Goal: Communication & Community: Share content

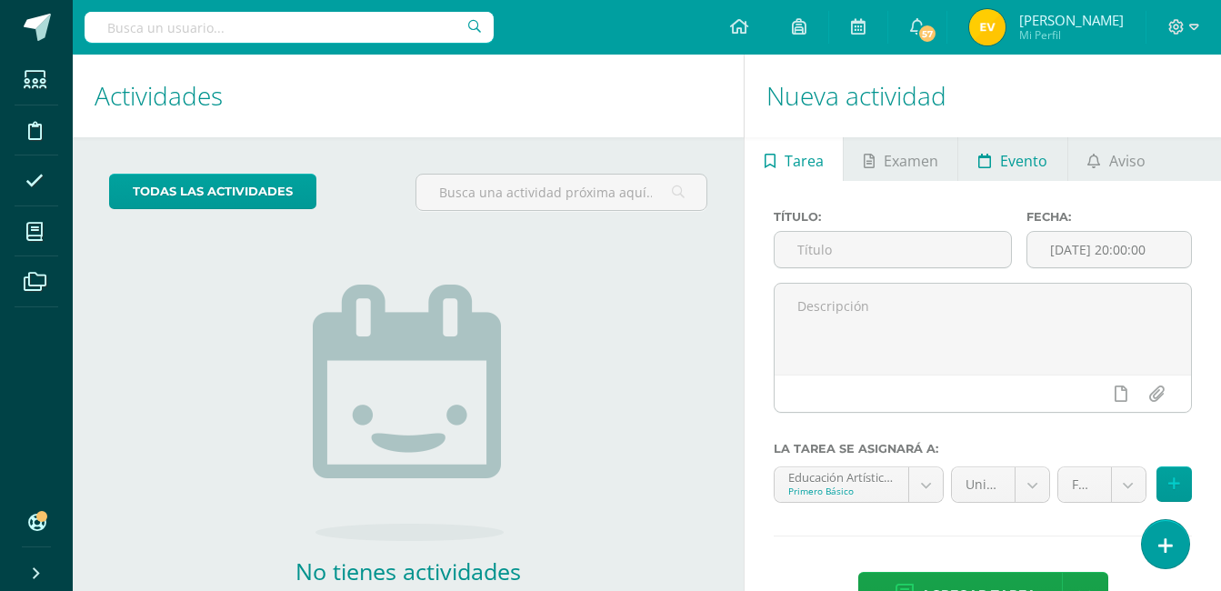
click at [1007, 152] on span "Evento" at bounding box center [1023, 161] width 47 height 44
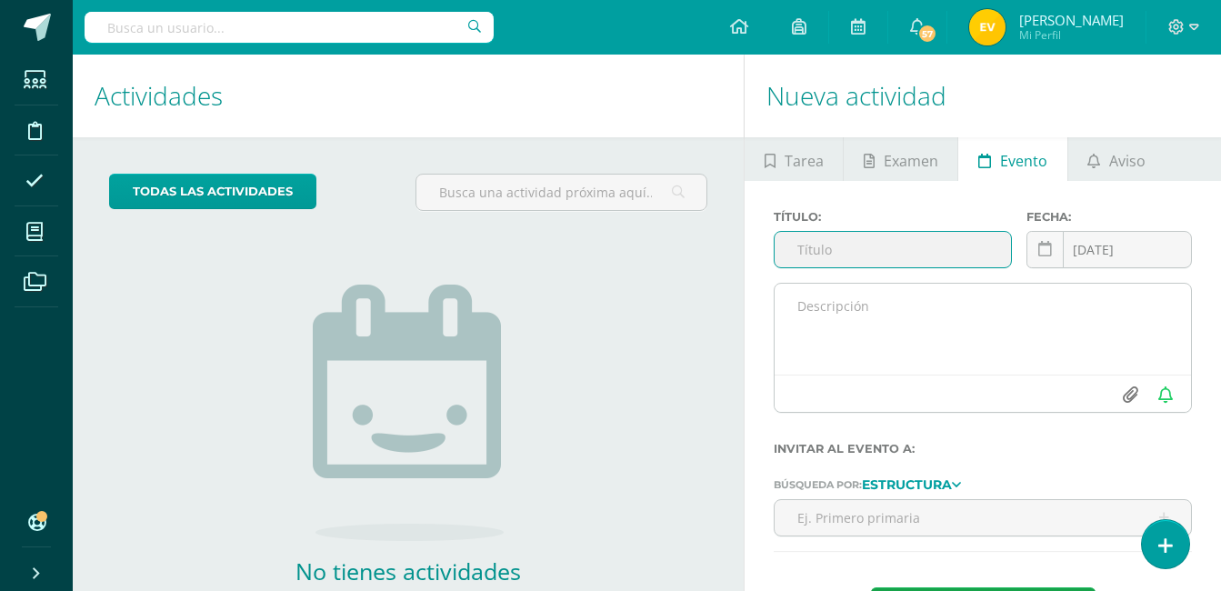
click at [1129, 393] on input "file" at bounding box center [1129, 394] width 35 height 35
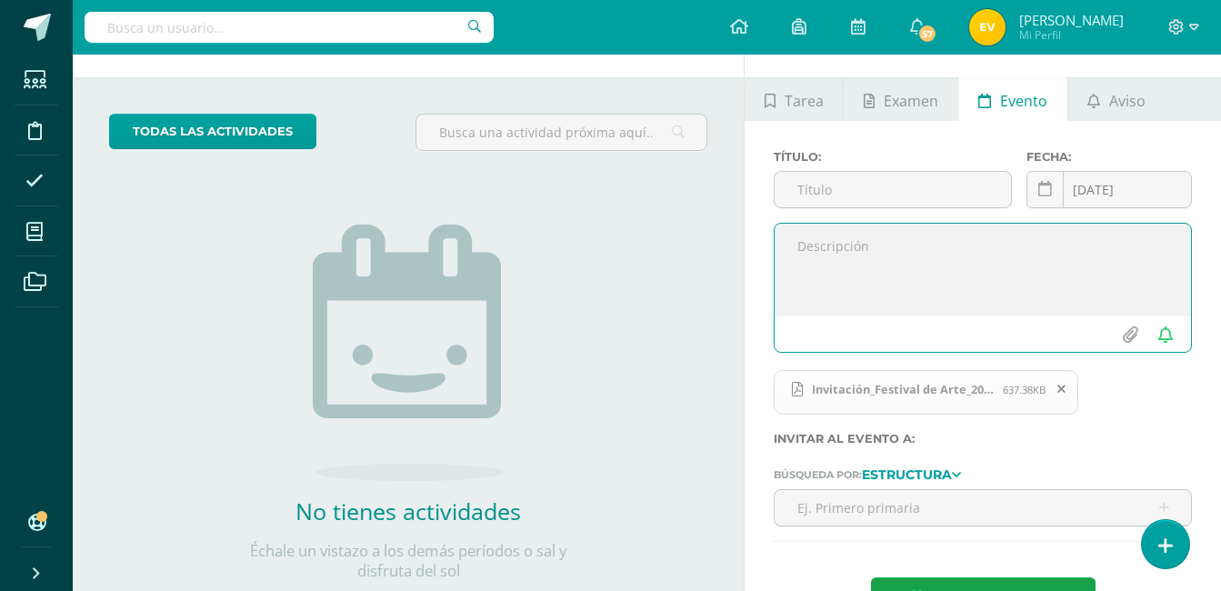
scroll to position [91, 0]
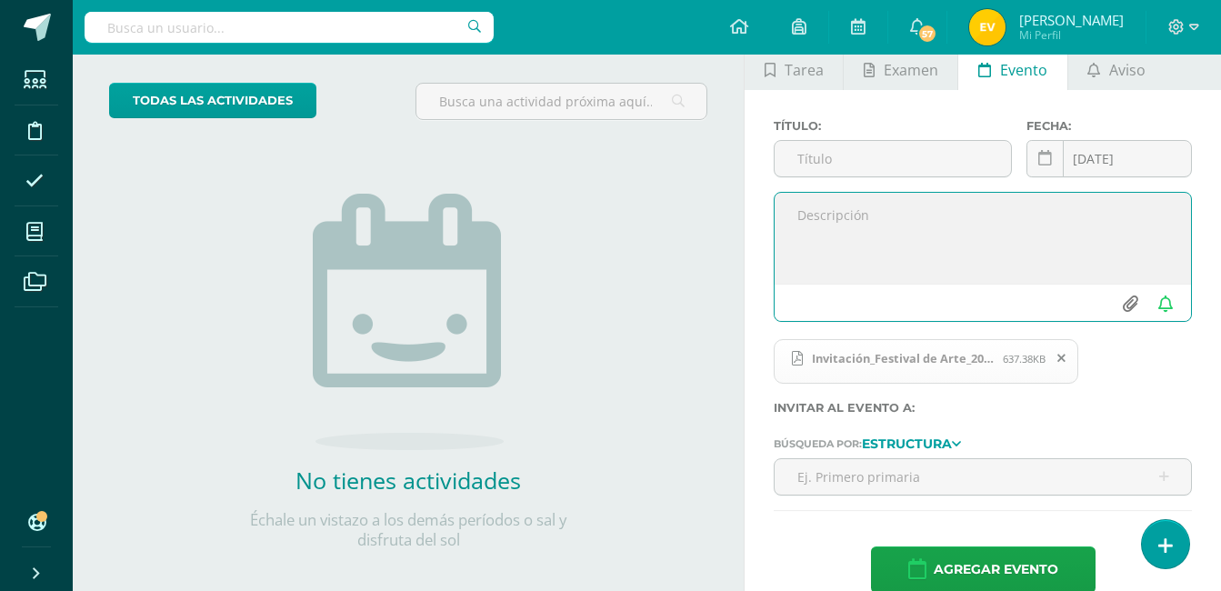
click at [1133, 302] on input "file" at bounding box center [1129, 303] width 35 height 35
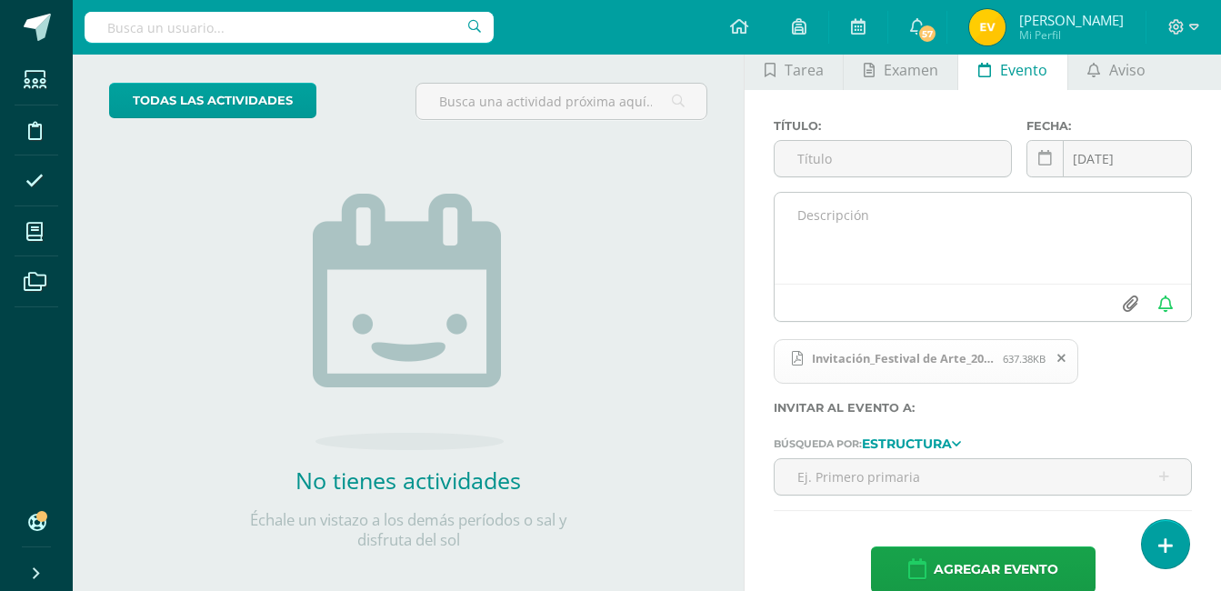
type input "C:\fakepath\Festival de arte 2025.png"
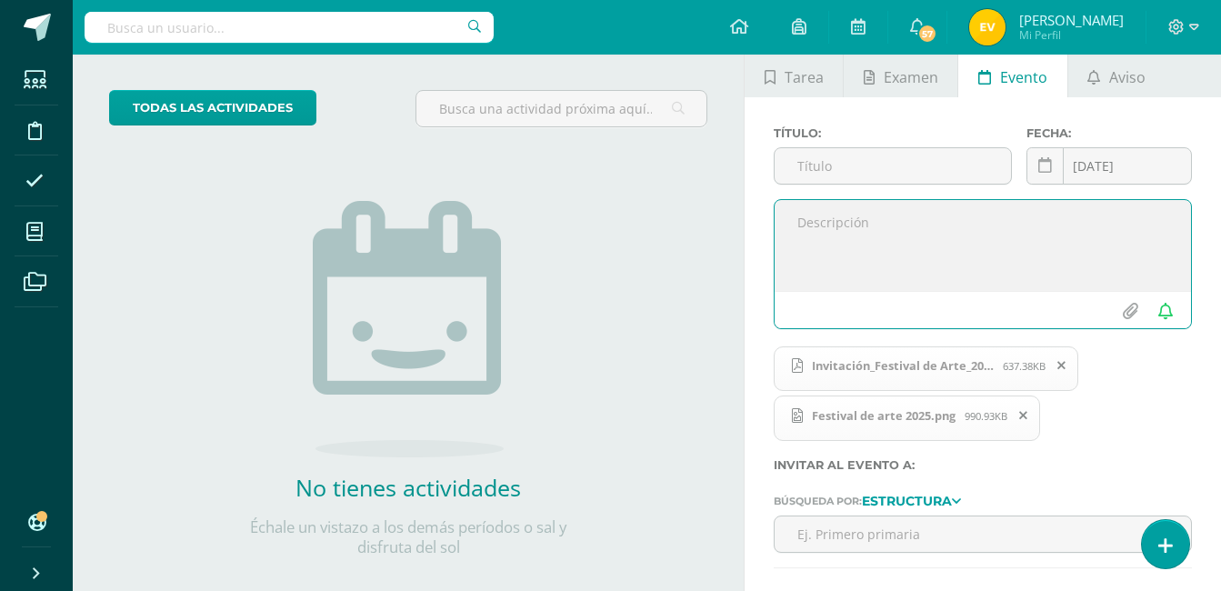
scroll to position [0, 0]
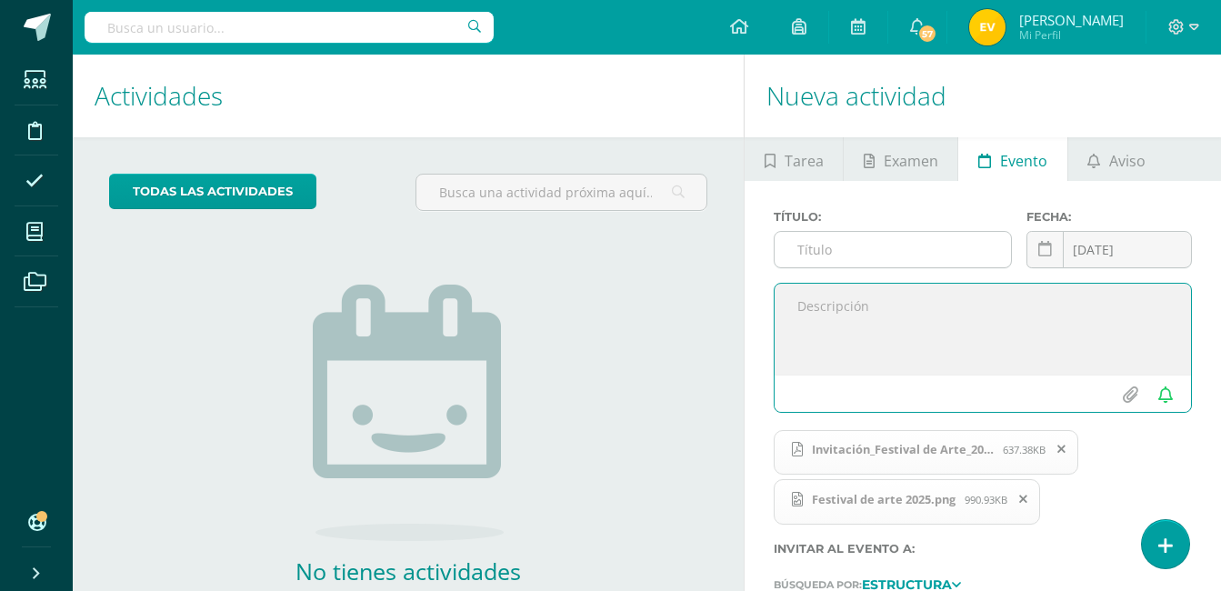
click at [814, 243] on input "text" at bounding box center [892, 249] width 236 height 35
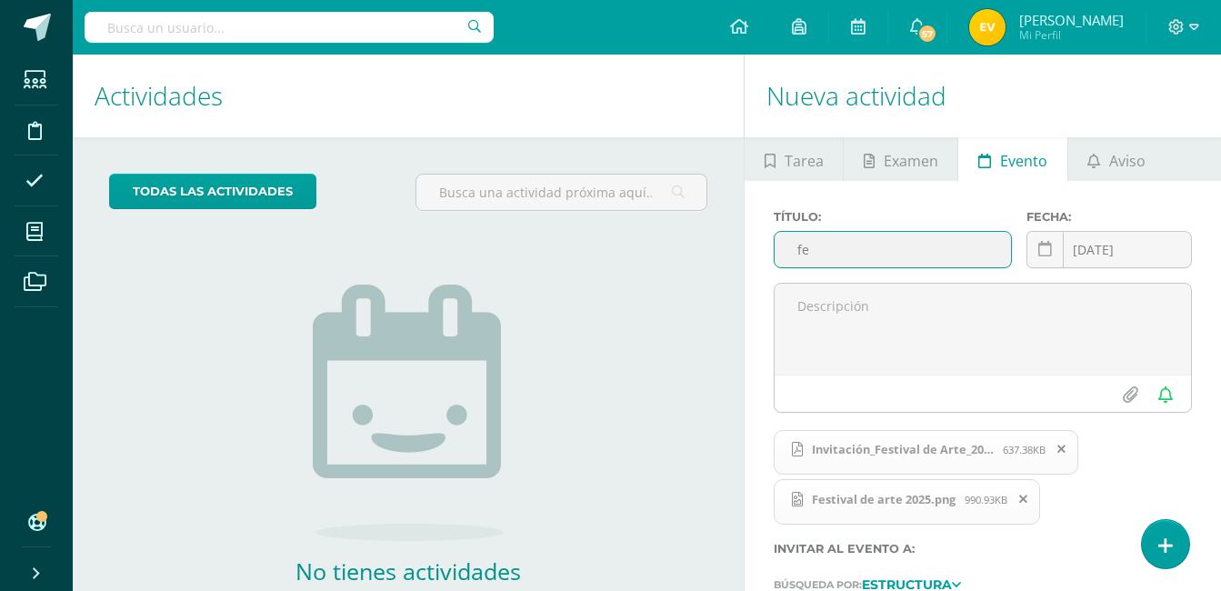
type input "f"
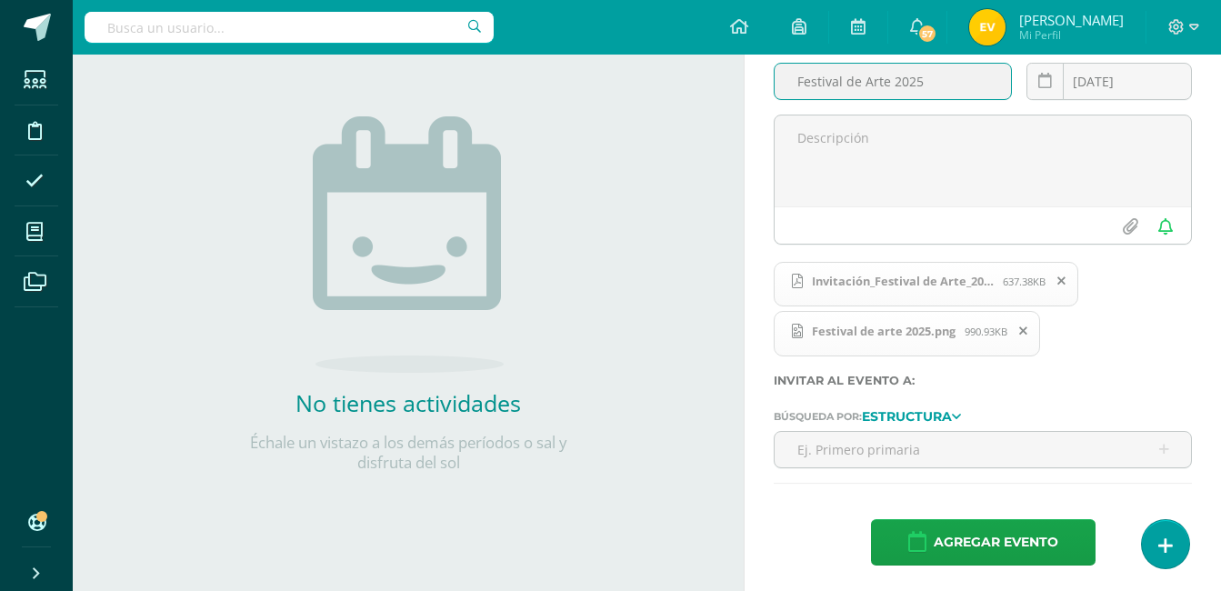
scroll to position [172, 0]
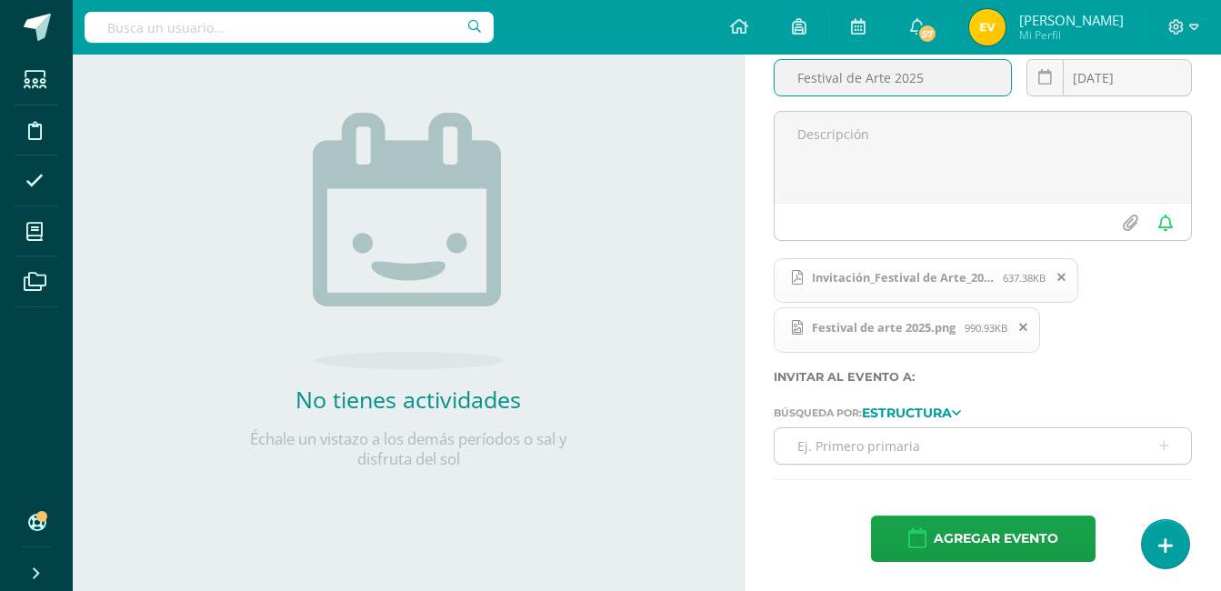
type input "Festival de Arte 2025"
click at [886, 444] on input "text" at bounding box center [982, 445] width 416 height 35
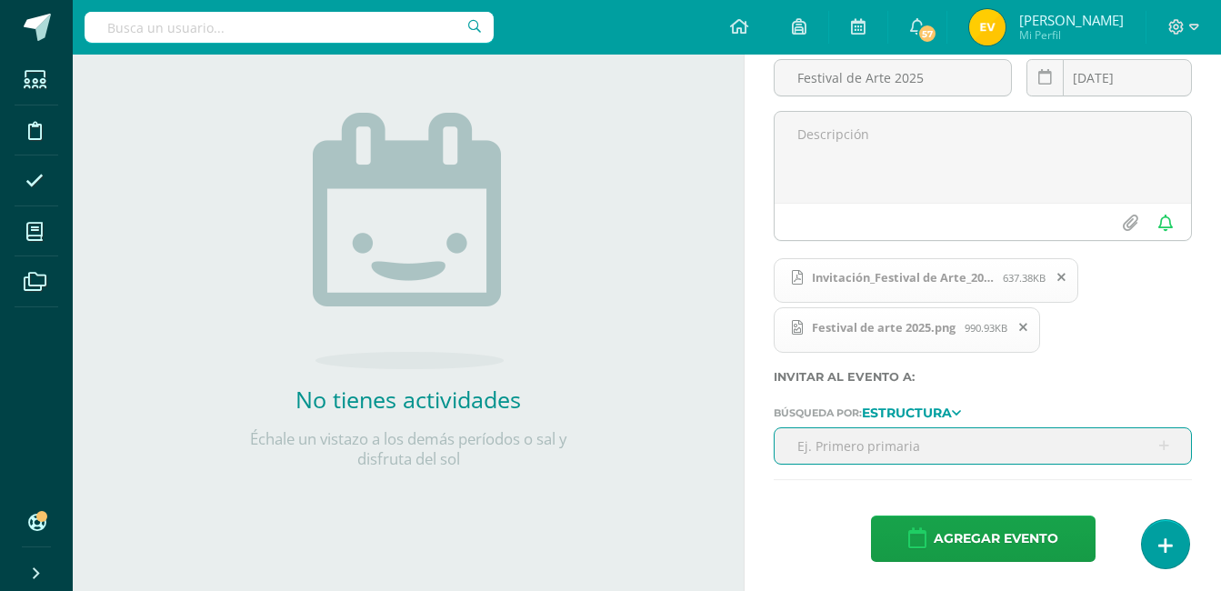
click at [1163, 445] on input "text" at bounding box center [982, 445] width 416 height 35
type input "p"
click at [944, 408] on strong "Estructura" at bounding box center [907, 412] width 90 height 16
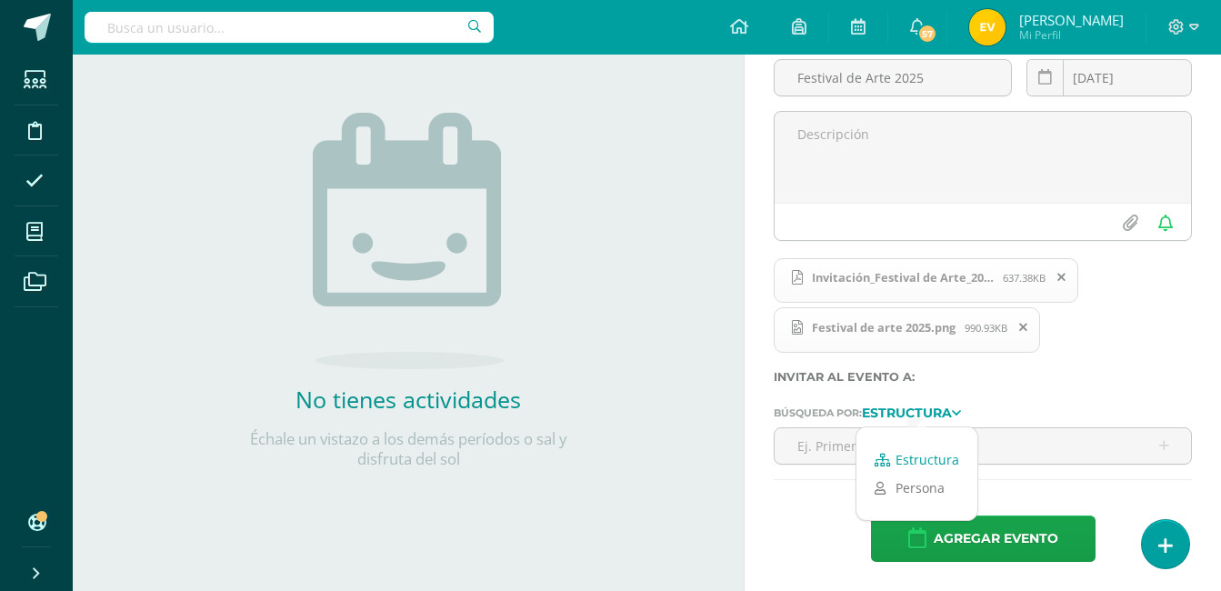
click at [930, 458] on link "Estructura" at bounding box center [916, 459] width 121 height 28
drag, startPoint x: 930, startPoint y: 458, endPoint x: 882, endPoint y: 441, distance: 50.3
click at [882, 441] on input "text" at bounding box center [982, 445] width 416 height 35
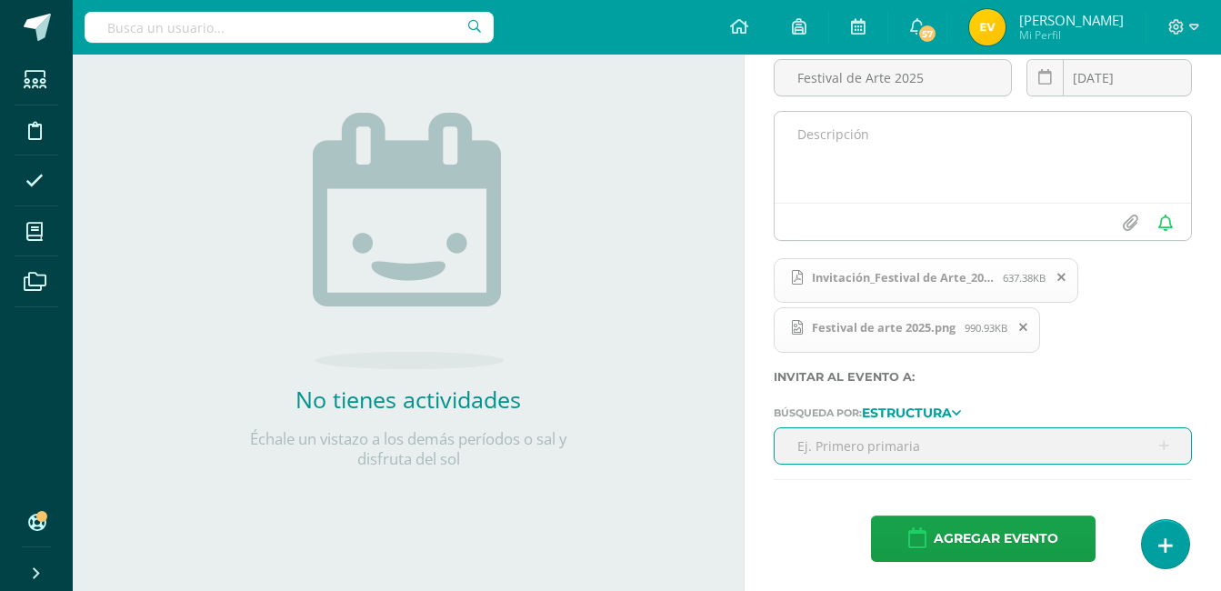
type input "p"
type input "Primero basico"
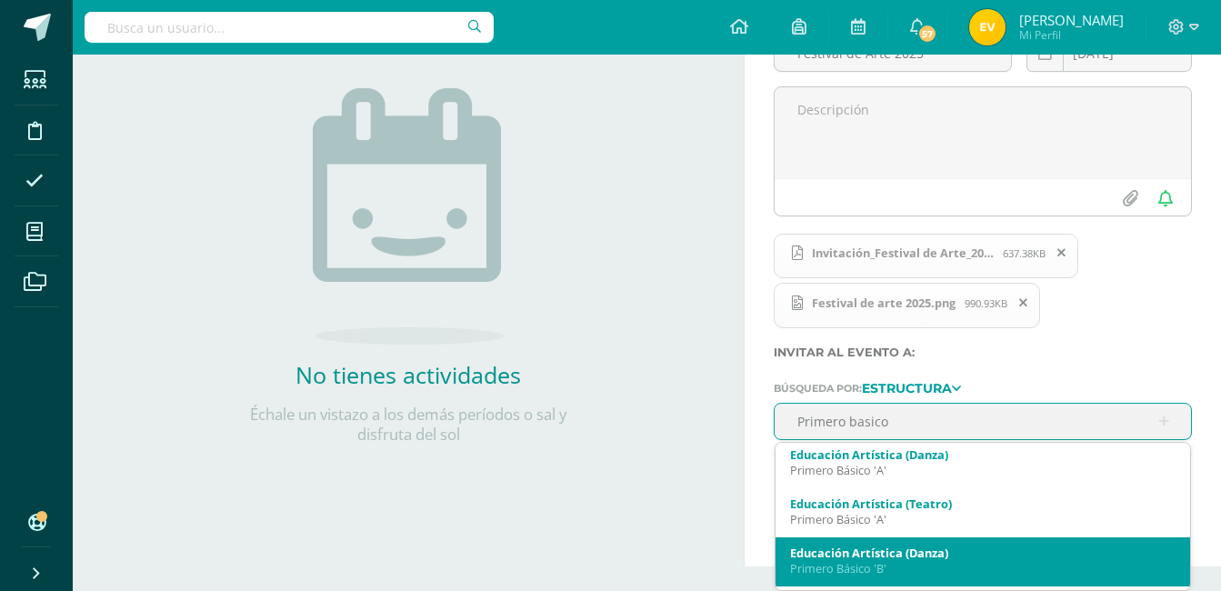
scroll to position [0, 0]
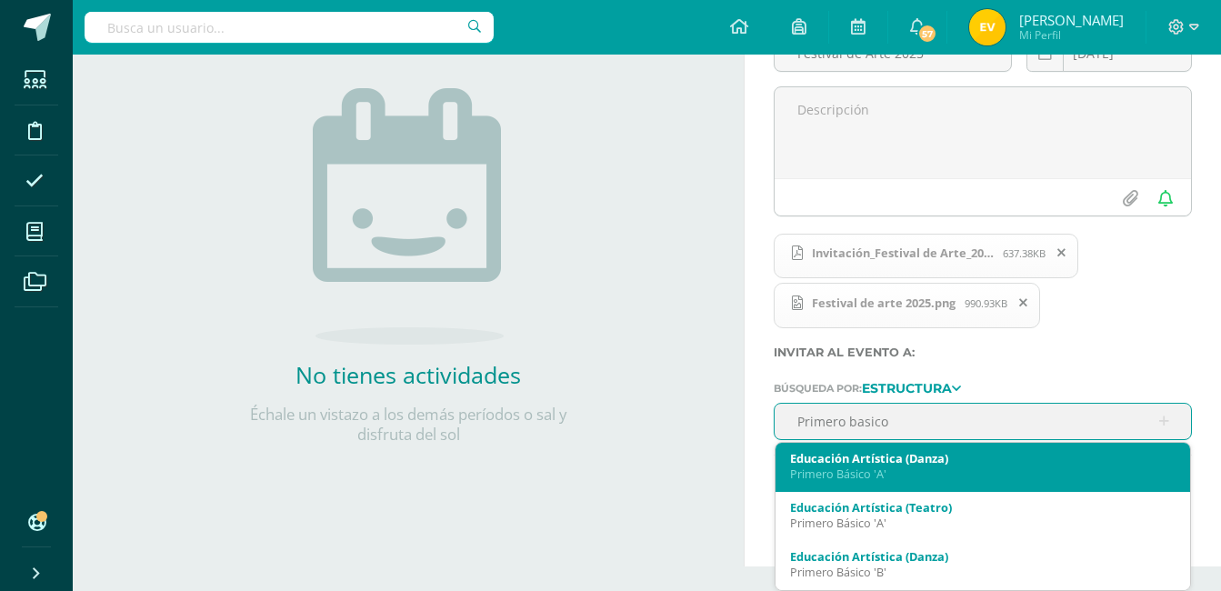
click at [786, 455] on div "Educación Artística (Danza) Primero Básico 'A'" at bounding box center [982, 467] width 414 height 49
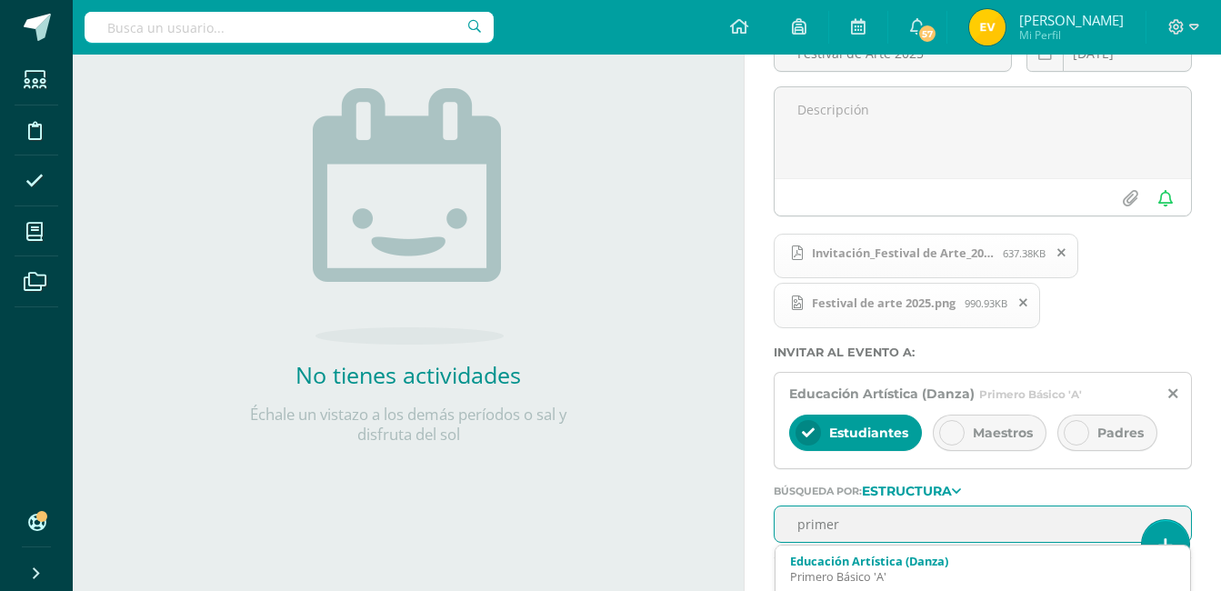
type input "primero"
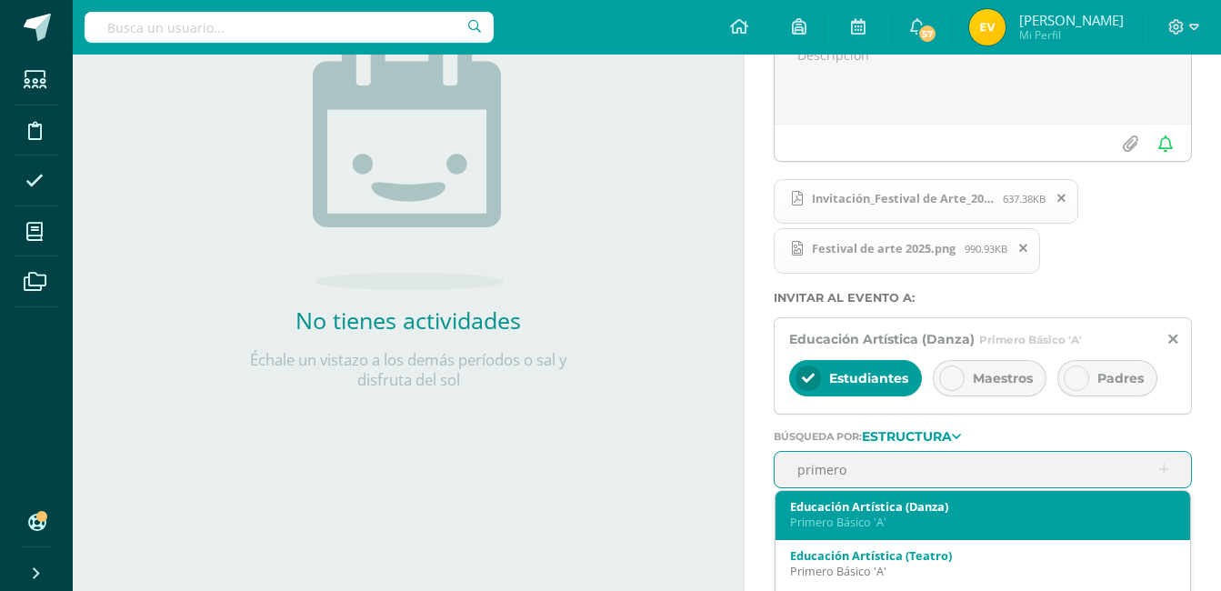
scroll to position [299, 0]
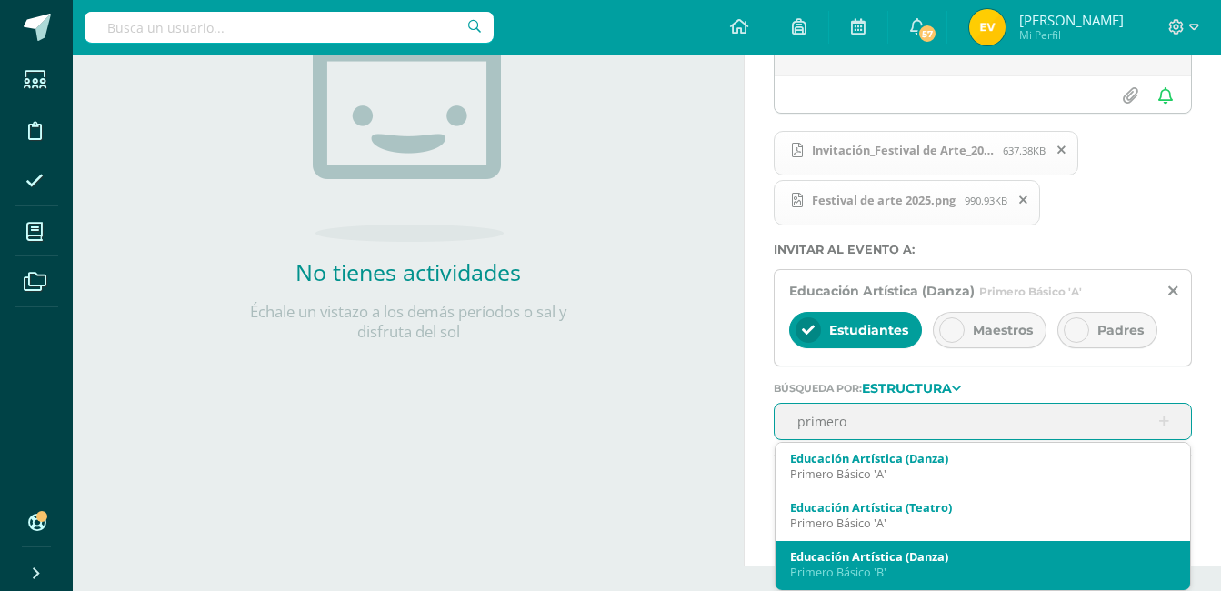
click at [879, 553] on div "Educación Artística (Danza)" at bounding box center [982, 556] width 385 height 16
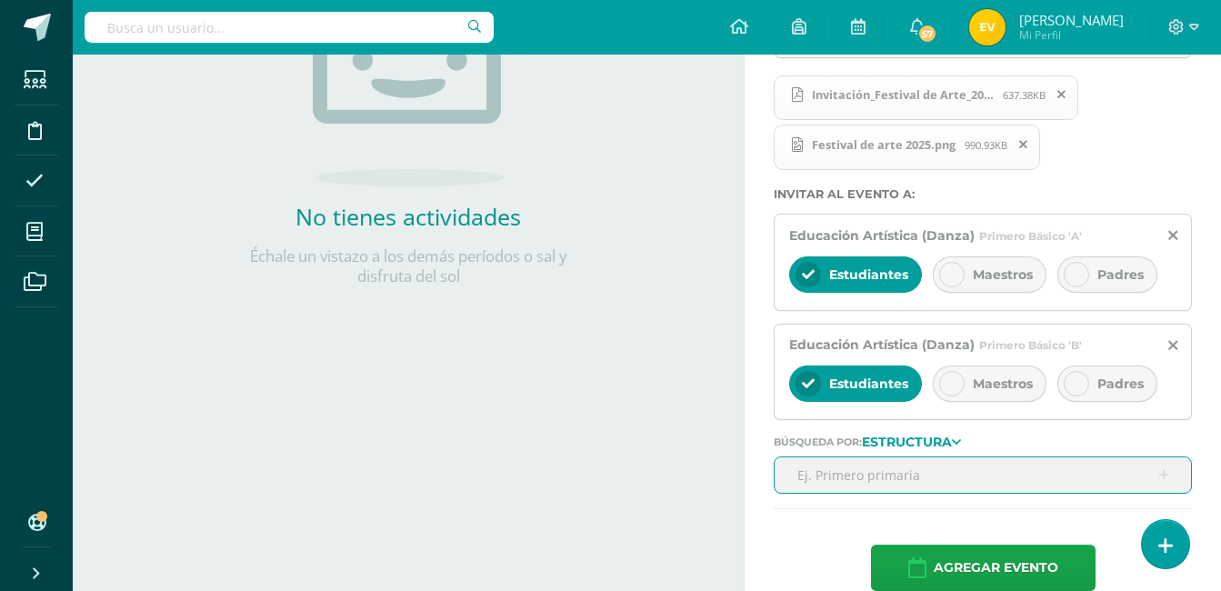
scroll to position [384, 0]
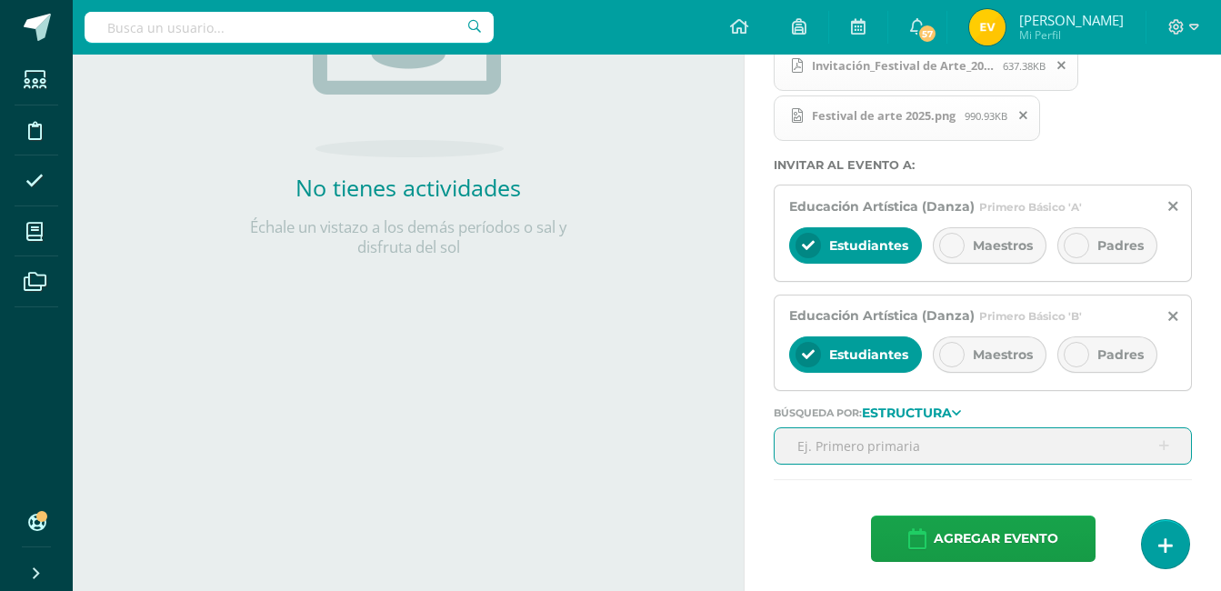
click at [857, 450] on input "text" at bounding box center [982, 445] width 416 height 35
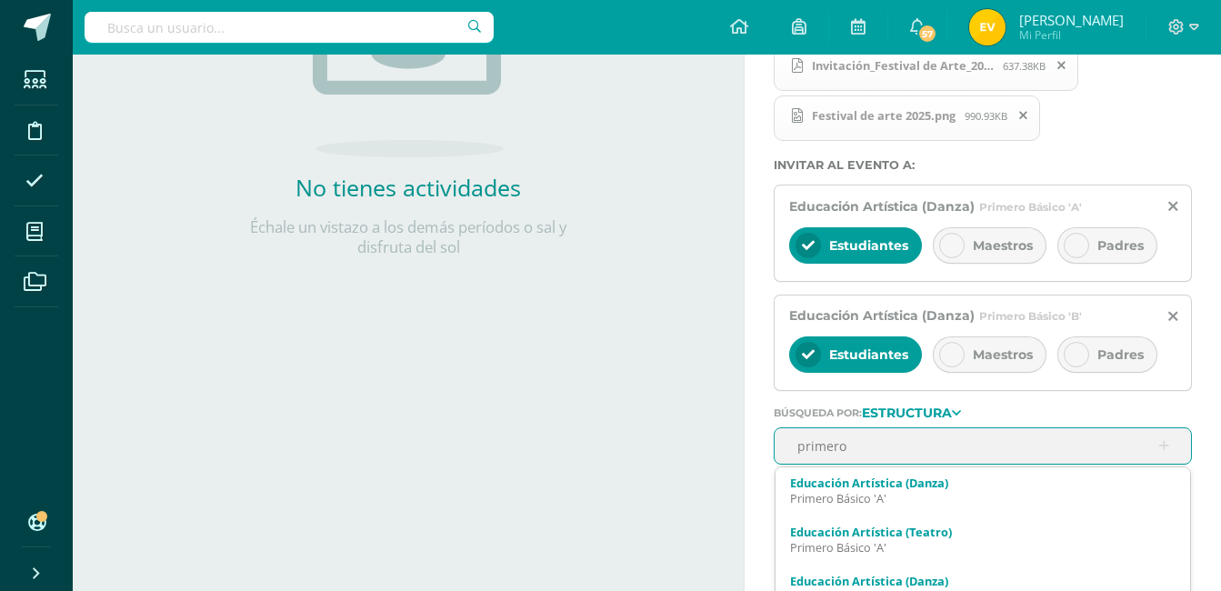
type input "primero"
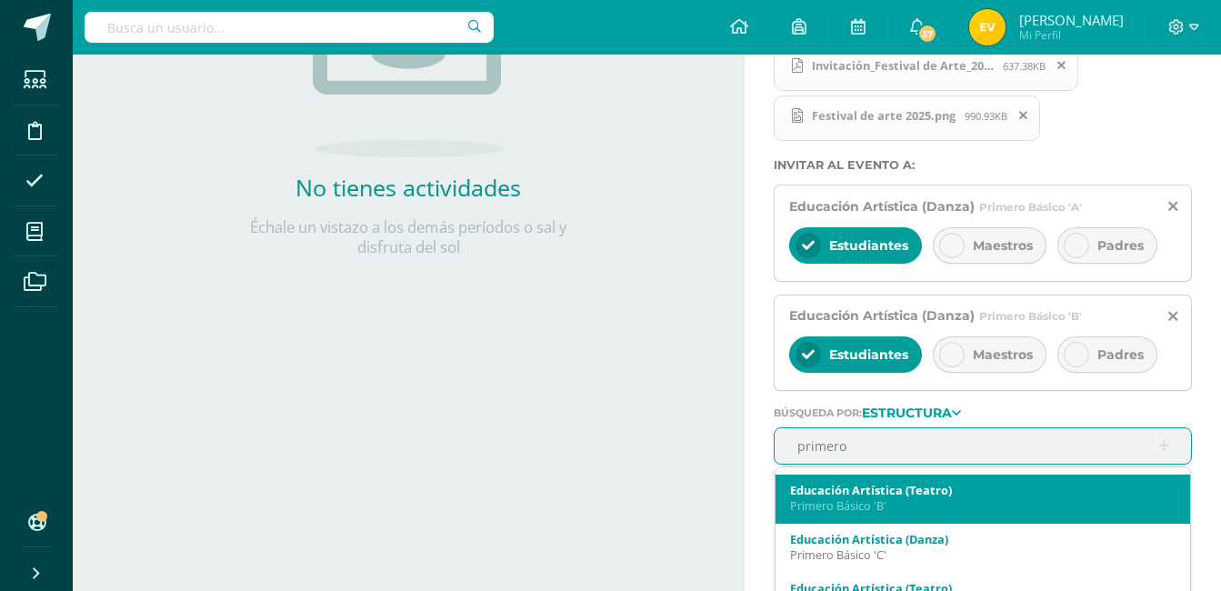
scroll to position [182, 0]
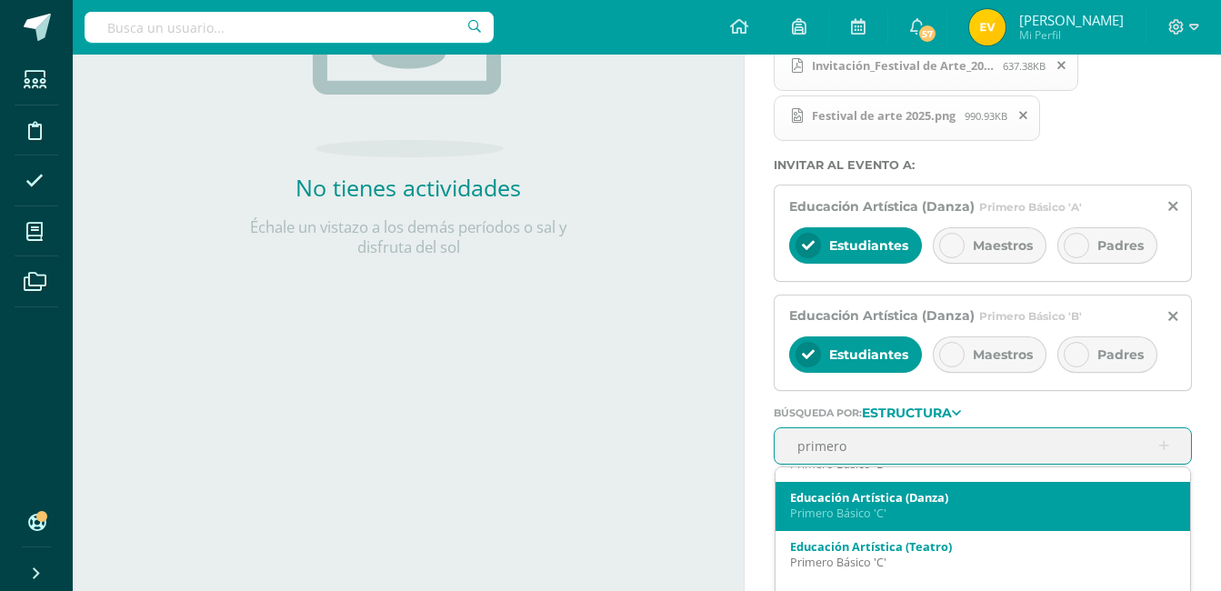
click at [866, 502] on div "Educación Artística (Danza)" at bounding box center [982, 497] width 385 height 16
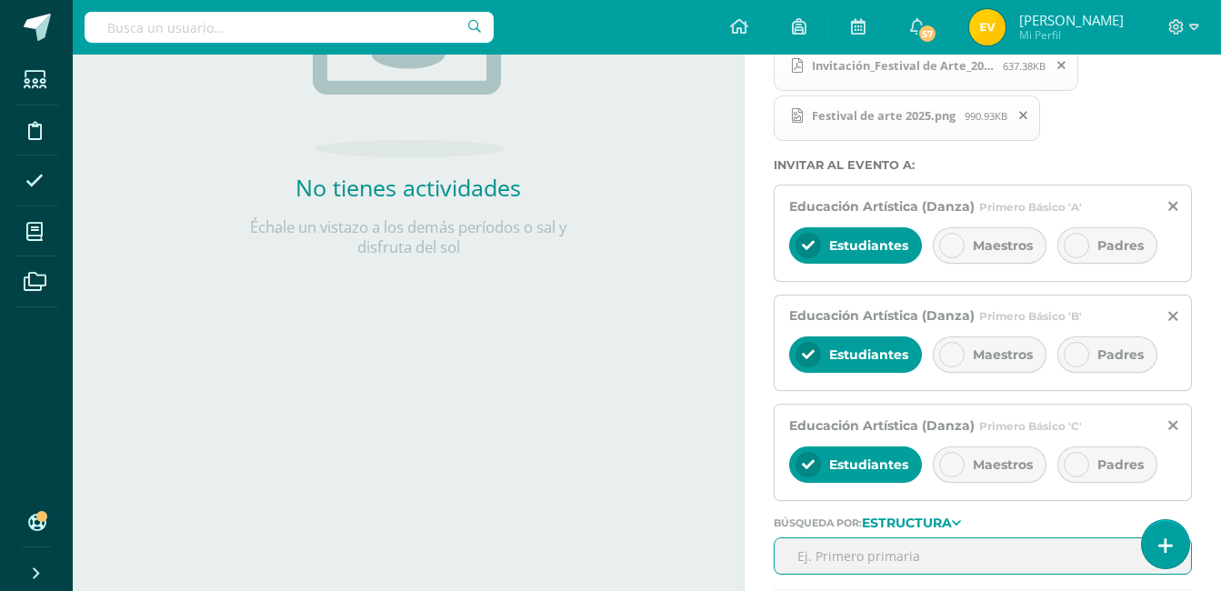
click at [866, 545] on input "text" at bounding box center [982, 555] width 416 height 35
type input "p"
type input "Primero"
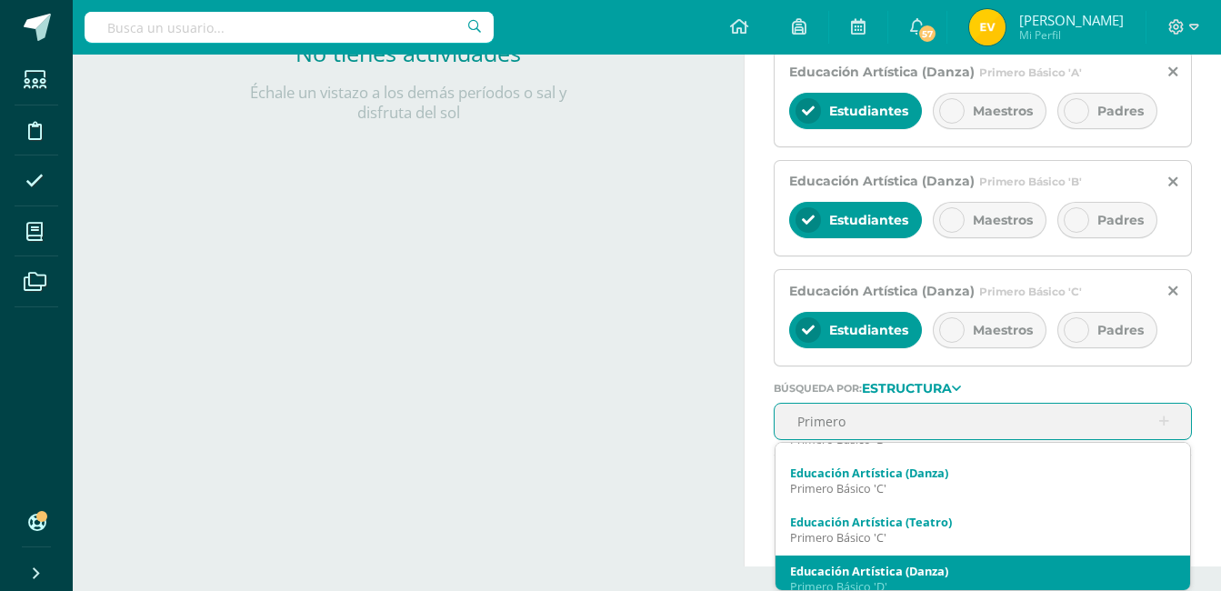
scroll to position [273, 0]
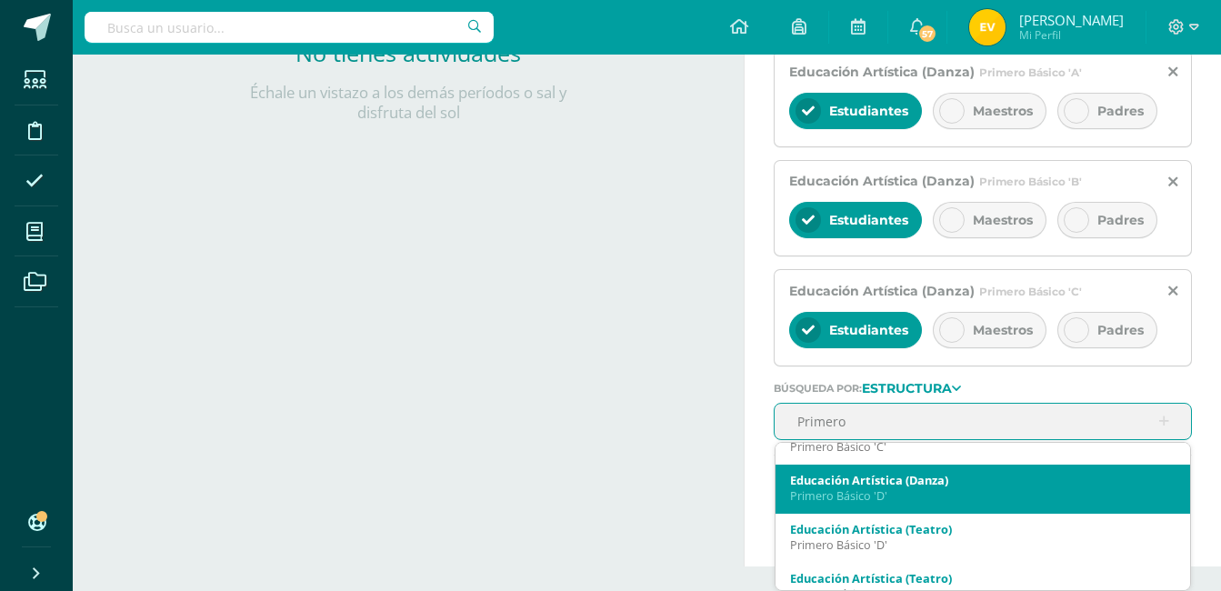
click at [866, 493] on div "Primero Básico 'D'" at bounding box center [982, 495] width 385 height 15
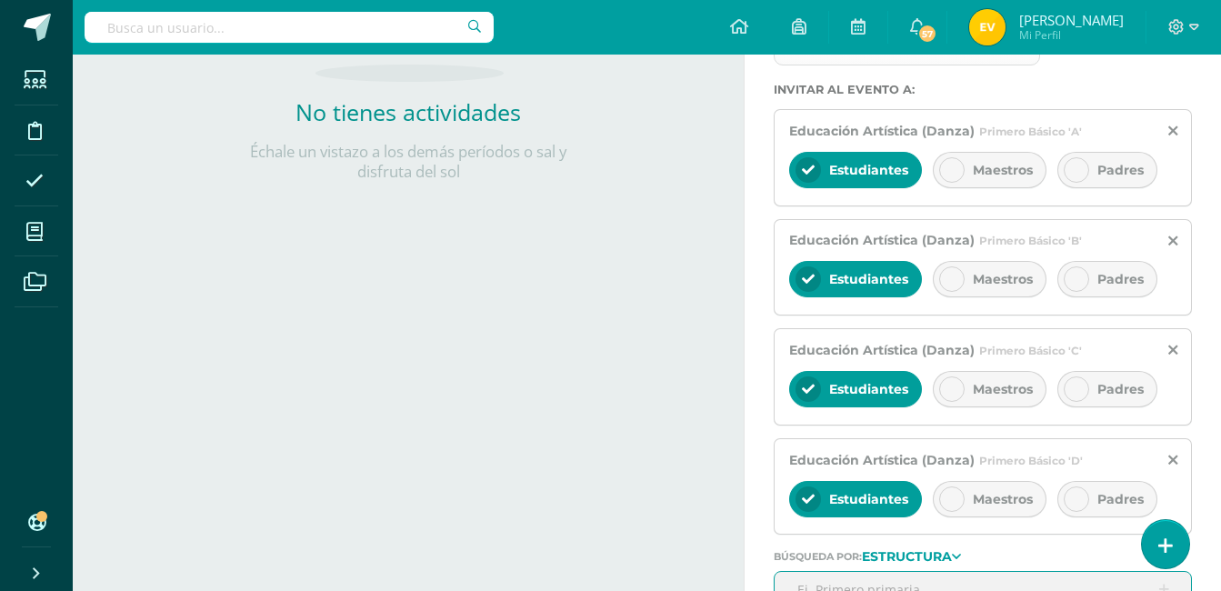
scroll to position [427, 0]
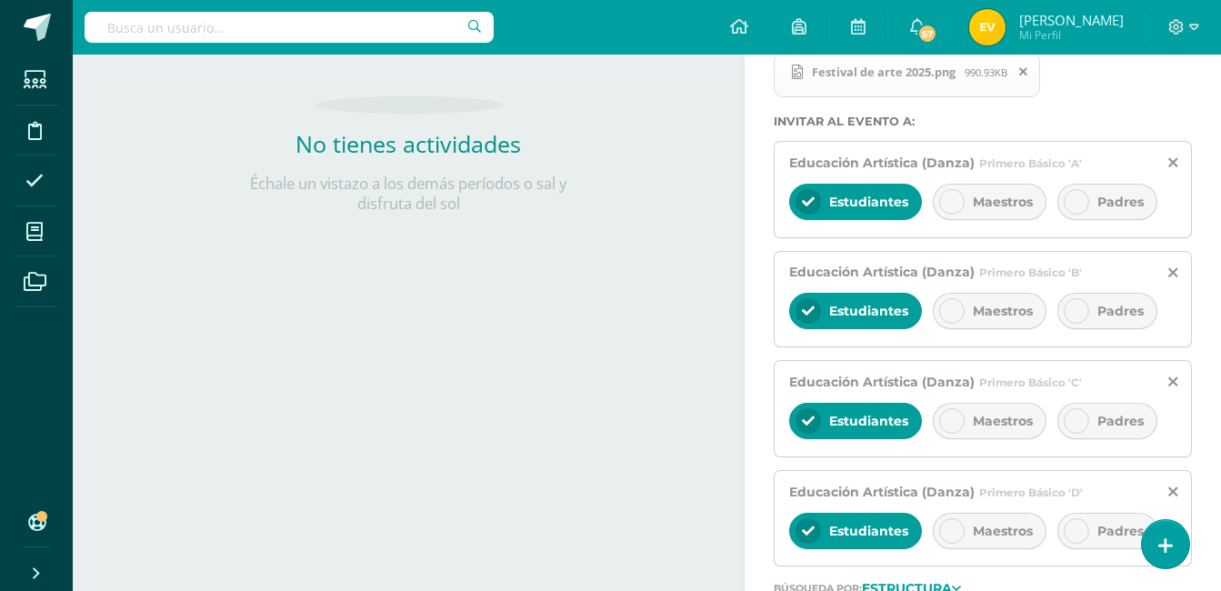
click at [1087, 202] on div at bounding box center [1075, 201] width 25 height 25
click at [1073, 199] on icon at bounding box center [1076, 201] width 13 height 13
click at [1073, 198] on icon at bounding box center [1076, 201] width 13 height 13
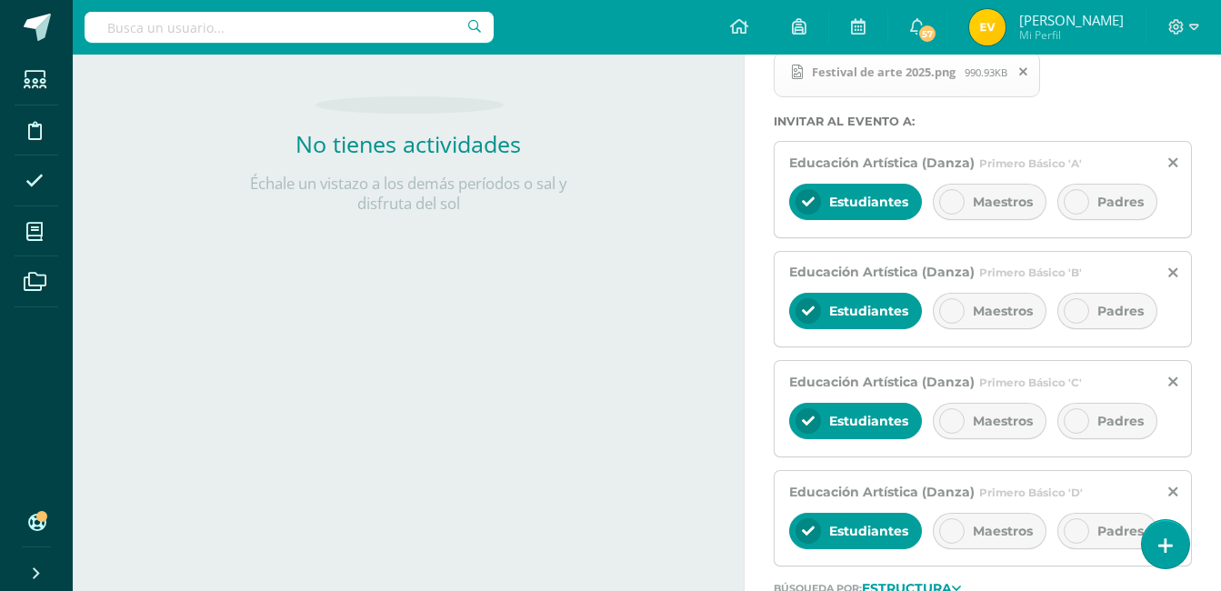
click at [1073, 198] on icon at bounding box center [1076, 201] width 13 height 13
click at [1076, 193] on div at bounding box center [1075, 201] width 25 height 25
click at [1082, 194] on div at bounding box center [1075, 201] width 25 height 25
click at [1076, 305] on icon at bounding box center [1076, 310] width 13 height 13
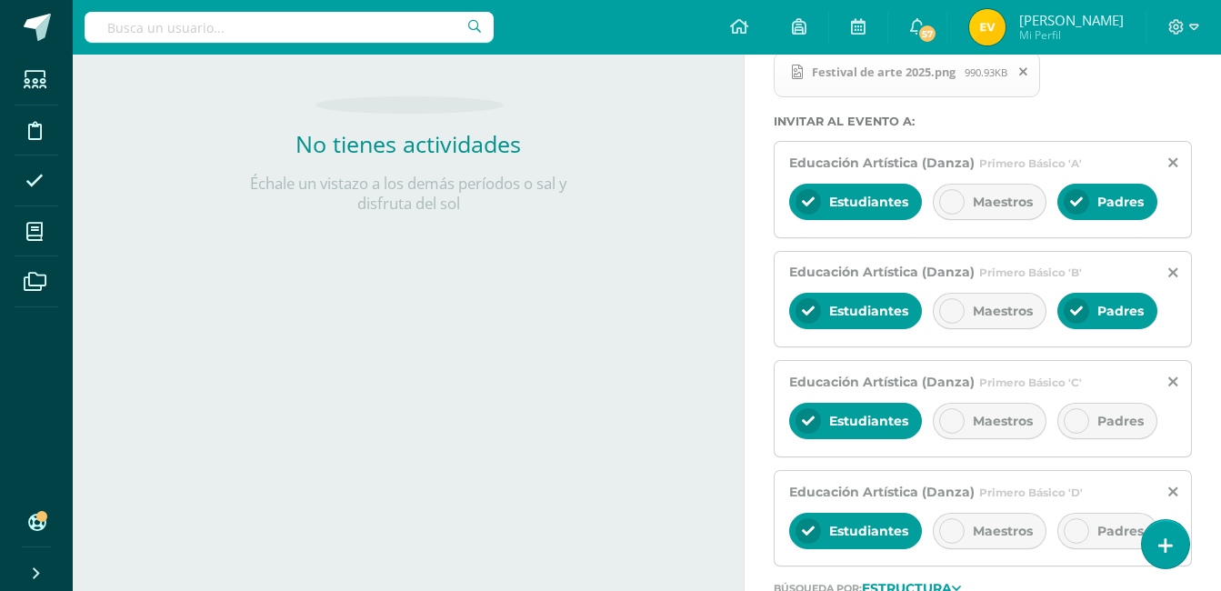
click at [1083, 418] on div at bounding box center [1075, 420] width 25 height 25
click at [1078, 416] on icon at bounding box center [1076, 420] width 13 height 13
click at [1081, 415] on icon at bounding box center [1076, 420] width 13 height 13
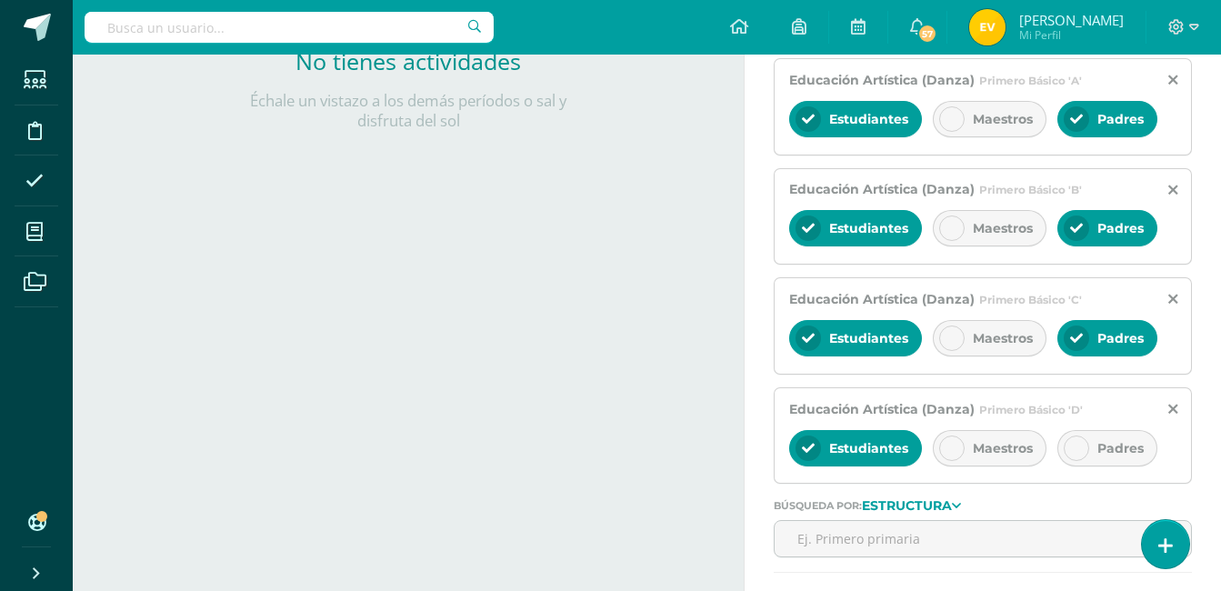
scroll to position [603, 0]
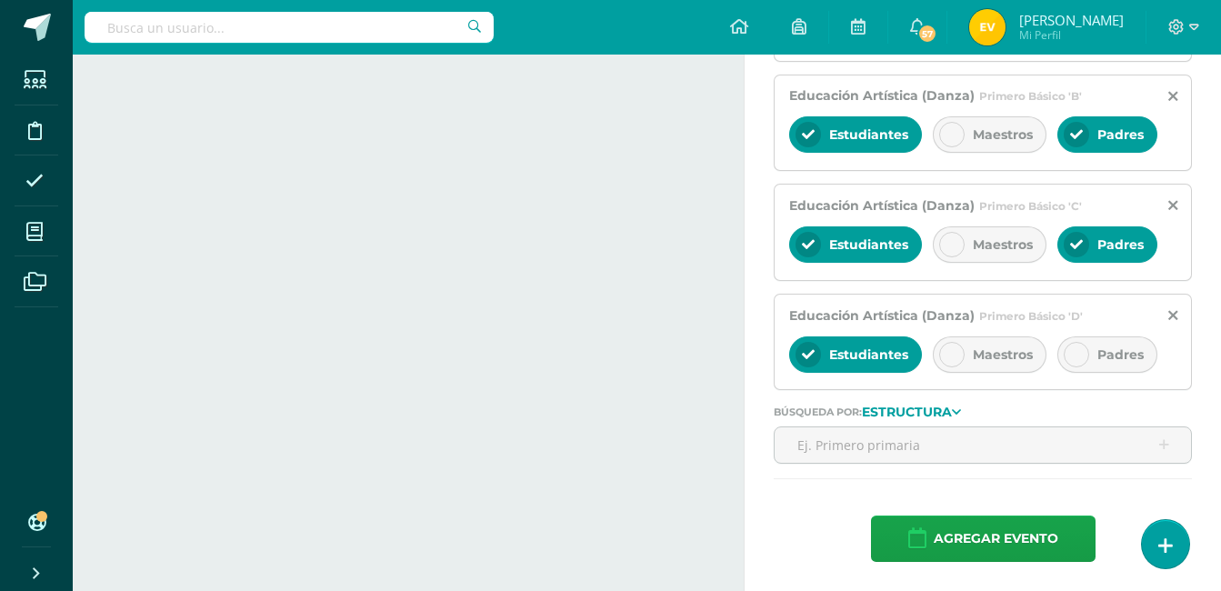
click at [1070, 351] on icon at bounding box center [1076, 354] width 13 height 13
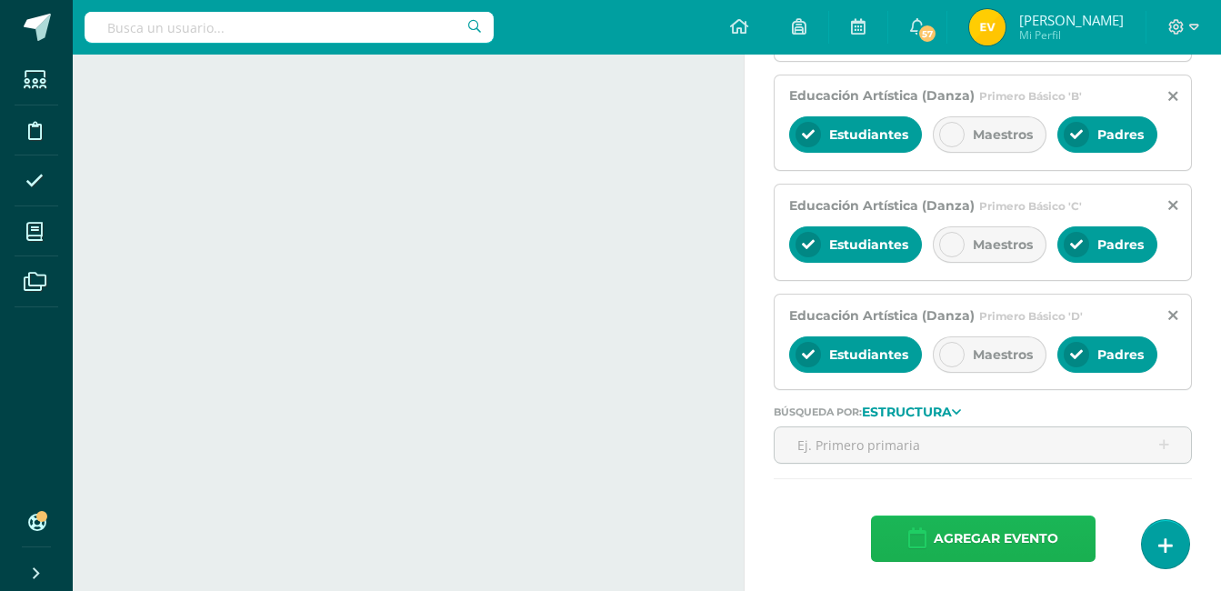
click at [985, 533] on span "Agregar evento" at bounding box center [995, 538] width 125 height 45
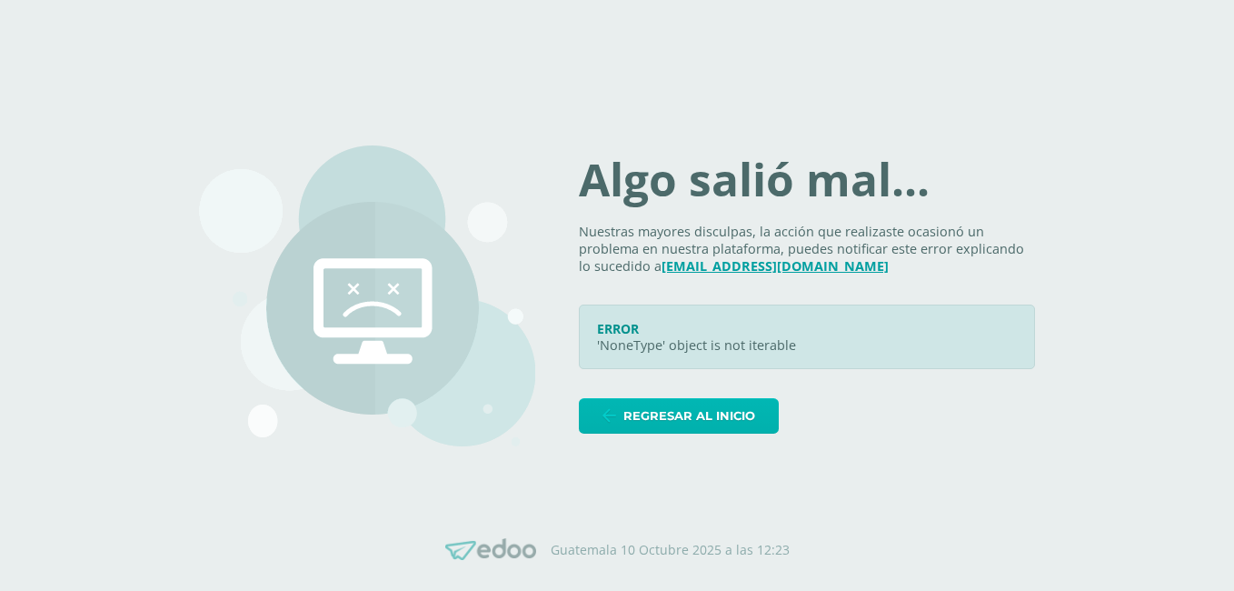
click at [699, 426] on span "Regresar al inicio" at bounding box center [689, 416] width 132 height 34
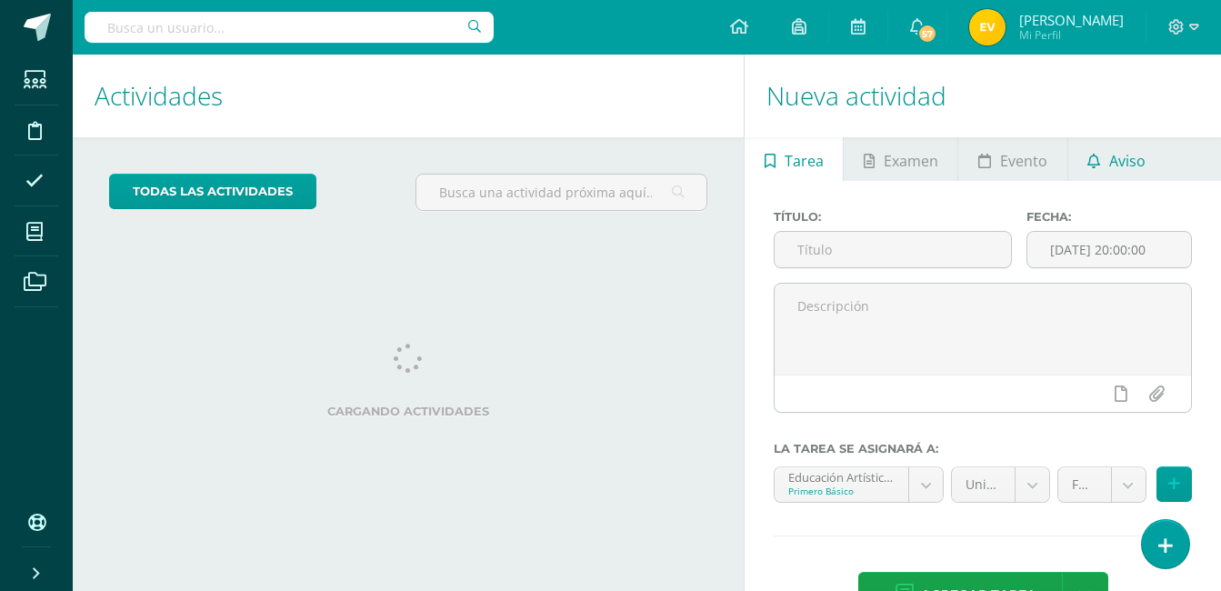
click at [1117, 166] on span "Aviso" at bounding box center [1127, 161] width 36 height 44
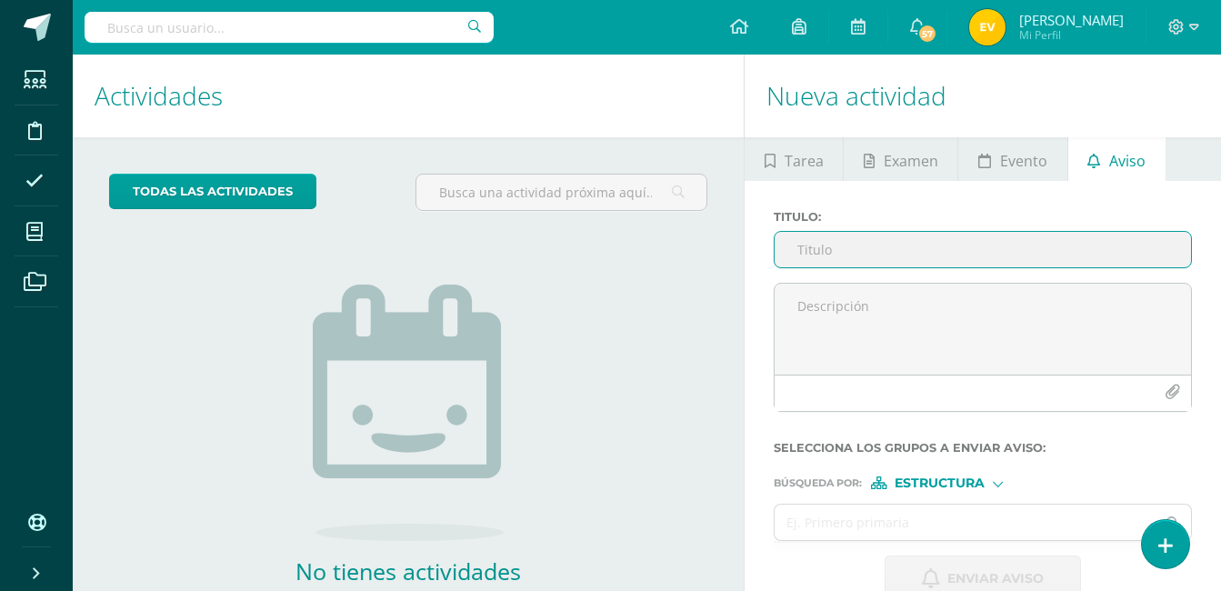
click at [881, 251] on input "Titulo :" at bounding box center [982, 249] width 416 height 35
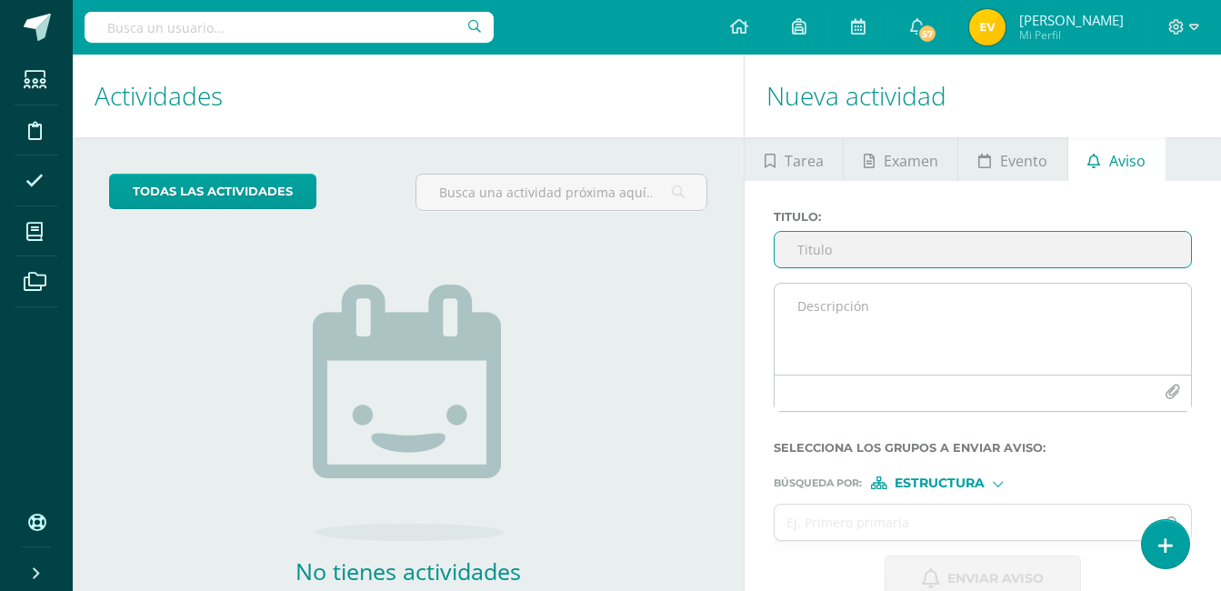
click at [1170, 392] on icon "button" at bounding box center [1171, 391] width 15 height 15
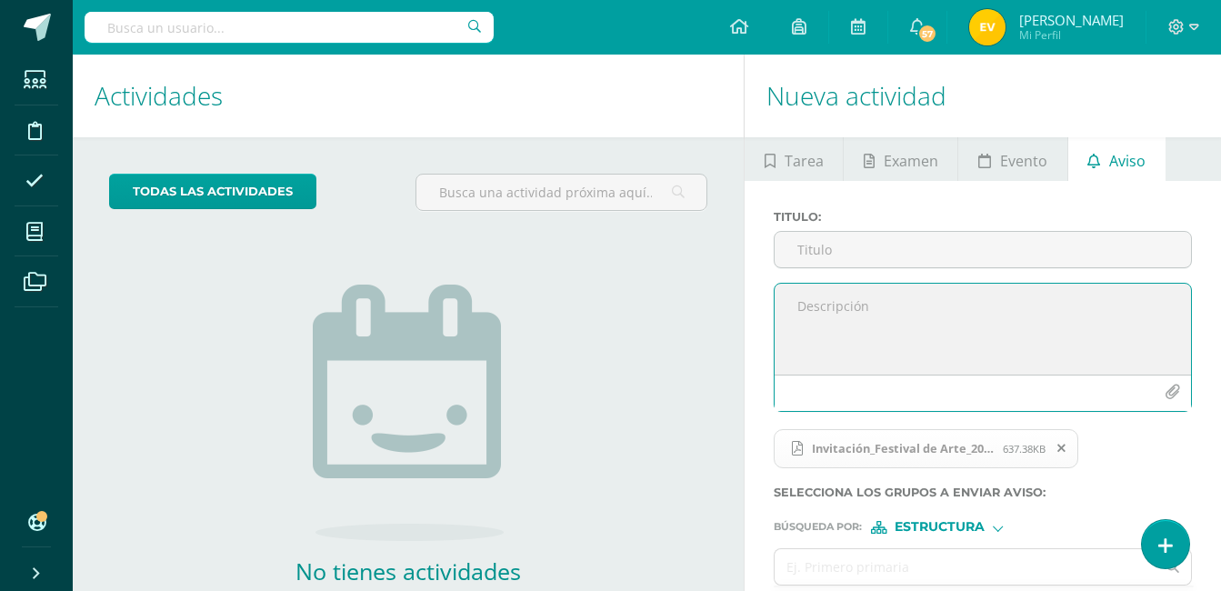
click at [1175, 387] on icon "button" at bounding box center [1171, 391] width 15 height 15
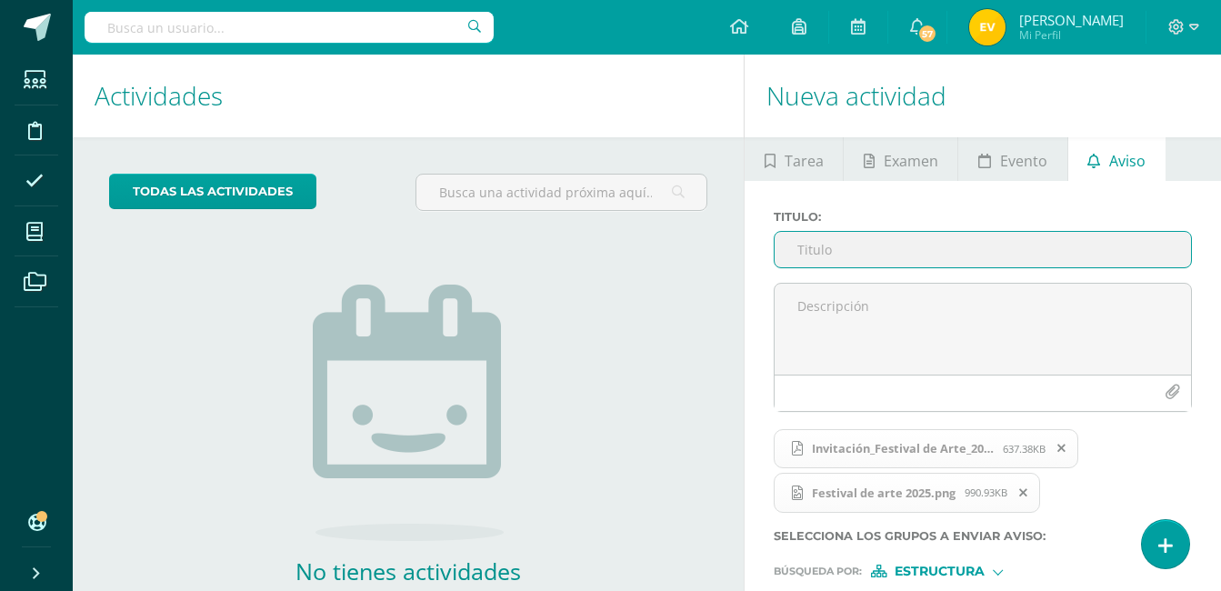
click at [824, 245] on input "Titulo :" at bounding box center [982, 249] width 416 height 35
type input "f"
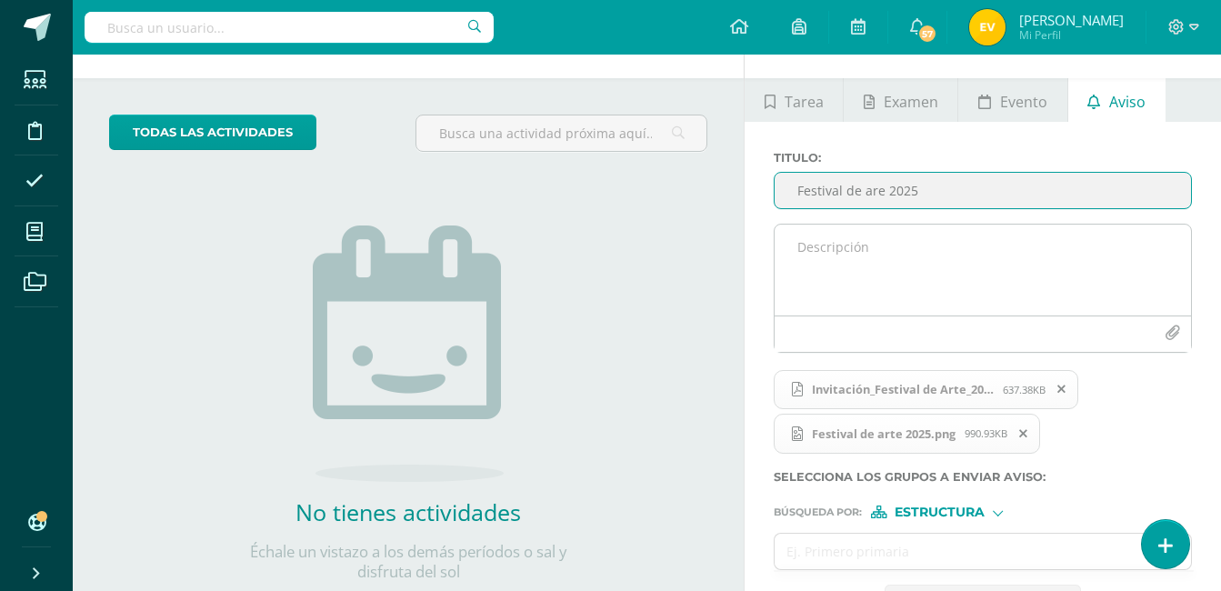
scroll to position [272, 0]
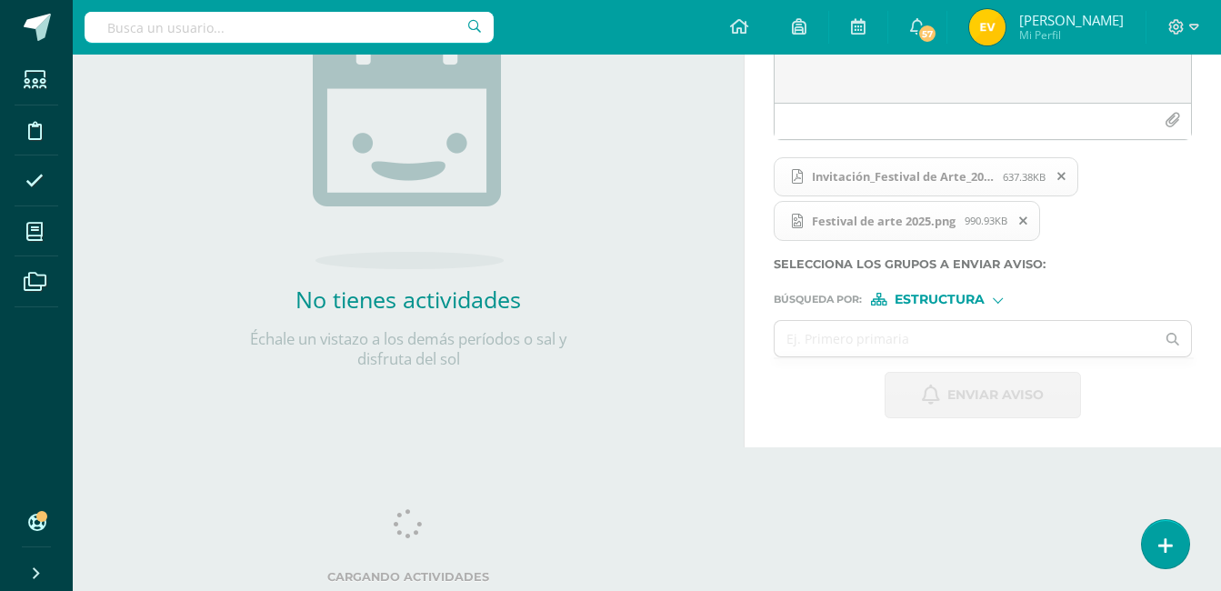
type input "Festival de are 2025"
click at [998, 302] on div at bounding box center [997, 299] width 10 height 10
click at [966, 322] on span "Estructura" at bounding box center [961, 323] width 90 height 10
click at [907, 335] on input "text" at bounding box center [964, 338] width 380 height 35
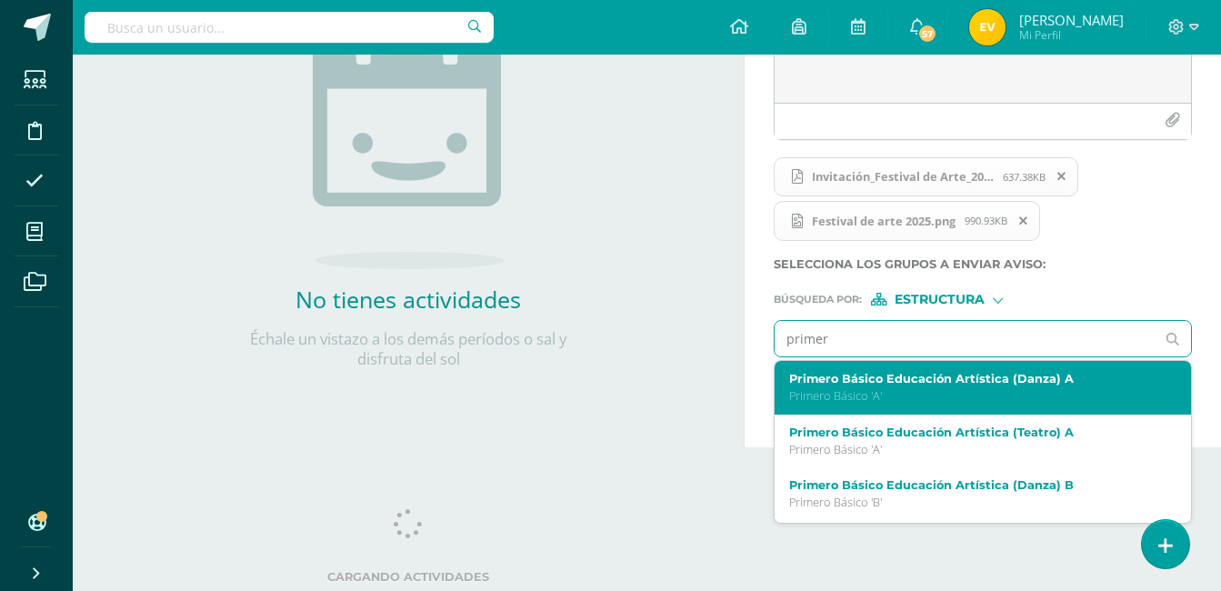
type input "primero"
click at [933, 377] on label "Primero Básico Educación Artística (Danza) A" at bounding box center [974, 379] width 371 height 14
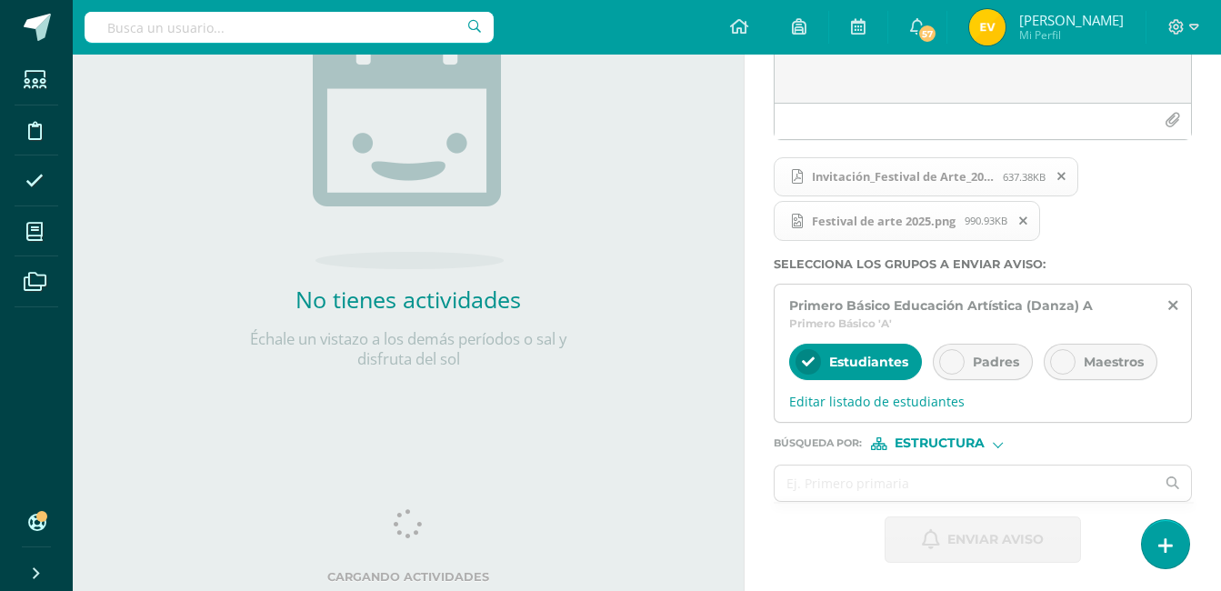
scroll to position [273, 0]
click at [1047, 468] on input "text" at bounding box center [964, 481] width 380 height 35
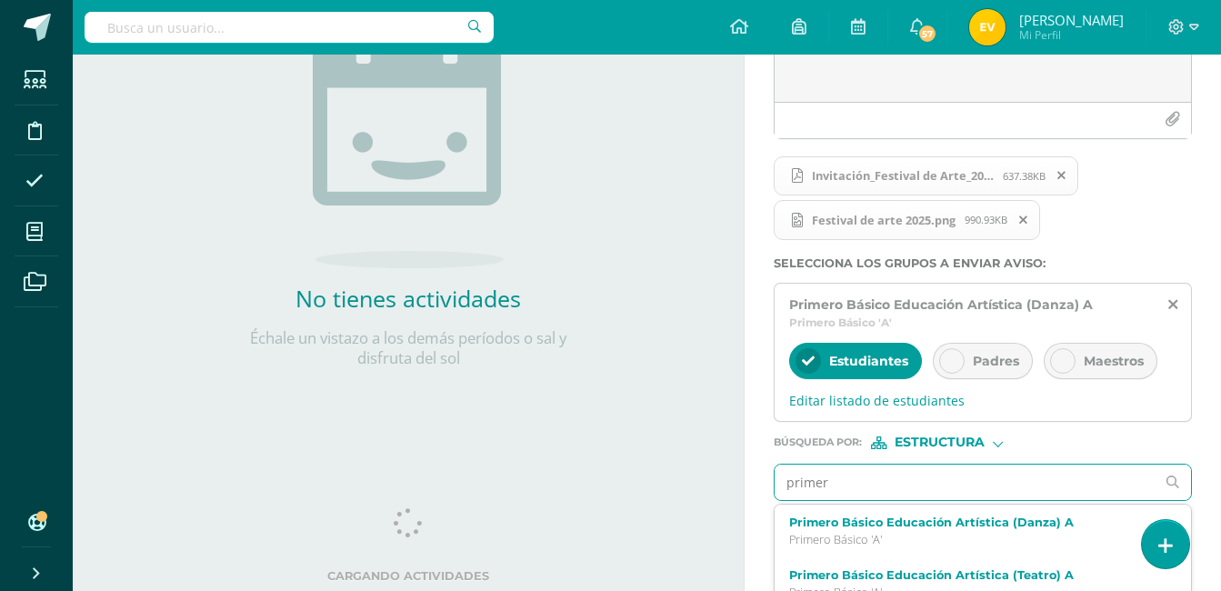
type input "primero"
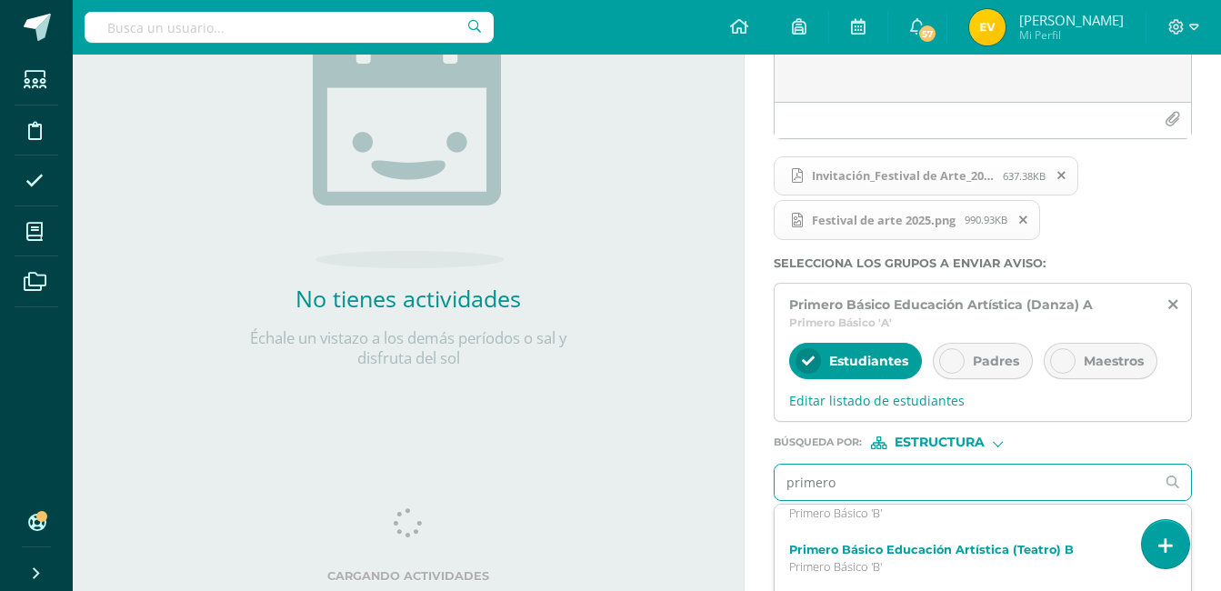
scroll to position [91, 0]
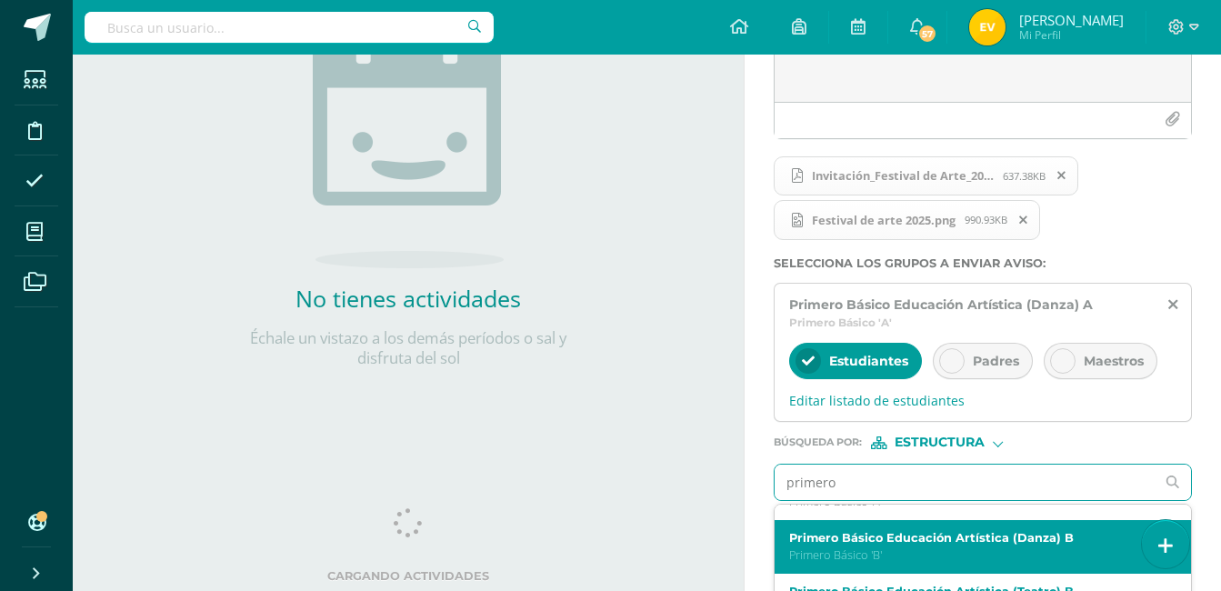
click at [978, 540] on label "Primero Básico Educación Artística (Danza) B" at bounding box center [974, 538] width 371 height 14
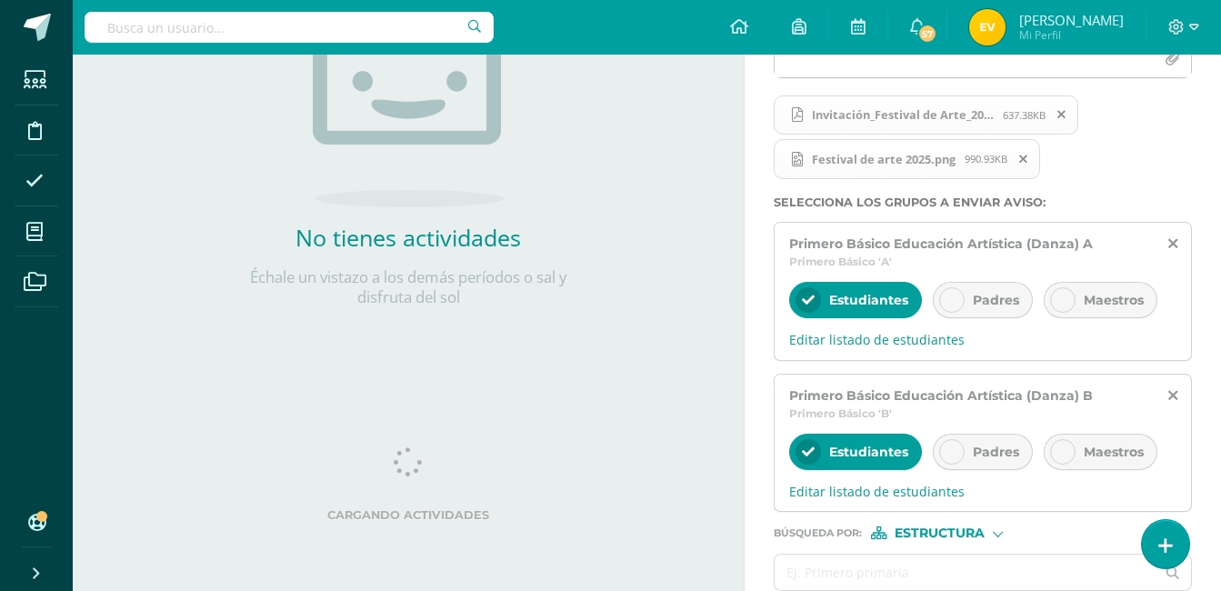
scroll to position [424, 0]
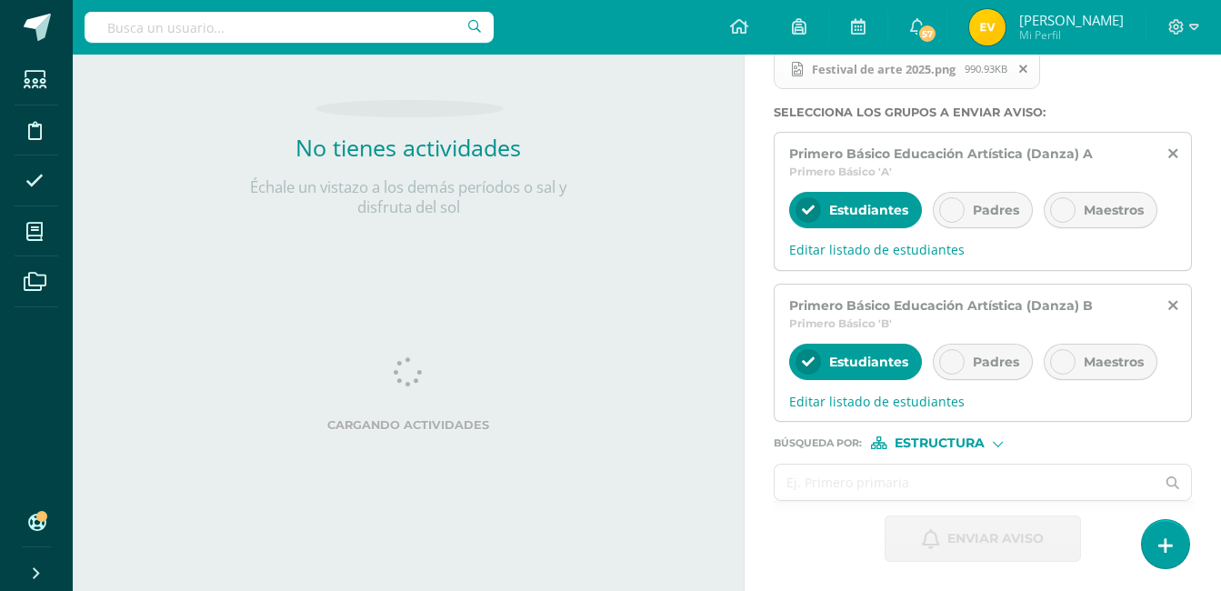
click at [883, 474] on input "text" at bounding box center [964, 481] width 380 height 35
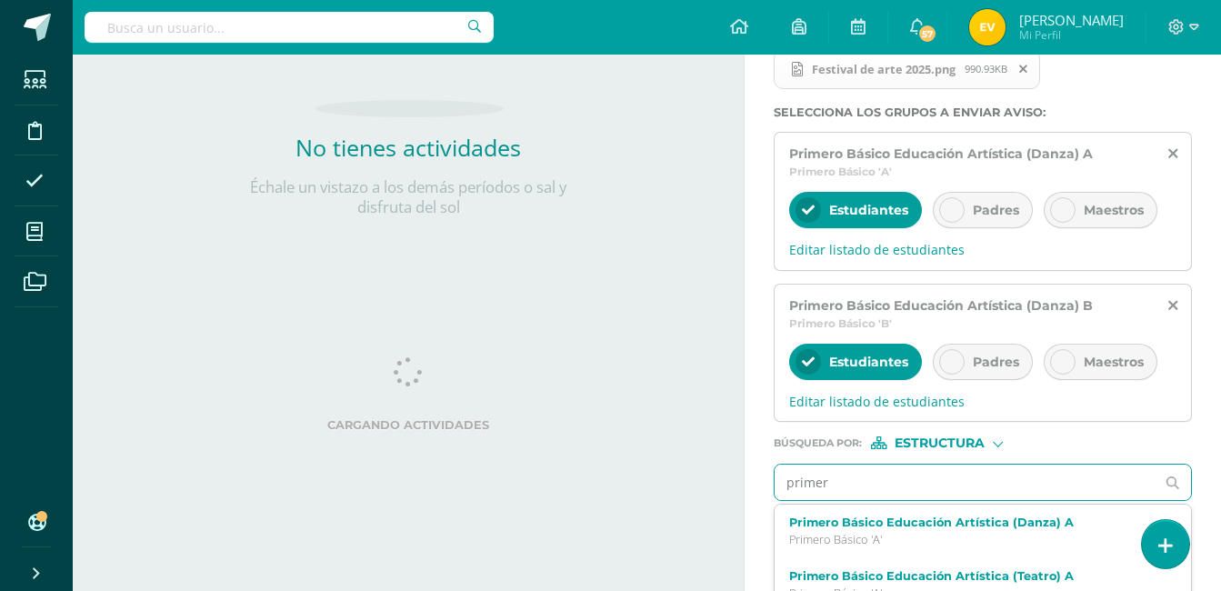
type input "primero"
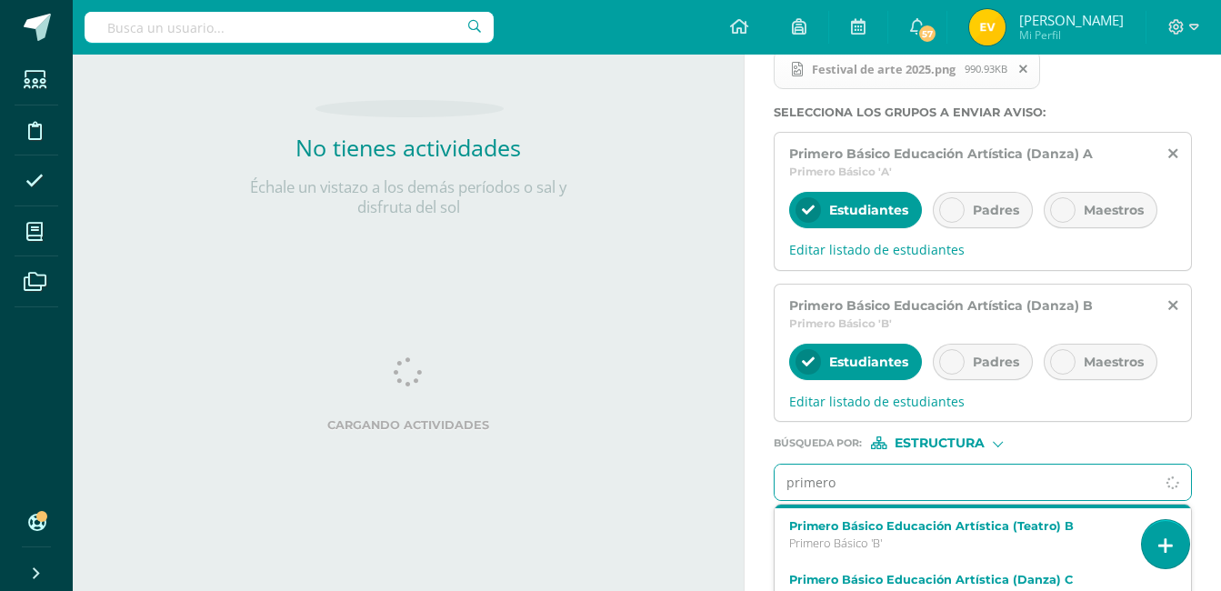
scroll to position [182, 0]
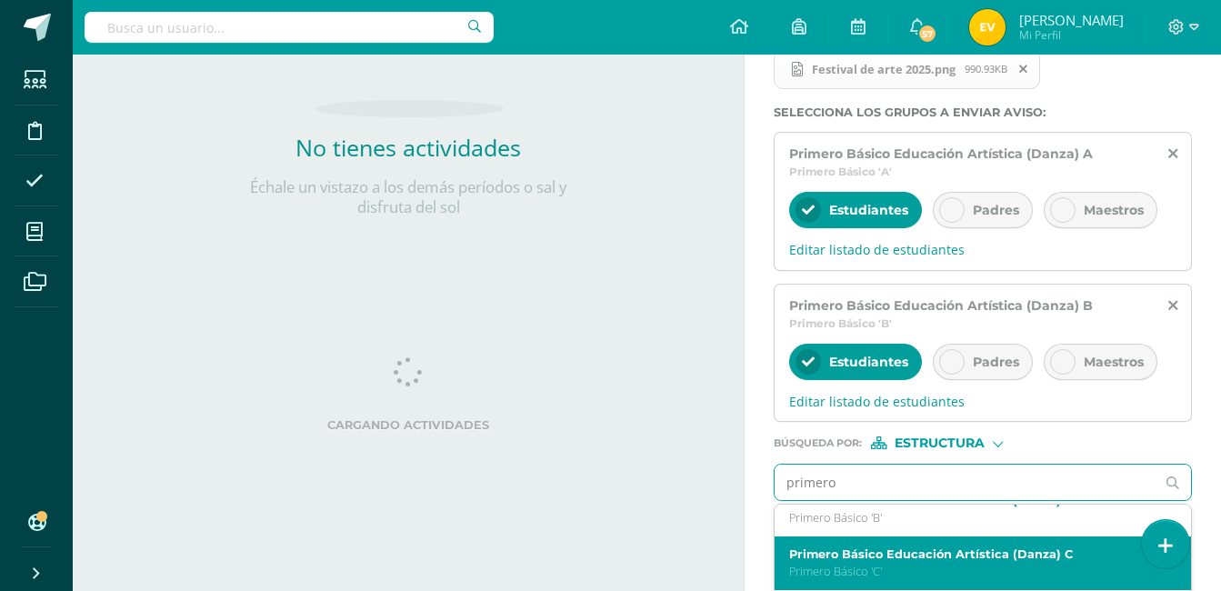
click at [921, 545] on div "Primero Básico Educación Artística (Danza) C Primero Básico 'C'" at bounding box center [982, 563] width 416 height 54
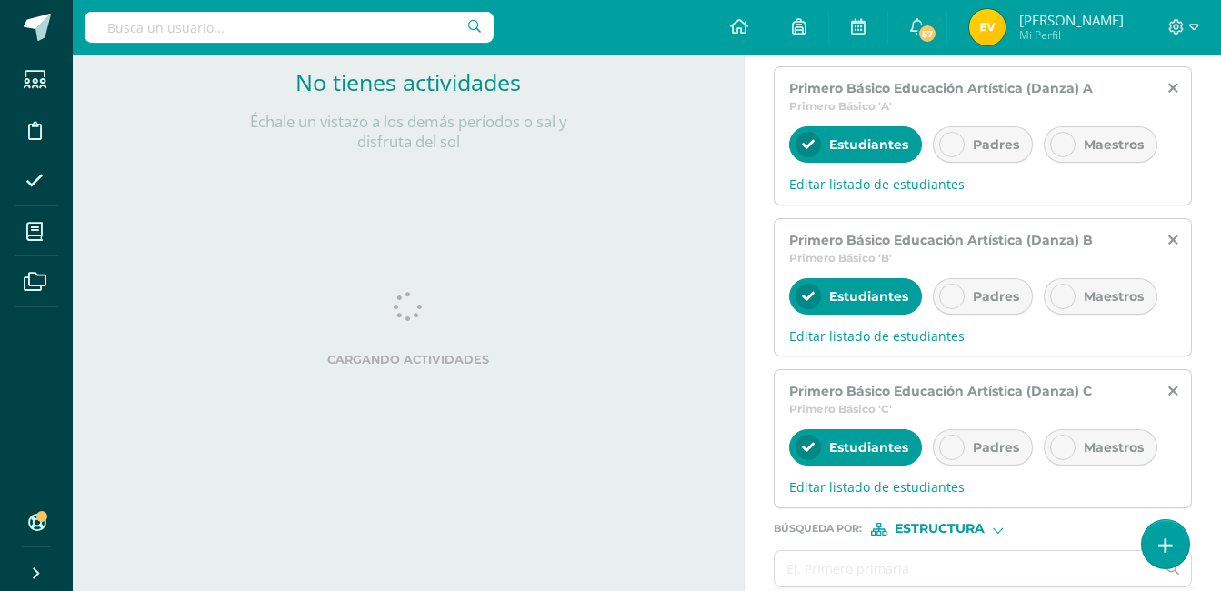
scroll to position [575, 0]
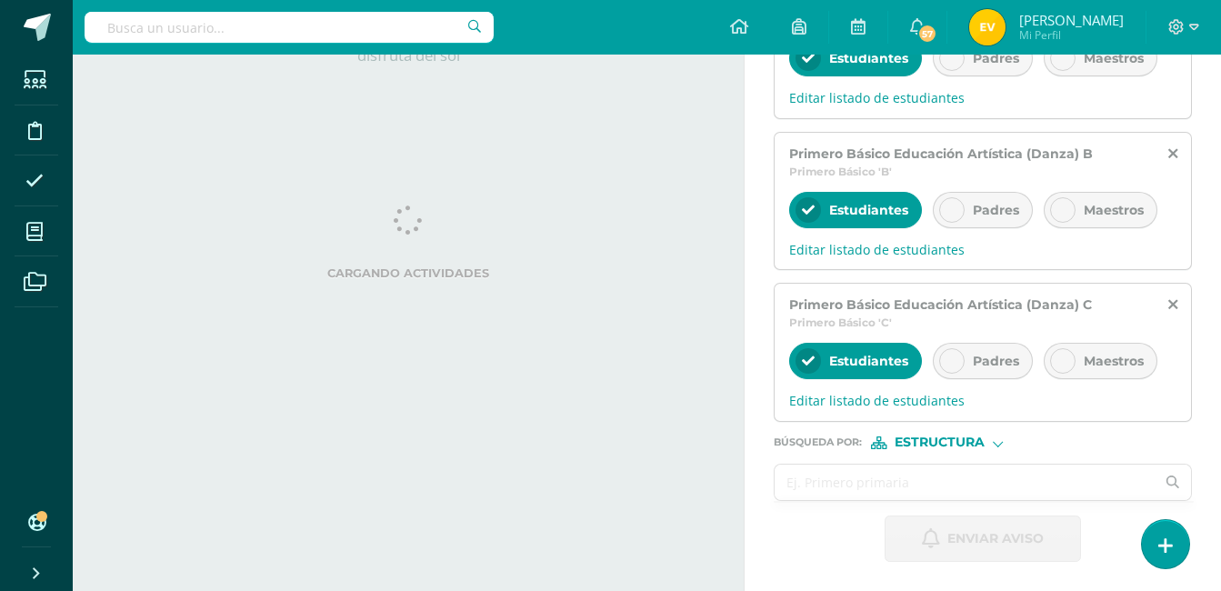
click at [883, 476] on input "text" at bounding box center [964, 481] width 380 height 35
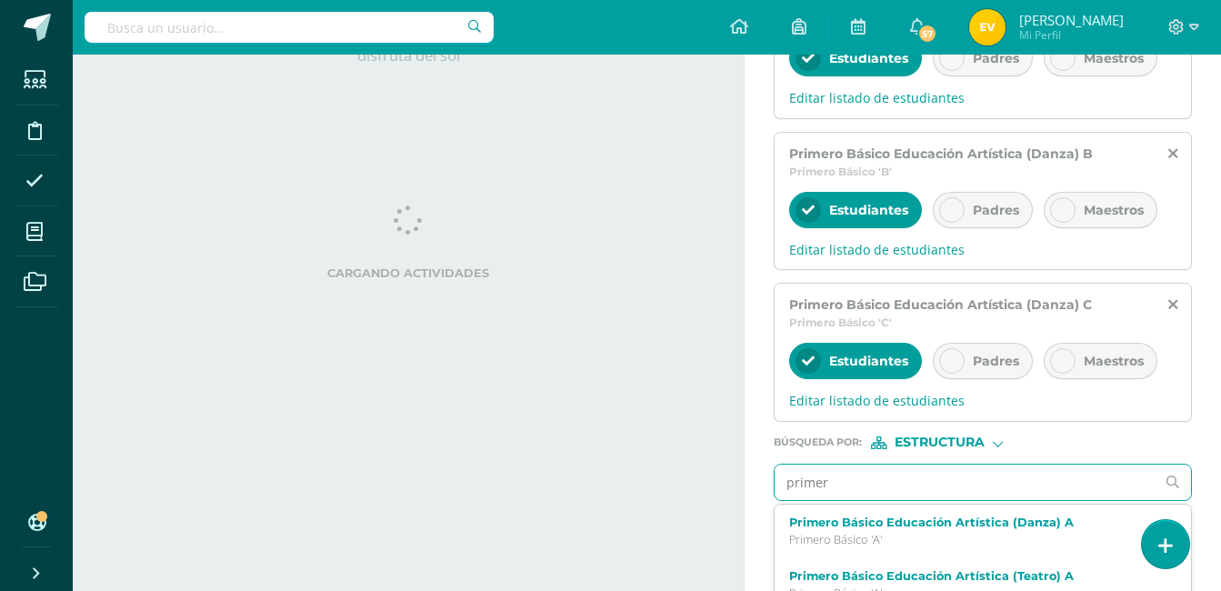
type input "primero"
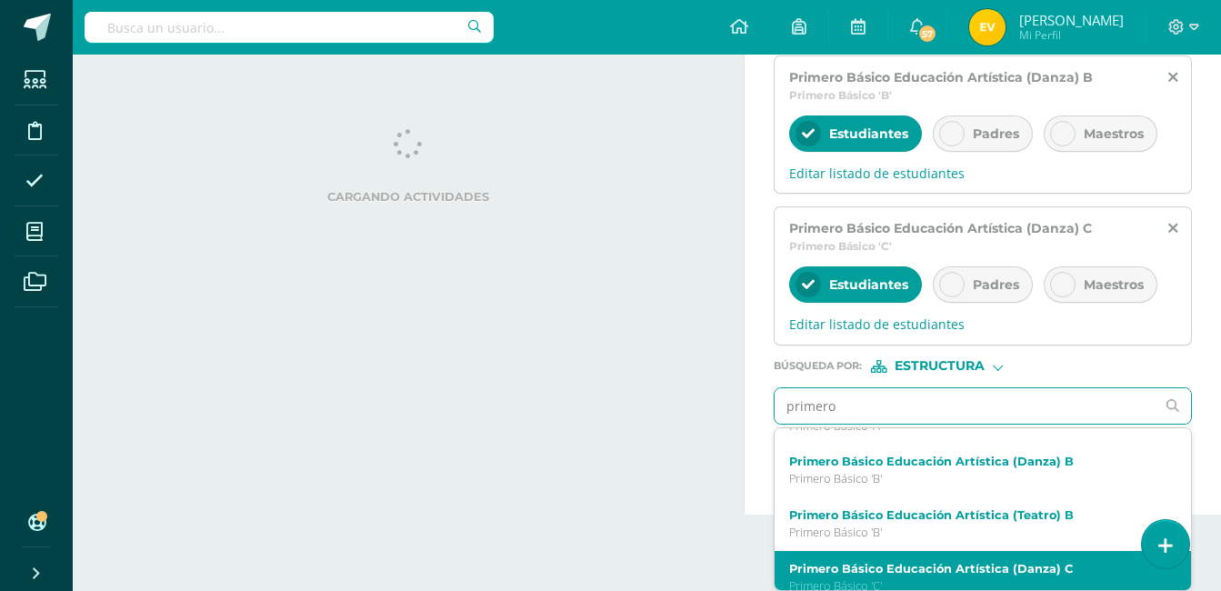
scroll to position [182, 0]
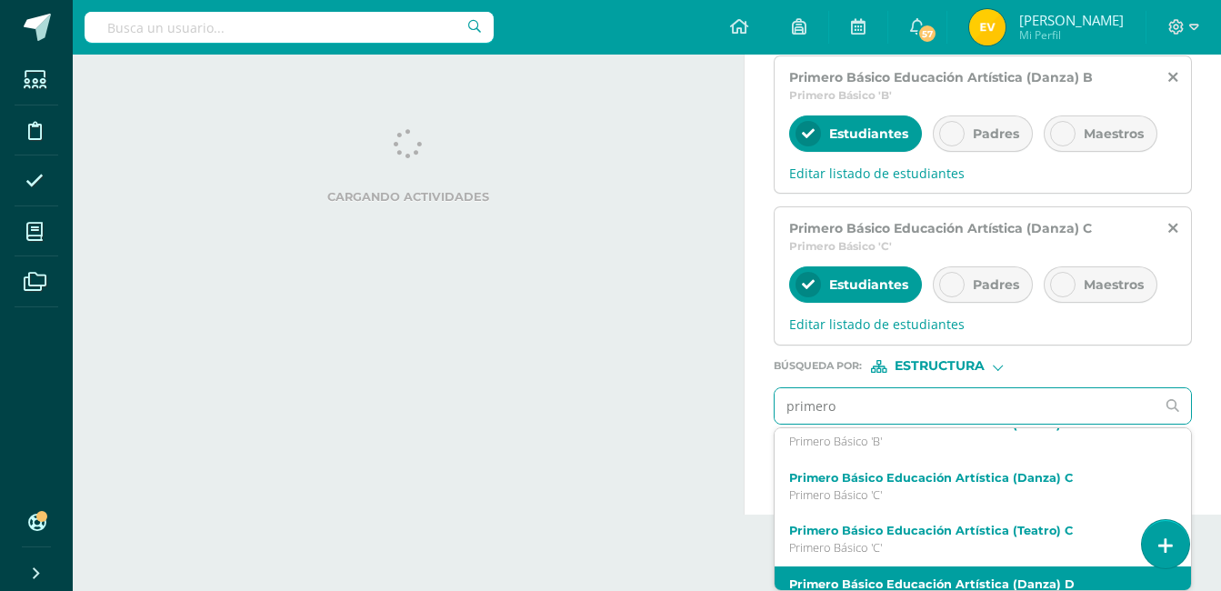
click at [1002, 573] on div "Primero Básico Educación Artística (Danza) D Primero Básico 'D'" at bounding box center [982, 593] width 416 height 54
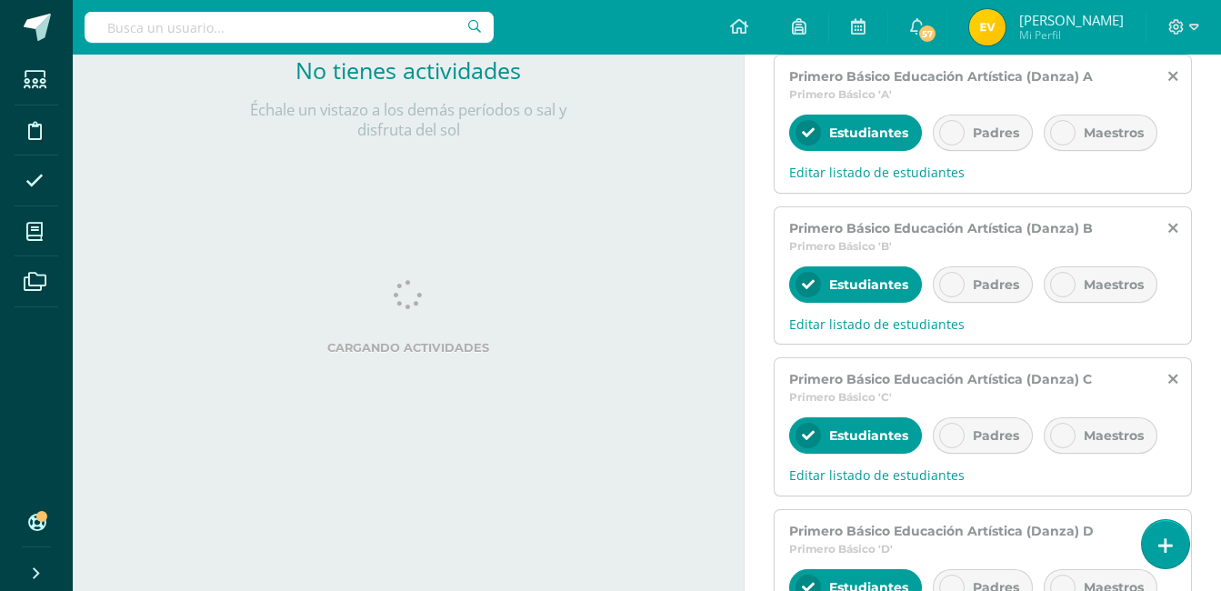
scroll to position [273, 0]
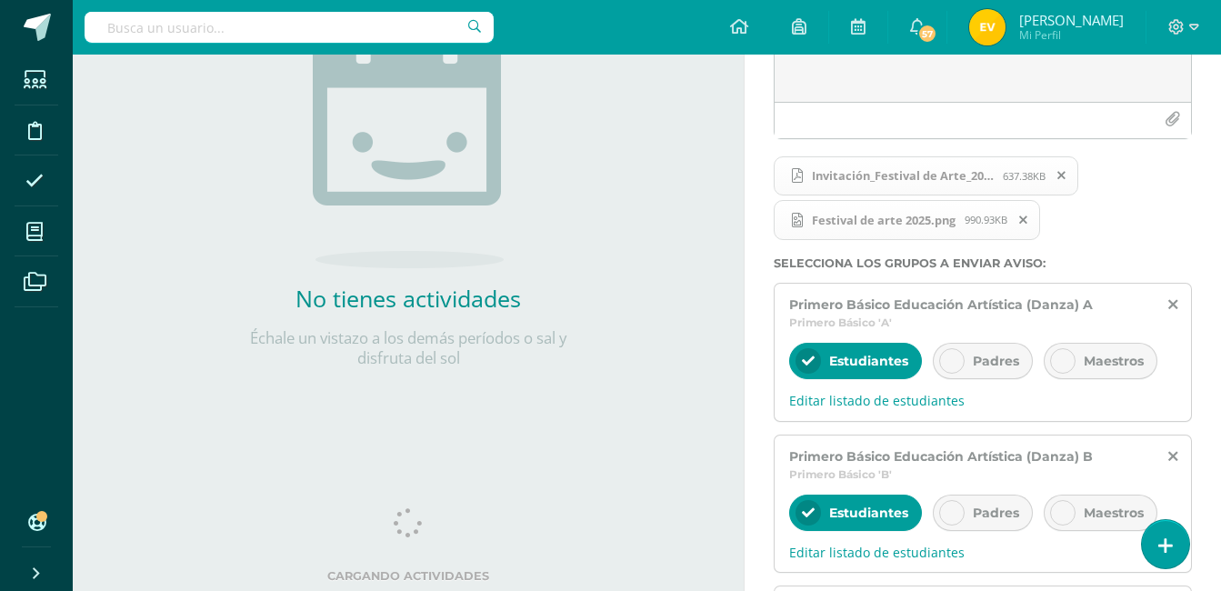
click at [952, 356] on icon at bounding box center [951, 360] width 13 height 13
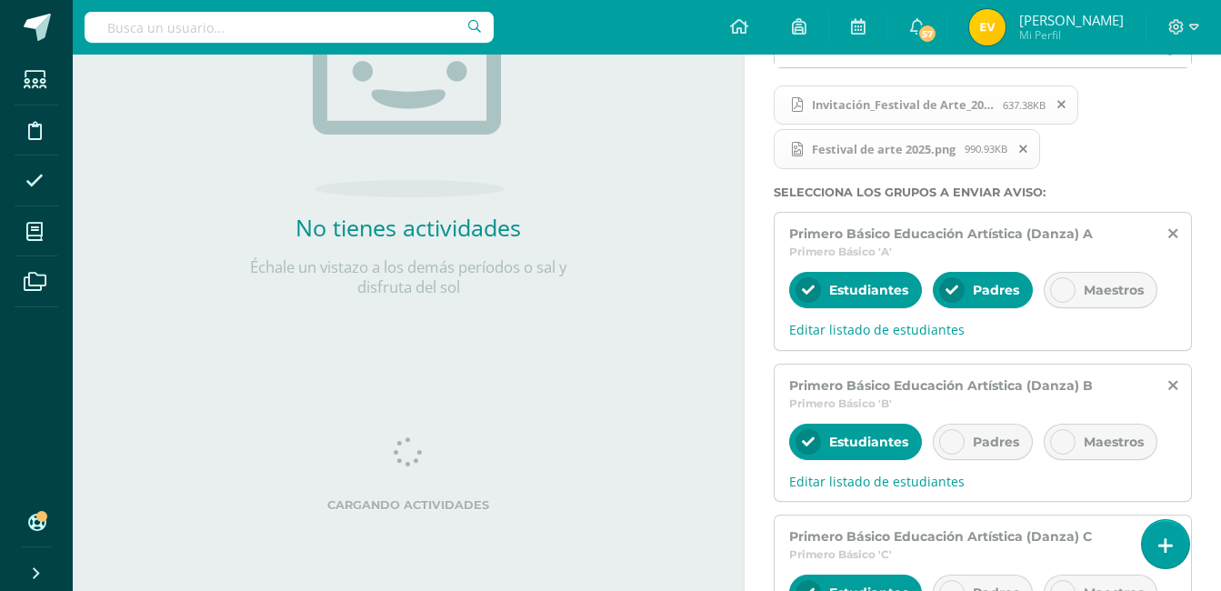
scroll to position [454, 0]
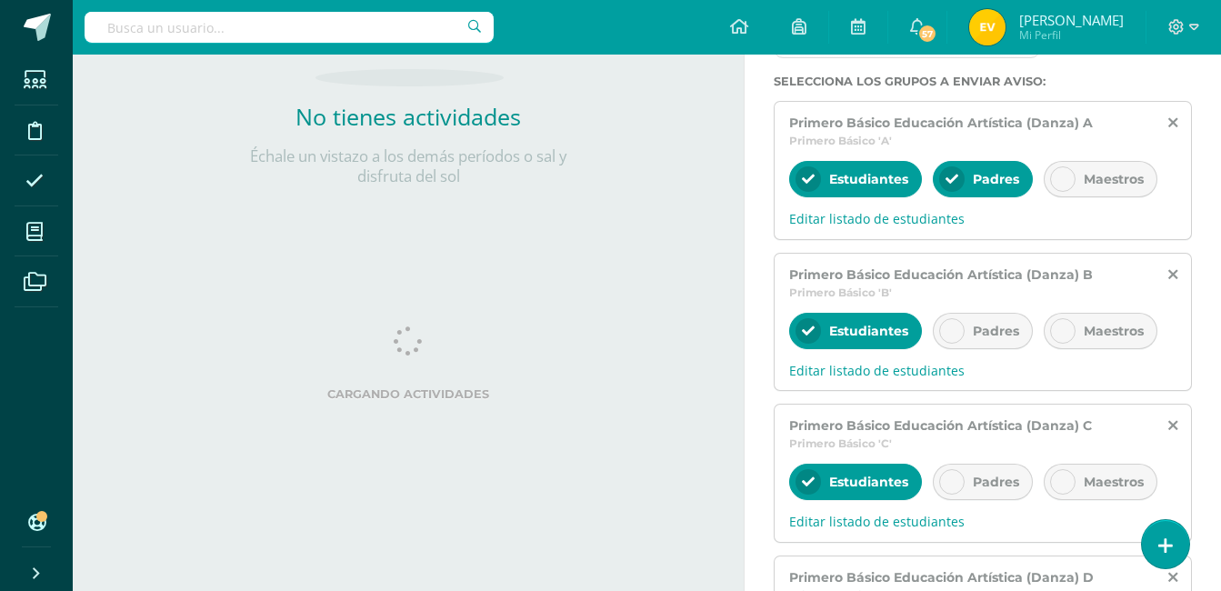
click at [959, 331] on div at bounding box center [951, 330] width 25 height 25
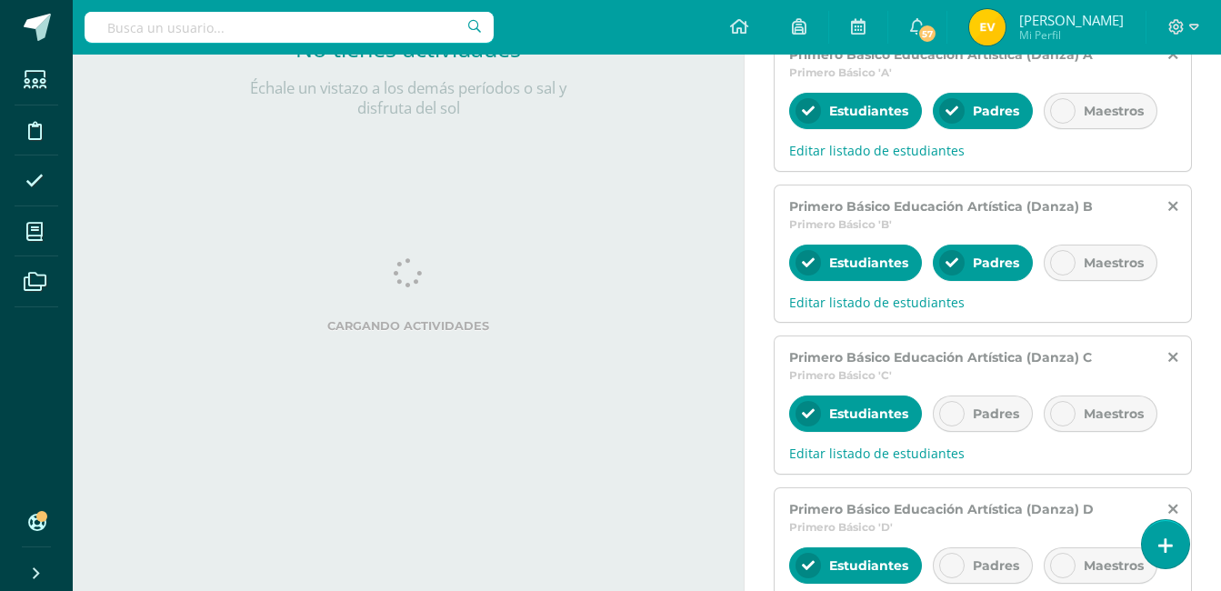
scroll to position [636, 0]
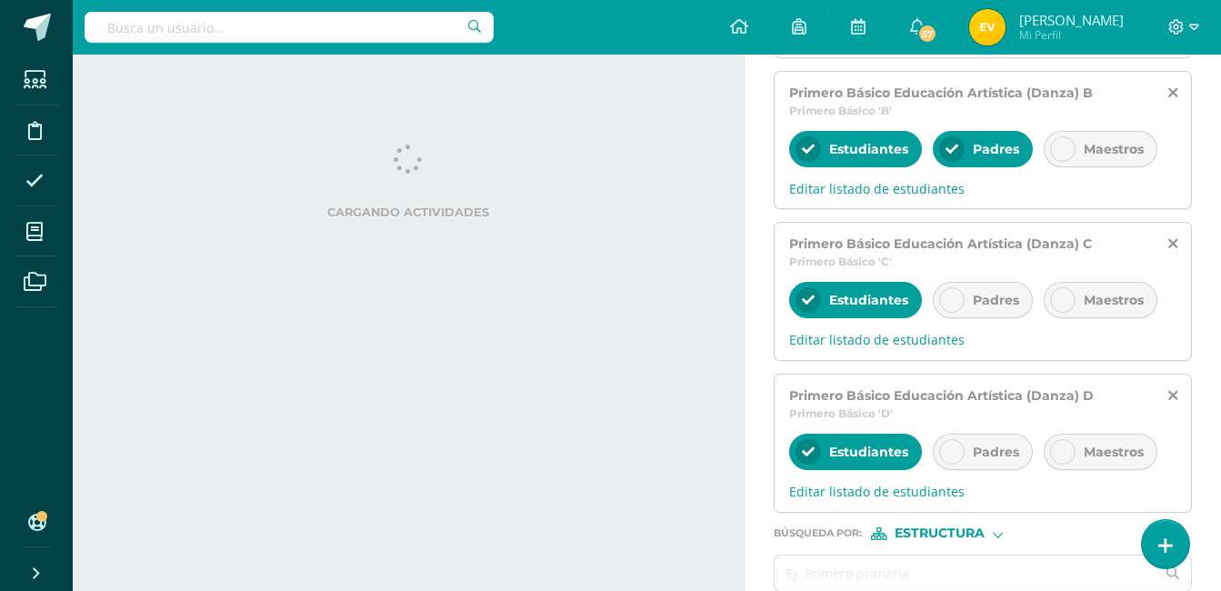
click at [958, 298] on div at bounding box center [951, 299] width 25 height 25
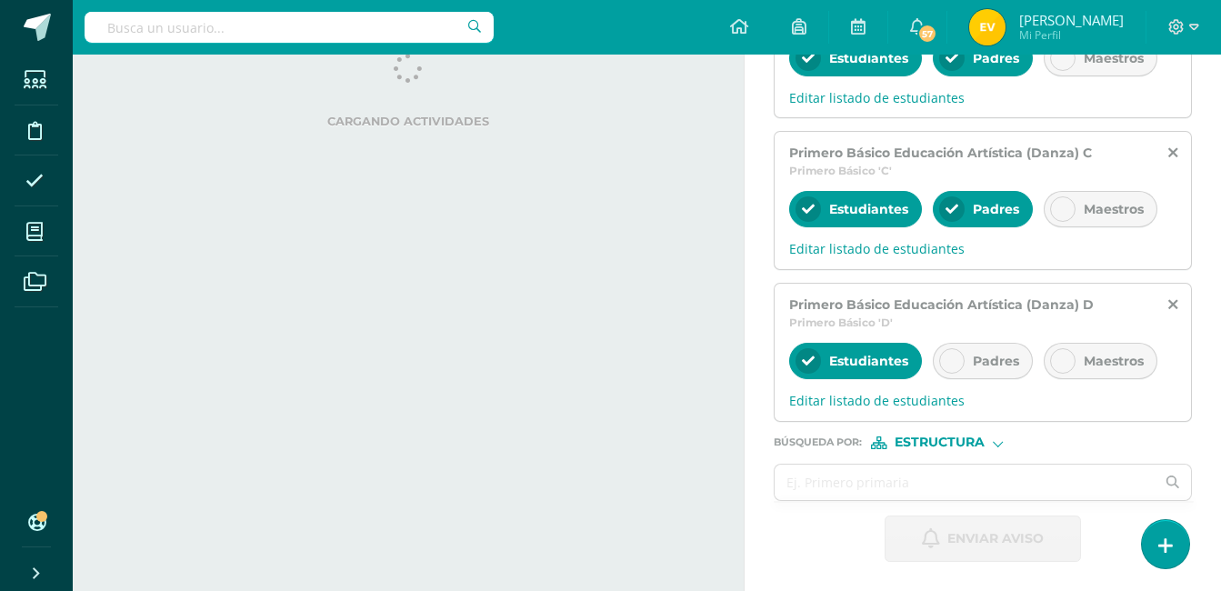
click at [956, 358] on icon at bounding box center [951, 360] width 13 height 13
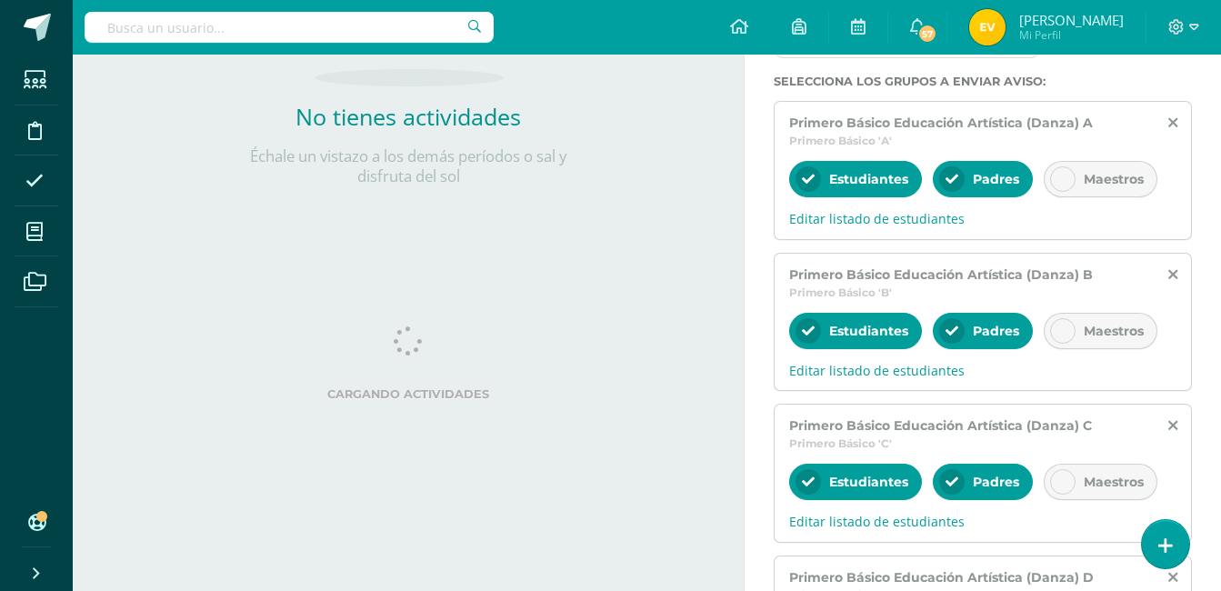
click at [1059, 170] on div at bounding box center [1062, 178] width 25 height 25
click at [1062, 328] on icon at bounding box center [1062, 330] width 13 height 13
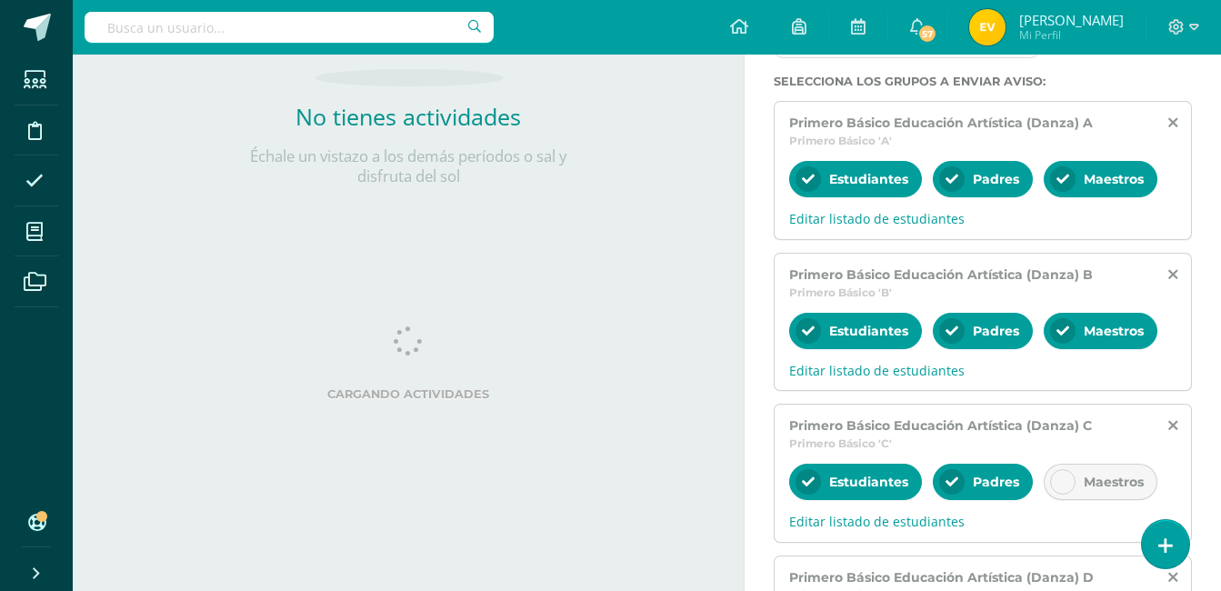
scroll to position [636, 0]
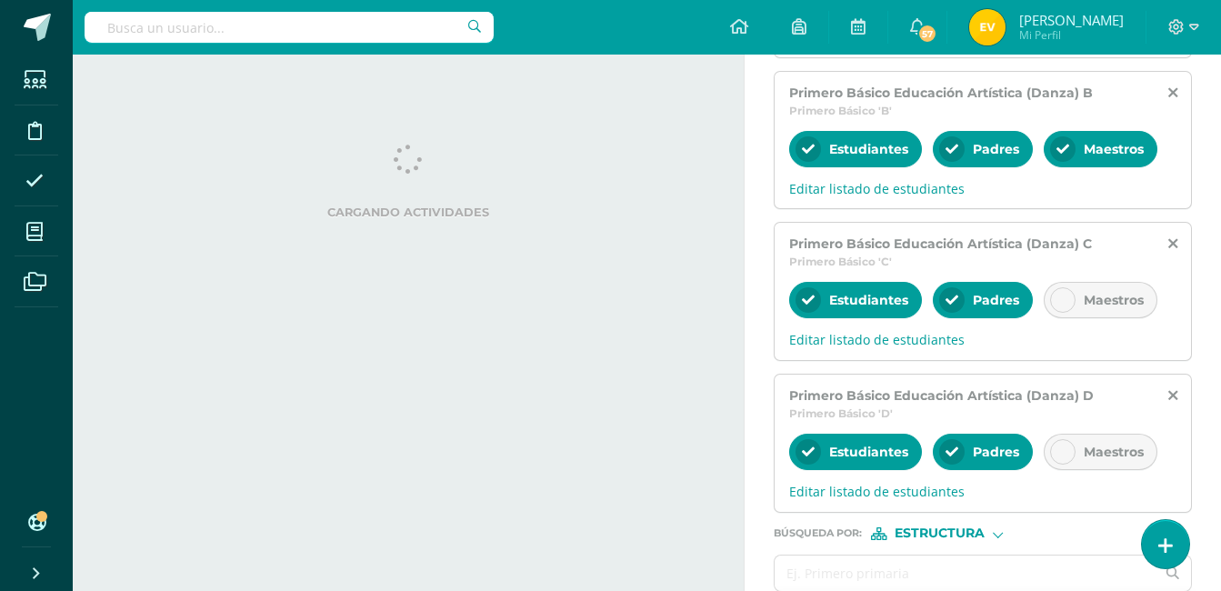
click at [1056, 285] on div "Maestros" at bounding box center [1100, 300] width 114 height 36
click at [1067, 444] on div at bounding box center [1062, 451] width 25 height 25
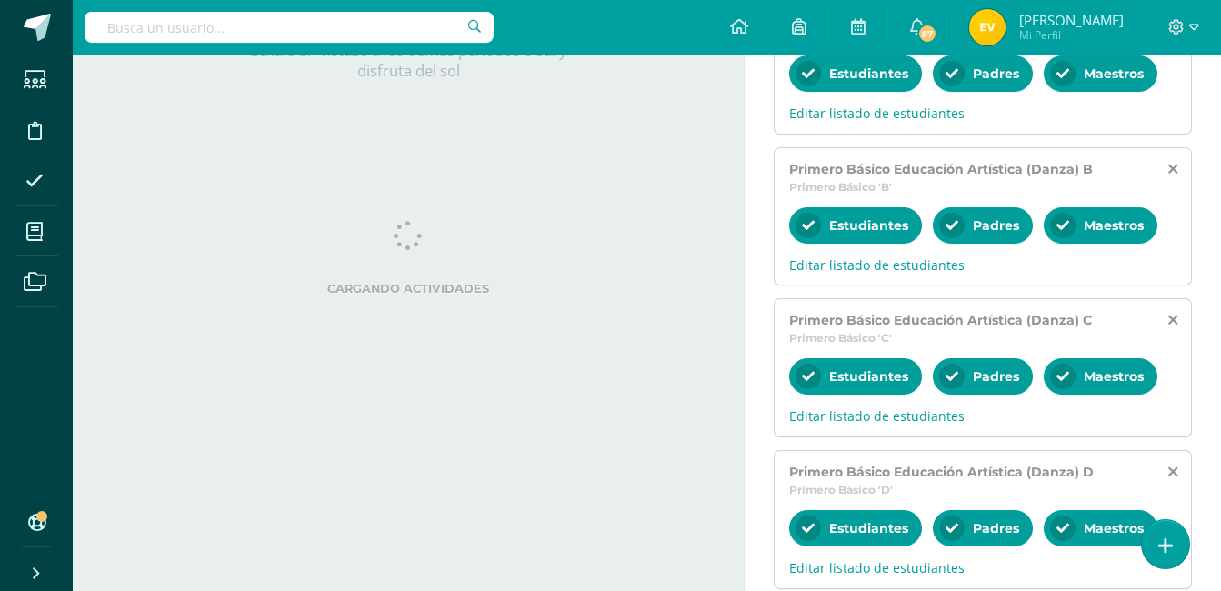
scroll to position [727, 0]
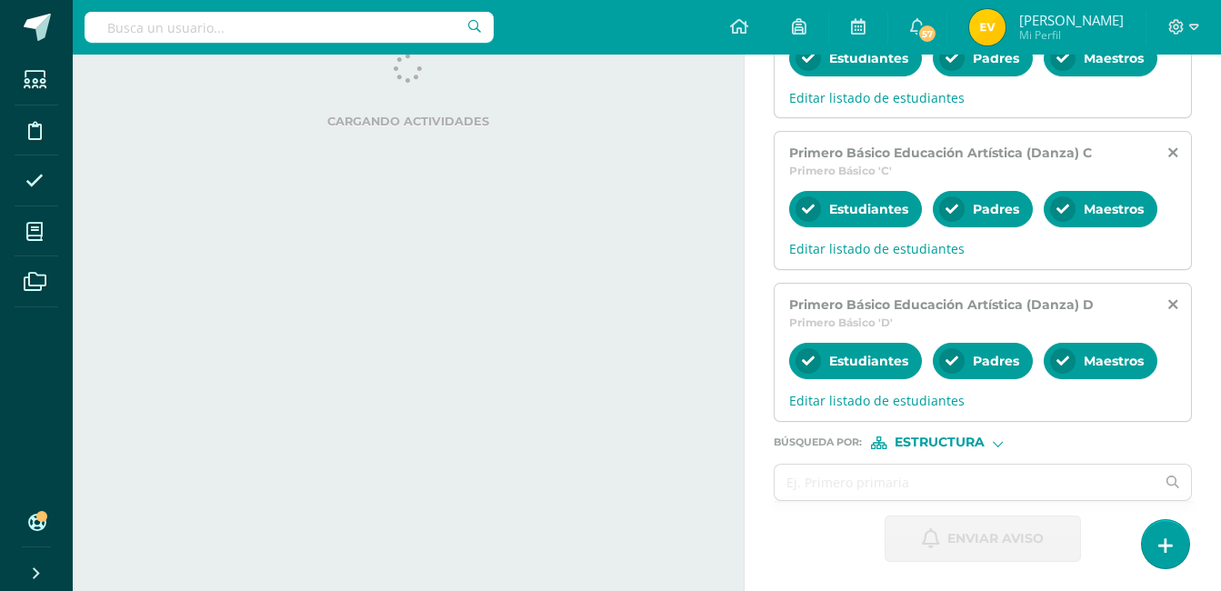
click at [1069, 361] on div at bounding box center [1062, 360] width 25 height 25
click at [1064, 208] on icon at bounding box center [1062, 209] width 13 height 13
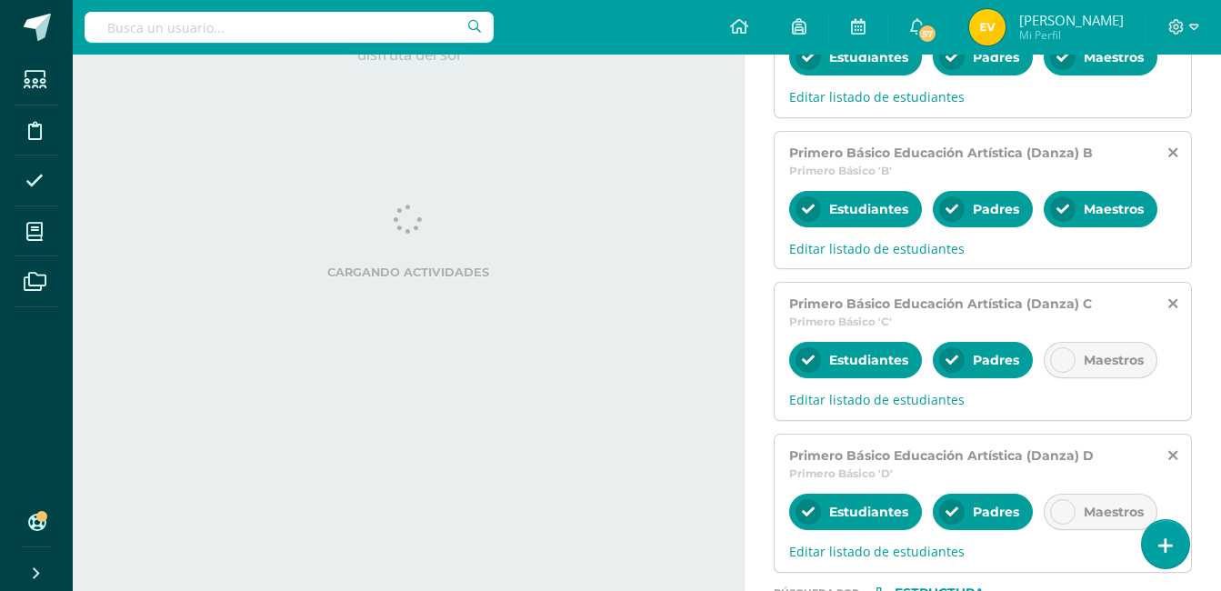
scroll to position [454, 0]
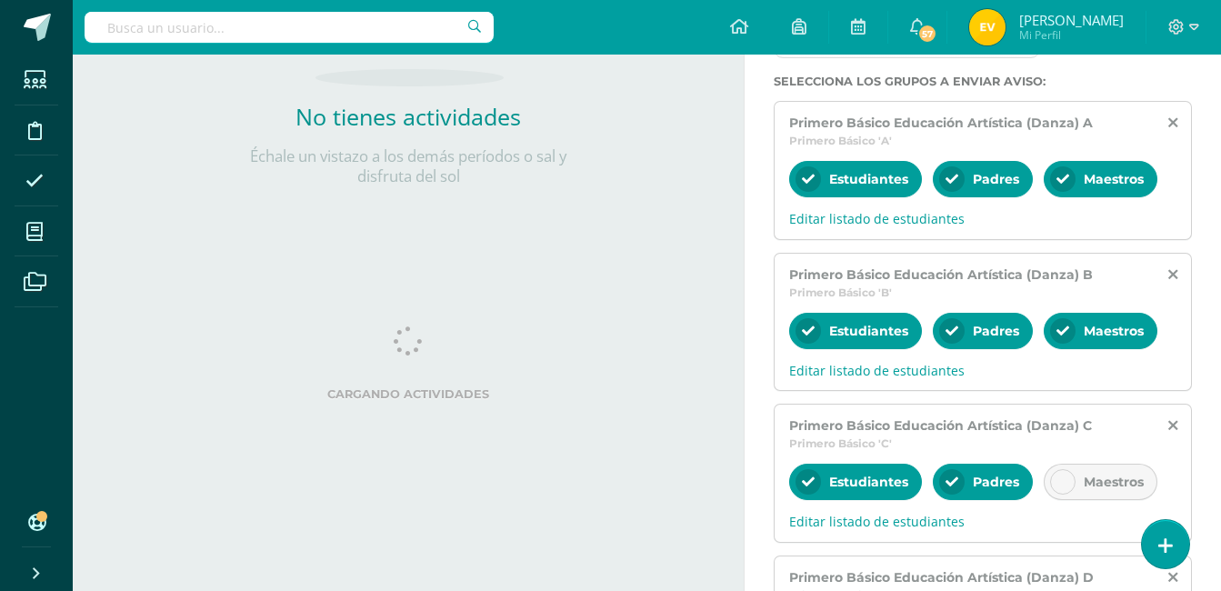
click at [1065, 330] on icon at bounding box center [1062, 330] width 13 height 13
click at [1064, 179] on icon at bounding box center [1062, 179] width 13 height 13
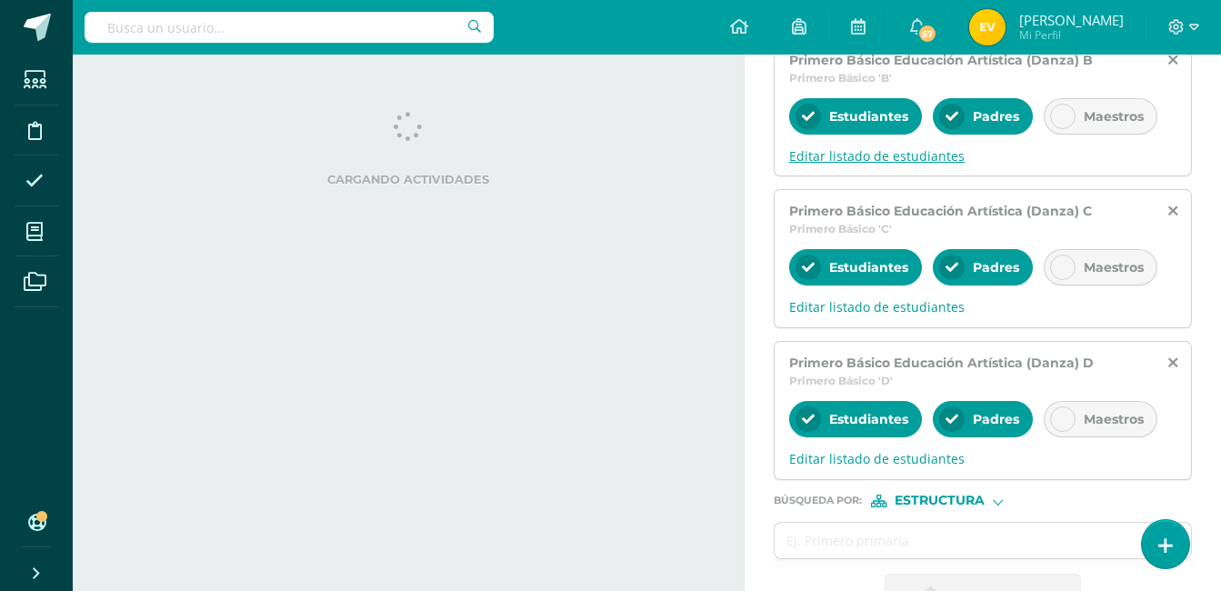
scroll to position [727, 0]
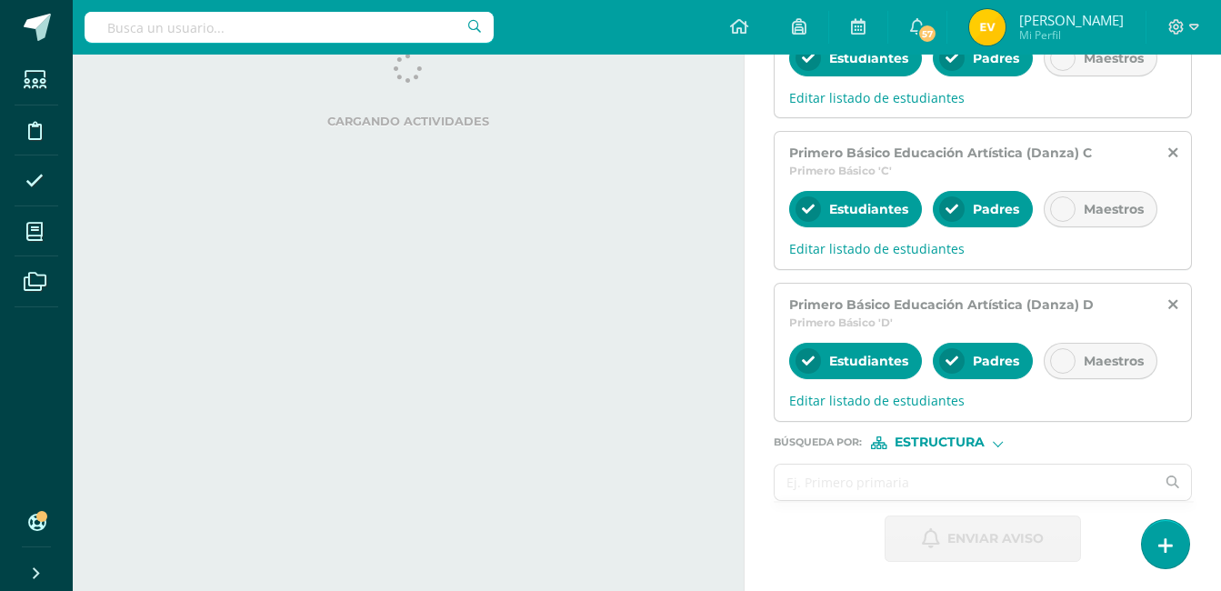
click at [1165, 477] on icon at bounding box center [1172, 481] width 36 height 13
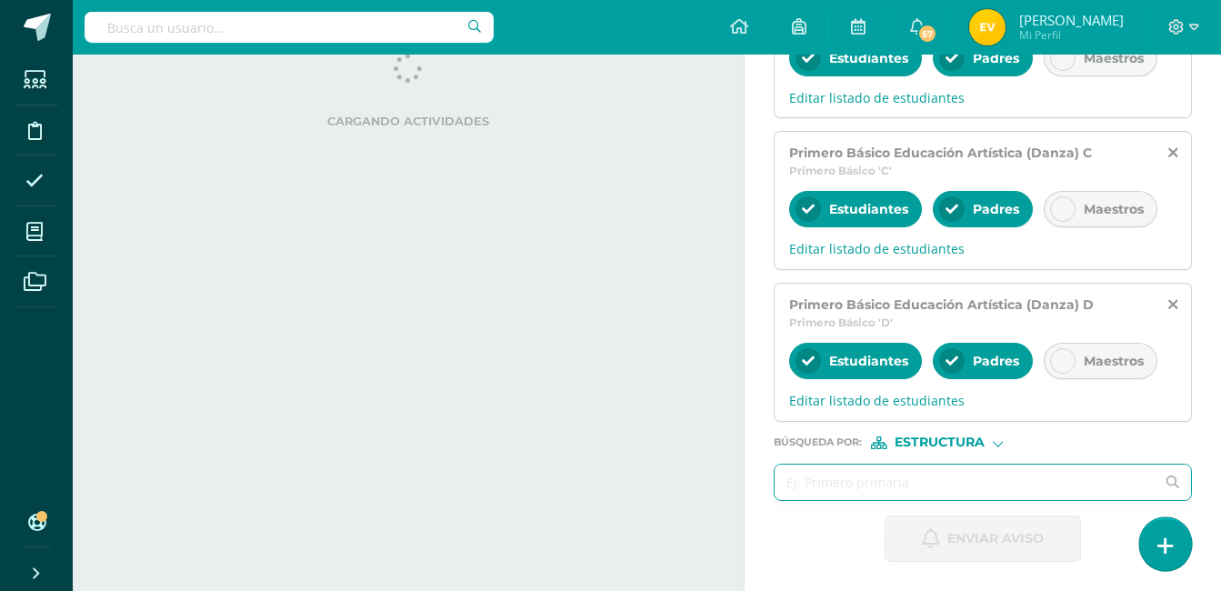
click at [1166, 541] on icon at bounding box center [1165, 545] width 16 height 21
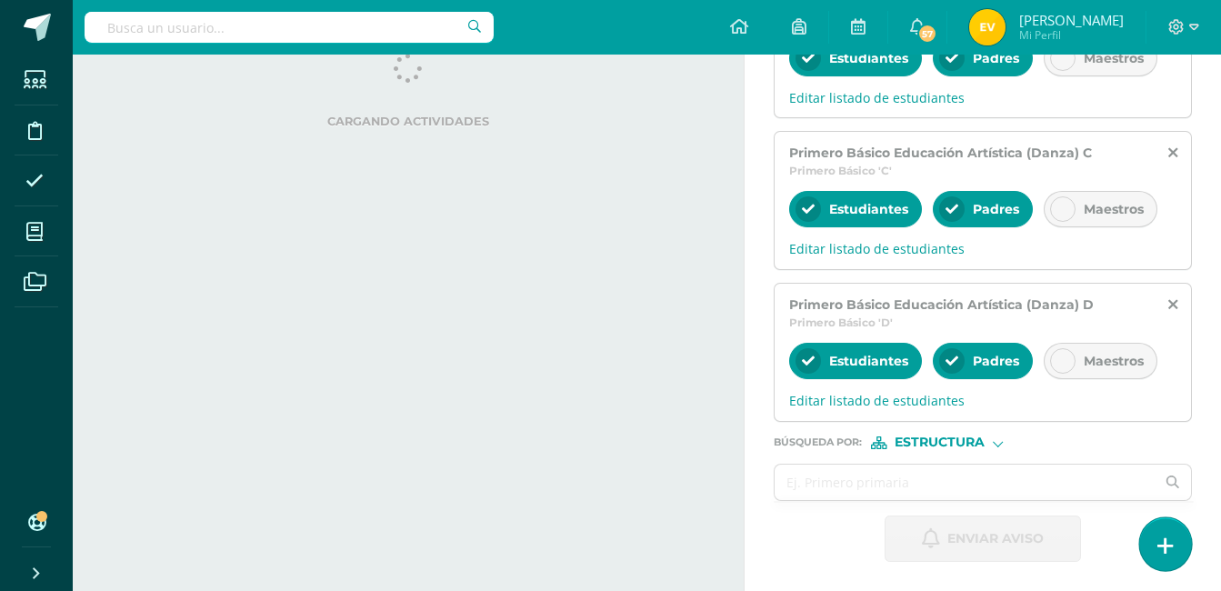
click at [1179, 544] on link at bounding box center [1165, 543] width 52 height 53
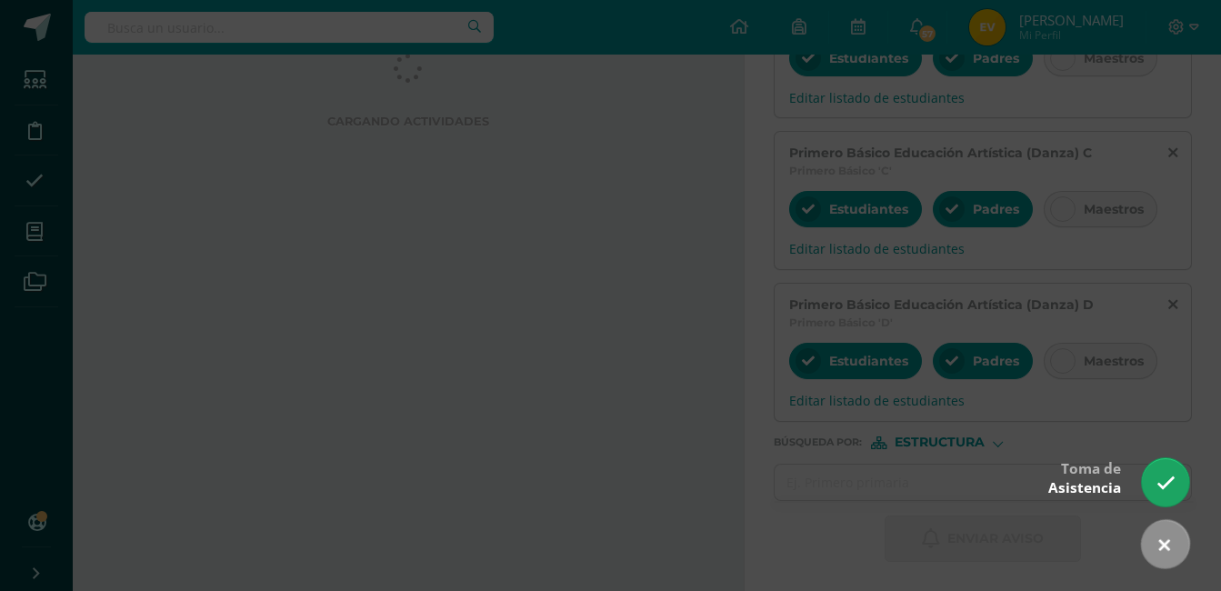
click at [983, 477] on div at bounding box center [610, 295] width 1221 height 591
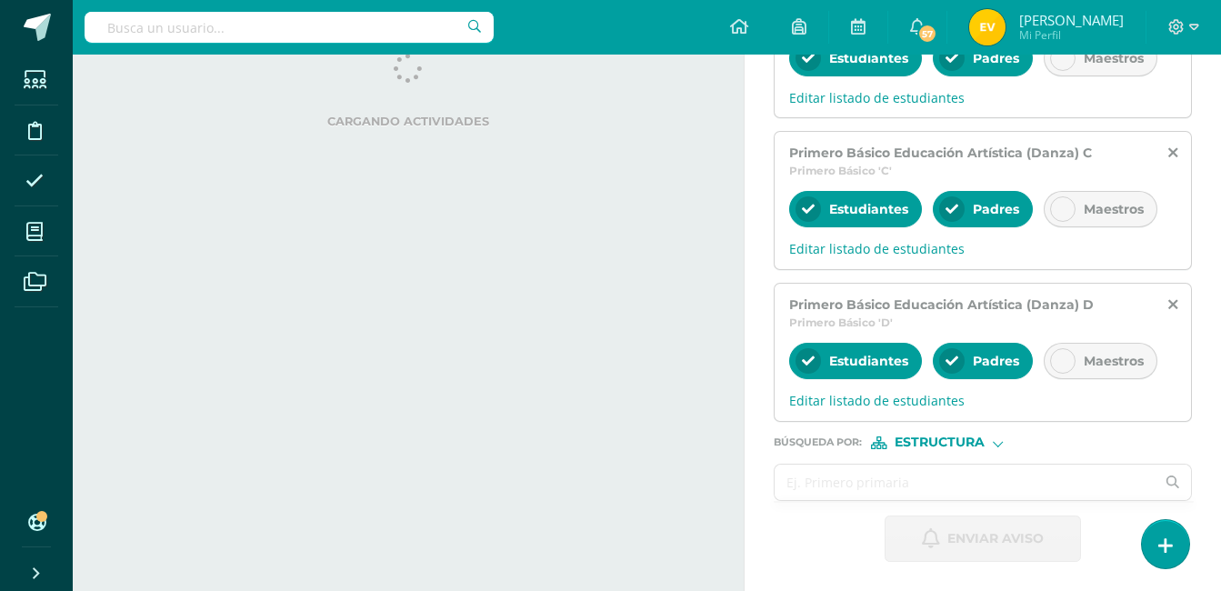
click at [1012, 474] on input "text" at bounding box center [964, 481] width 380 height 35
click at [850, 443] on span "Búsqueda por :" at bounding box center [817, 442] width 88 height 10
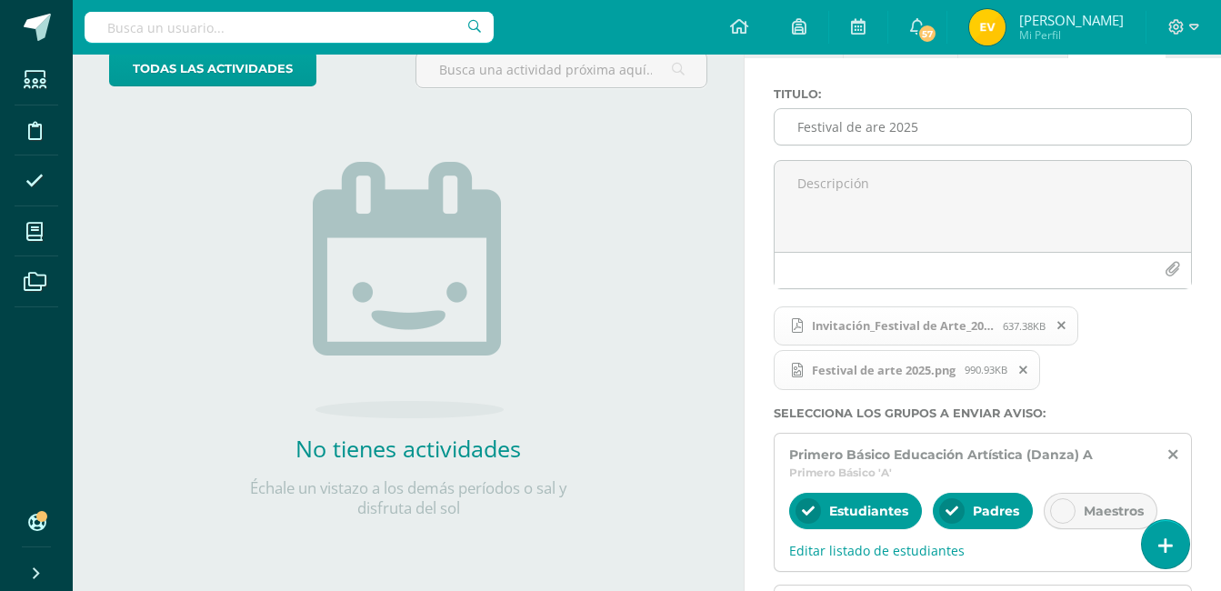
scroll to position [91, 0]
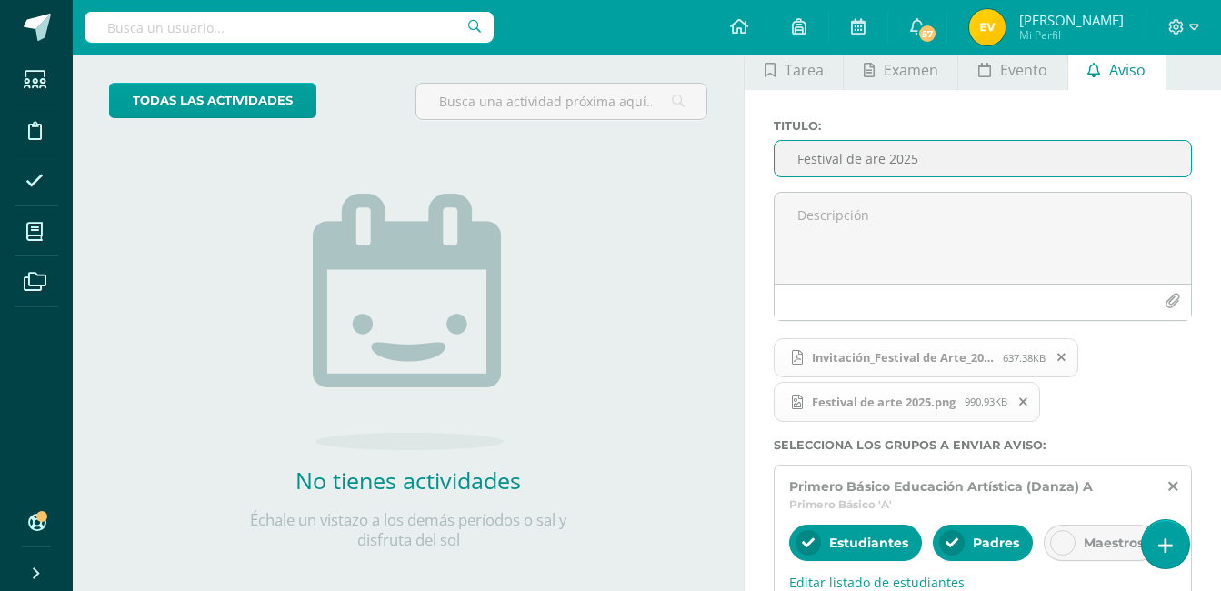
drag, startPoint x: 926, startPoint y: 160, endPoint x: 795, endPoint y: 145, distance: 131.8
click at [795, 145] on input "Festival de are 2025" at bounding box center [982, 158] width 416 height 35
drag, startPoint x: 795, startPoint y: 154, endPoint x: 930, endPoint y: 178, distance: 136.7
click at [915, 178] on div "Titulo : Festival de are 2025" at bounding box center [982, 155] width 433 height 73
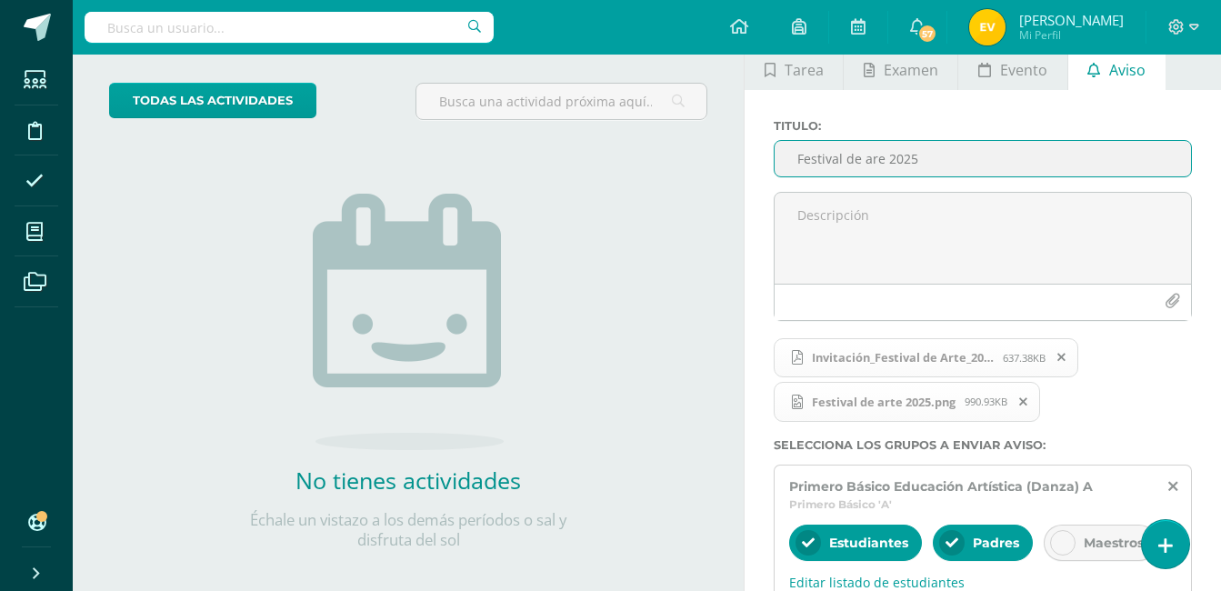
click at [940, 178] on div "Titulo : Festival de are 2025" at bounding box center [982, 155] width 433 height 73
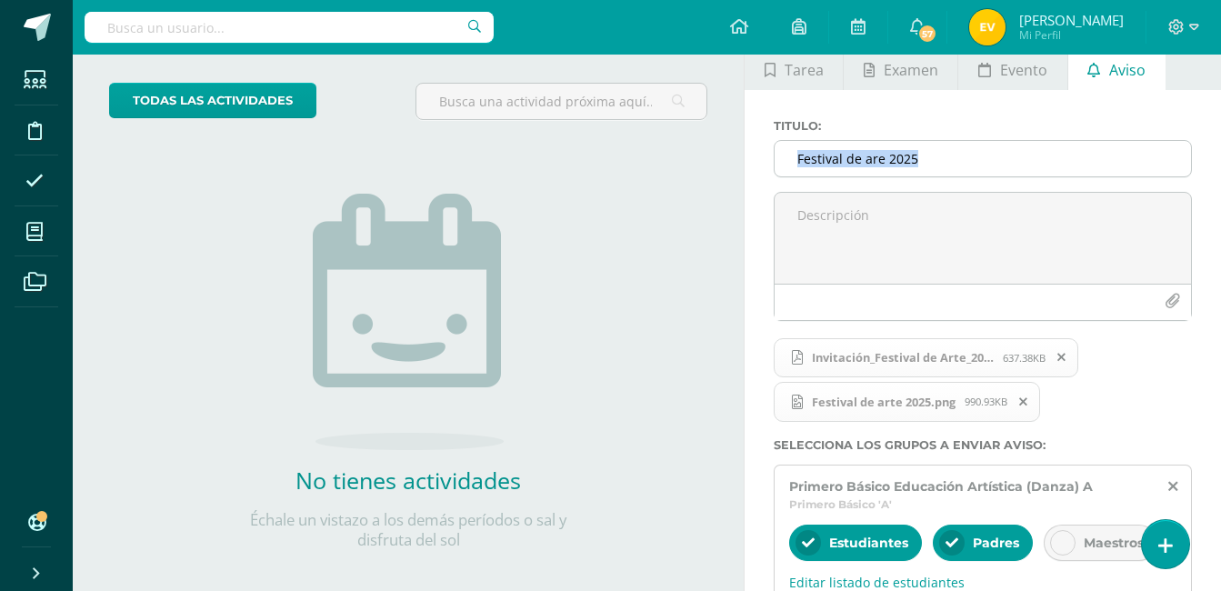
drag, startPoint x: 940, startPoint y: 178, endPoint x: 854, endPoint y: 155, distance: 88.6
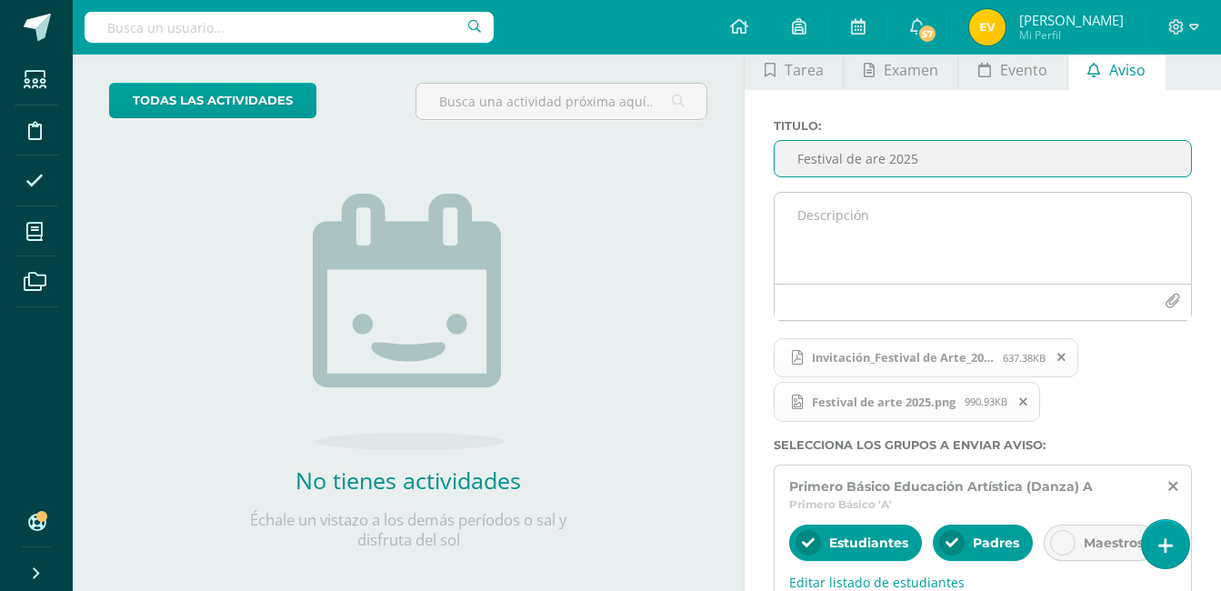
click at [855, 215] on textarea at bounding box center [982, 238] width 416 height 91
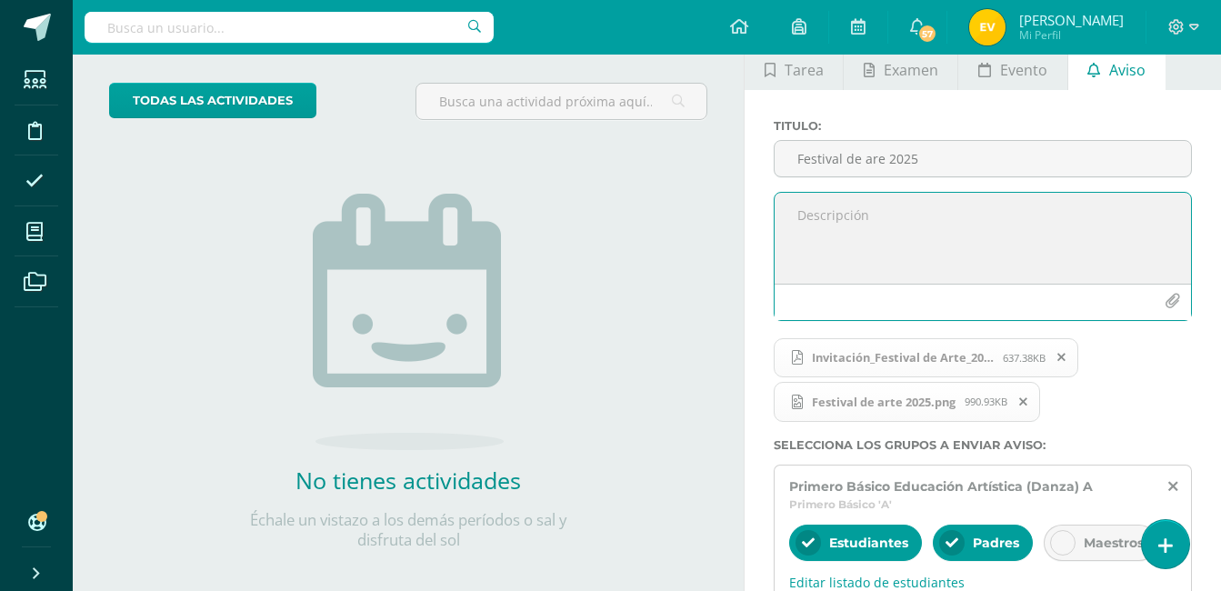
paste textarea "Festival de are 2025"
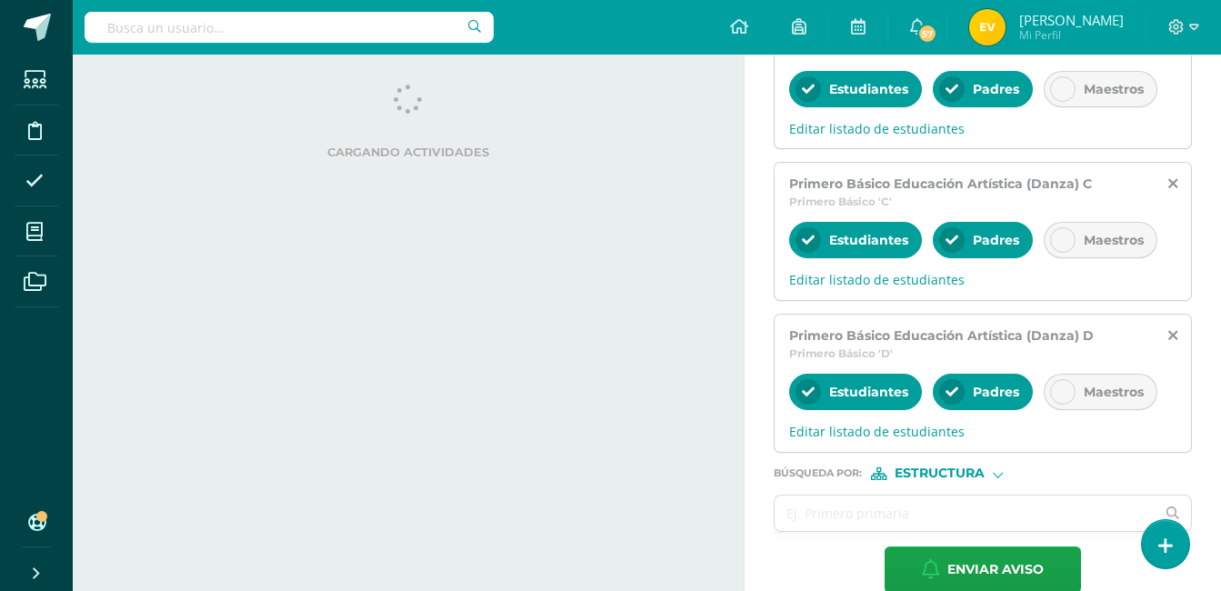
scroll to position [727, 0]
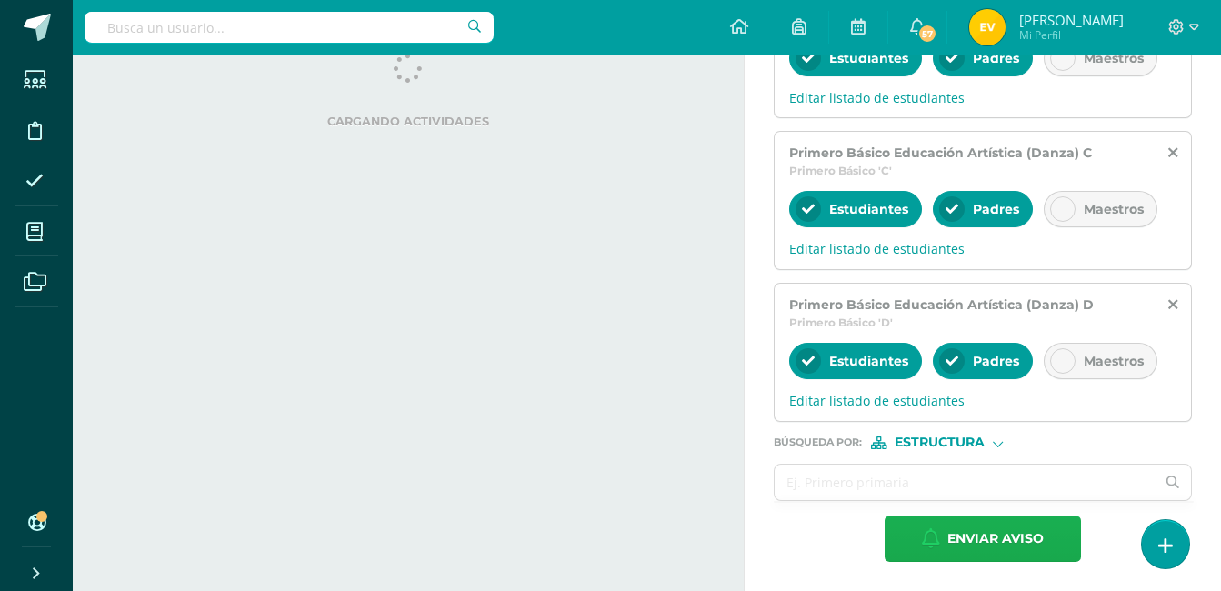
type textarea "Festival de are 2025"
click at [1002, 535] on span "Enviar aviso" at bounding box center [995, 538] width 96 height 45
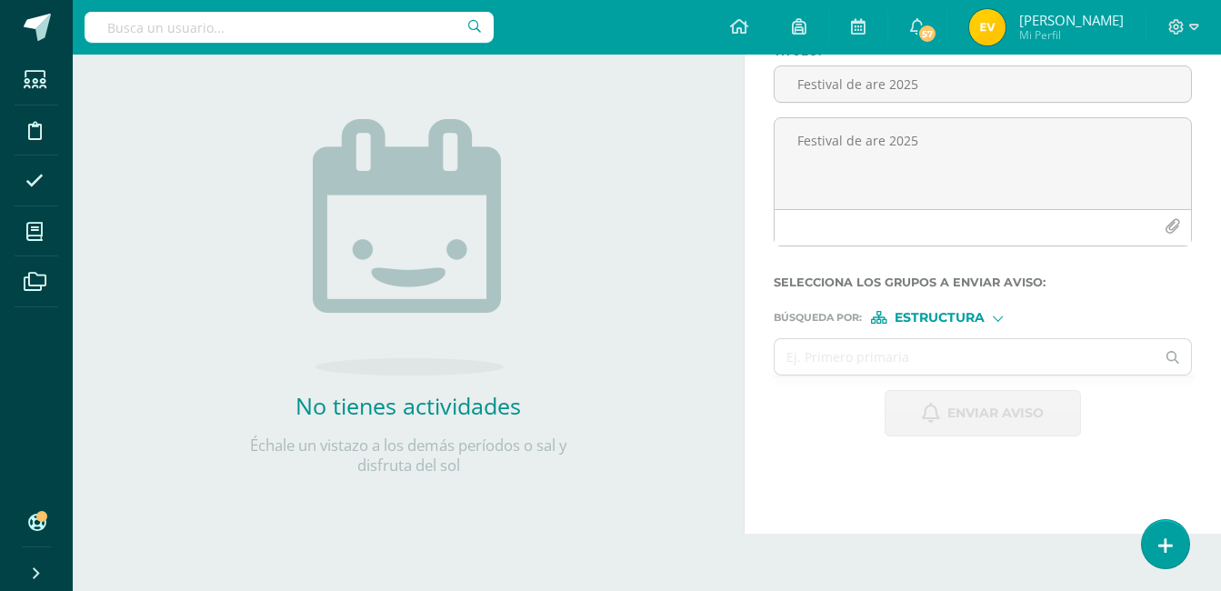
scroll to position [0, 0]
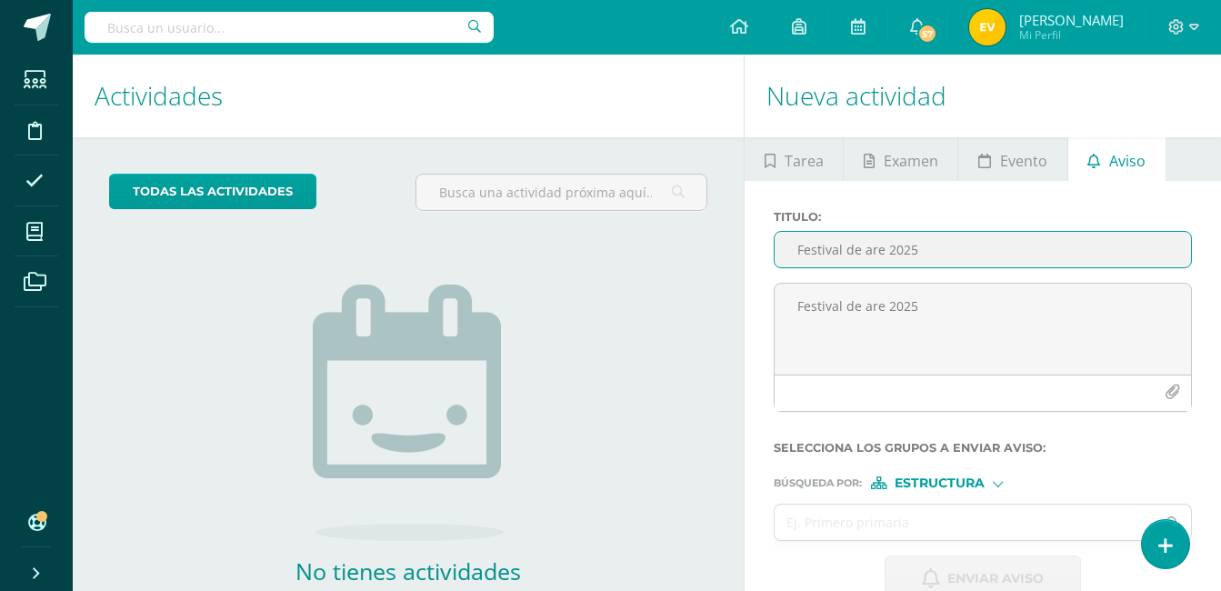
click at [862, 260] on input "Festival de are 2025" at bounding box center [982, 249] width 416 height 35
paste input "text"
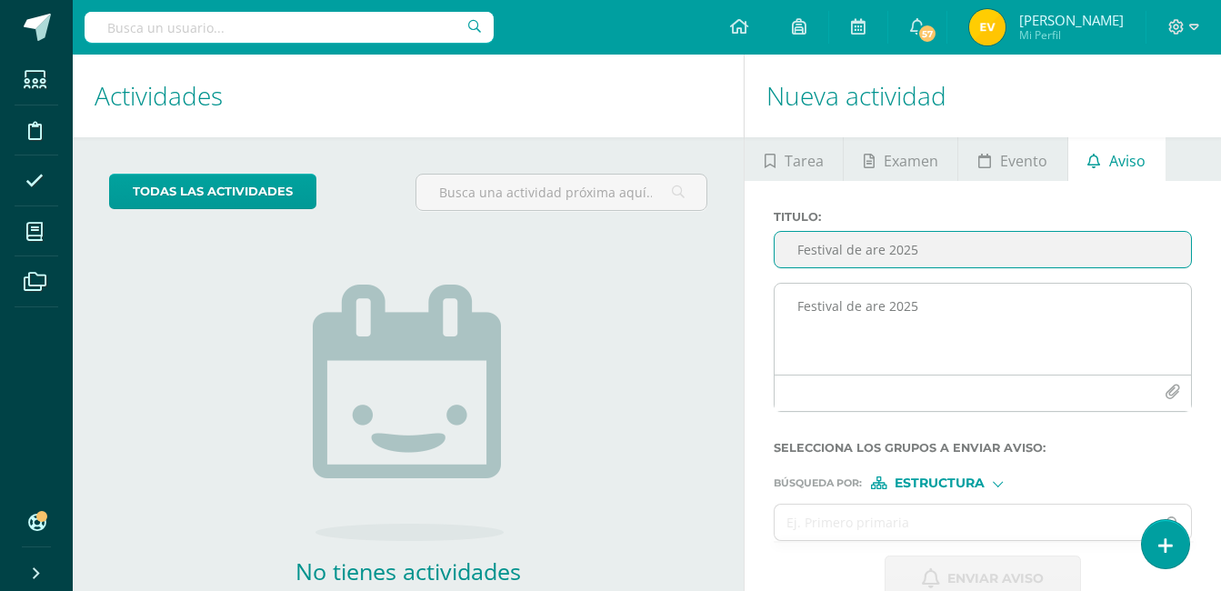
type input "Festival de are 2025"
click at [894, 379] on div at bounding box center [982, 392] width 416 height 36
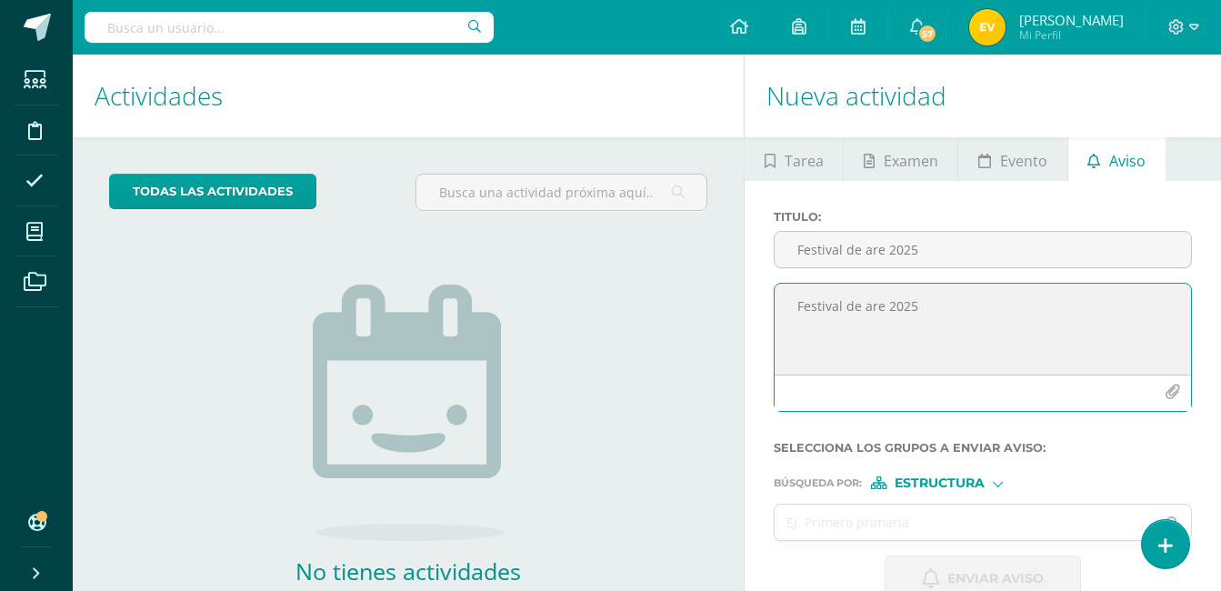
click at [882, 306] on textarea "Festival de are 2025" at bounding box center [982, 329] width 416 height 91
paste textarea
type textarea "Festival de are 2025"
click at [927, 92] on h1 "Nueva actividad" at bounding box center [982, 96] width 433 height 83
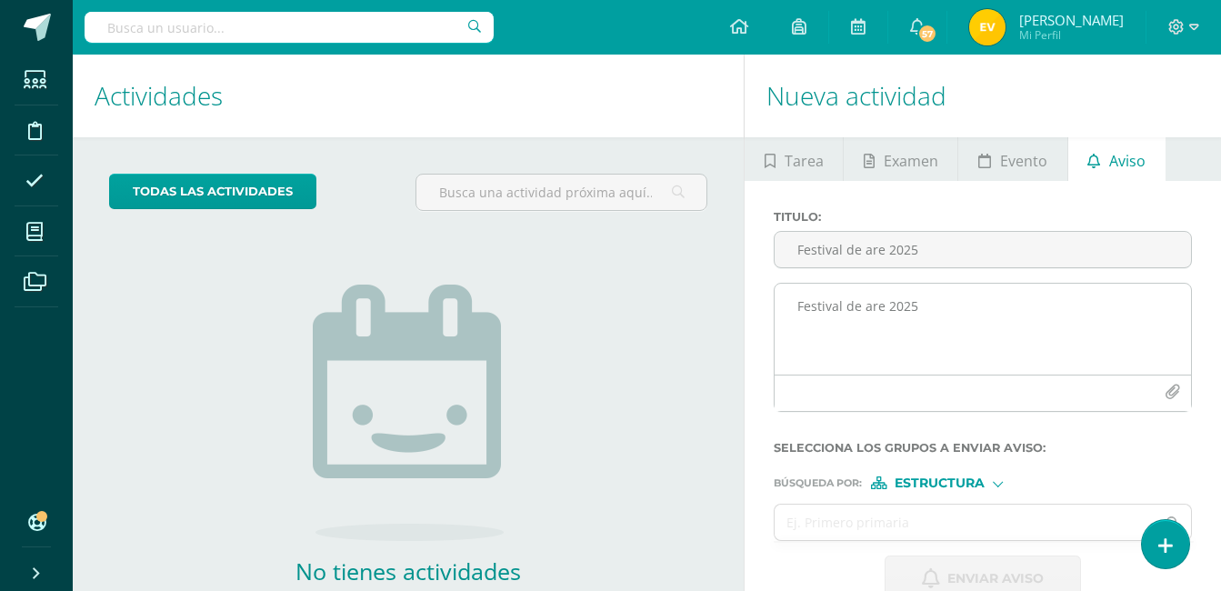
click at [1169, 384] on icon "button" at bounding box center [1171, 391] width 15 height 15
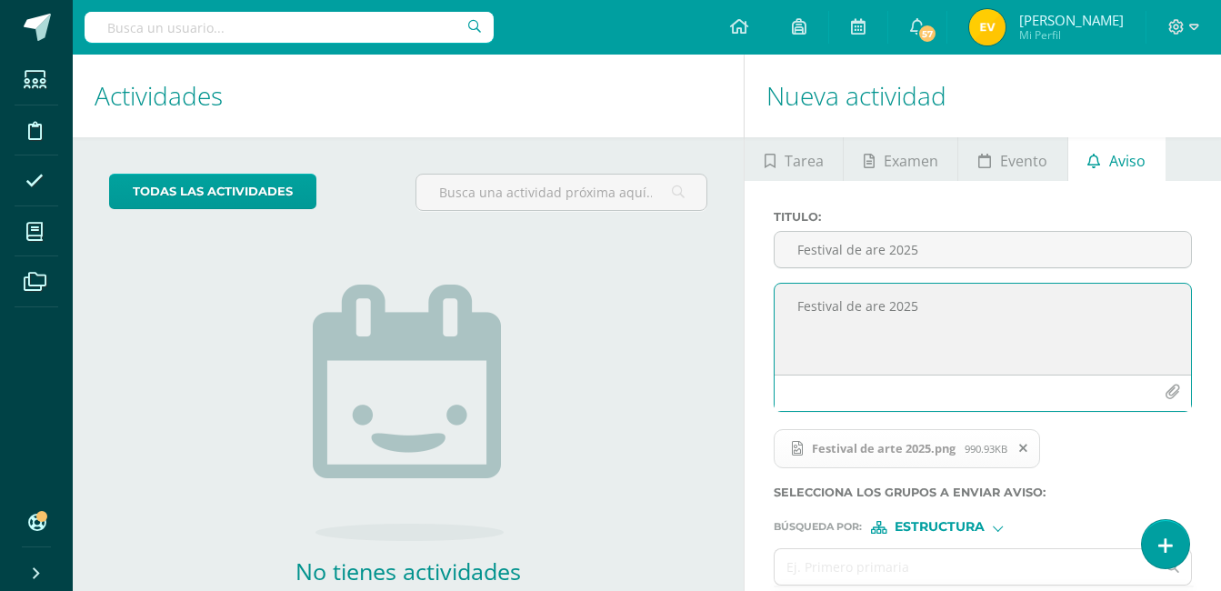
click at [1173, 389] on icon "button" at bounding box center [1171, 391] width 15 height 15
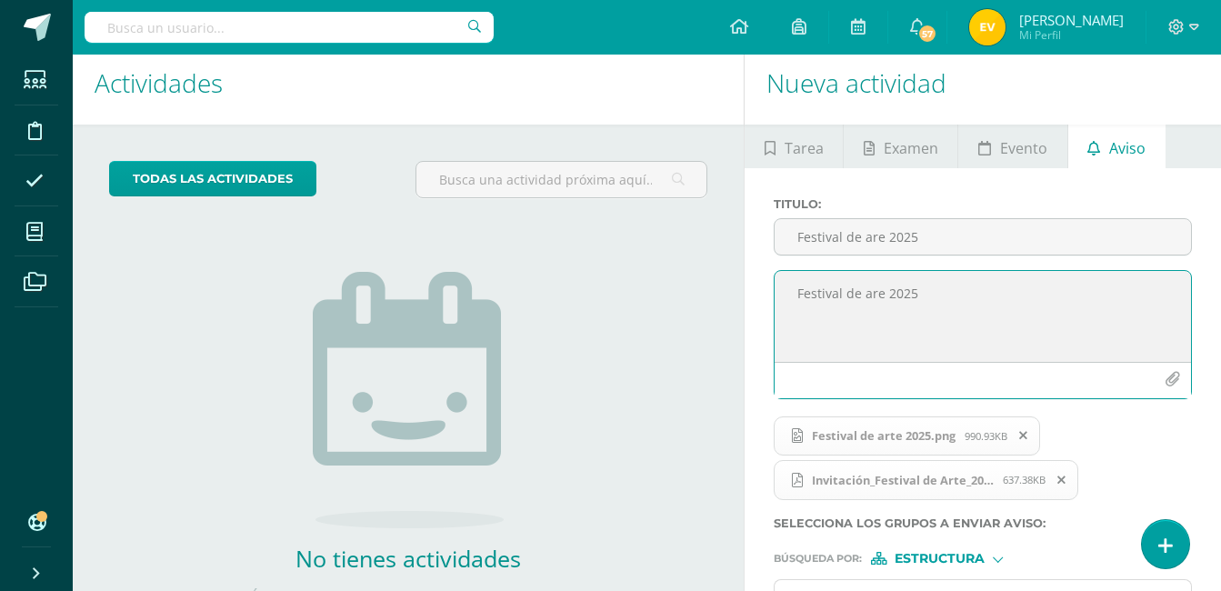
scroll to position [272, 0]
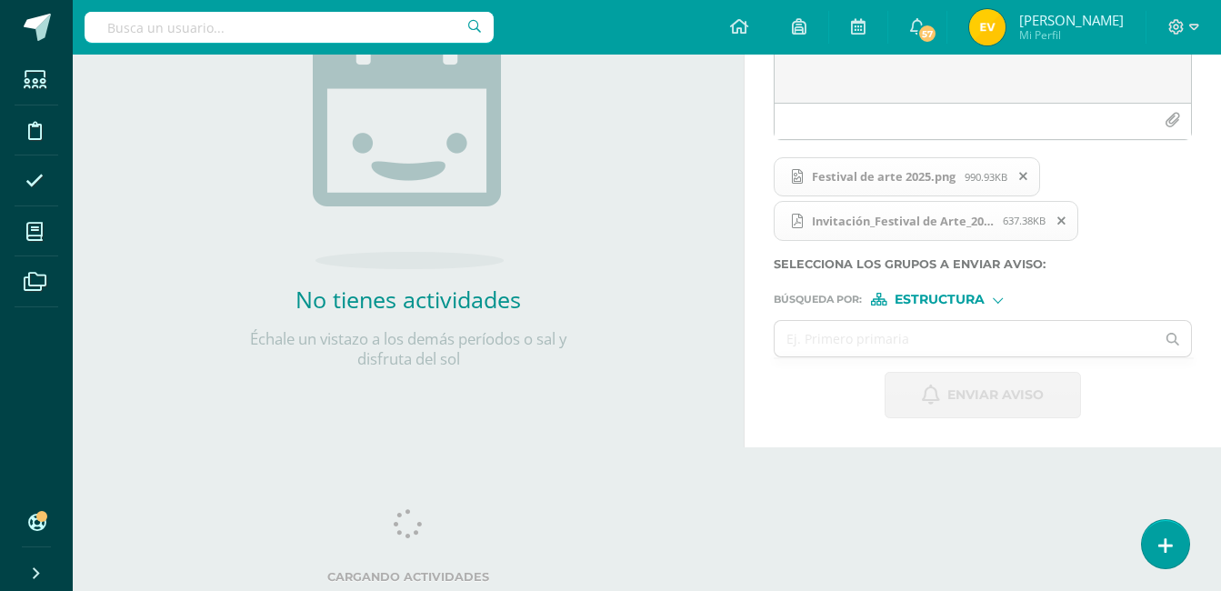
click at [989, 303] on div "Estructura" at bounding box center [939, 299] width 136 height 13
click at [996, 300] on div at bounding box center [997, 299] width 10 height 10
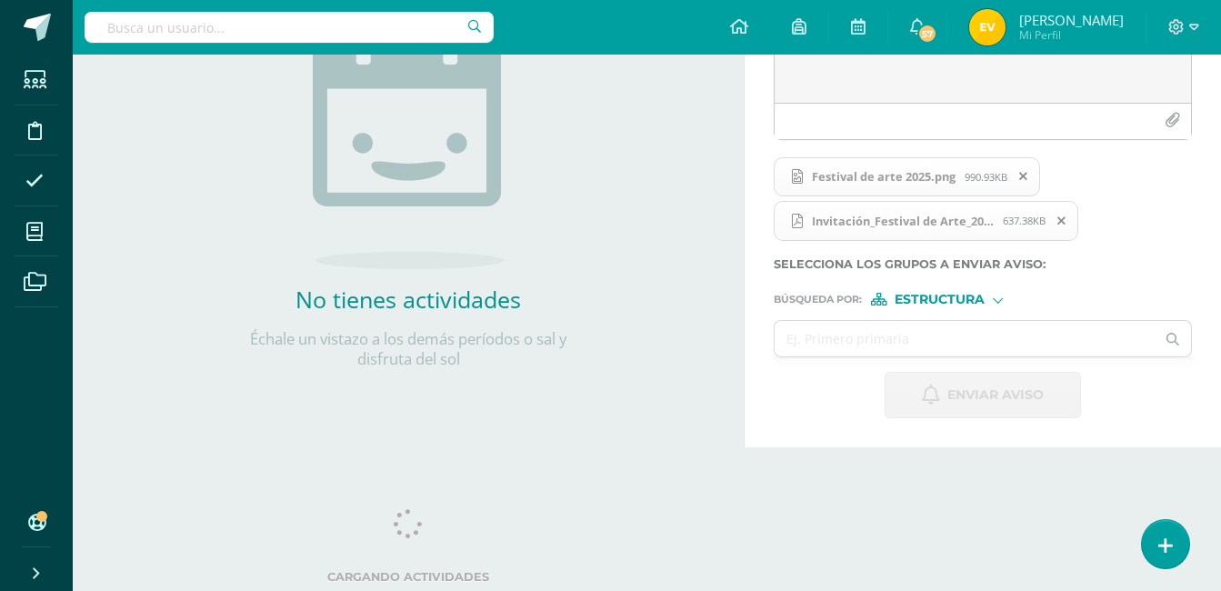
click at [996, 300] on div at bounding box center [997, 299] width 10 height 10
click at [1134, 325] on input "text" at bounding box center [964, 338] width 380 height 35
type input "g"
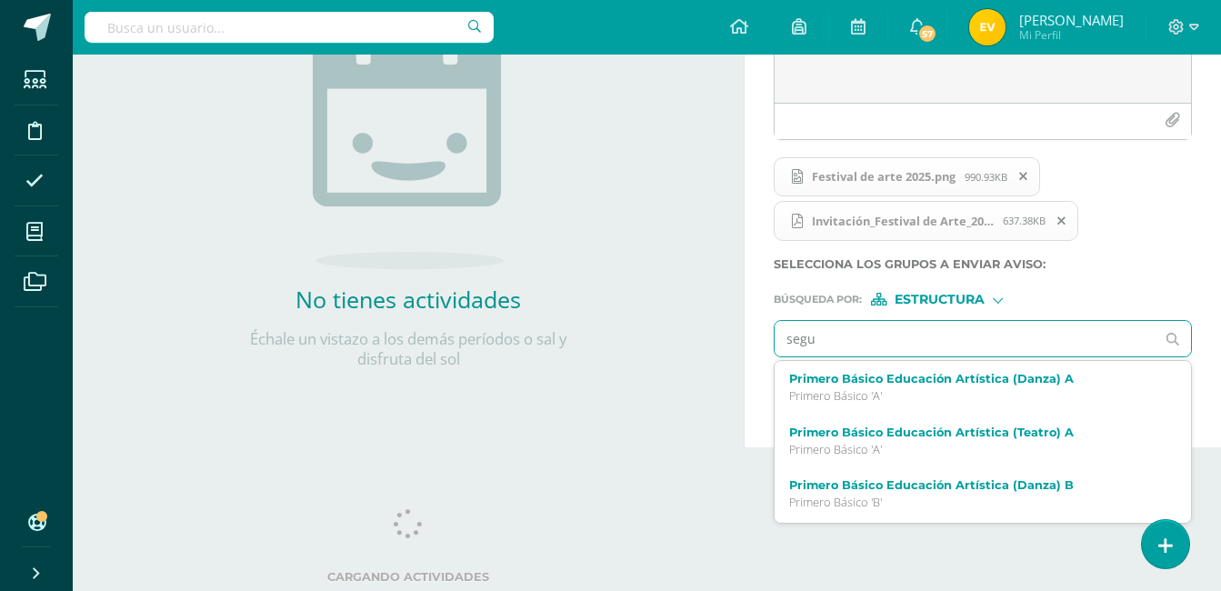
type input "segun"
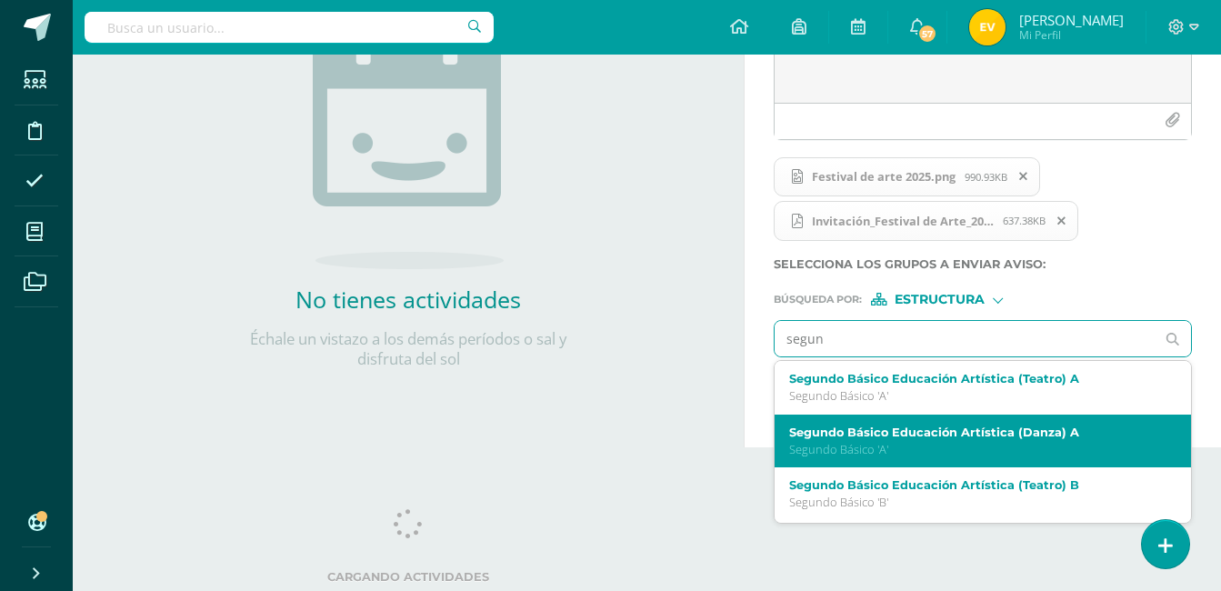
click at [954, 426] on label "Segundo Básico Educación Artística (Danza) A" at bounding box center [974, 432] width 371 height 14
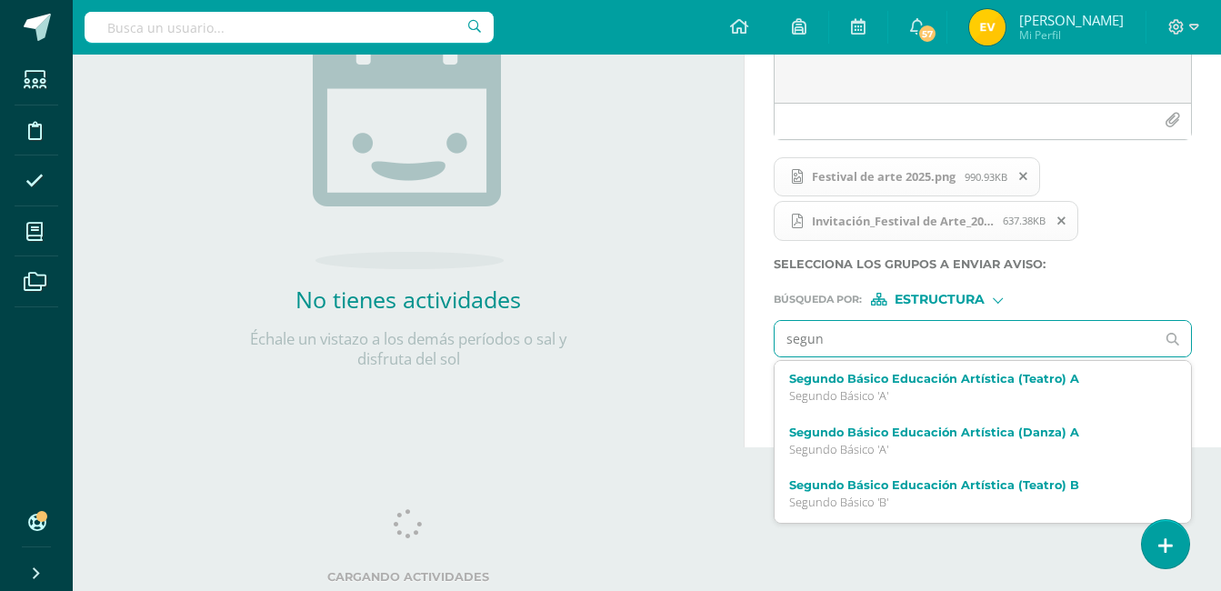
click at [954, 305] on div "Búsqueda por : Estructura Estructura Persona" at bounding box center [982, 291] width 418 height 27
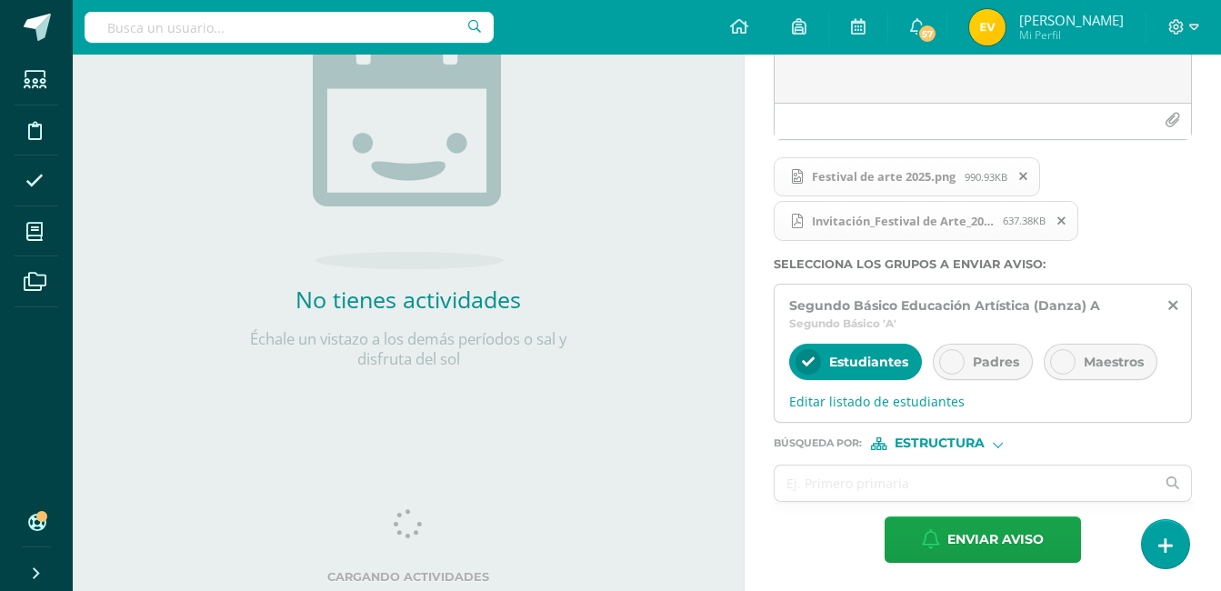
scroll to position [273, 0]
click at [901, 472] on input "text" at bounding box center [964, 481] width 380 height 35
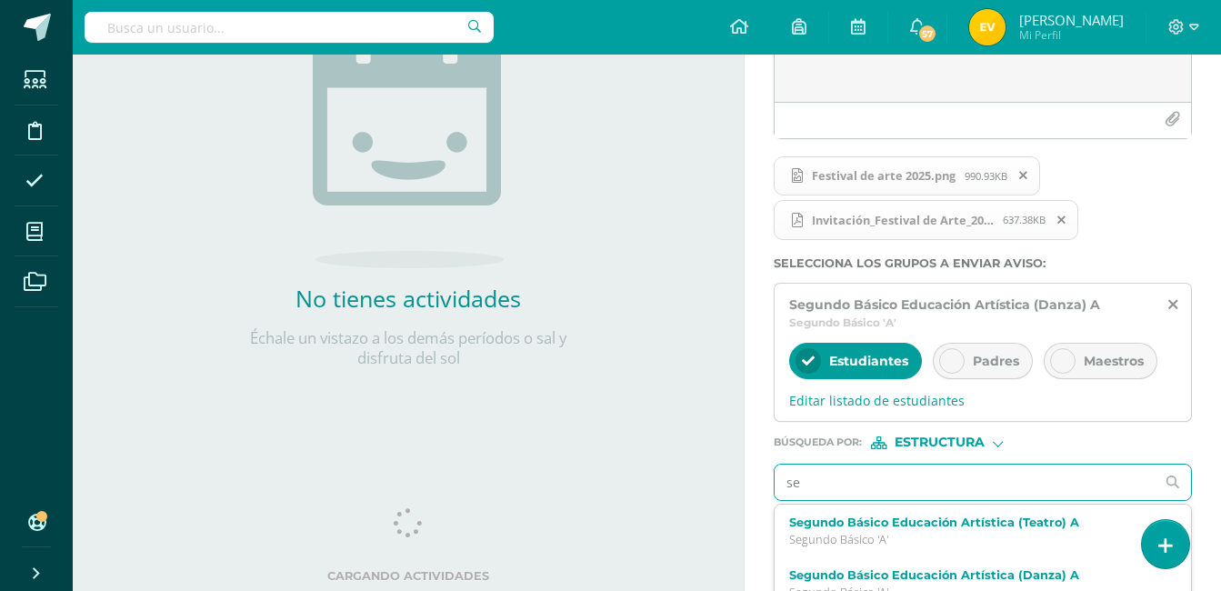
type input "seg"
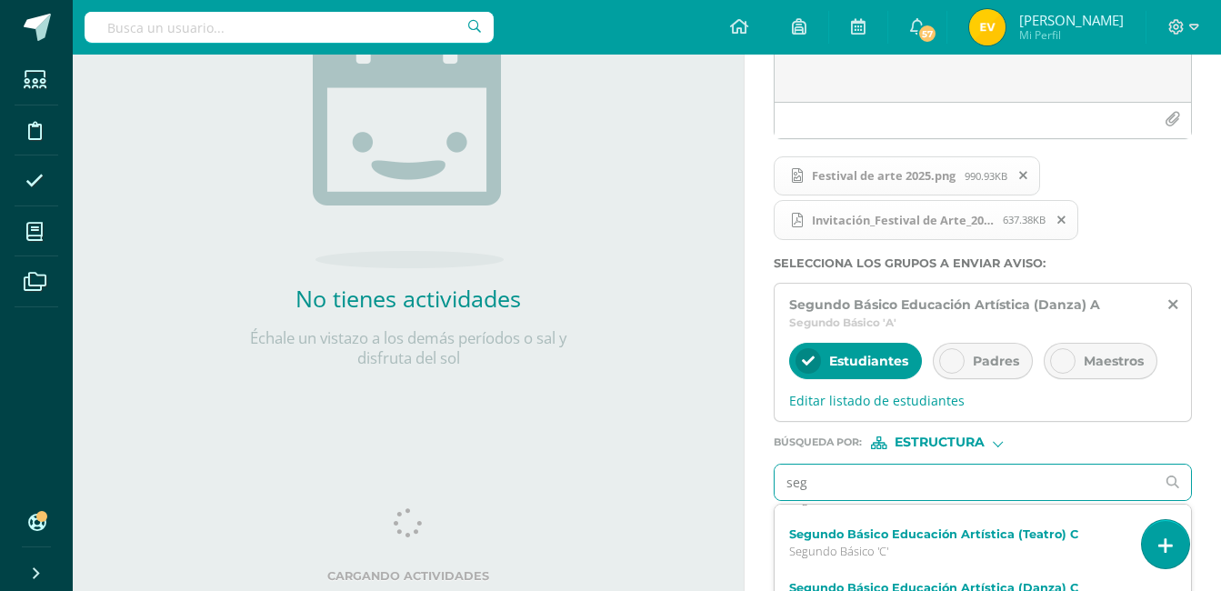
scroll to position [174, 0]
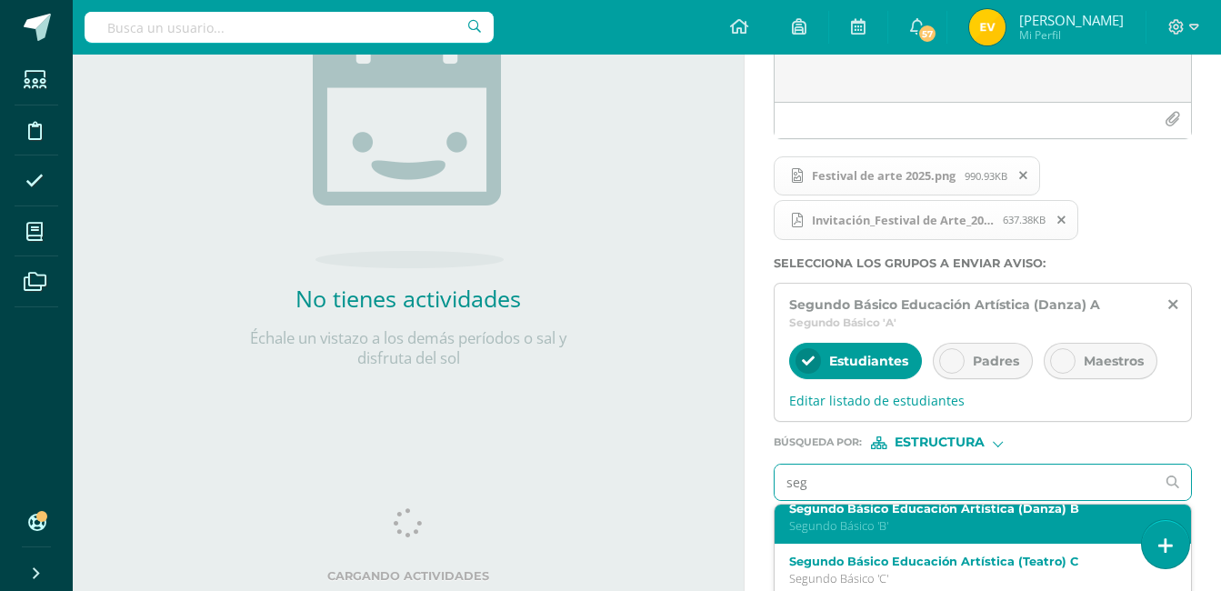
click at [1019, 529] on p "Segundo Básico 'B'" at bounding box center [974, 525] width 371 height 15
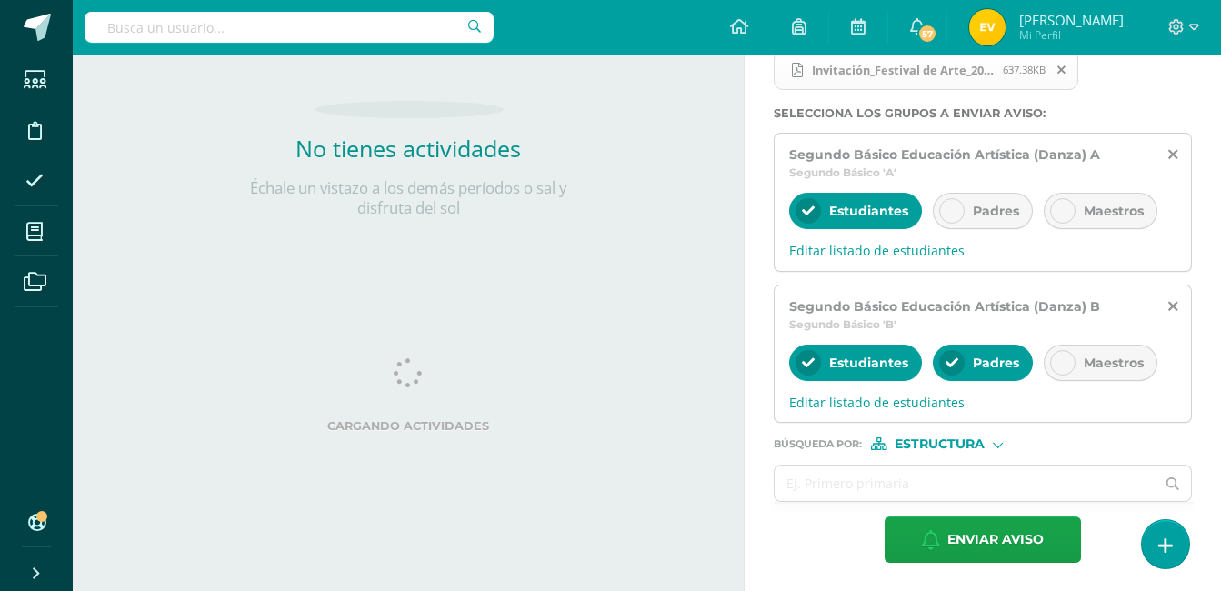
scroll to position [424, 0]
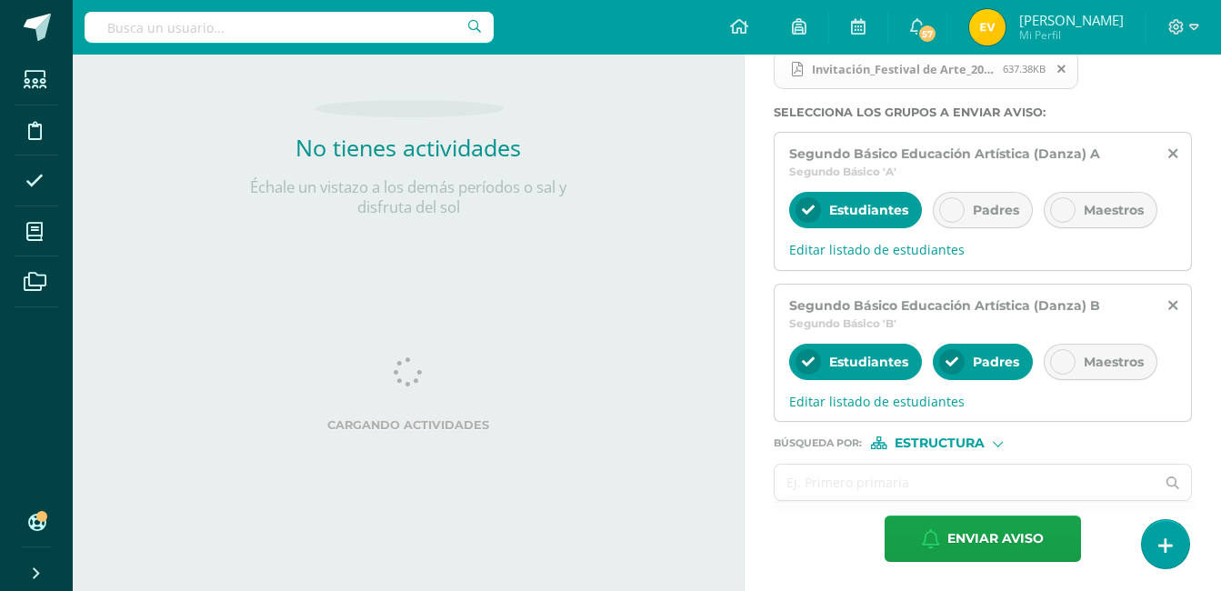
click at [893, 473] on input "text" at bounding box center [964, 481] width 380 height 35
click at [957, 214] on icon at bounding box center [951, 210] width 13 height 13
click at [864, 473] on input "text" at bounding box center [964, 481] width 380 height 35
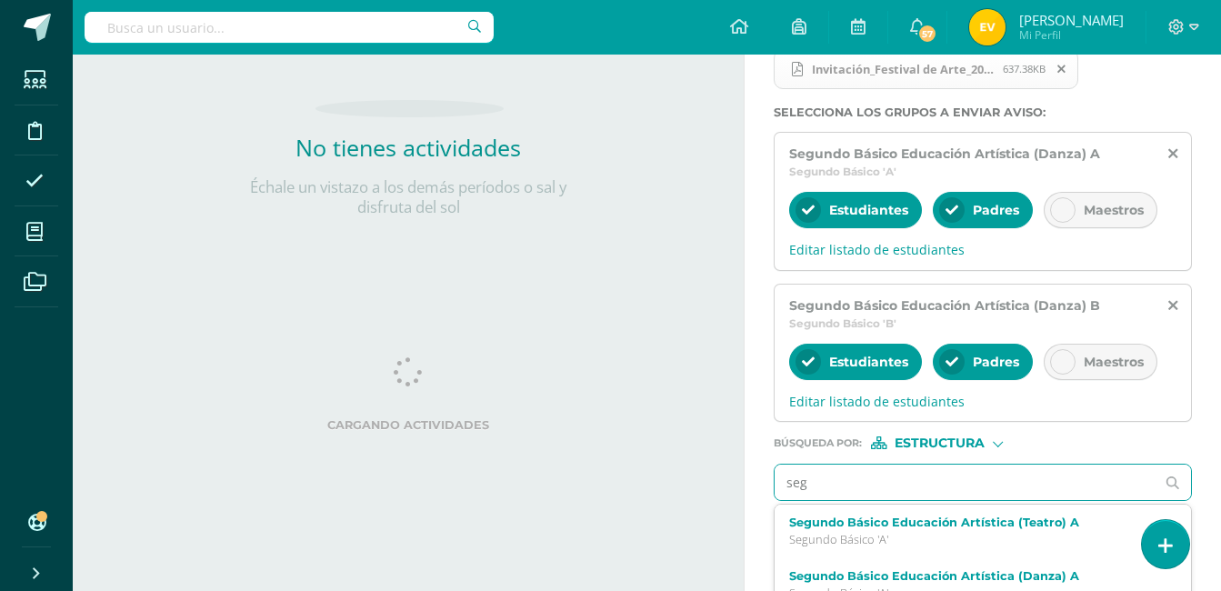
type input "segy"
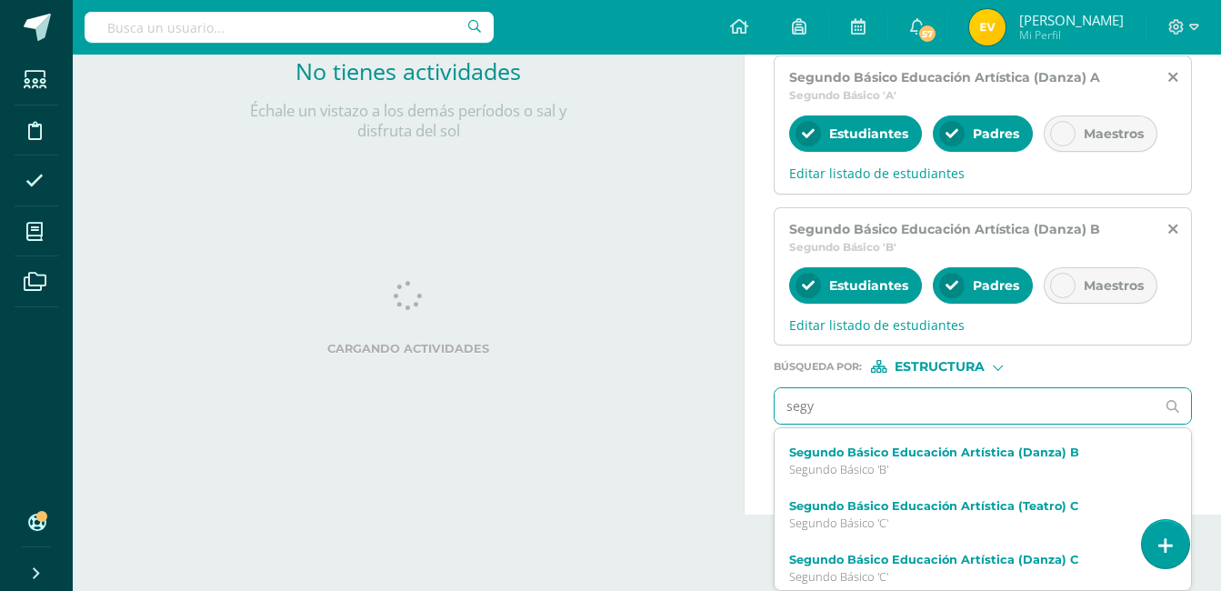
scroll to position [182, 0]
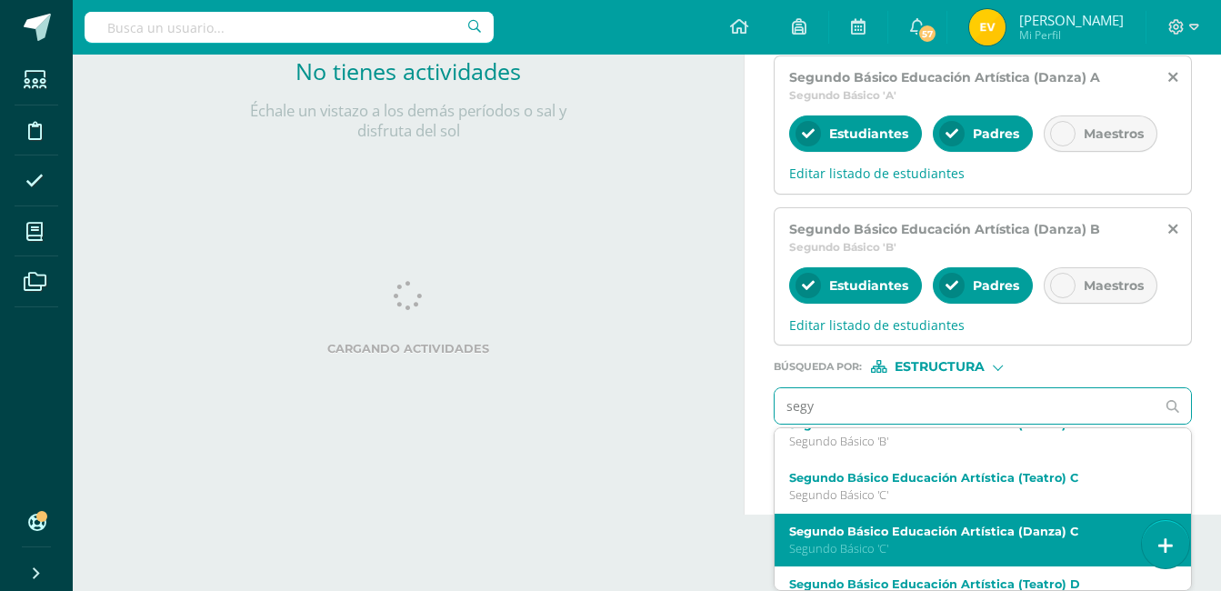
click at [974, 514] on div "Segundo Básico Educación Artística (Danza) C Segundo Básico 'C'" at bounding box center [982, 540] width 416 height 54
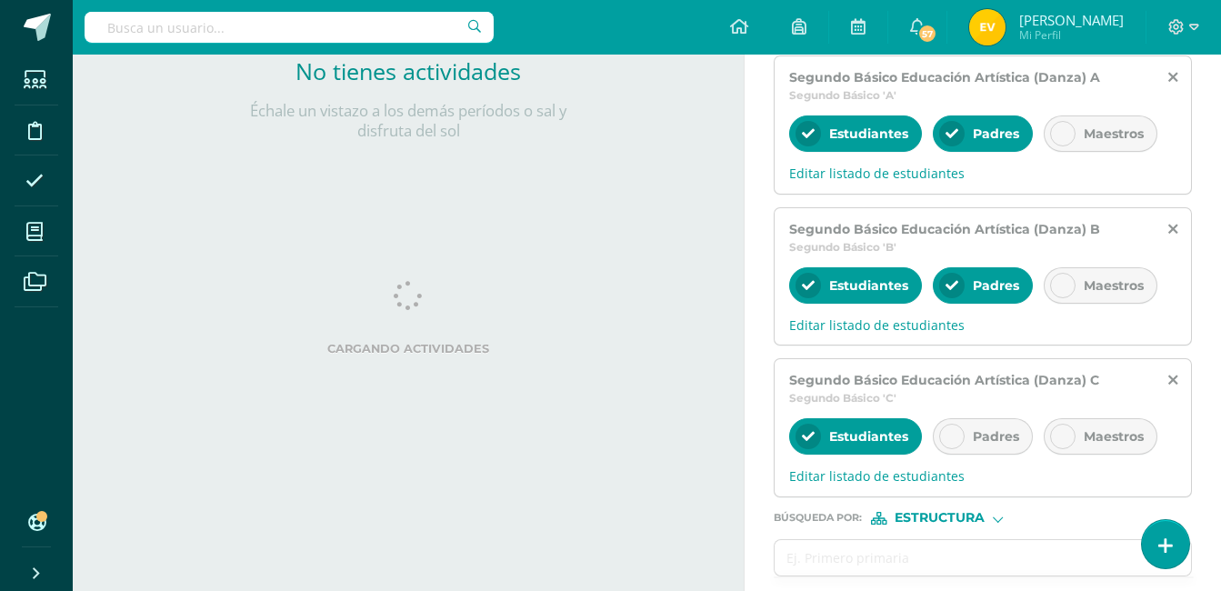
scroll to position [0, 0]
click at [957, 427] on div at bounding box center [951, 436] width 25 height 25
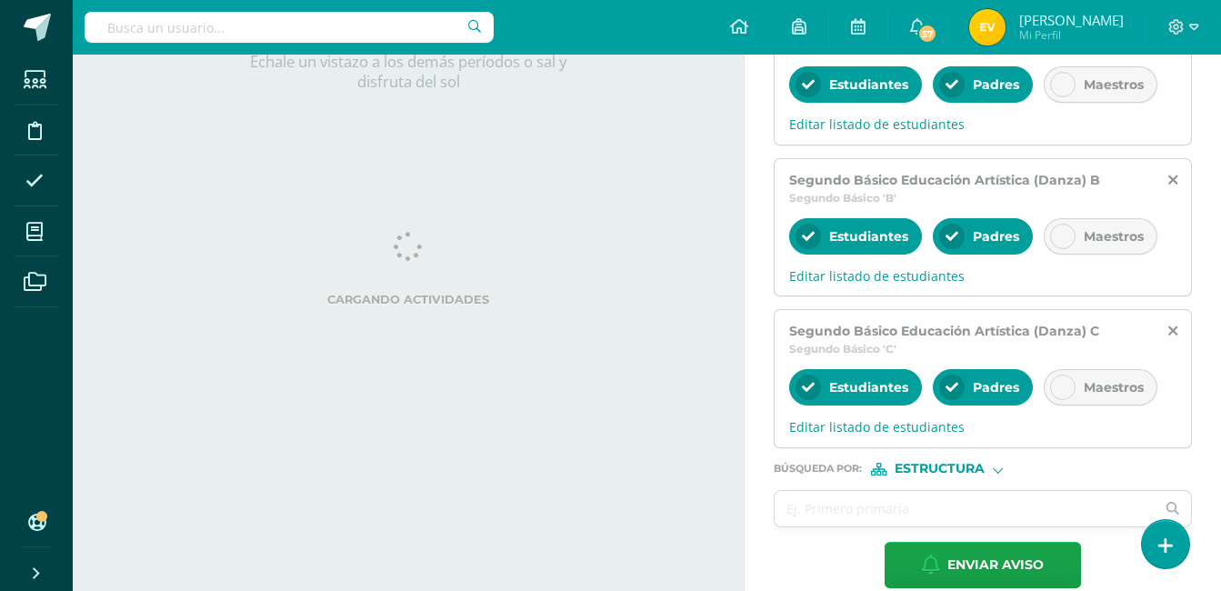
scroll to position [575, 0]
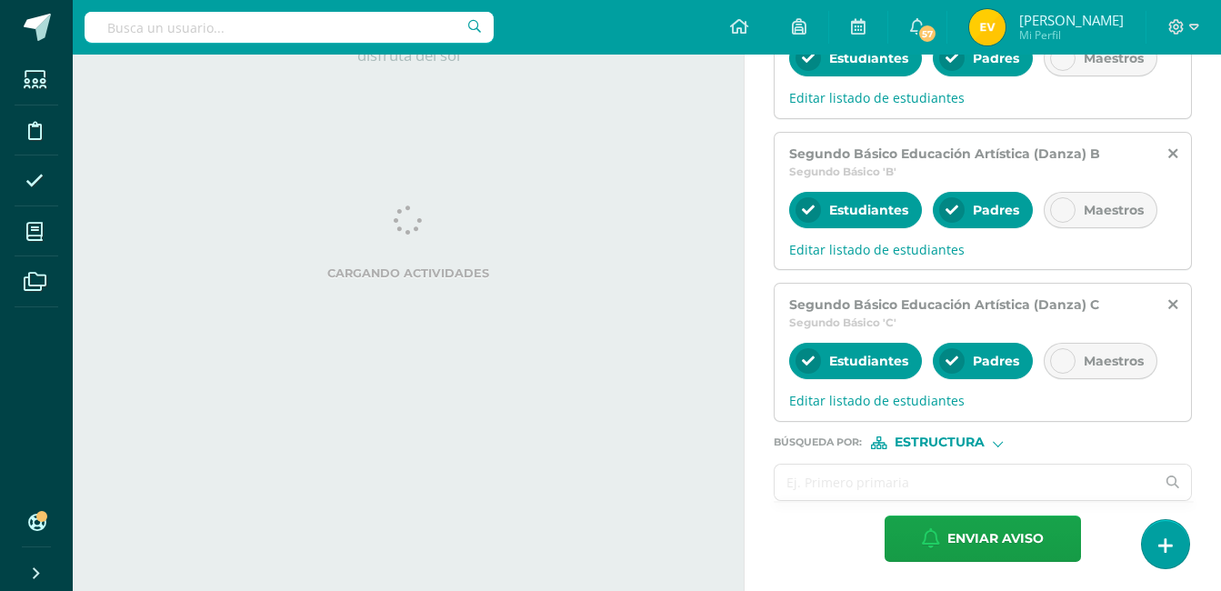
click at [899, 467] on input "text" at bounding box center [964, 481] width 380 height 35
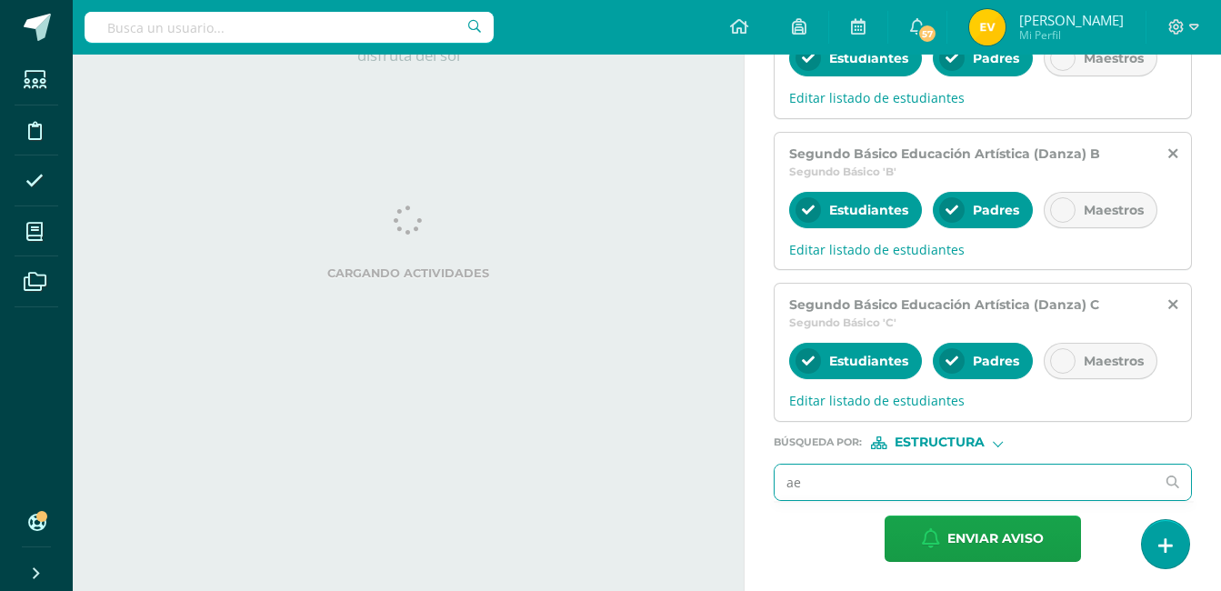
type input "a"
type input "segundo"
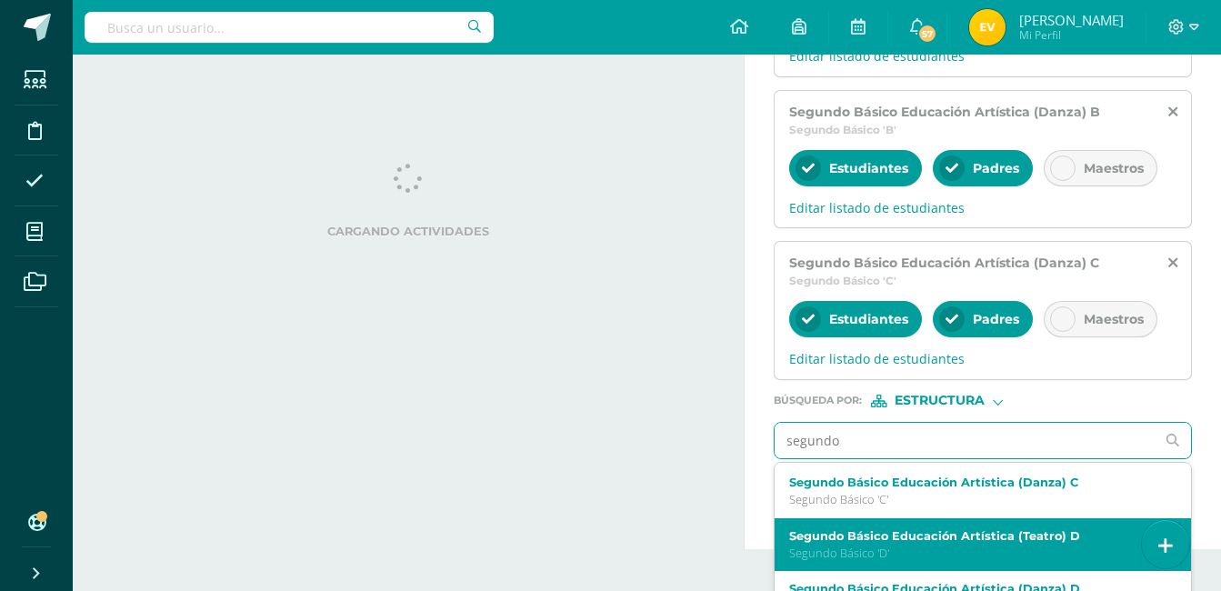
scroll to position [652, 0]
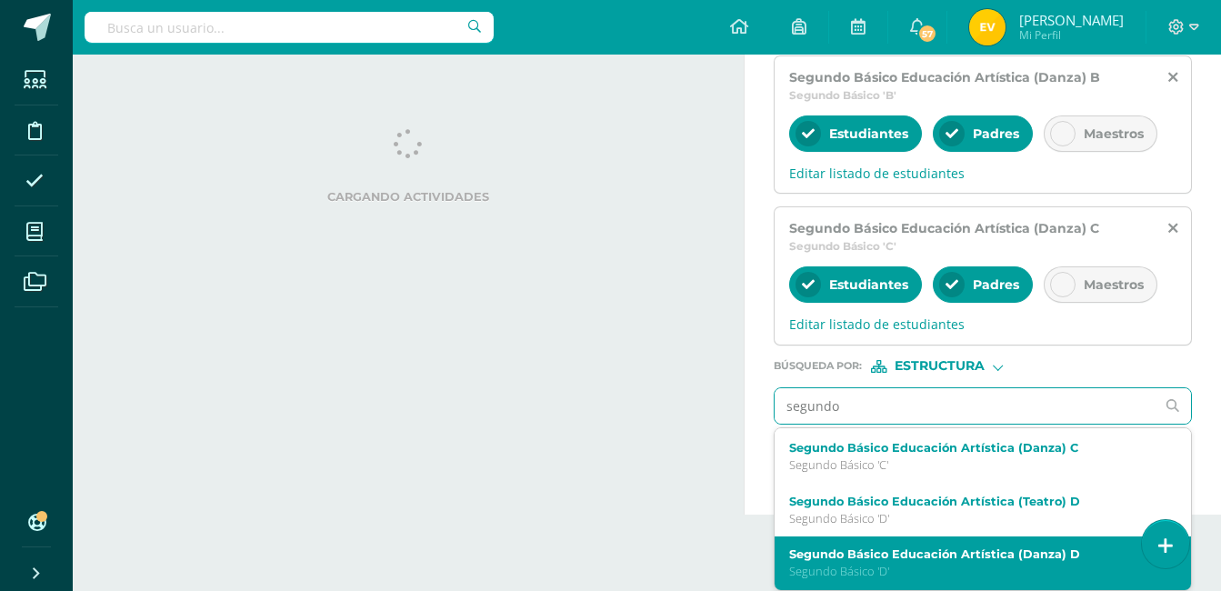
click at [1028, 549] on label "Segundo Básico Educación Artística (Danza) D" at bounding box center [974, 554] width 371 height 14
click at [1028, 424] on div "segundo" at bounding box center [982, 405] width 418 height 37
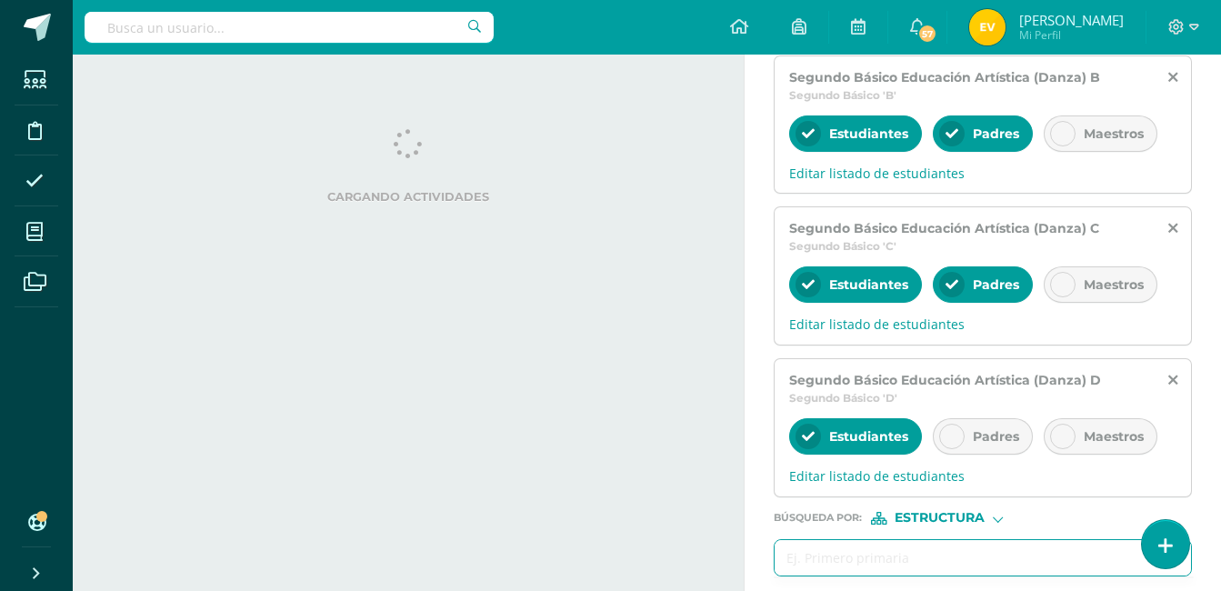
scroll to position [0, 0]
click at [948, 430] on icon at bounding box center [951, 436] width 13 height 13
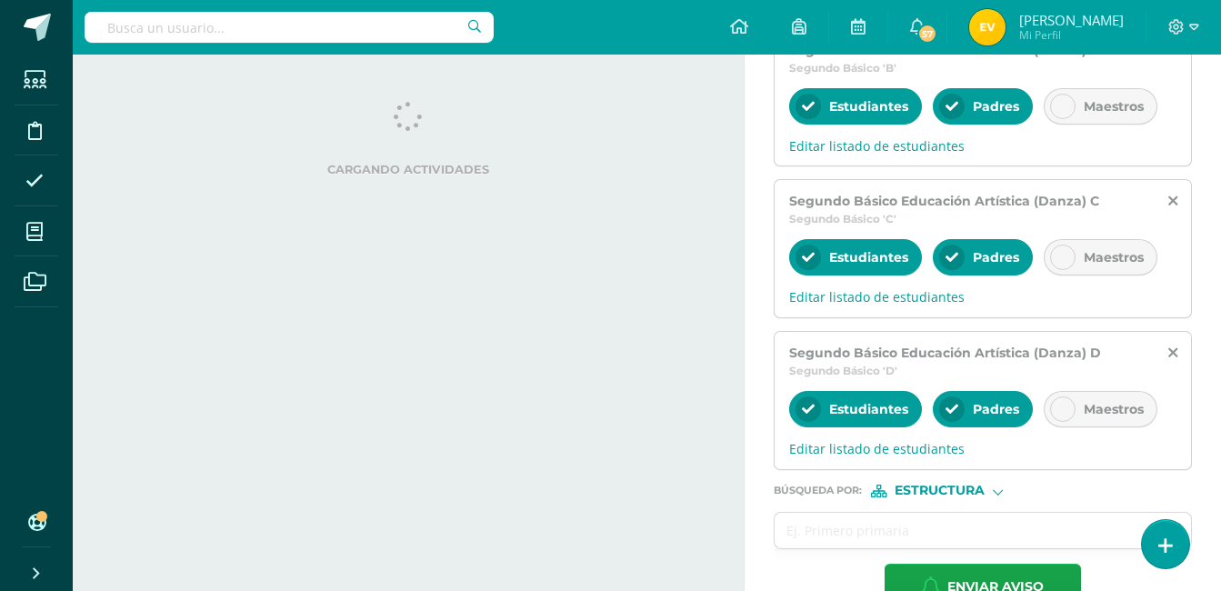
scroll to position [727, 0]
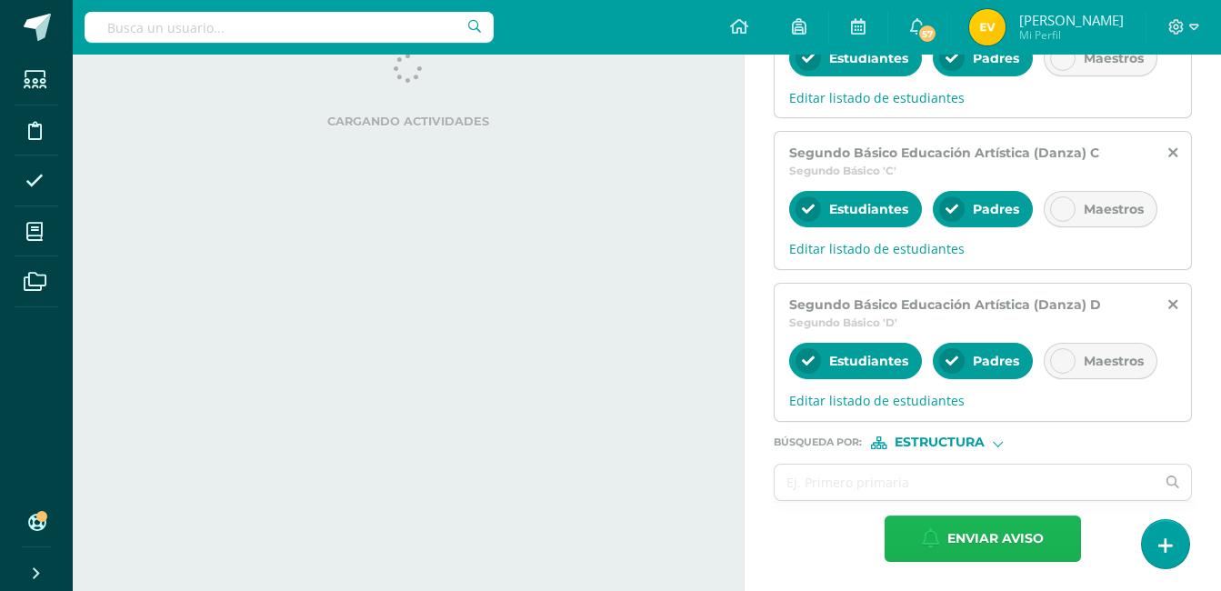
click at [1008, 543] on span "Enviar aviso" at bounding box center [995, 538] width 96 height 45
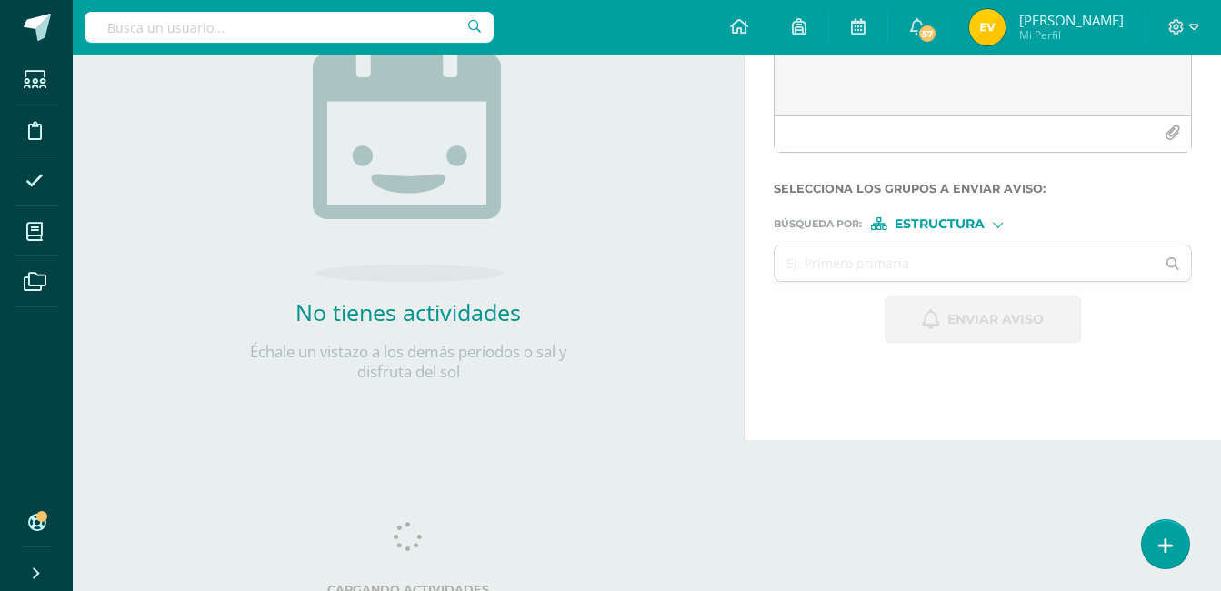
scroll to position [0, 0]
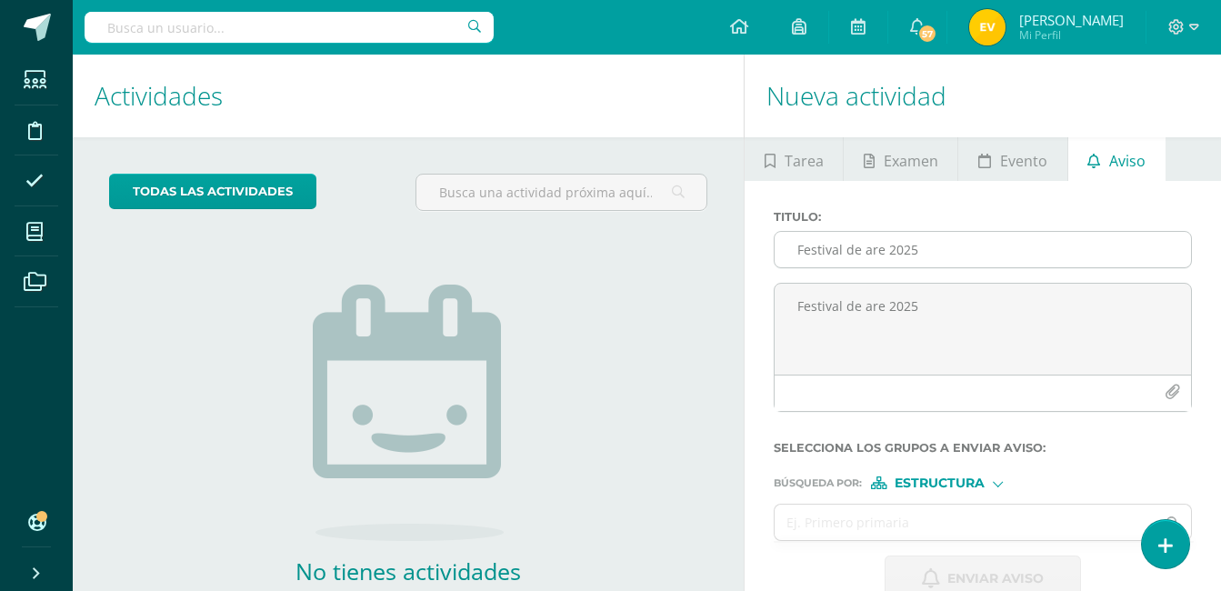
click at [886, 246] on input "Festival de are 2025" at bounding box center [982, 249] width 416 height 35
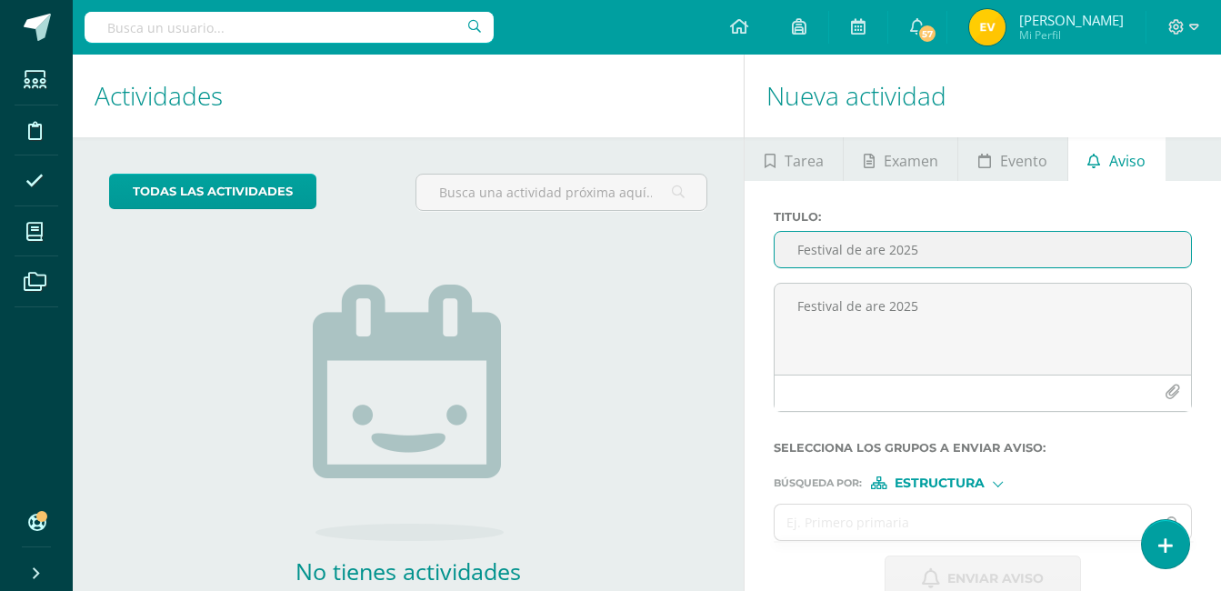
paste input "text"
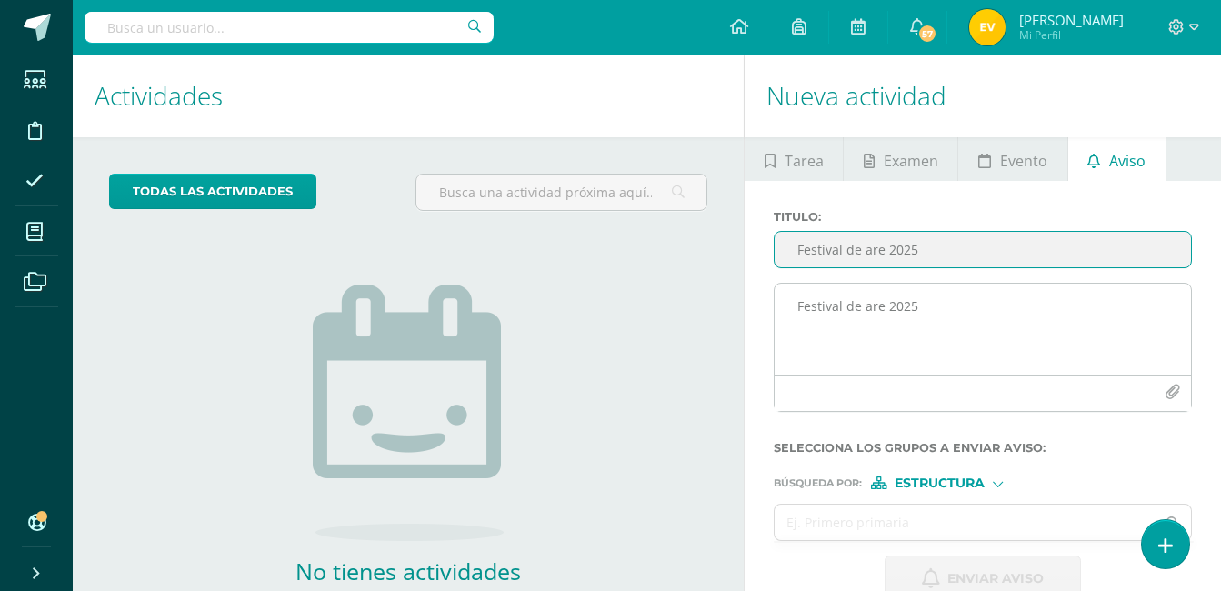
type input "Festival de are 2025"
click at [871, 324] on textarea "Festival de are 2025" at bounding box center [982, 329] width 416 height 91
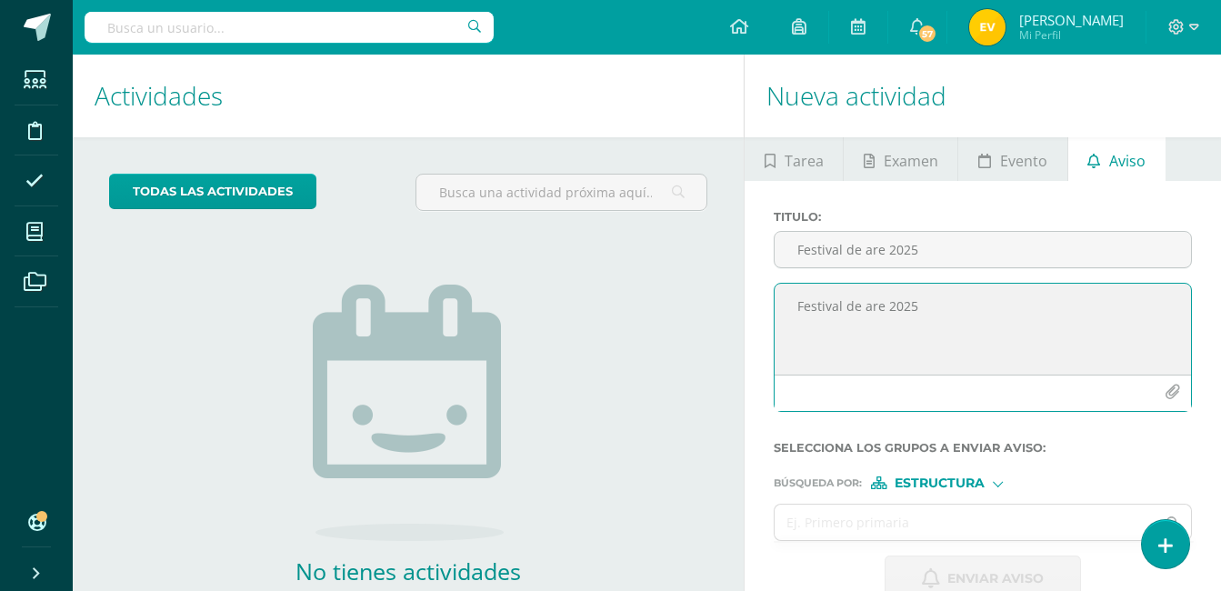
paste textarea
type textarea "Festival de are 2025"
drag, startPoint x: 872, startPoint y: 324, endPoint x: 933, endPoint y: 119, distance: 213.4
click at [933, 111] on h1 "Nueva actividad" at bounding box center [982, 96] width 433 height 83
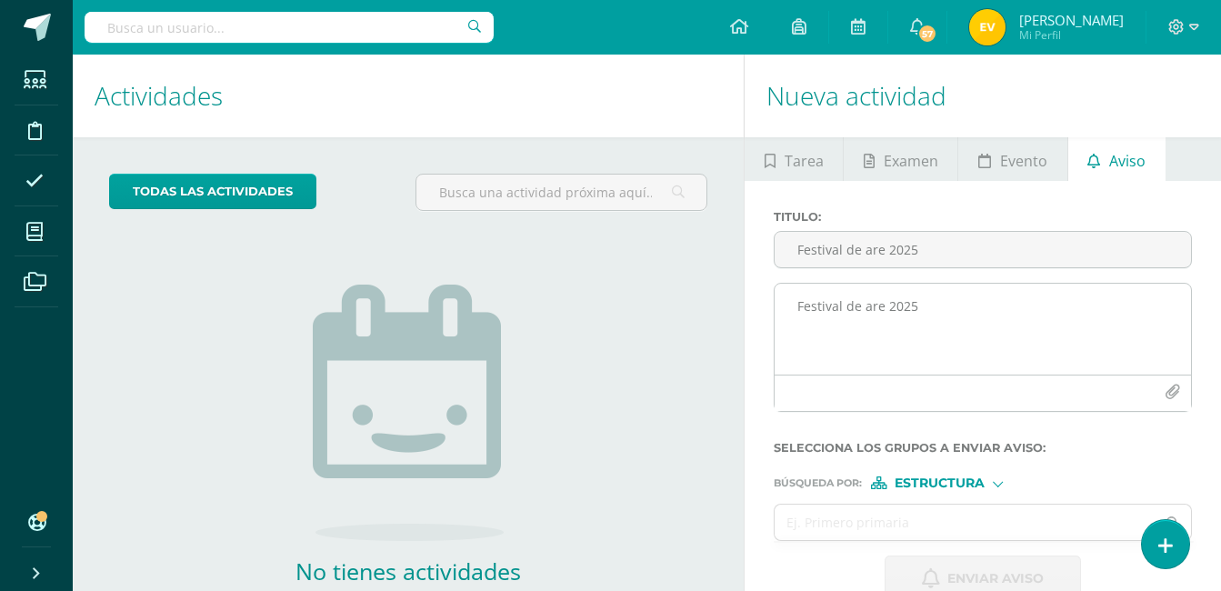
scroll to position [182, 0]
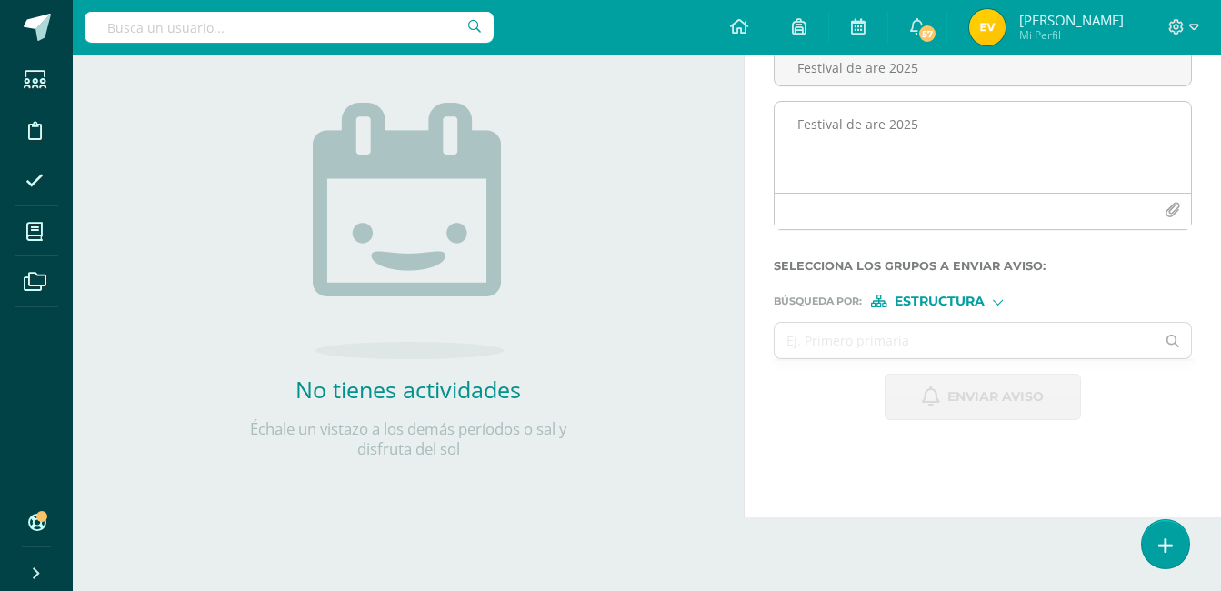
click at [1168, 209] on icon "button" at bounding box center [1171, 210] width 15 height 15
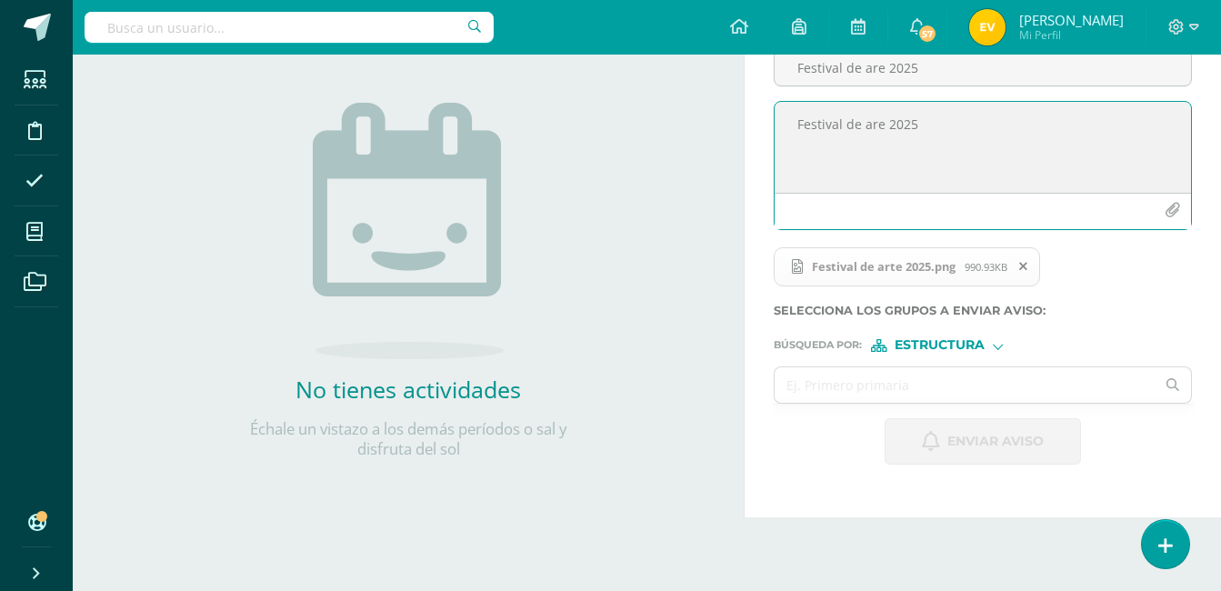
click at [1170, 211] on icon "button" at bounding box center [1171, 210] width 15 height 15
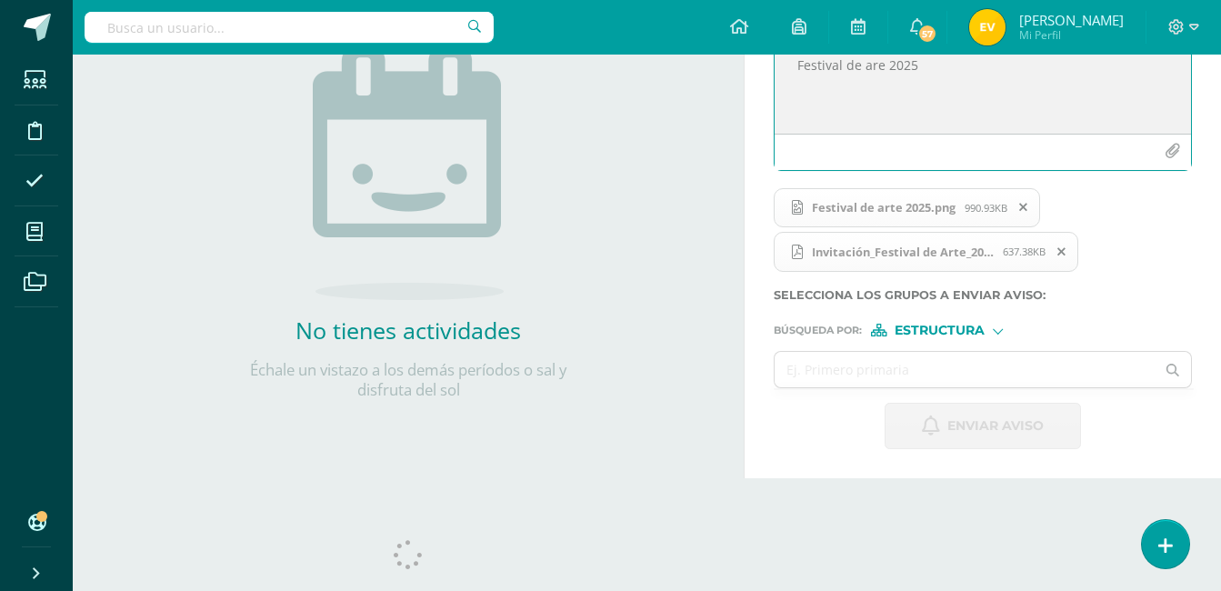
scroll to position [272, 0]
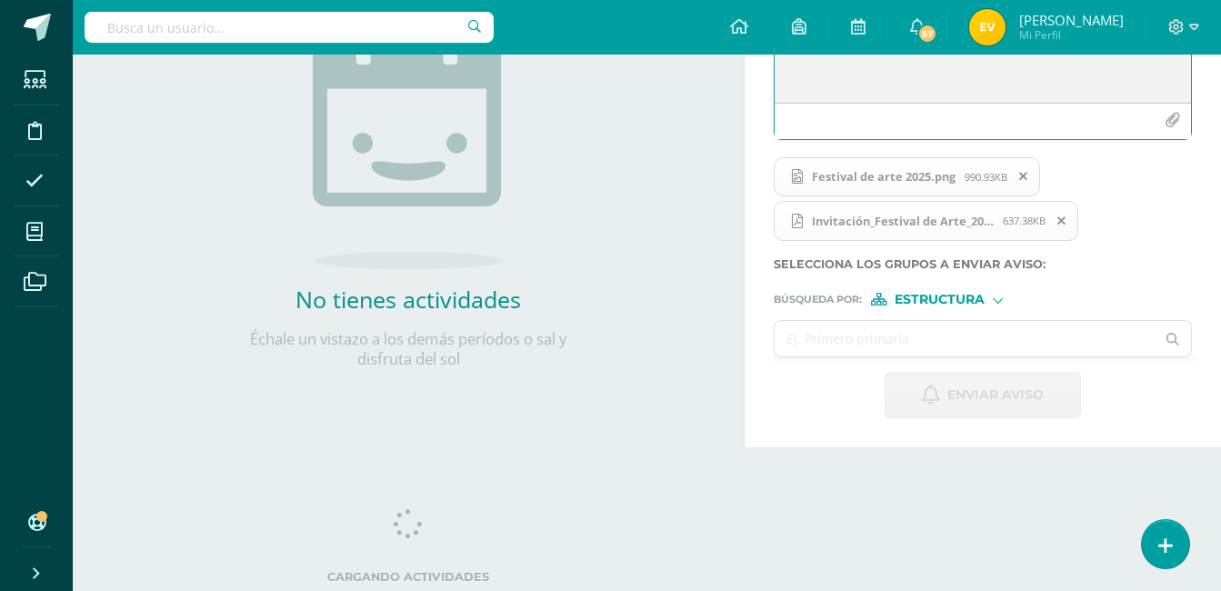
click at [956, 332] on input "text" at bounding box center [964, 338] width 380 height 35
click at [901, 340] on input "text" at bounding box center [964, 338] width 380 height 35
type input "ter"
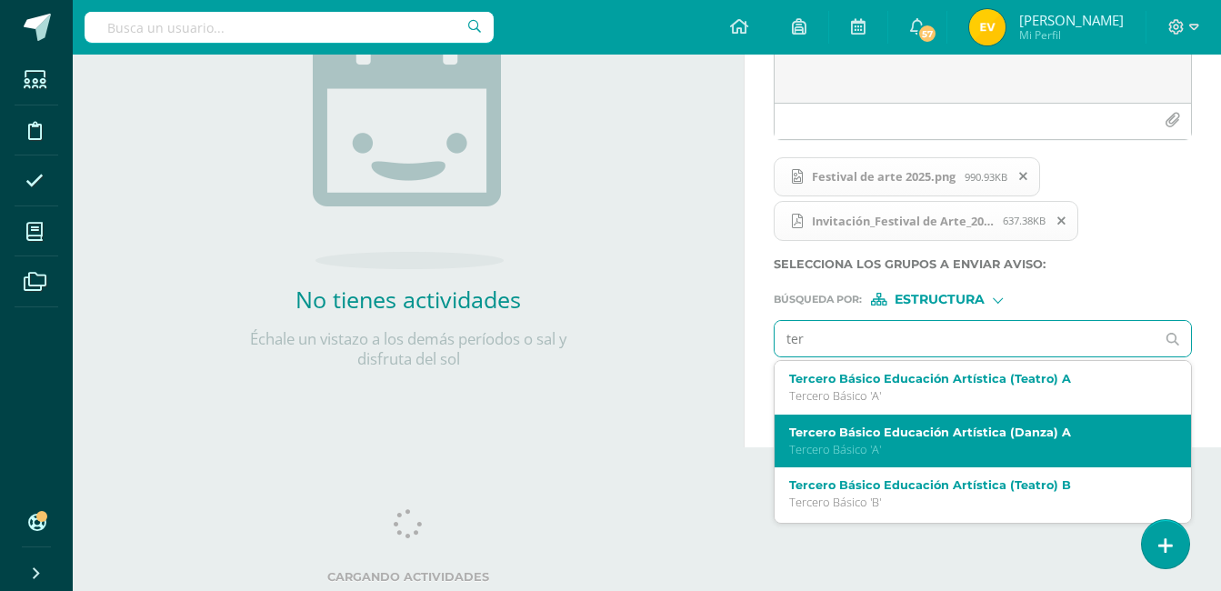
click at [937, 444] on p "Tercero Básico 'A'" at bounding box center [974, 449] width 371 height 15
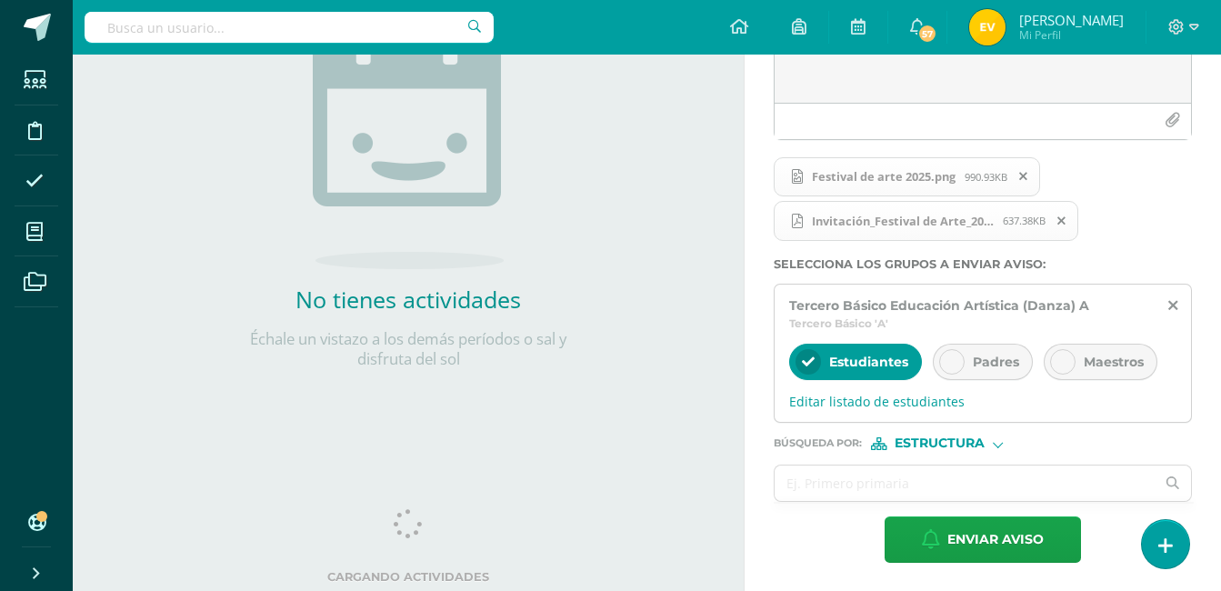
scroll to position [273, 0]
click at [950, 362] on icon at bounding box center [951, 360] width 13 height 13
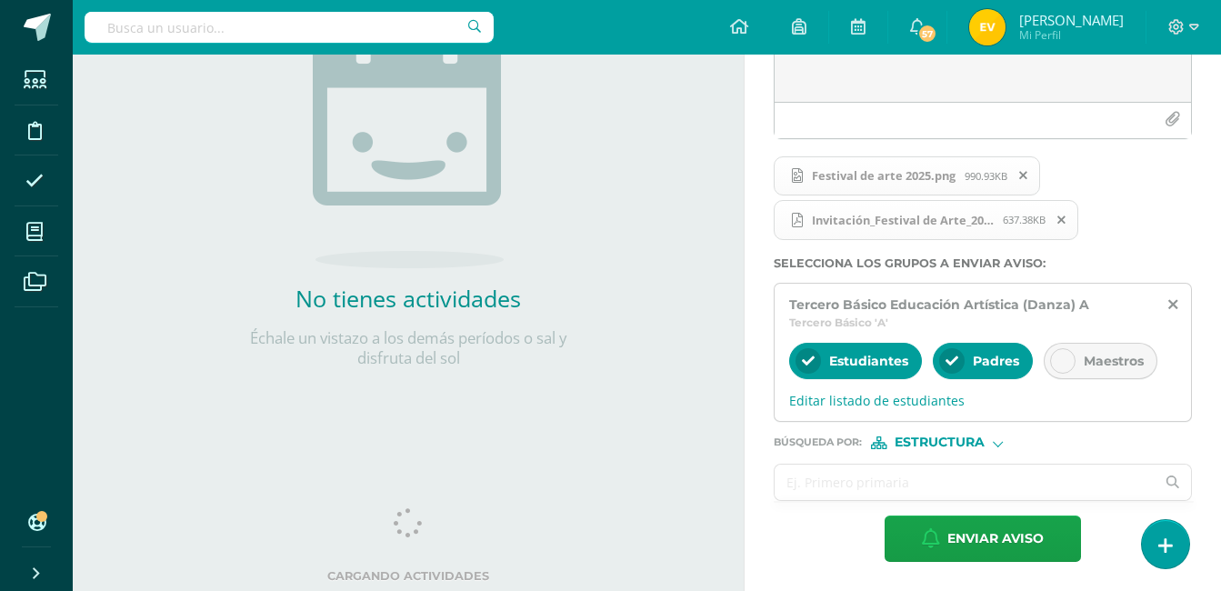
click at [857, 474] on input "text" at bounding box center [964, 481] width 380 height 35
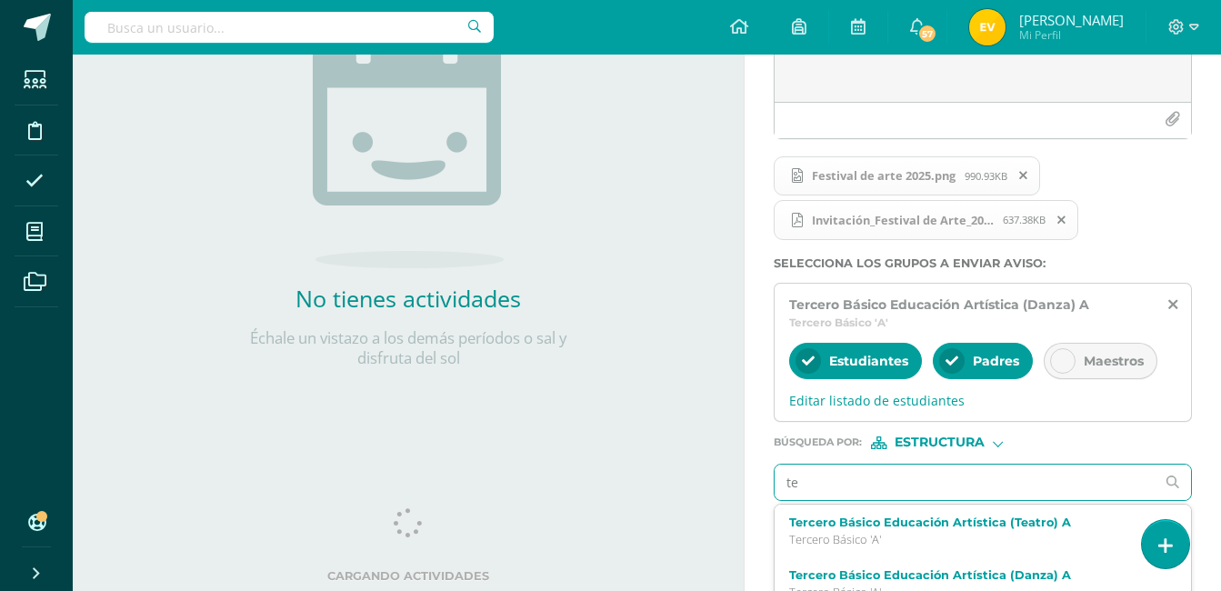
type input "ter"
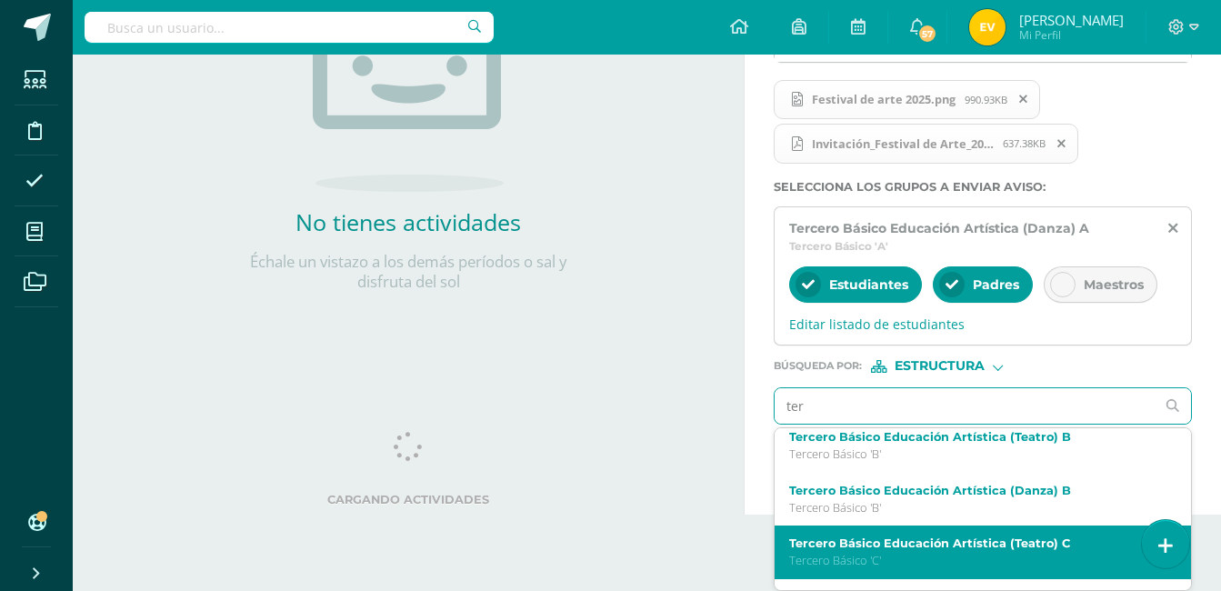
scroll to position [91, 0]
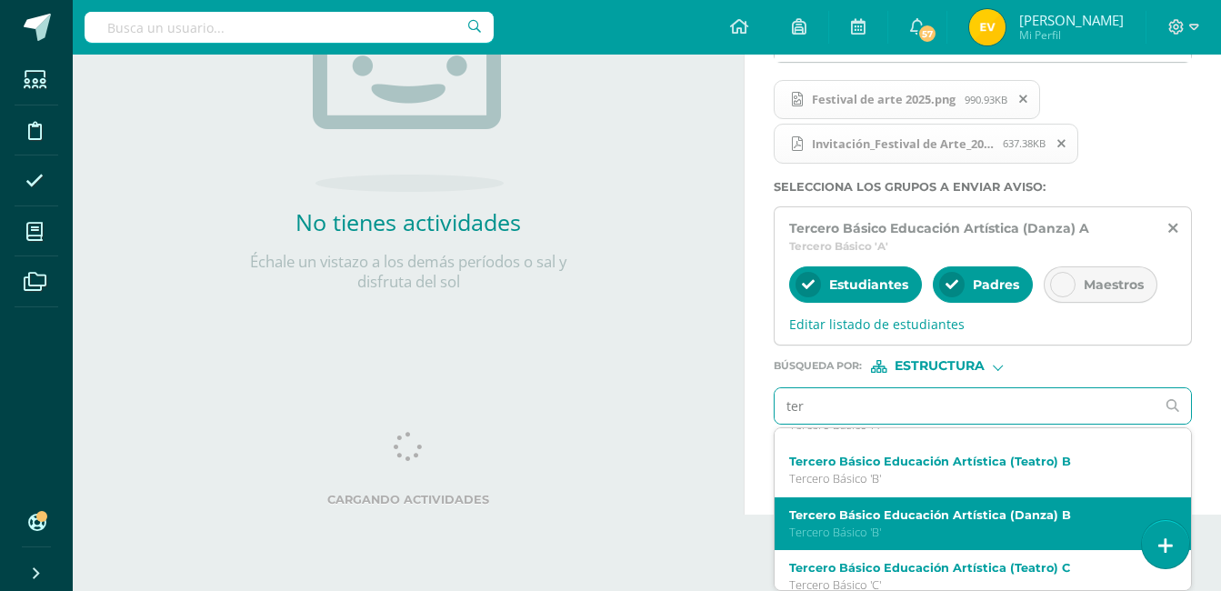
click at [942, 515] on label "Tercero Básico Educación Artística (Danza) B" at bounding box center [974, 515] width 371 height 14
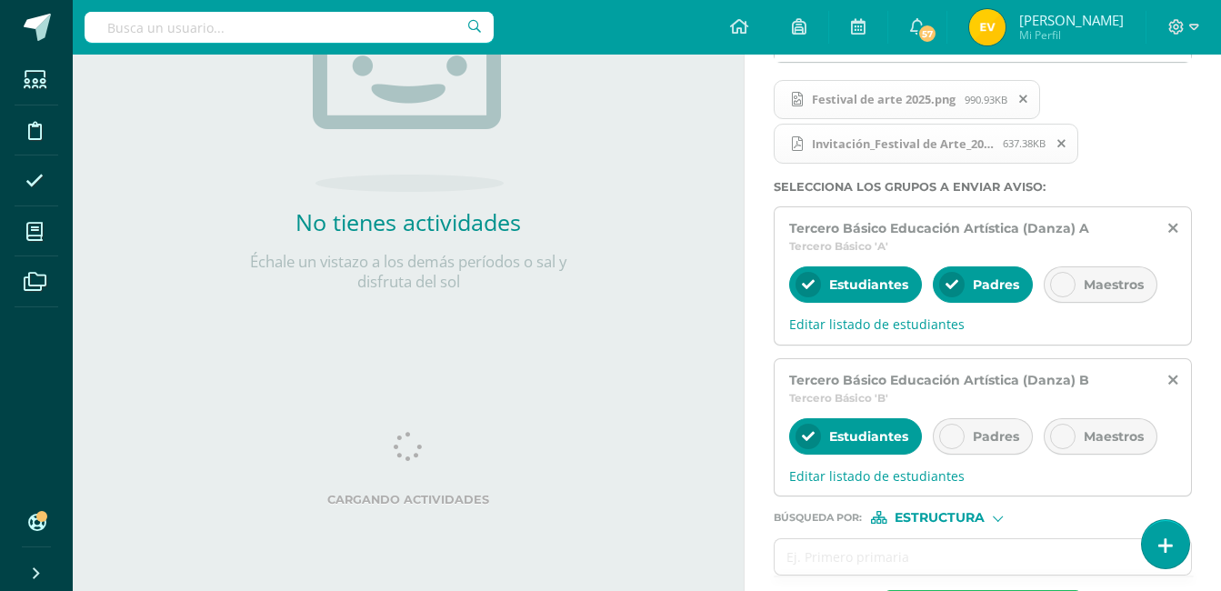
scroll to position [0, 0]
click at [961, 431] on div at bounding box center [951, 436] width 25 height 25
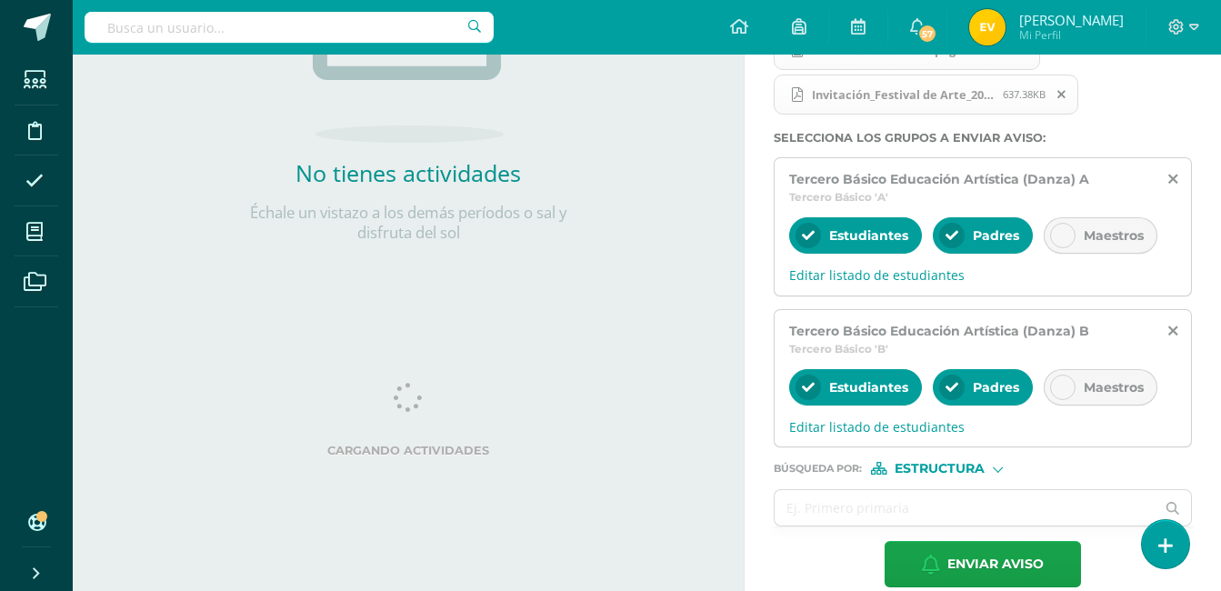
scroll to position [424, 0]
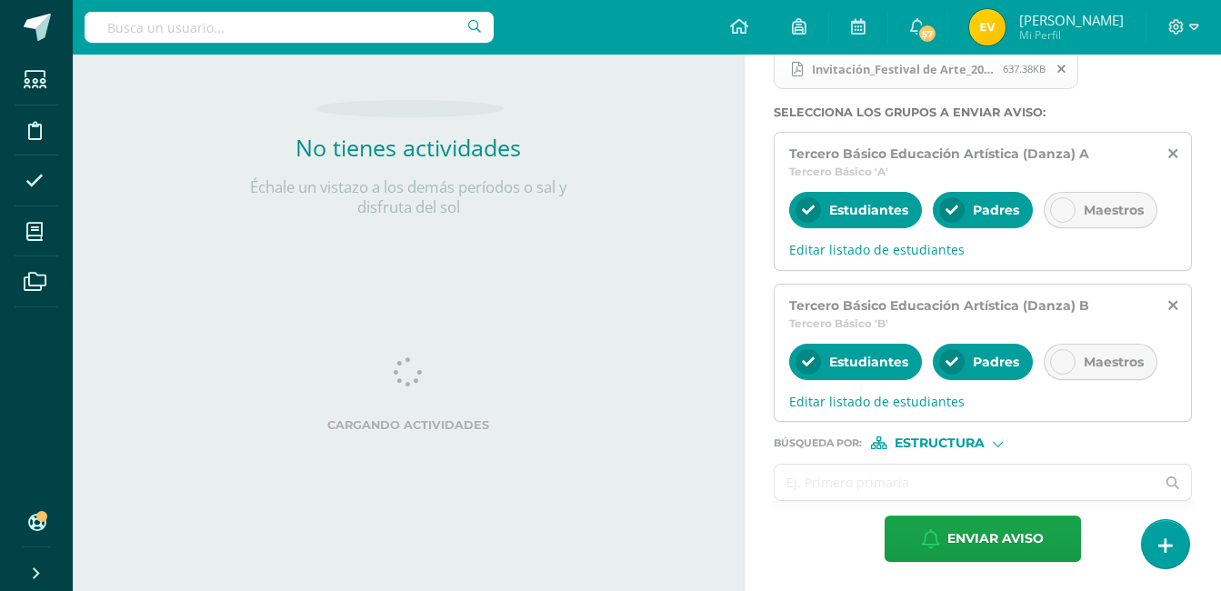
click at [892, 479] on input "text" at bounding box center [964, 481] width 380 height 35
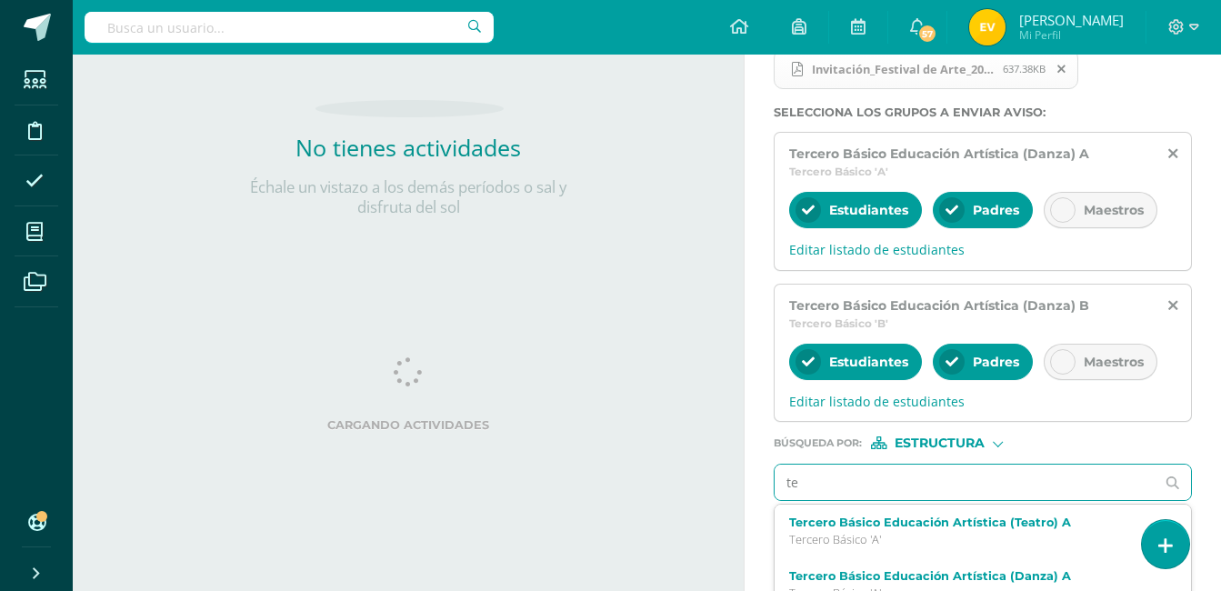
type input "ter"
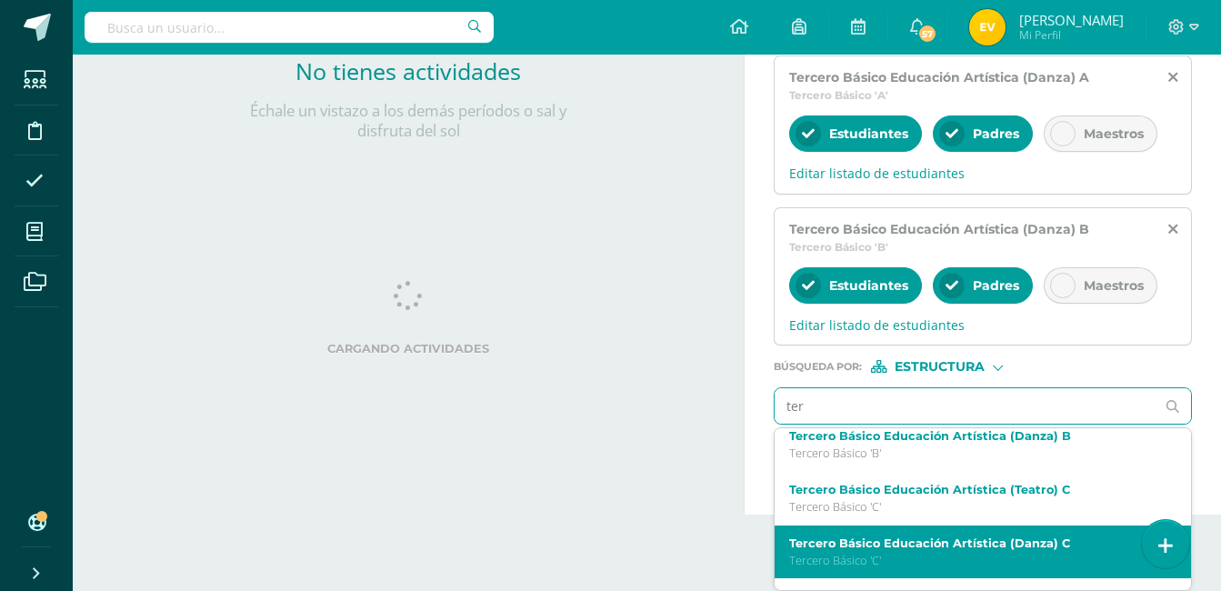
scroll to position [182, 0]
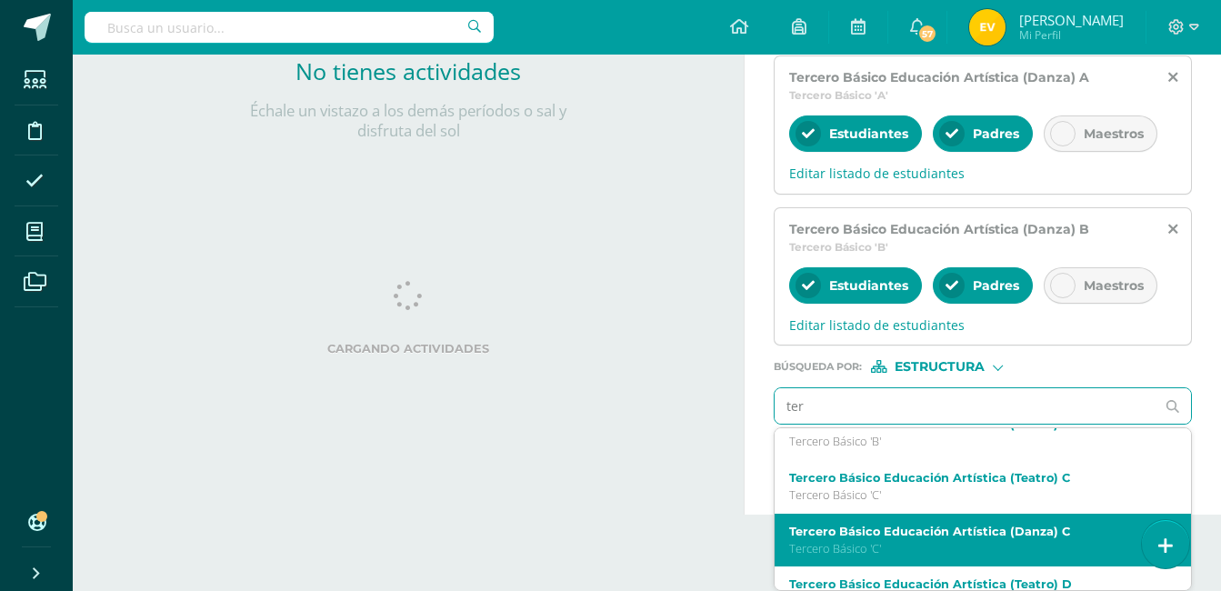
click at [992, 525] on label "Tercero Básico Educación Artística (Danza) C" at bounding box center [974, 531] width 371 height 14
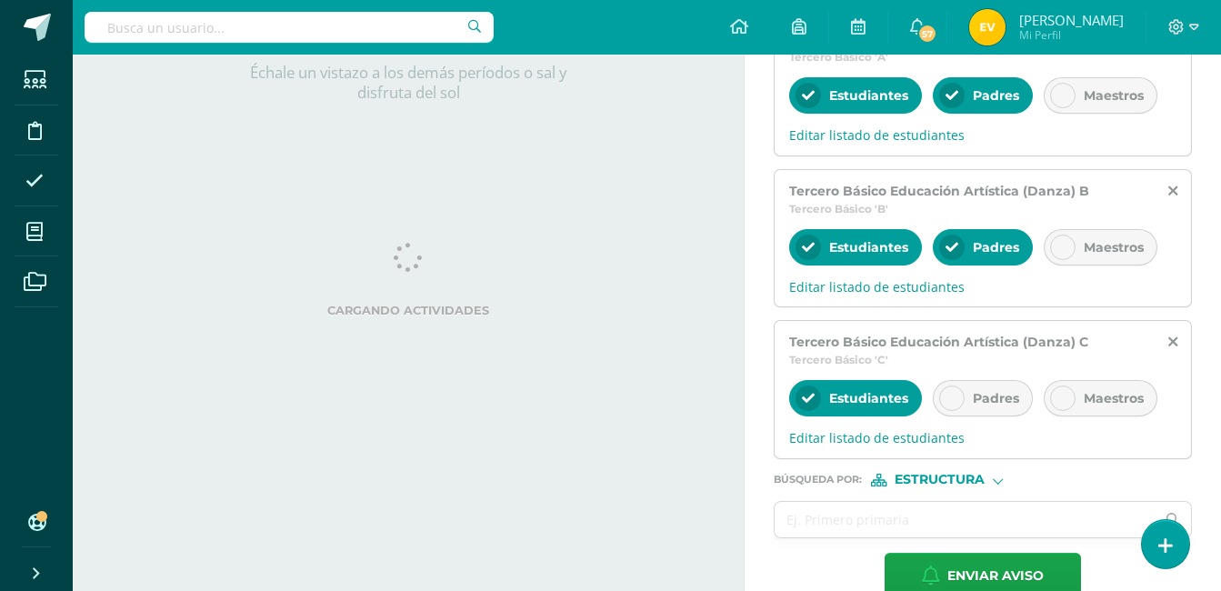
scroll to position [575, 0]
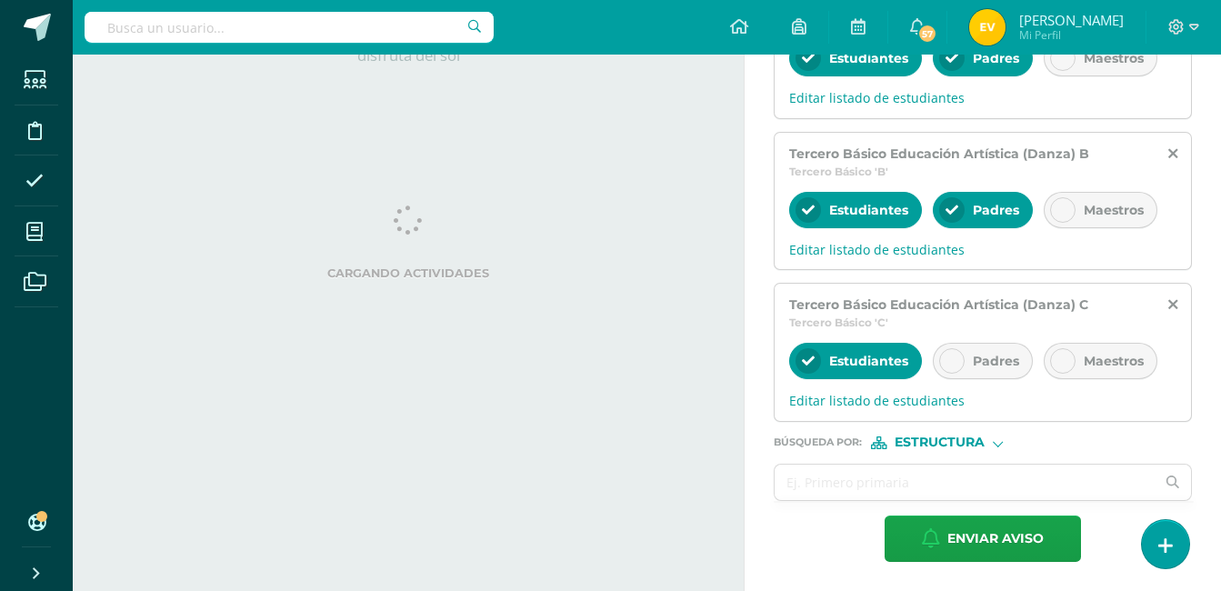
click at [960, 362] on div at bounding box center [951, 360] width 25 height 25
click at [907, 484] on input "text" at bounding box center [964, 481] width 380 height 35
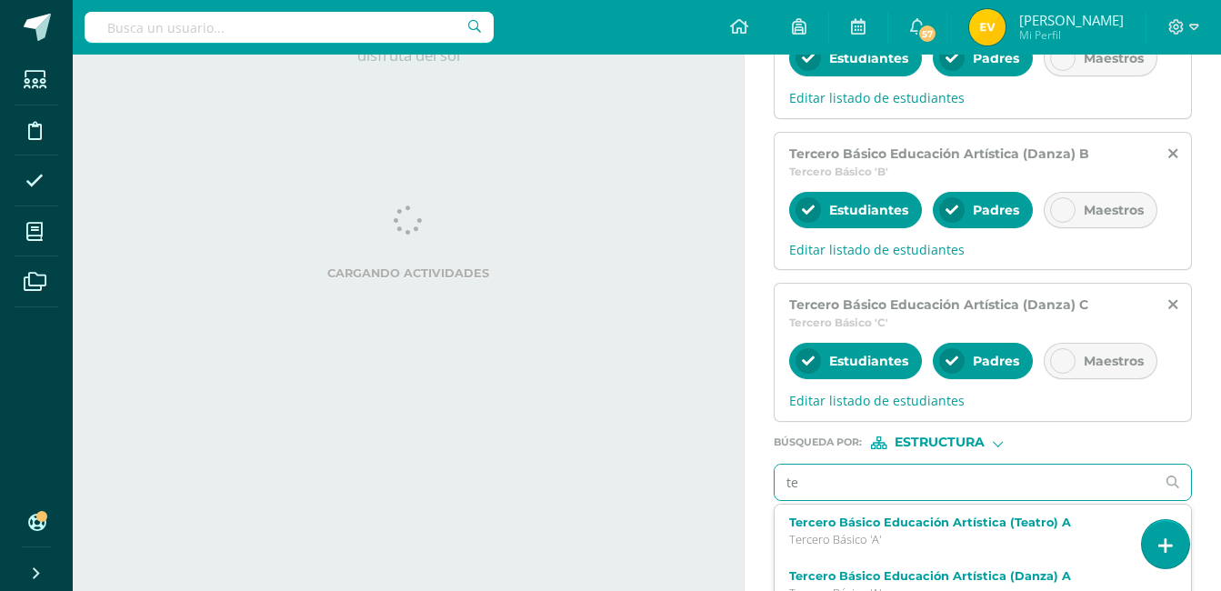
type input "ter"
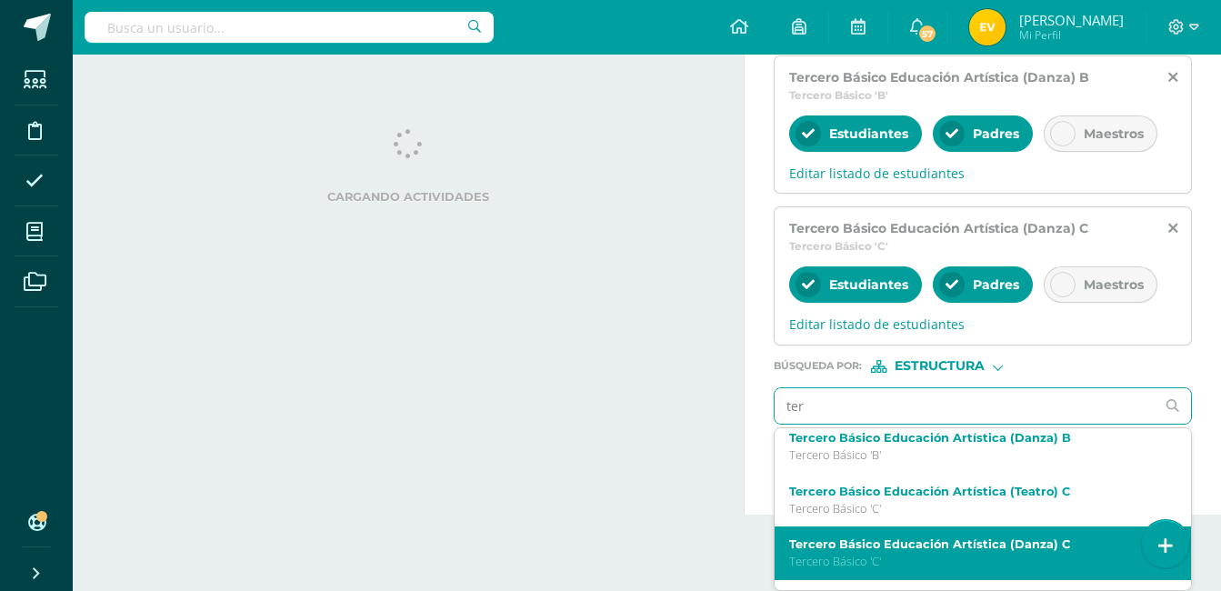
scroll to position [264, 0]
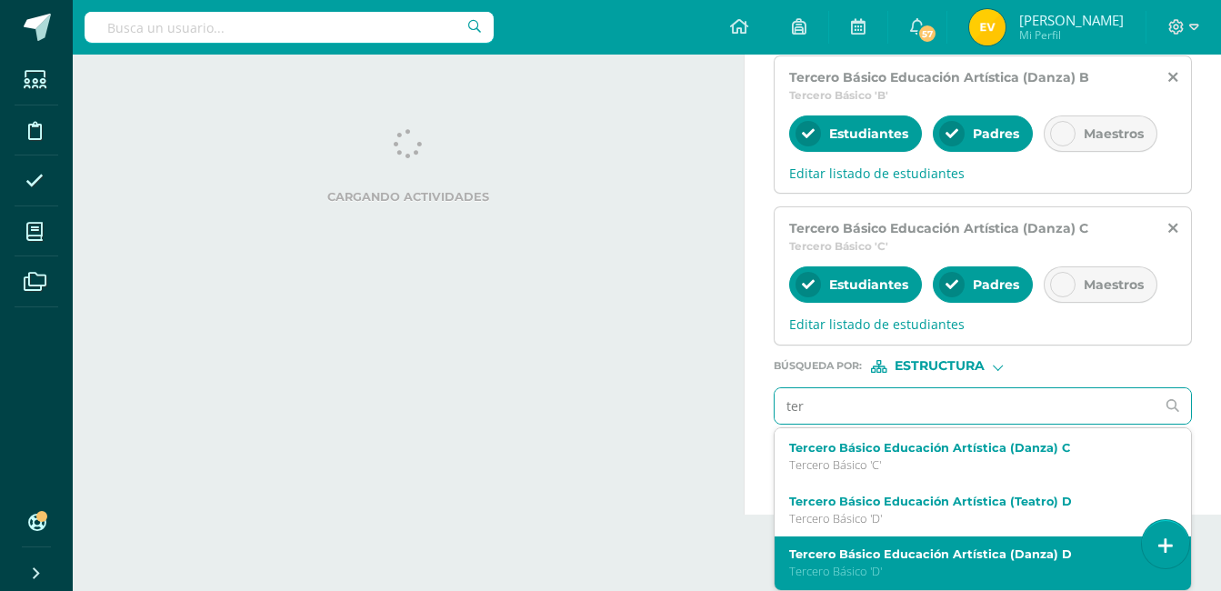
click at [999, 559] on label "Tercero Básico Educación Artística (Danza) D" at bounding box center [974, 554] width 371 height 14
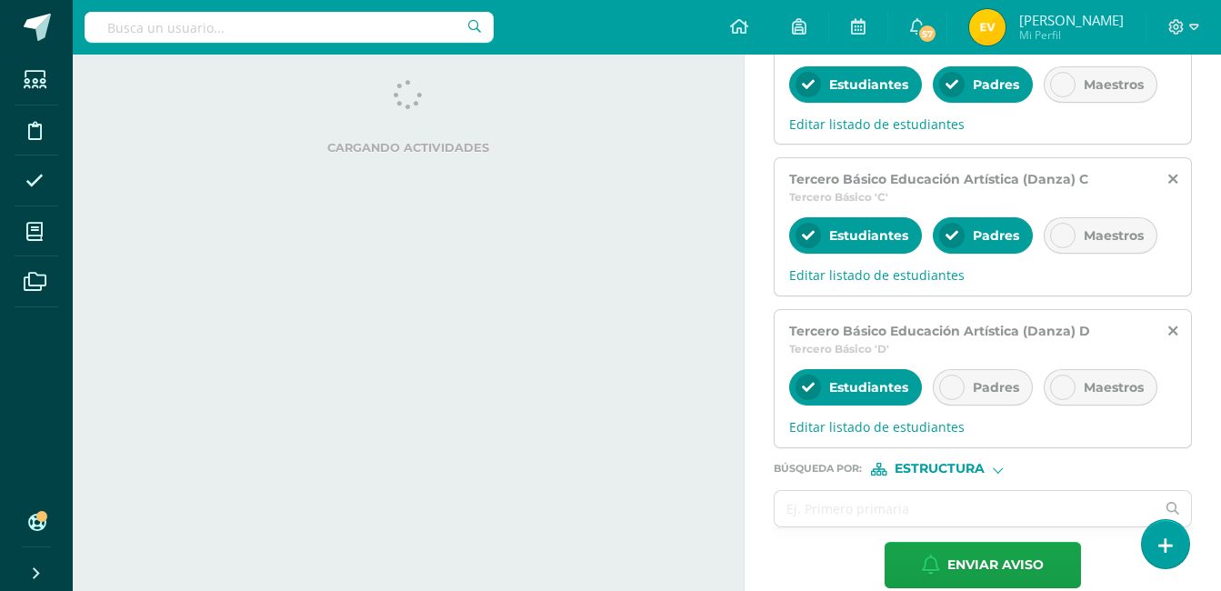
scroll to position [727, 0]
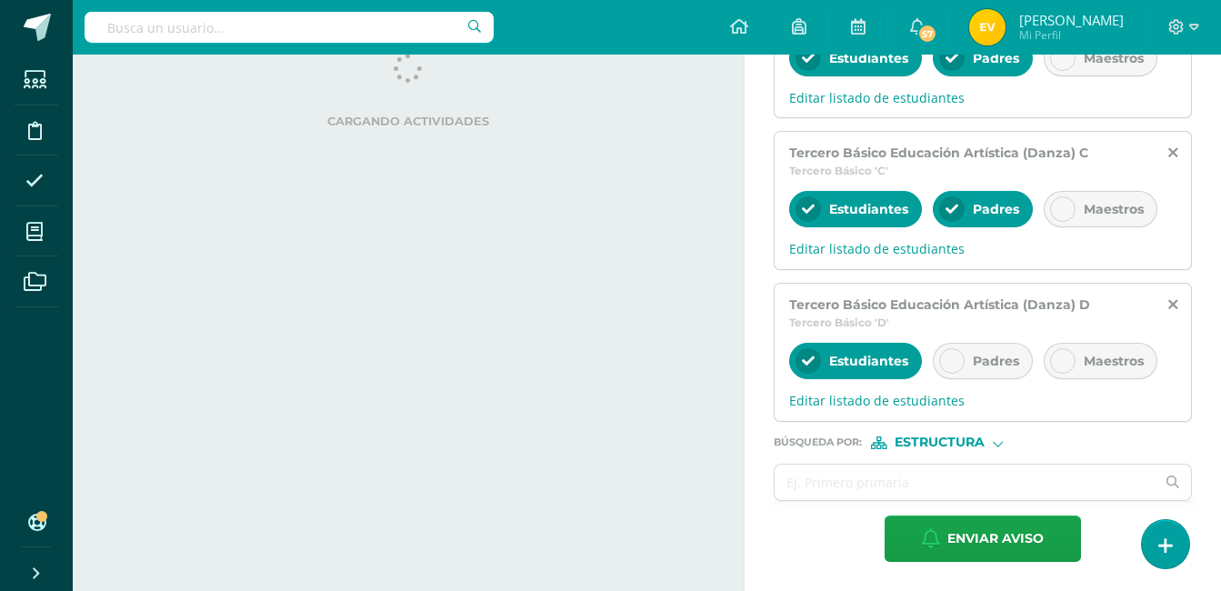
click at [953, 353] on div at bounding box center [951, 360] width 25 height 25
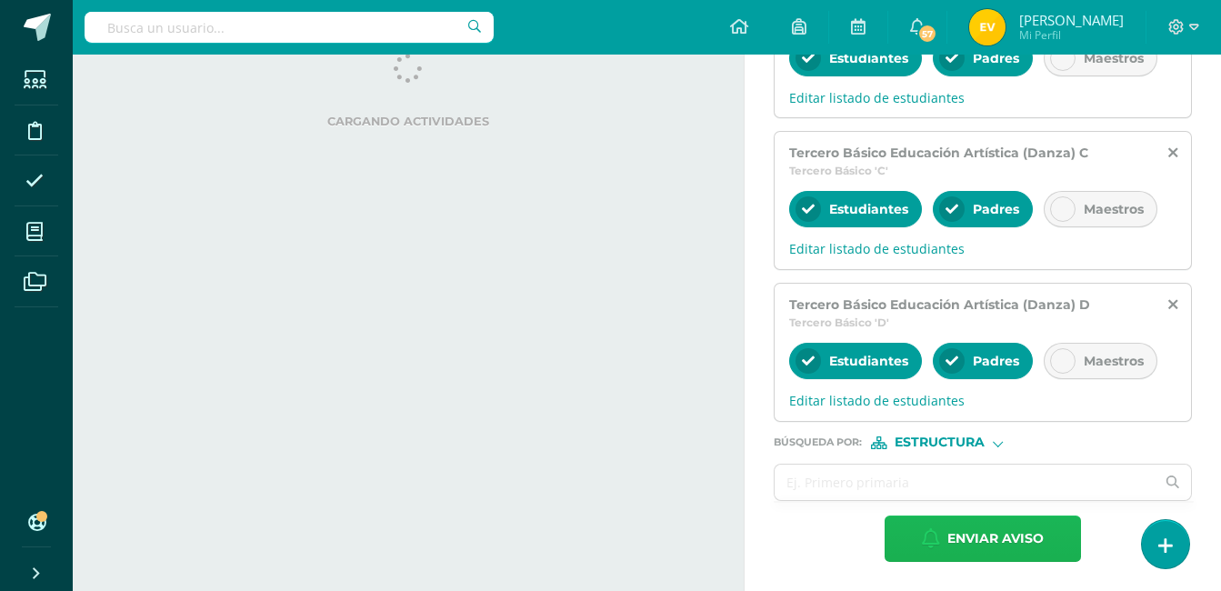
click at [965, 539] on span "Enviar aviso" at bounding box center [995, 538] width 96 height 45
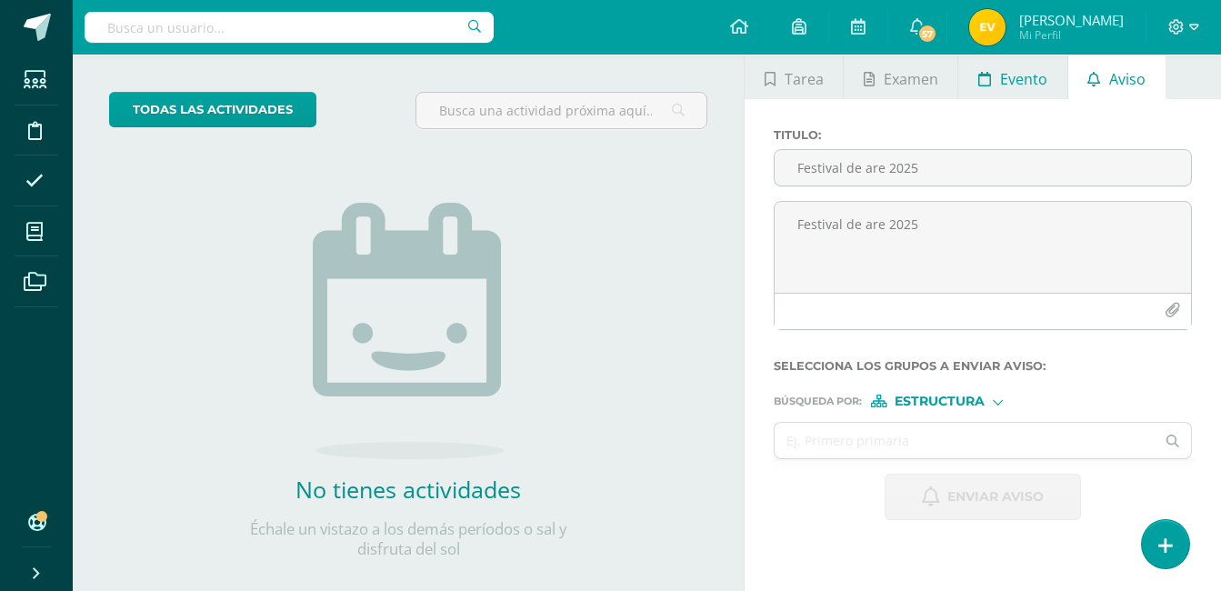
scroll to position [0, 0]
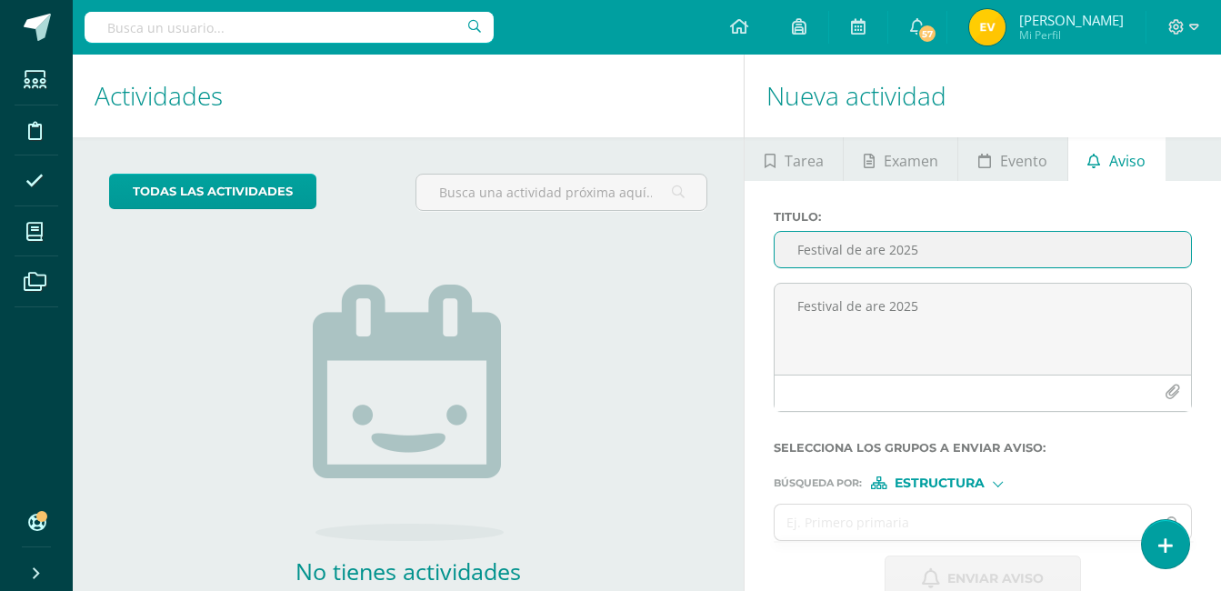
drag, startPoint x: 829, startPoint y: 246, endPoint x: 841, endPoint y: 245, distance: 11.8
click at [832, 246] on input "Festival de are 2025" at bounding box center [982, 249] width 416 height 35
paste input "text"
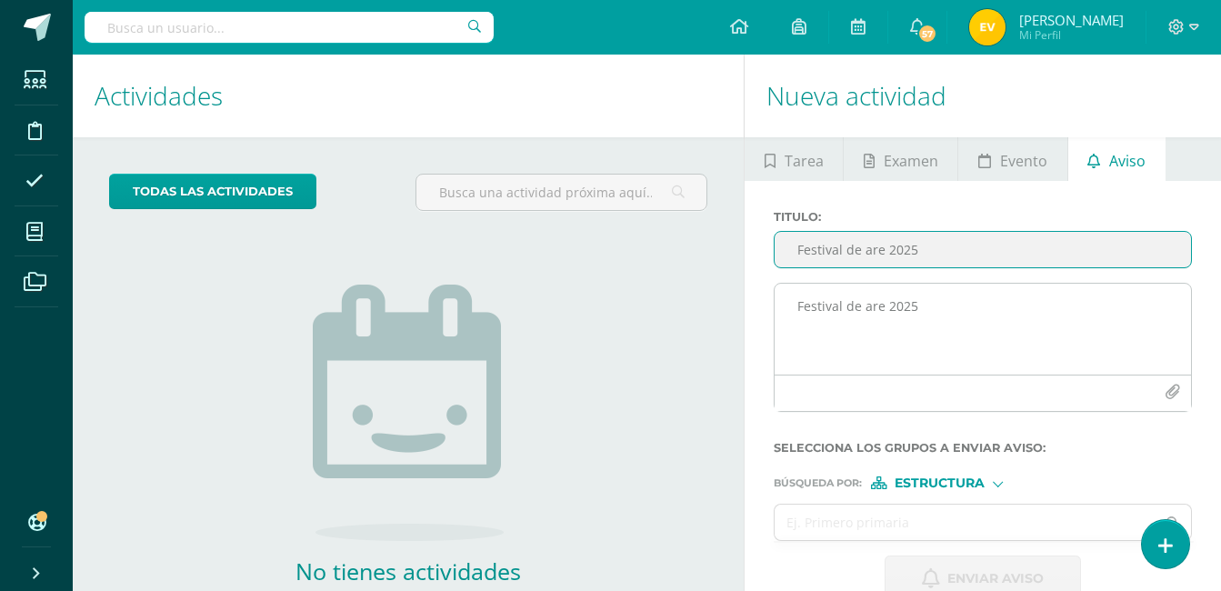
type input "Festival de are 2025"
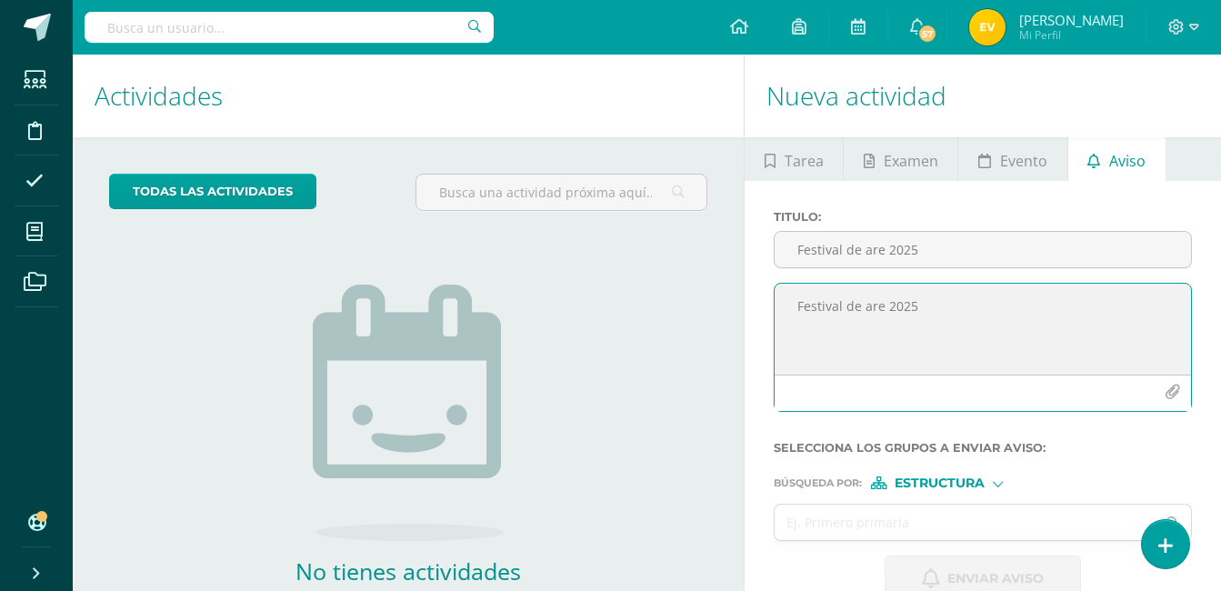
click at [835, 308] on textarea "Festival de are 2025" at bounding box center [982, 329] width 416 height 91
paste textarea
type textarea "Festival de are 2025"
click at [1176, 391] on icon "button" at bounding box center [1171, 391] width 15 height 15
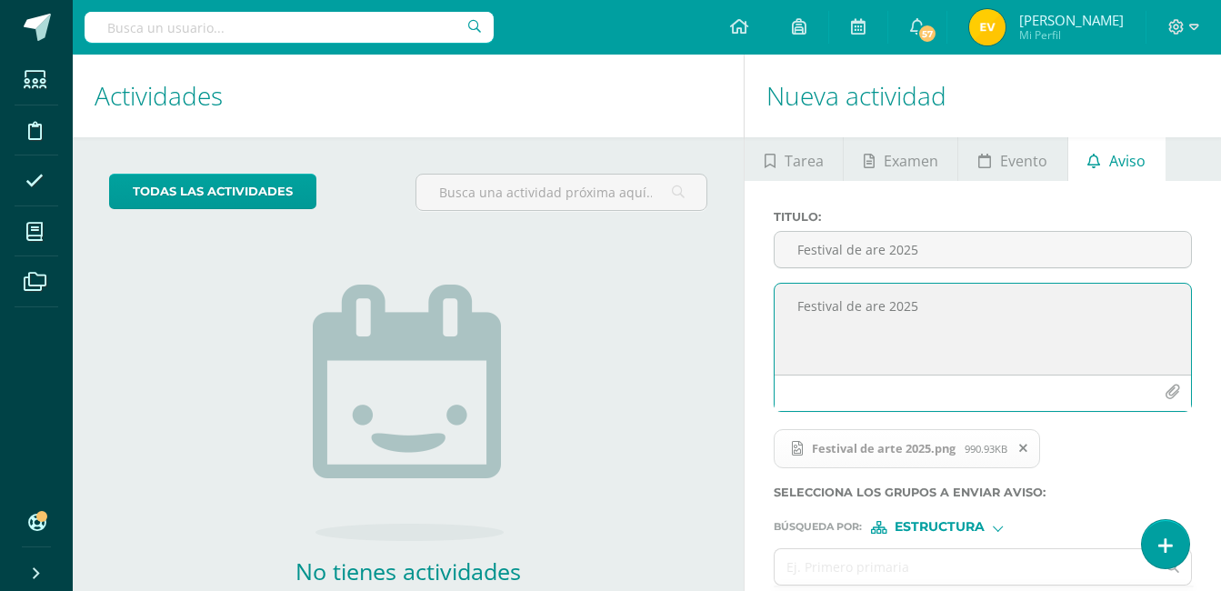
click at [1170, 393] on icon "button" at bounding box center [1171, 391] width 15 height 15
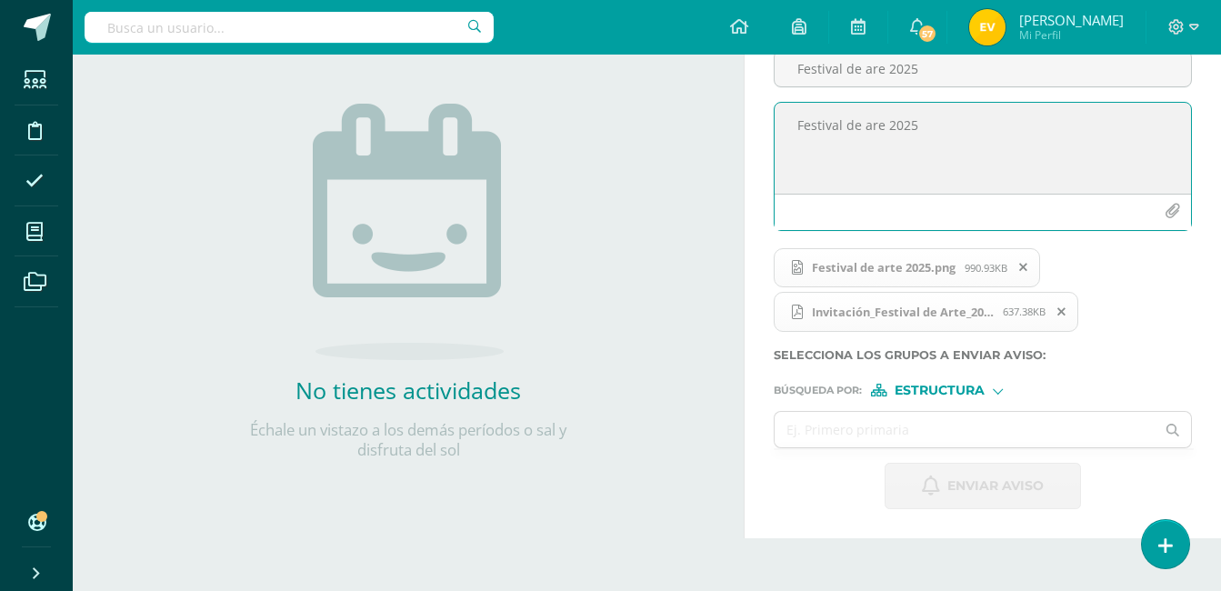
scroll to position [182, 0]
click at [885, 425] on input "text" at bounding box center [964, 428] width 380 height 35
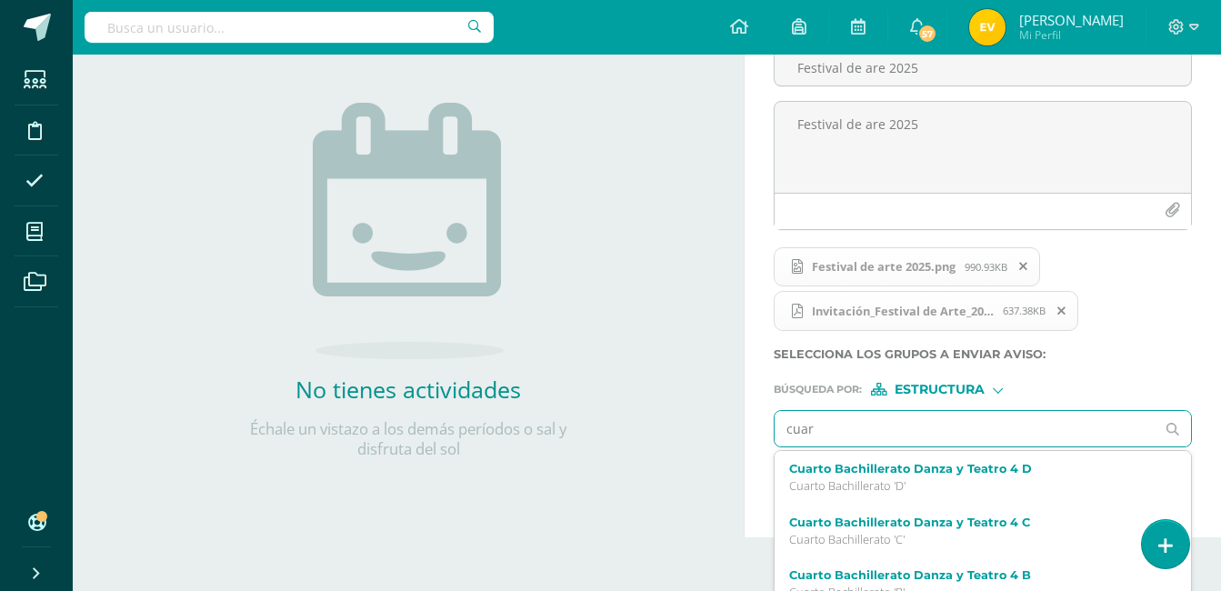
type input "cuart"
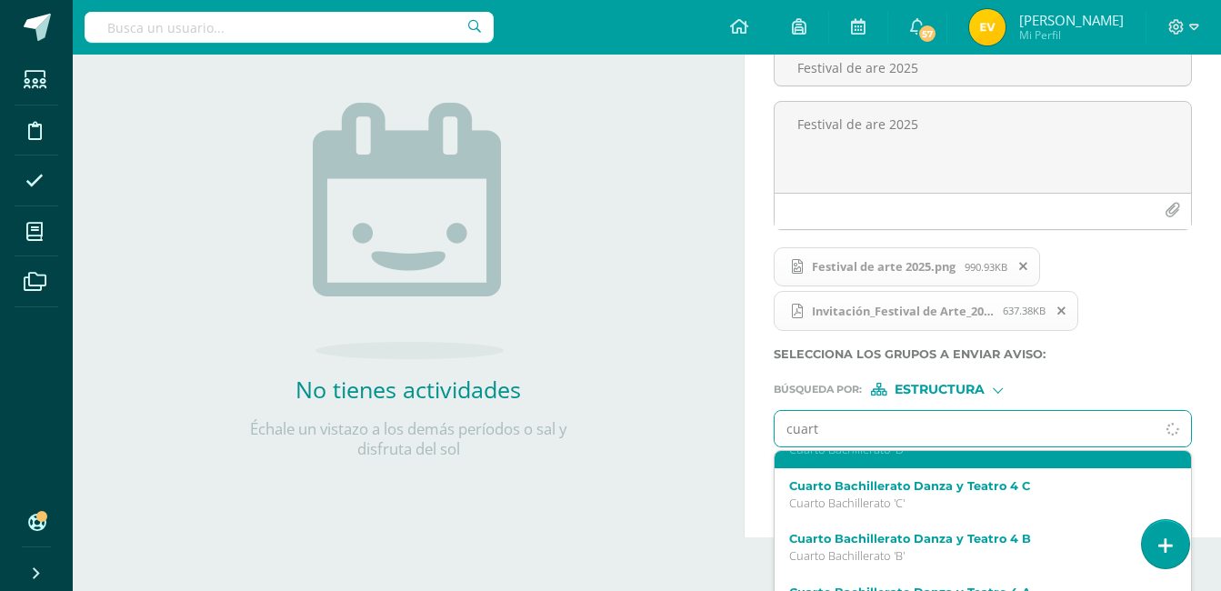
scroll to position [52, 0]
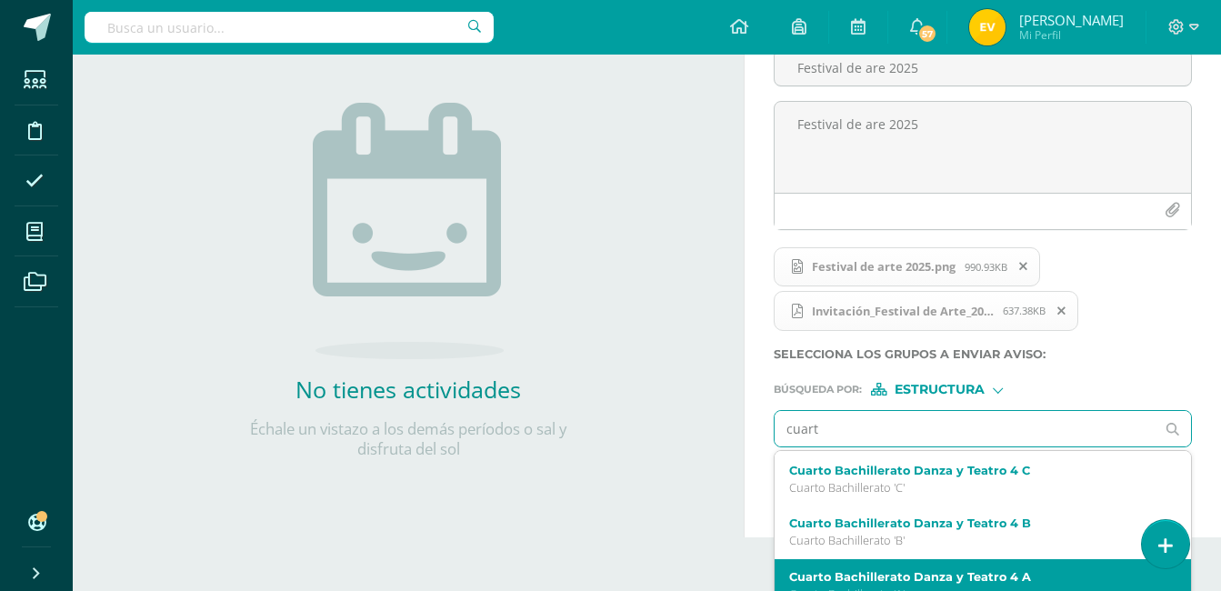
click at [1026, 566] on div "Cuarto Bachillerato Danza y Teatro 4 A Cuarto Bachillerato 'A'" at bounding box center [982, 586] width 416 height 54
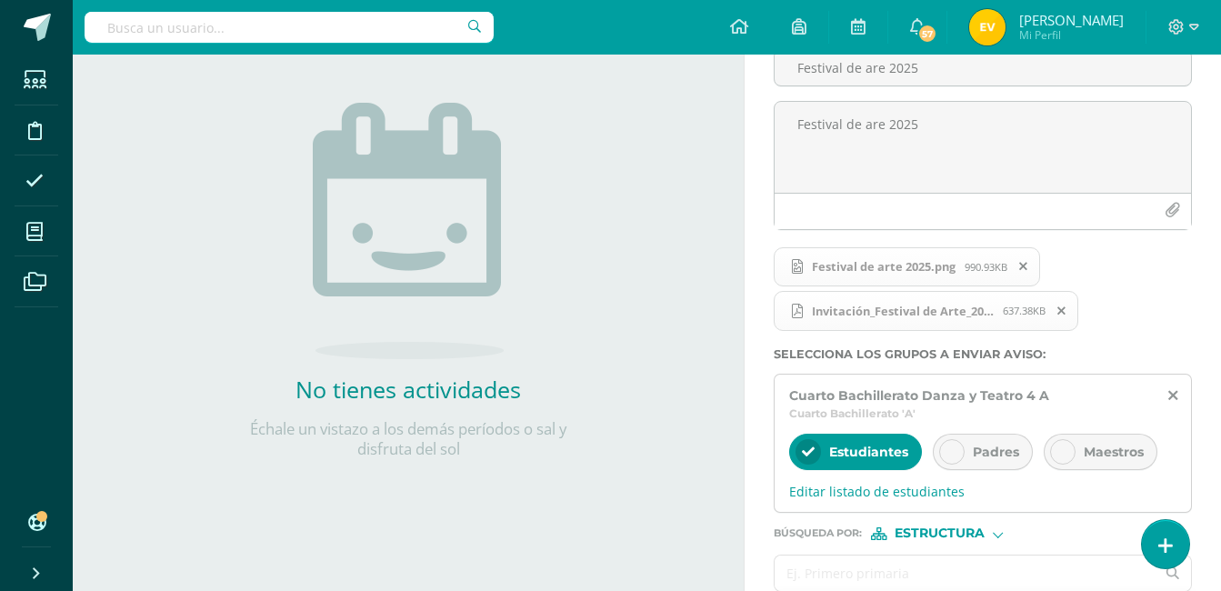
scroll to position [0, 0]
click at [960, 449] on div at bounding box center [951, 451] width 25 height 25
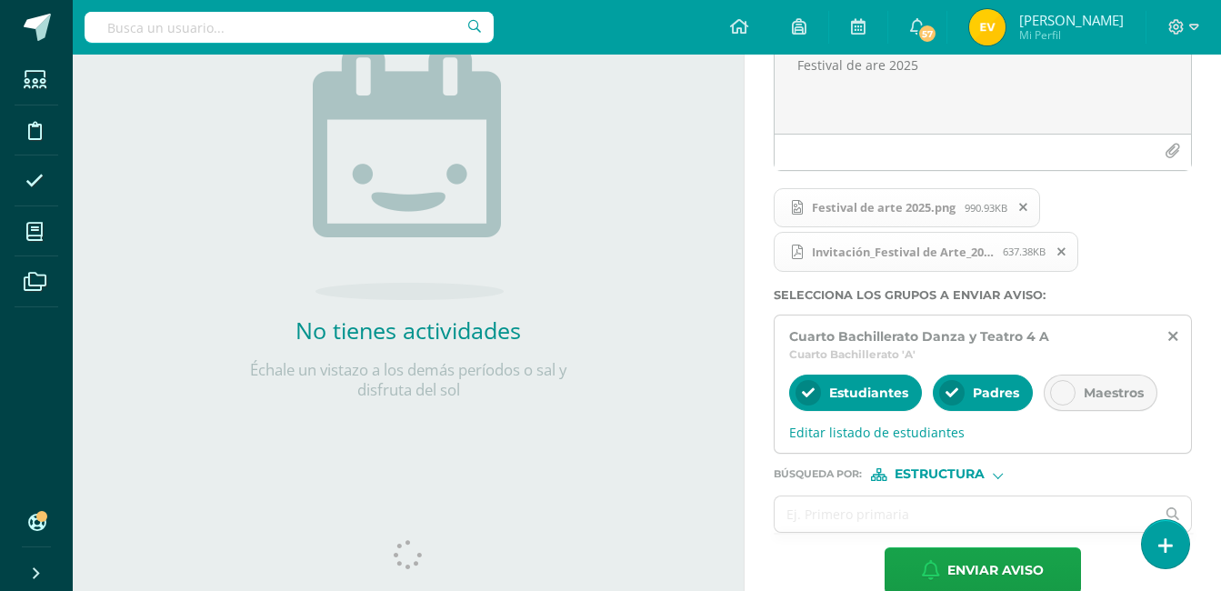
scroll to position [273, 0]
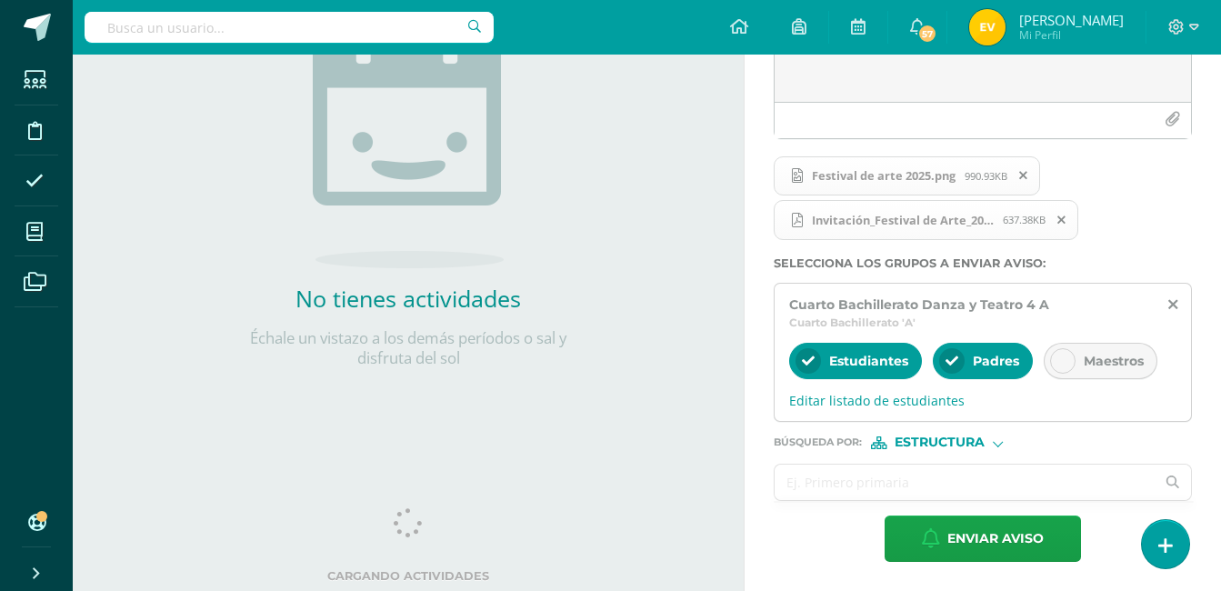
click at [876, 486] on input "text" at bounding box center [964, 481] width 380 height 35
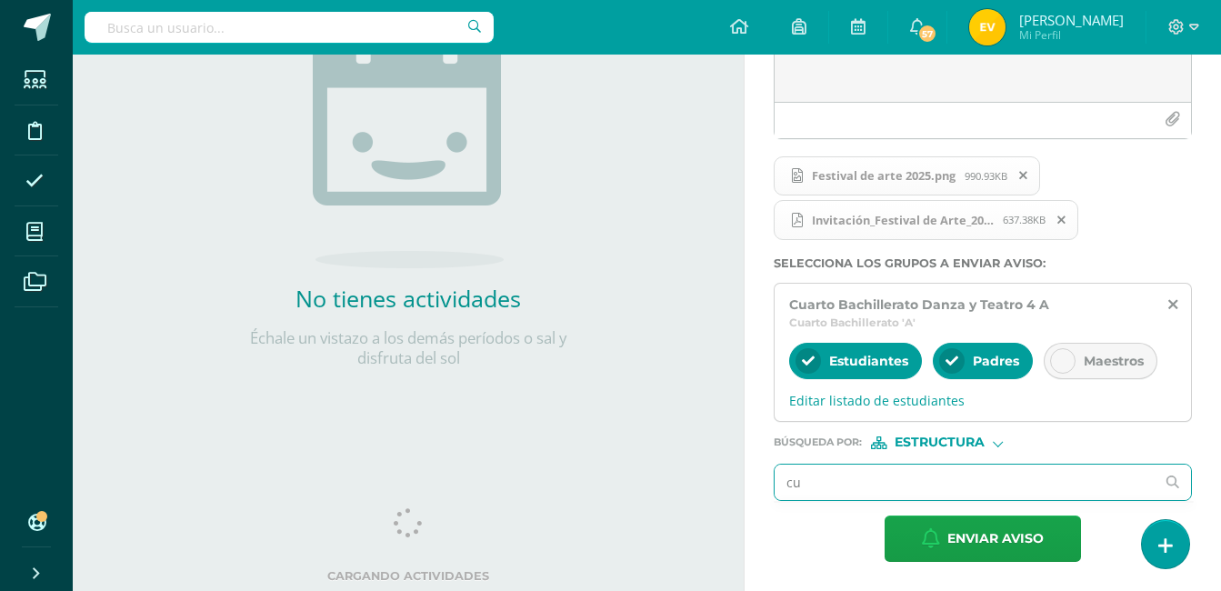
type input "c"
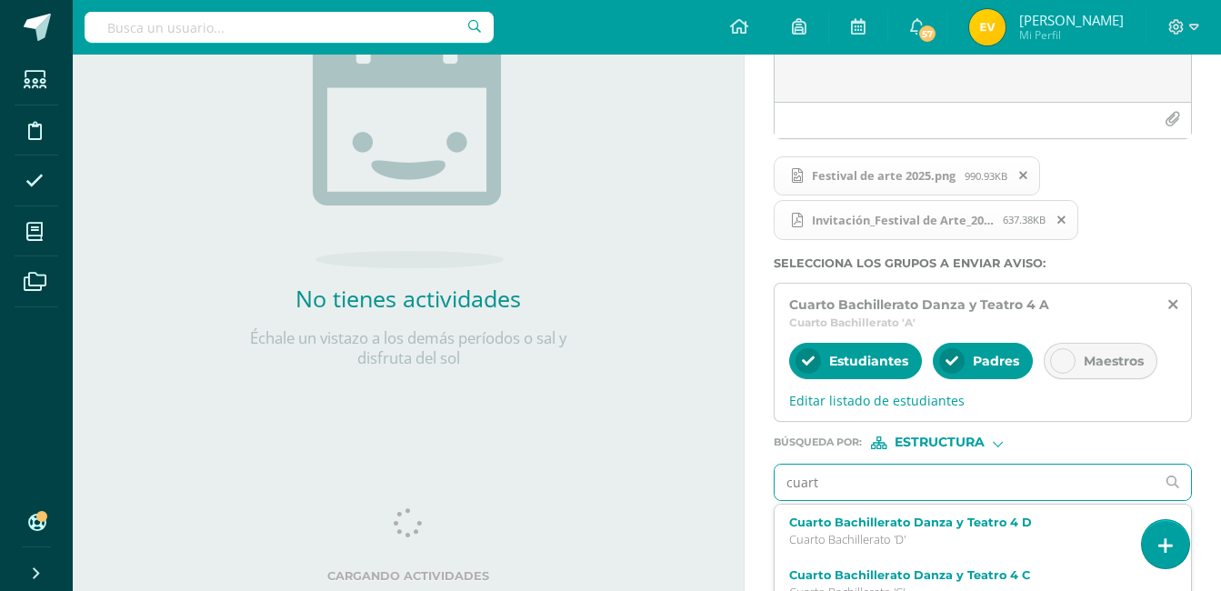
type input "cuarto"
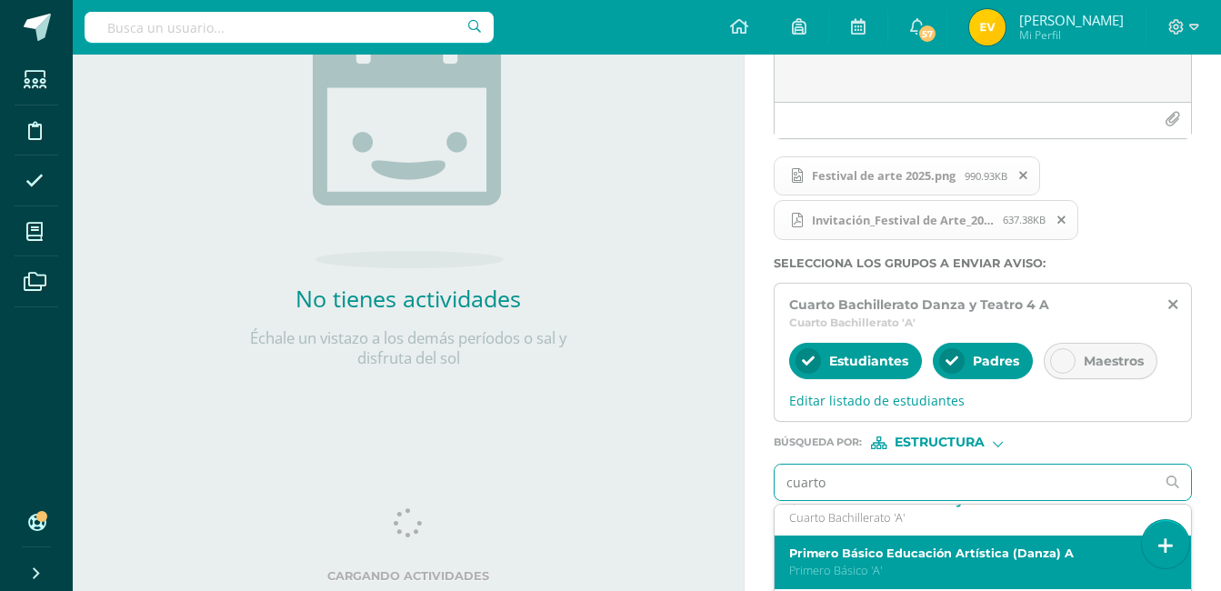
scroll to position [91, 0]
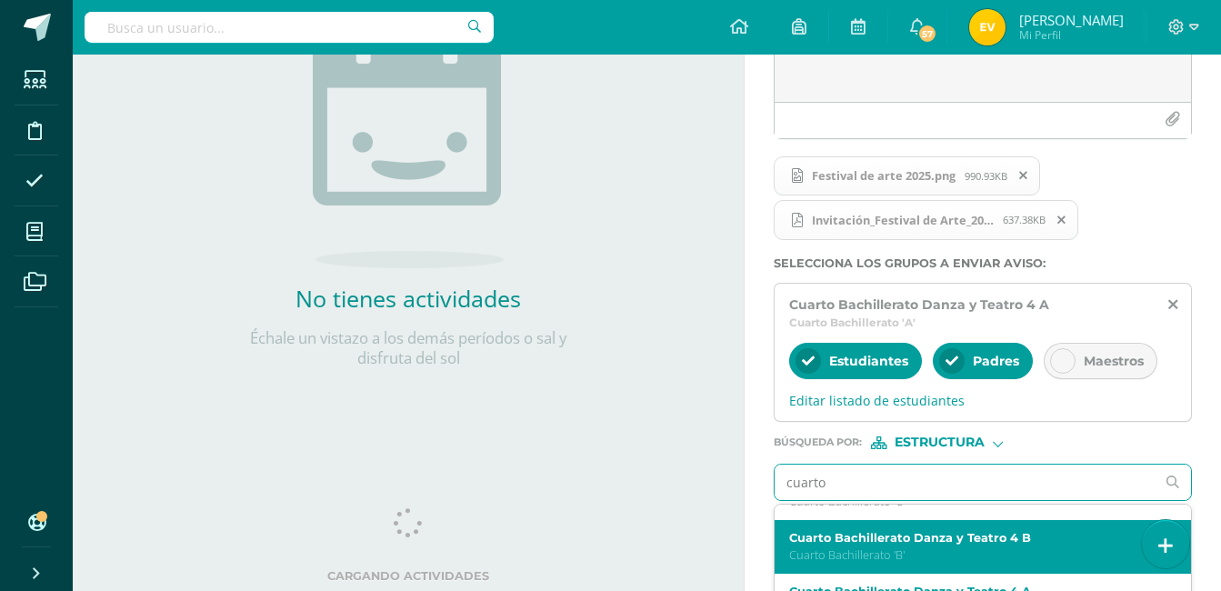
click at [987, 550] on p "Cuarto Bachillerato 'B'" at bounding box center [974, 554] width 371 height 15
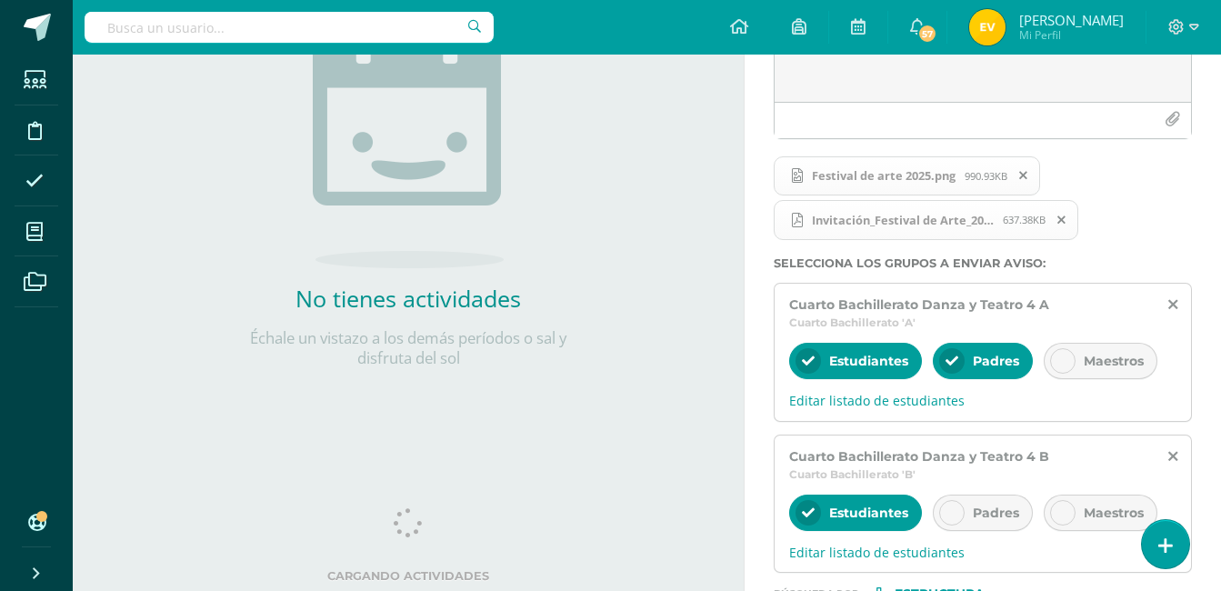
scroll to position [0, 0]
click at [962, 513] on div at bounding box center [951, 512] width 25 height 25
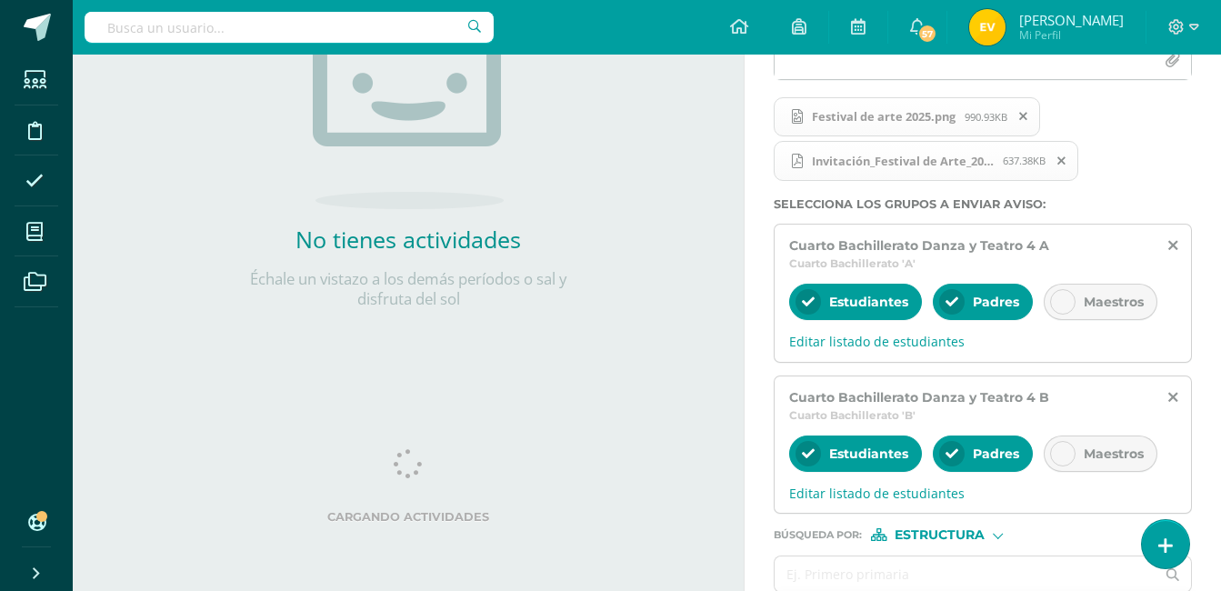
scroll to position [364, 0]
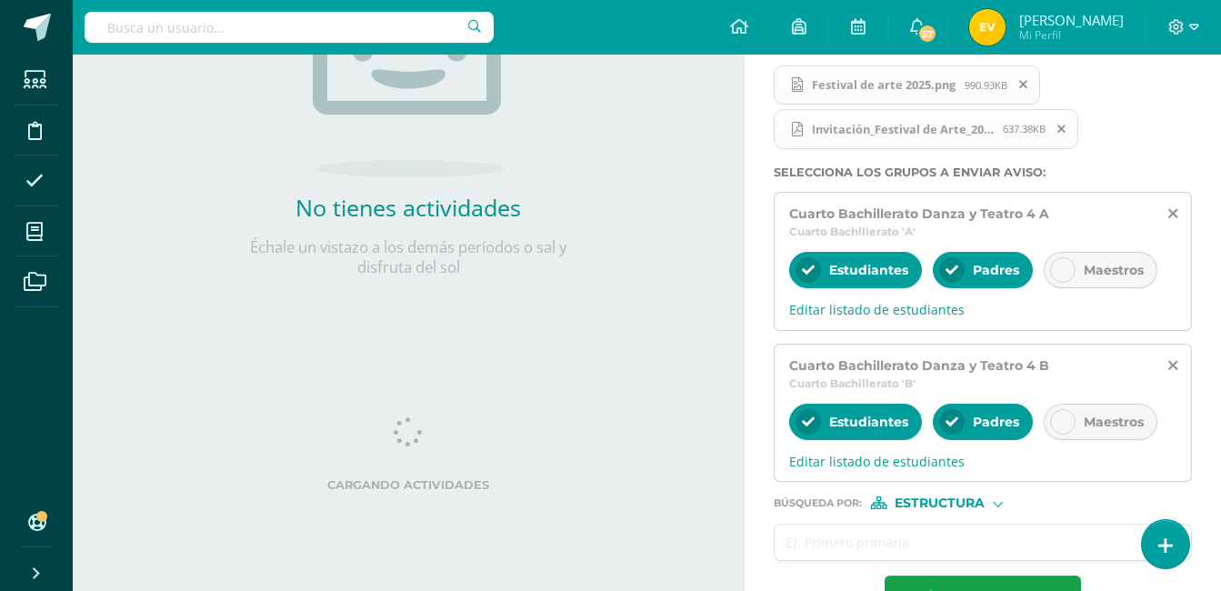
click at [879, 543] on input "text" at bounding box center [964, 541] width 380 height 35
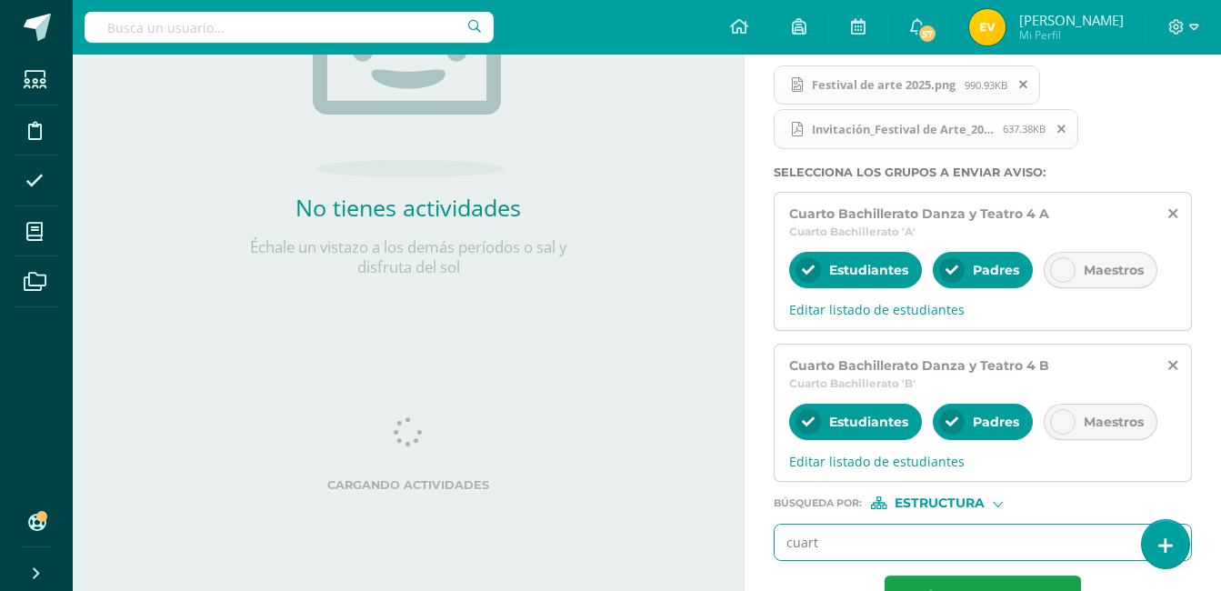
type input "cuarto"
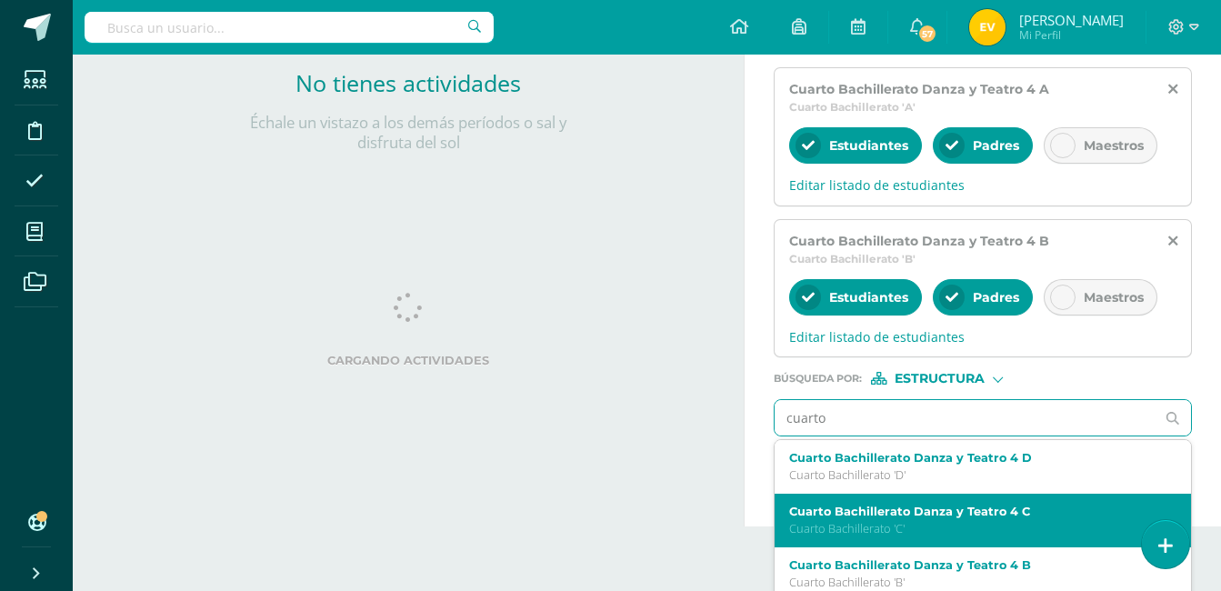
scroll to position [500, 0]
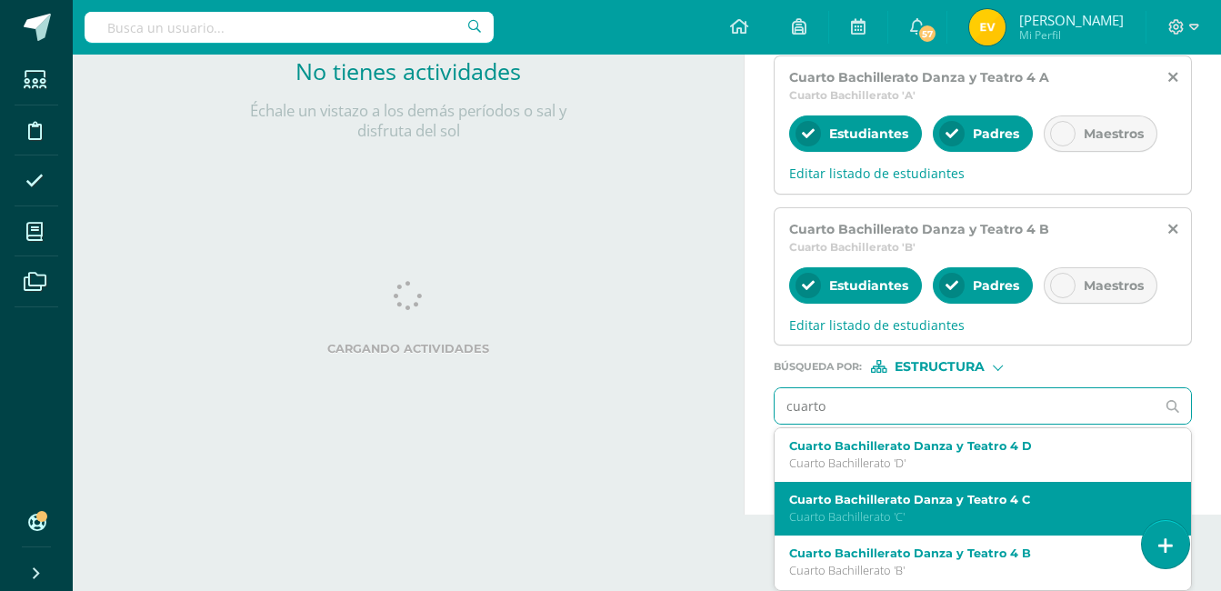
click at [927, 533] on div "Cuarto Bachillerato Danza y Teatro 4 C Cuarto Bachillerato 'C'" at bounding box center [982, 509] width 416 height 54
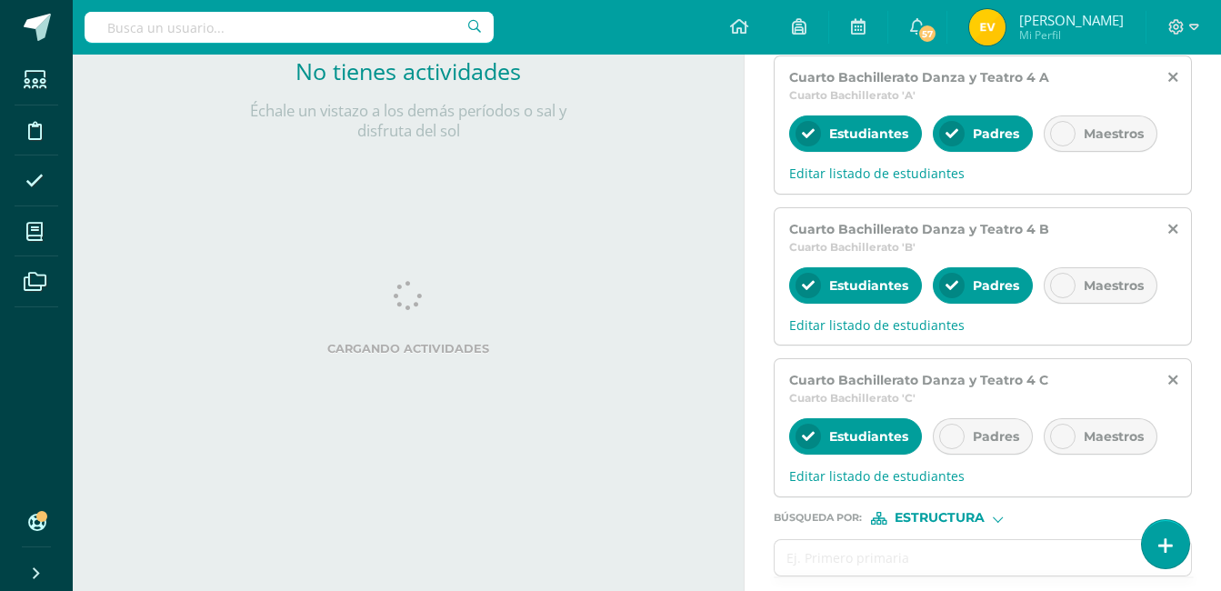
click at [959, 434] on div at bounding box center [951, 436] width 25 height 25
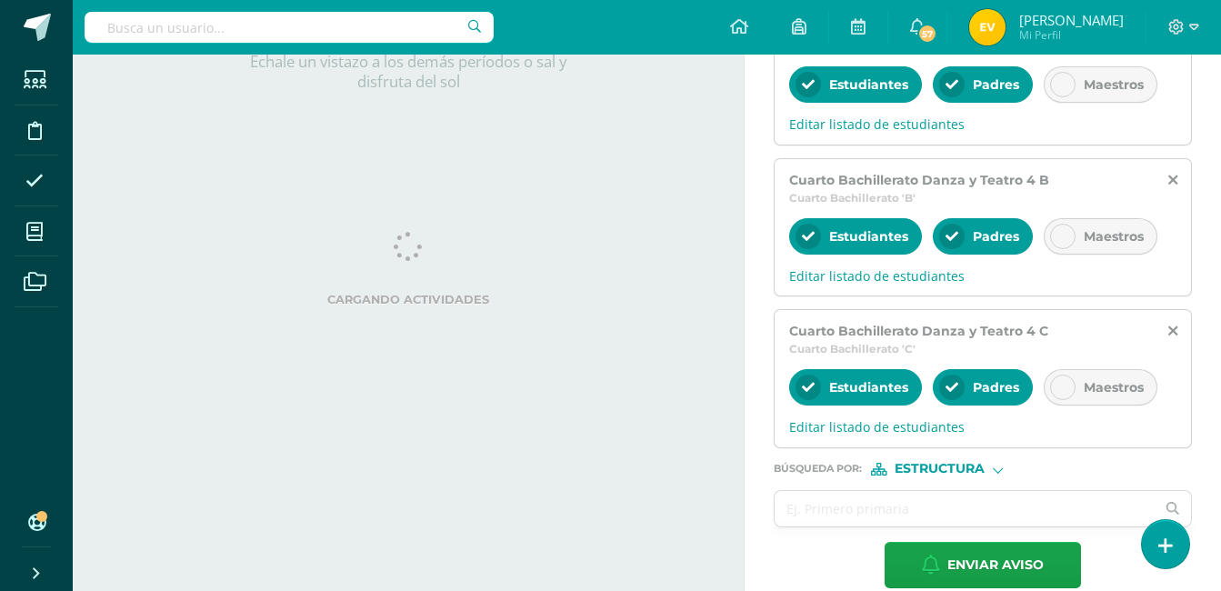
scroll to position [575, 0]
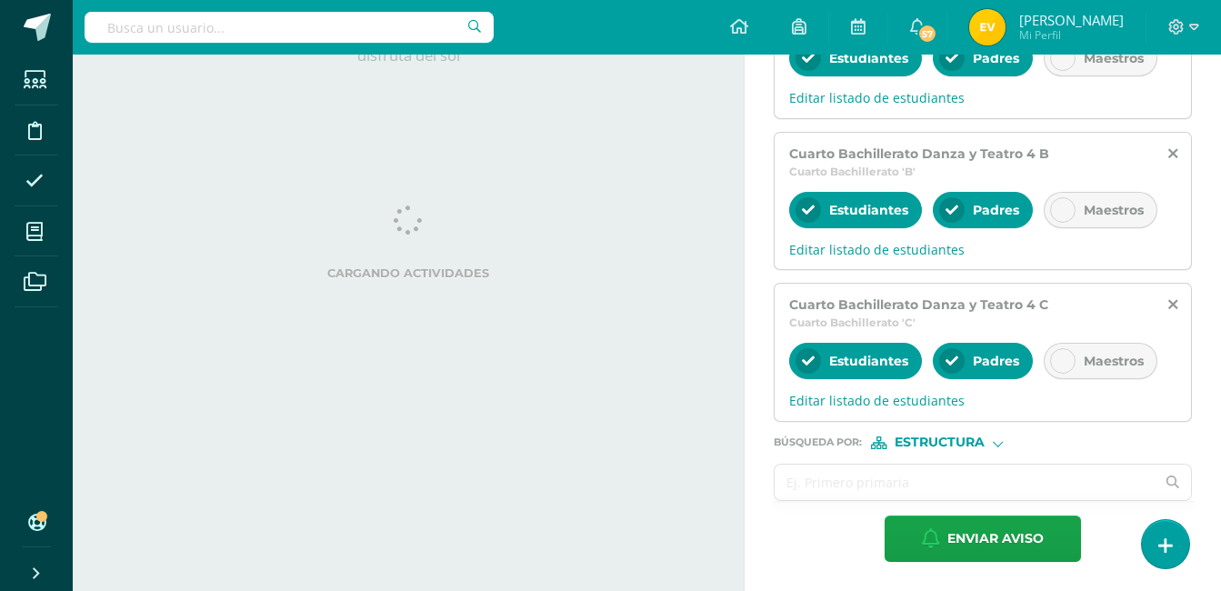
click at [893, 474] on input "text" at bounding box center [964, 481] width 380 height 35
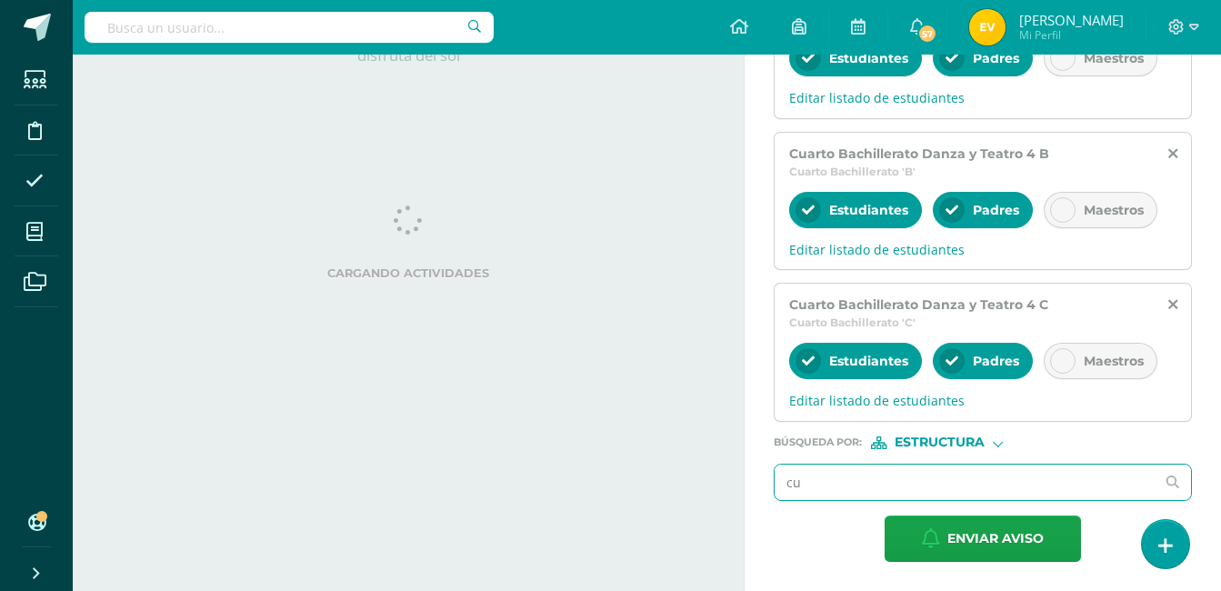
click at [962, 512] on form "Titulo : Festival de are 2025 Festival de are 2025 Festival de arte 2025.png 99…" at bounding box center [982, 98] width 418 height 927
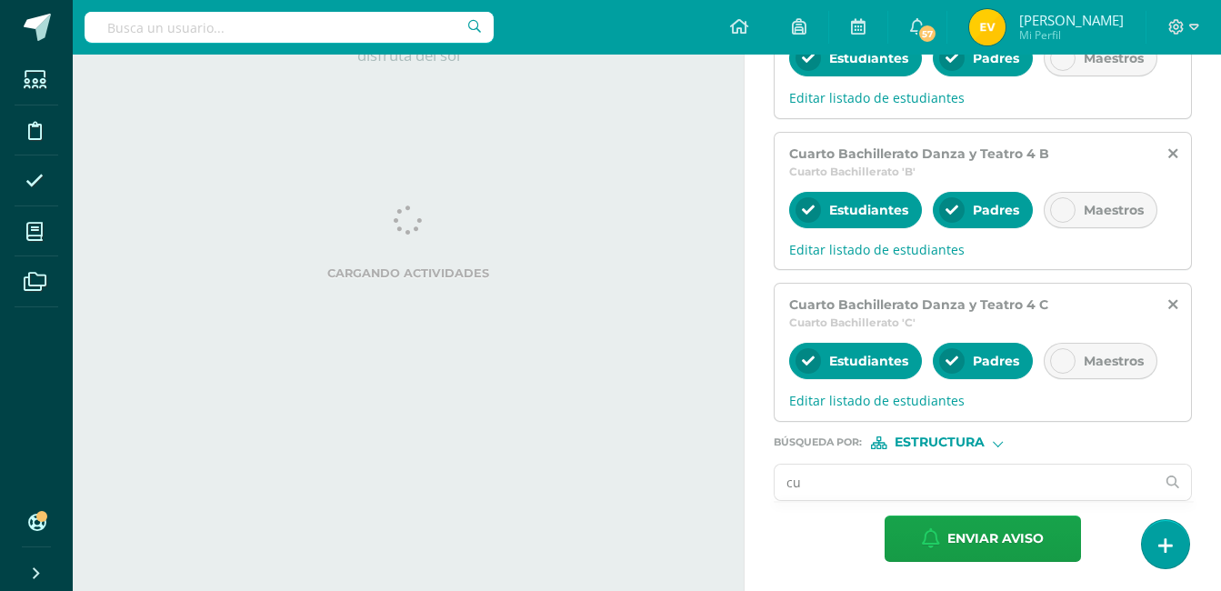
click at [872, 480] on input "cu" at bounding box center [964, 481] width 380 height 35
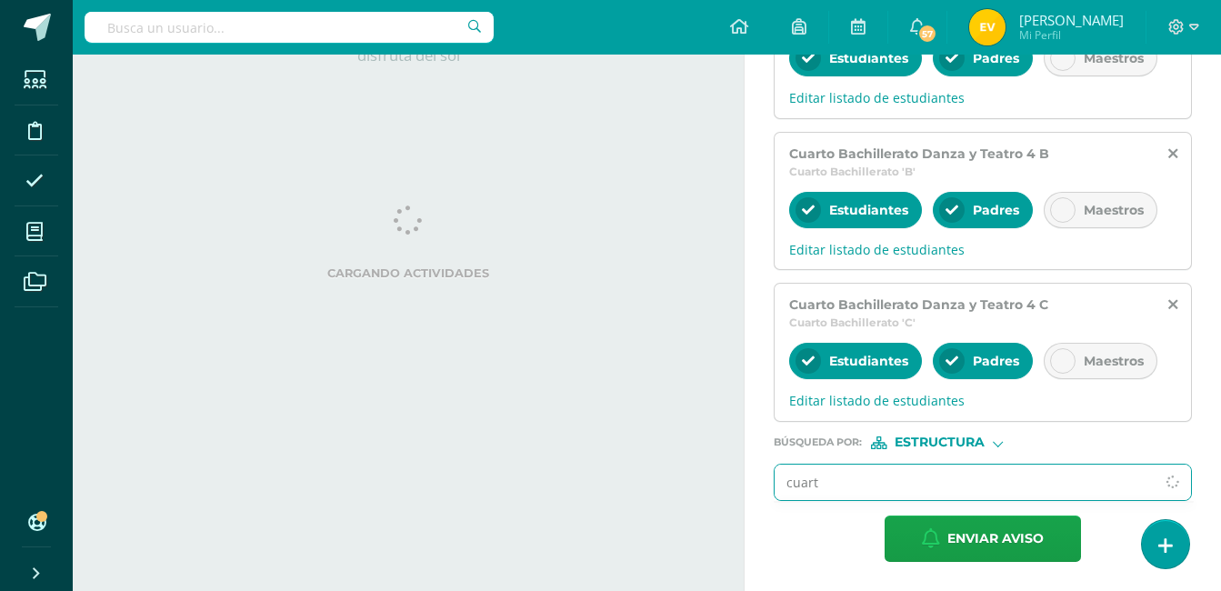
type input "cuarto"
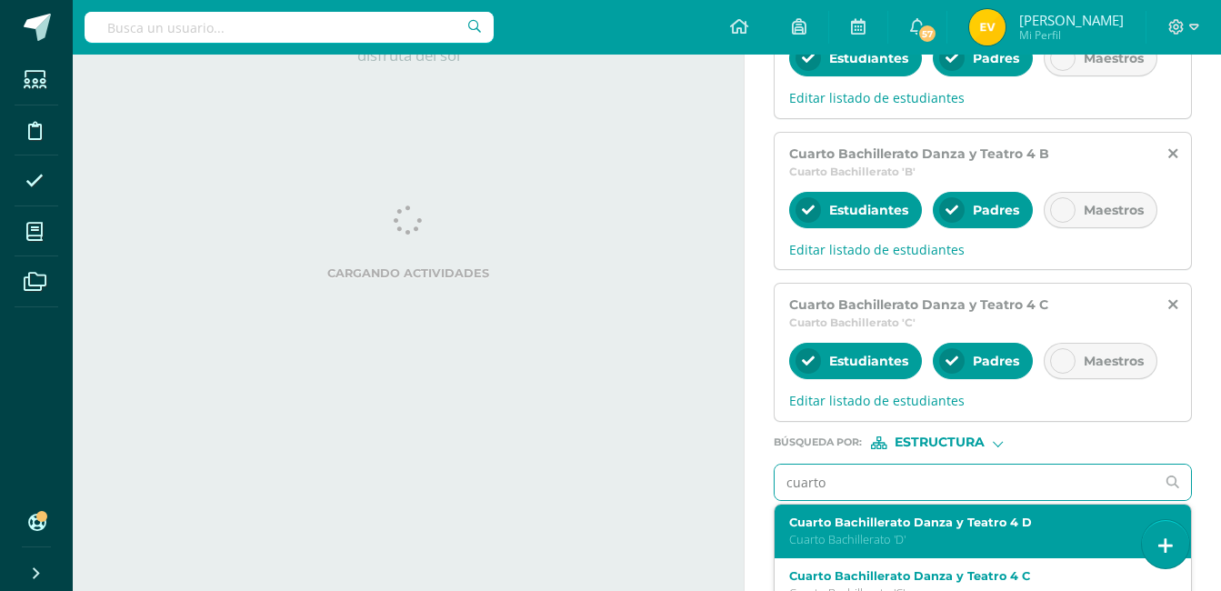
click at [951, 515] on label "Cuarto Bachillerato Danza y Teatro 4 D" at bounding box center [974, 522] width 371 height 14
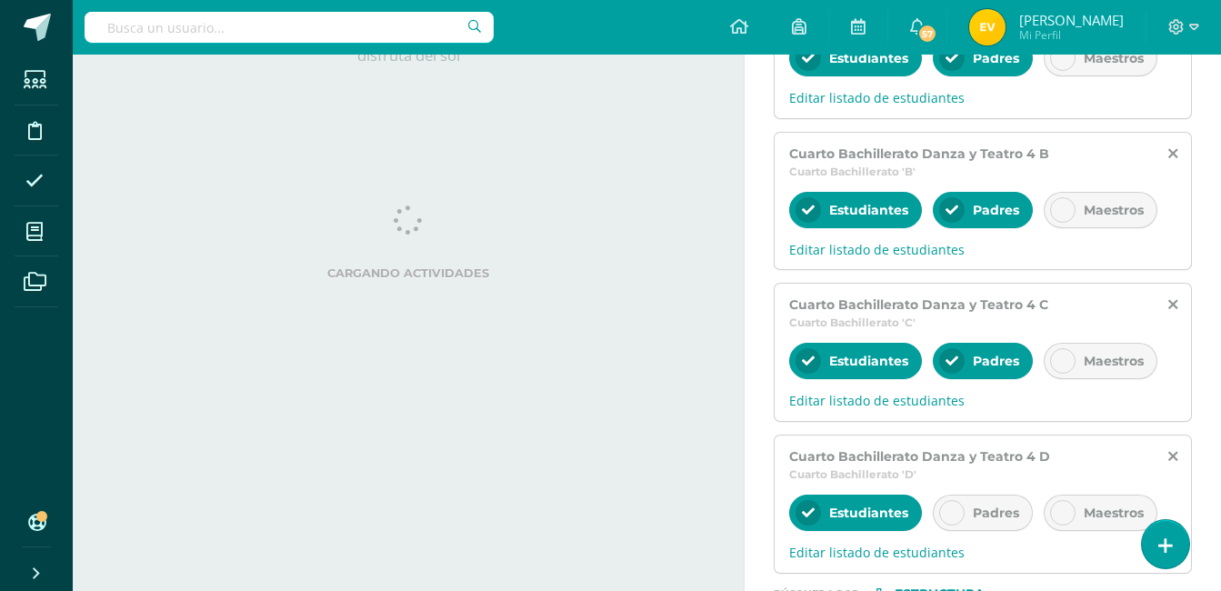
click at [962, 504] on div "Padres" at bounding box center [982, 512] width 100 height 36
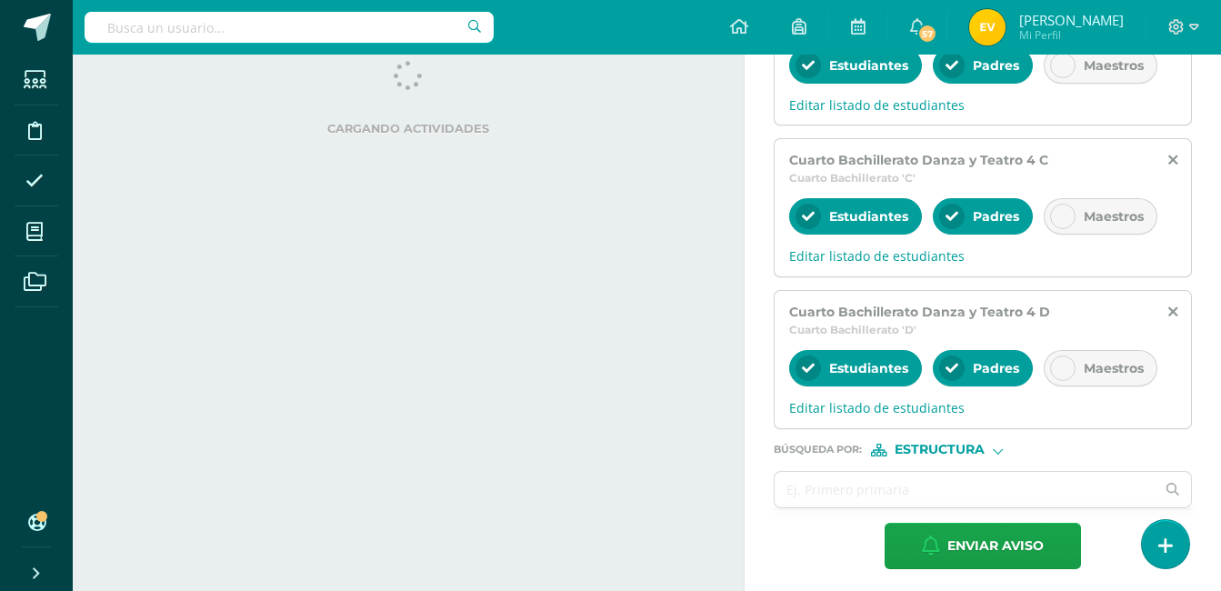
scroll to position [727, 0]
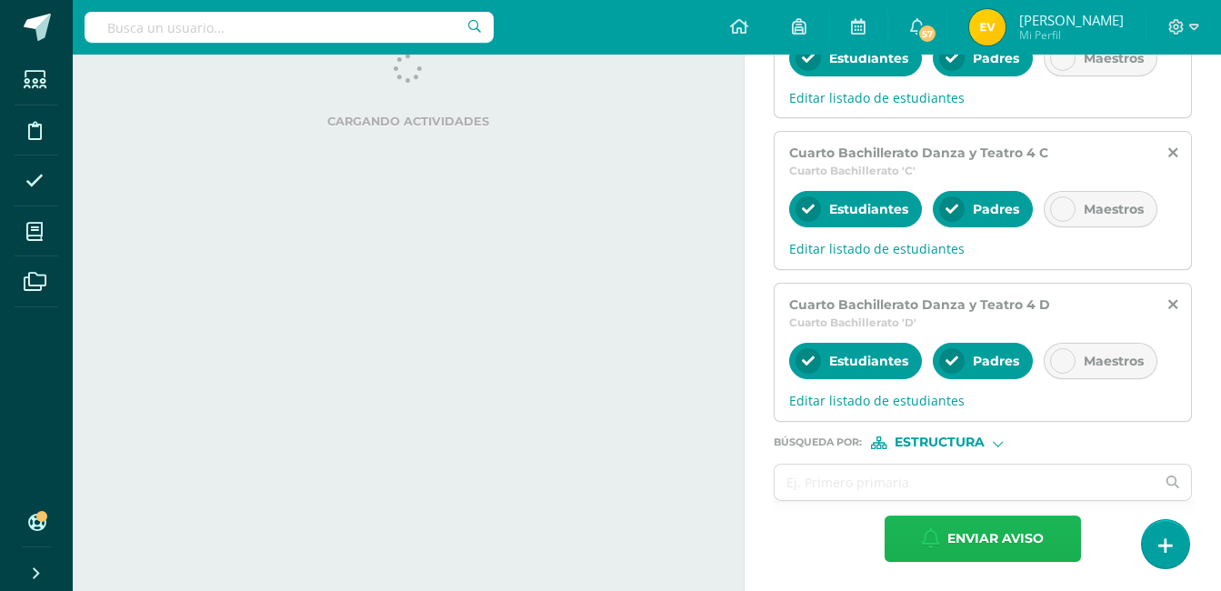
click at [972, 521] on span "Enviar aviso" at bounding box center [995, 538] width 96 height 45
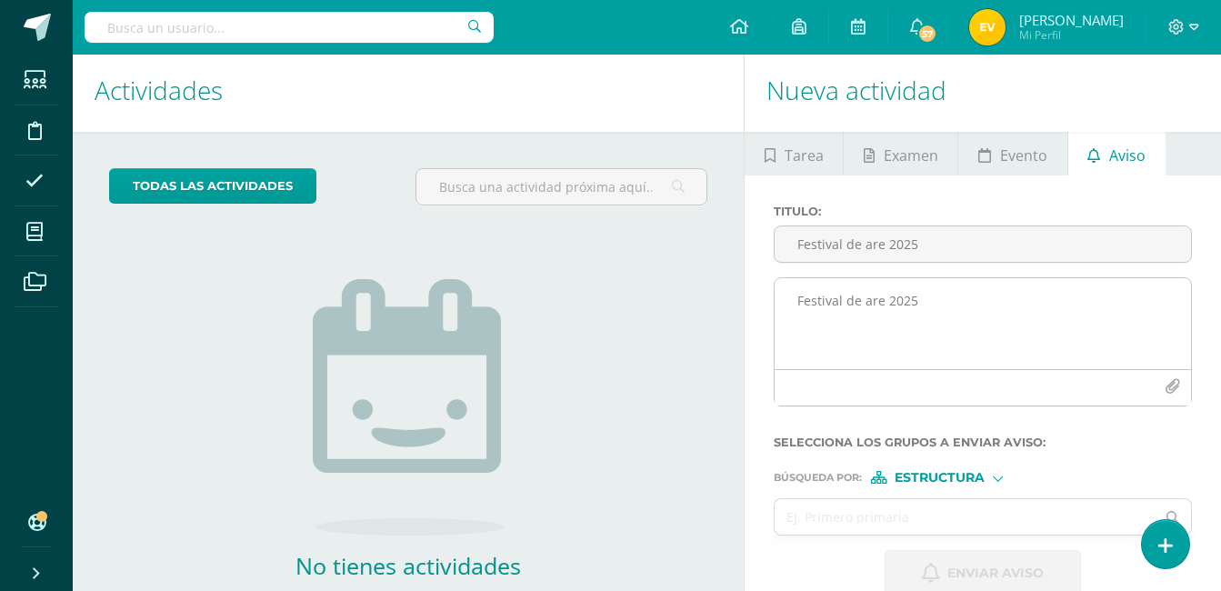
scroll to position [0, 0]
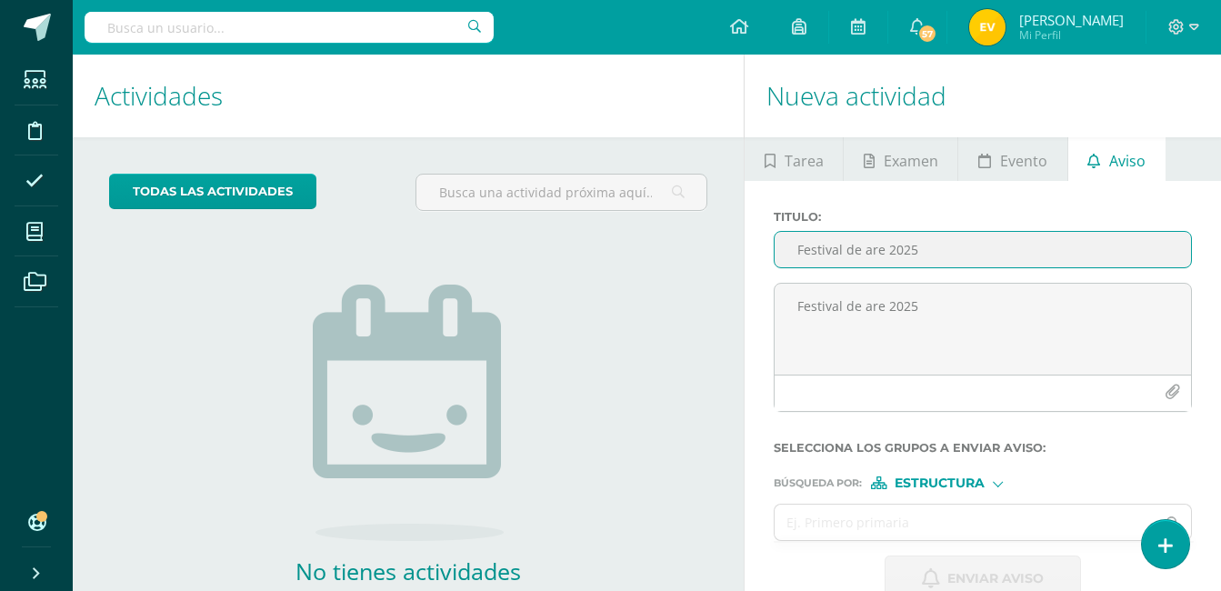
click at [851, 254] on input "Festival de are 2025" at bounding box center [982, 249] width 416 height 35
paste input "text"
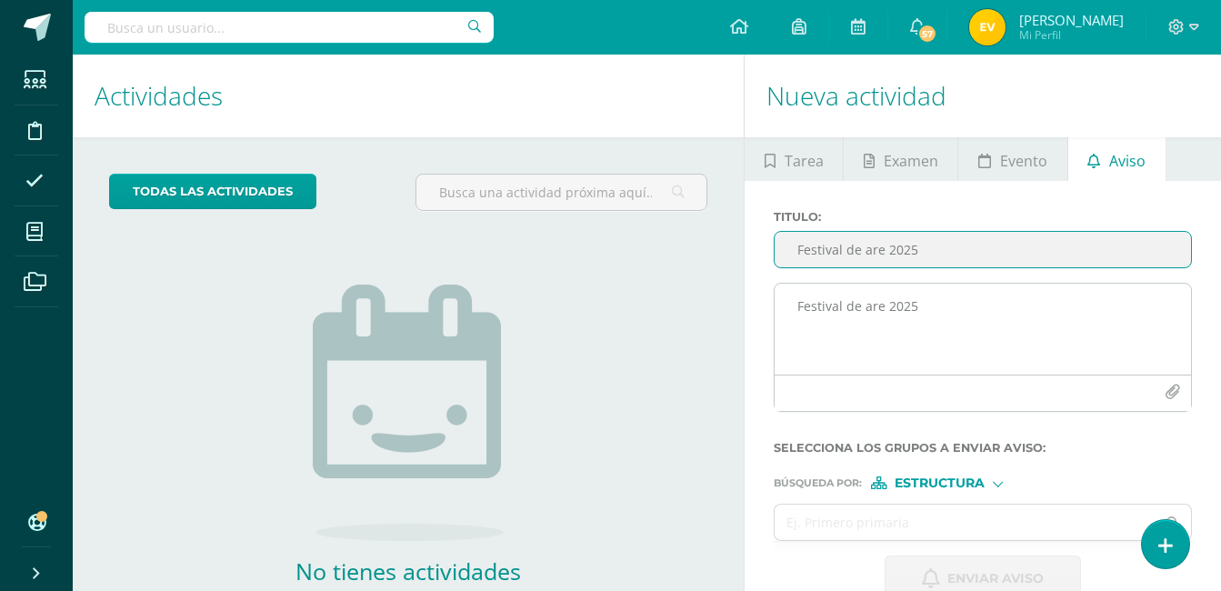
type input "Festival de are 2025"
click at [883, 378] on div at bounding box center [982, 392] width 416 height 36
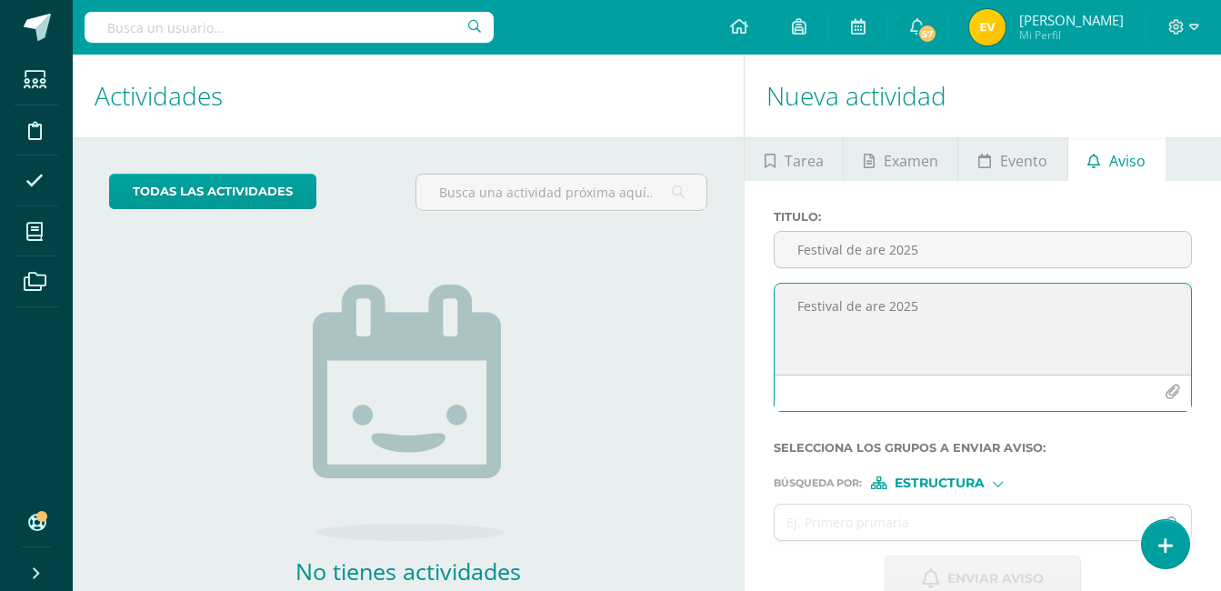
click at [853, 302] on textarea "Festival de are 2025" at bounding box center [982, 329] width 416 height 91
paste textarea
click at [898, 87] on h1 "Nueva actividad" at bounding box center [982, 96] width 433 height 83
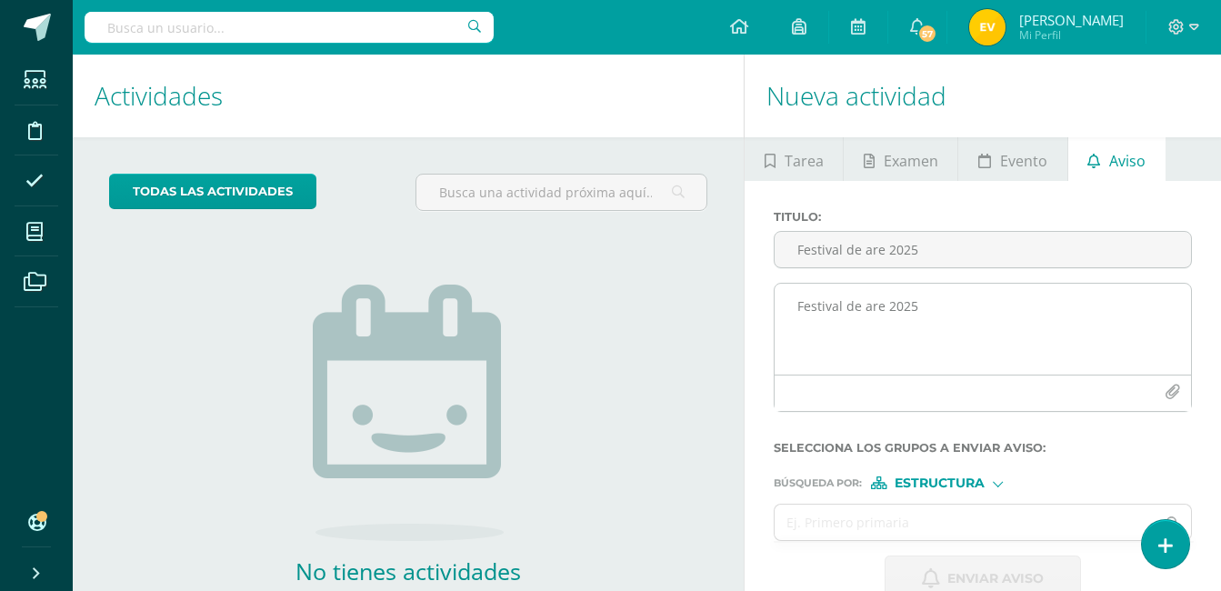
click at [874, 306] on textarea "Festival de are 2025" at bounding box center [982, 329] width 416 height 91
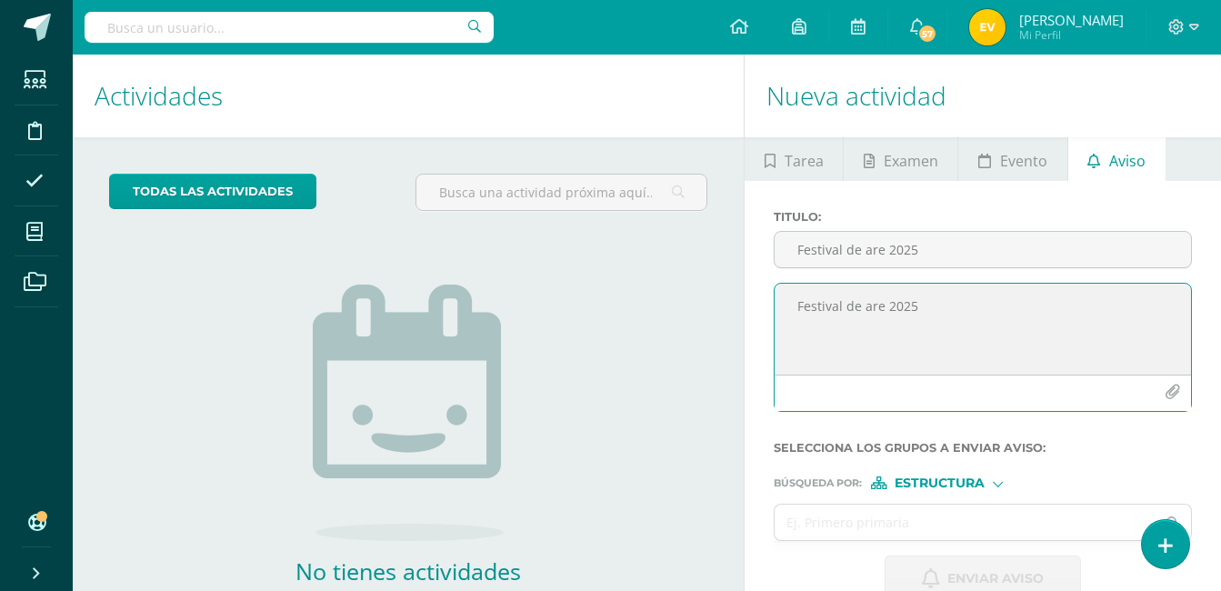
click at [874, 306] on textarea "Festival de are 2025" at bounding box center [982, 329] width 416 height 91
type textarea "Festival de arte2025"
click at [871, 250] on input "Festival de are 2025" at bounding box center [982, 249] width 416 height 35
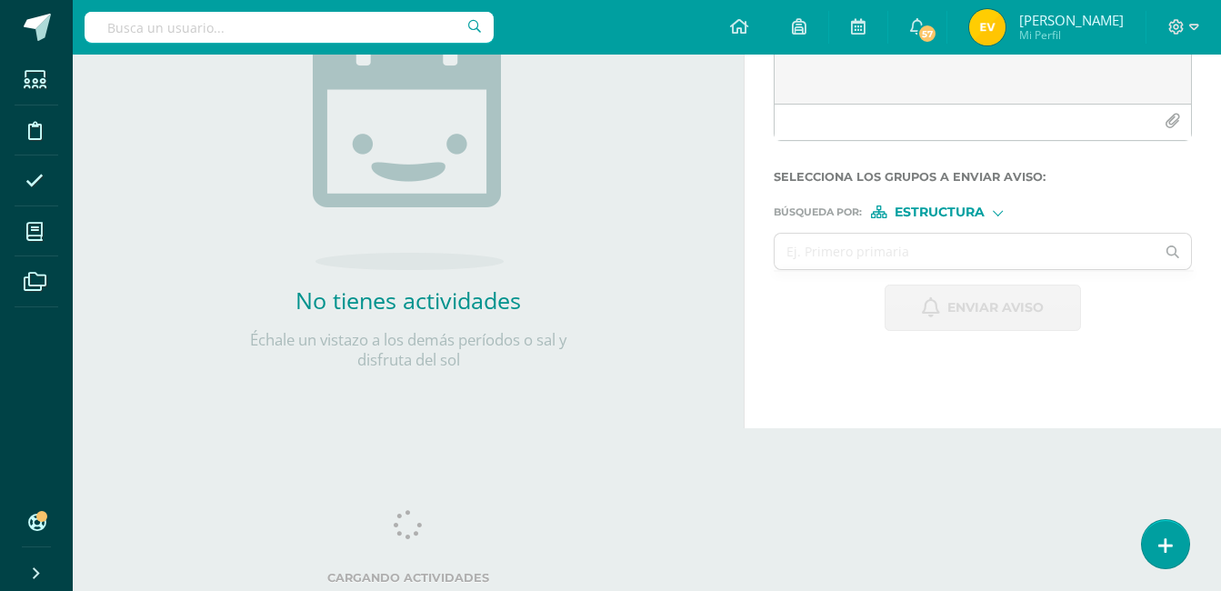
scroll to position [272, 0]
type input "Festival de arte2025"
click at [916, 250] on input "text" at bounding box center [964, 250] width 380 height 35
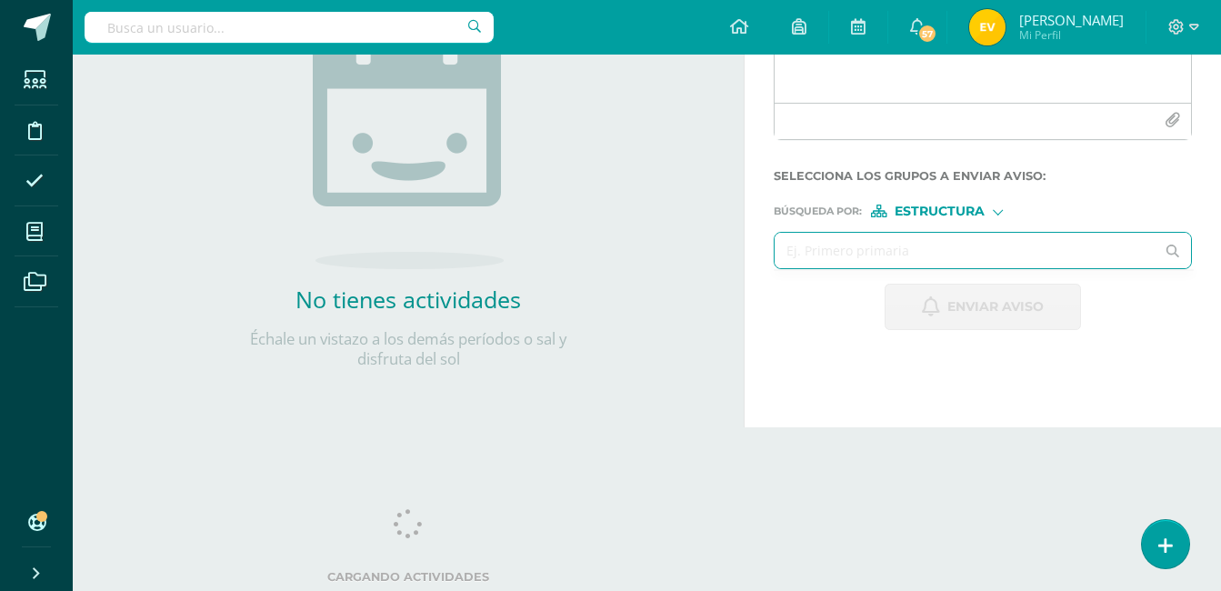
click at [1171, 127] on icon "button" at bounding box center [1171, 120] width 15 height 15
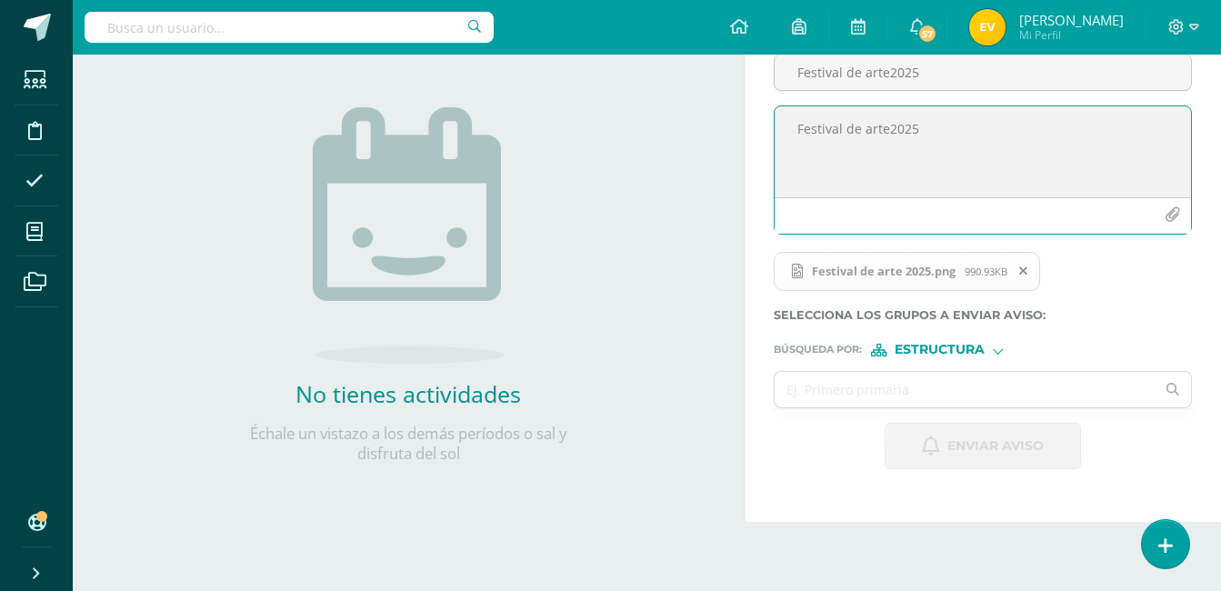
scroll to position [90, 0]
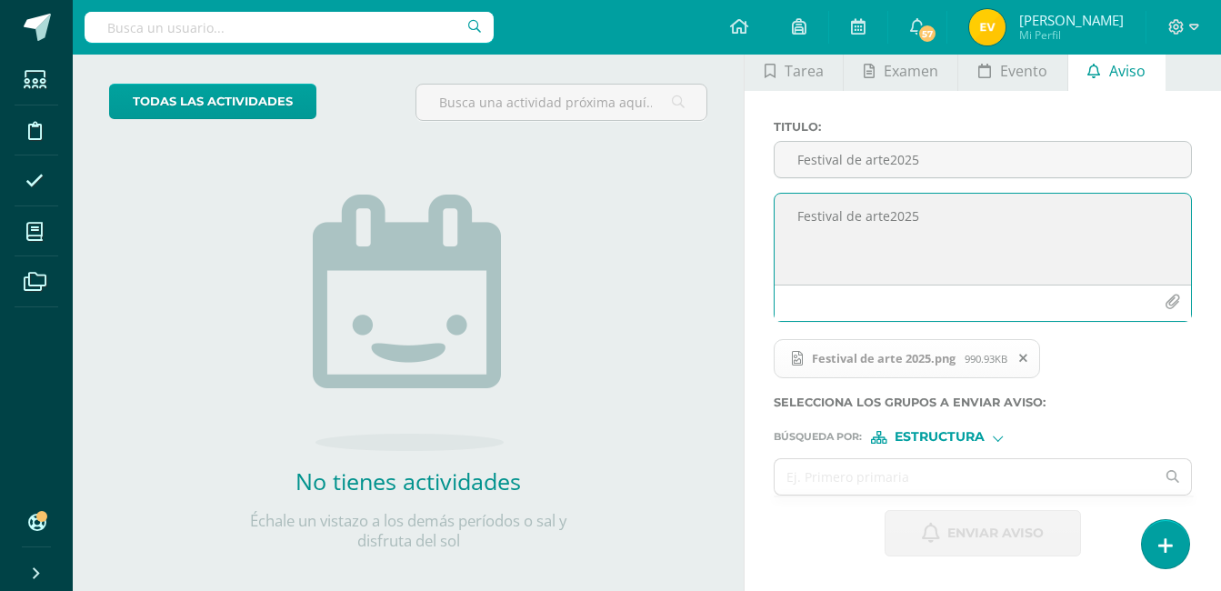
click at [1176, 296] on icon "button" at bounding box center [1171, 301] width 15 height 15
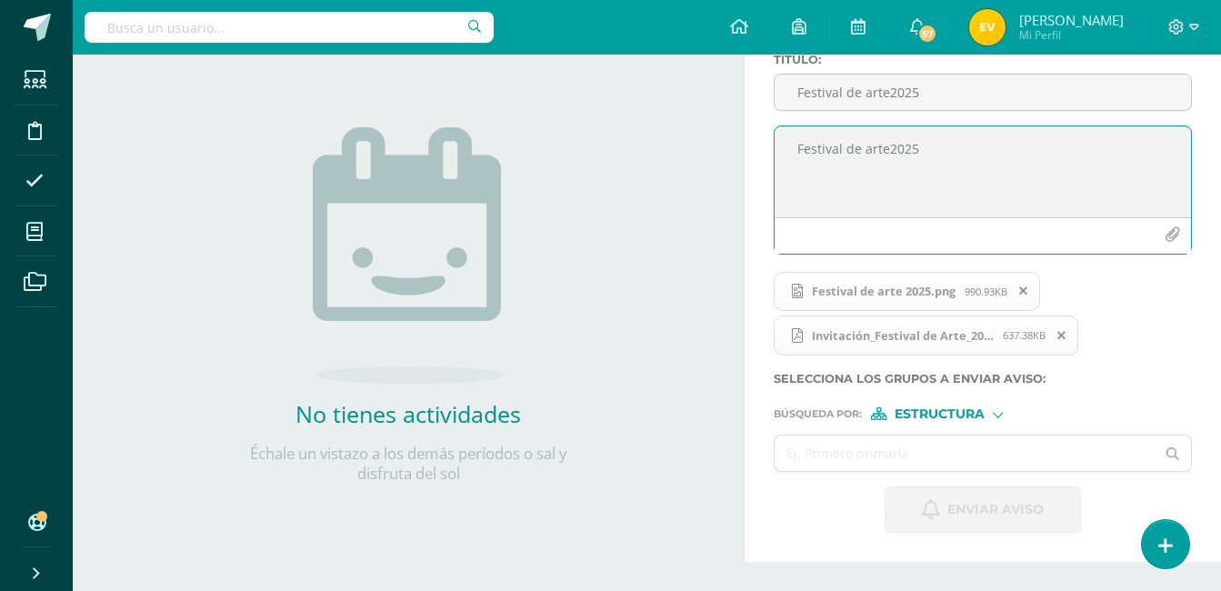
scroll to position [272, 0]
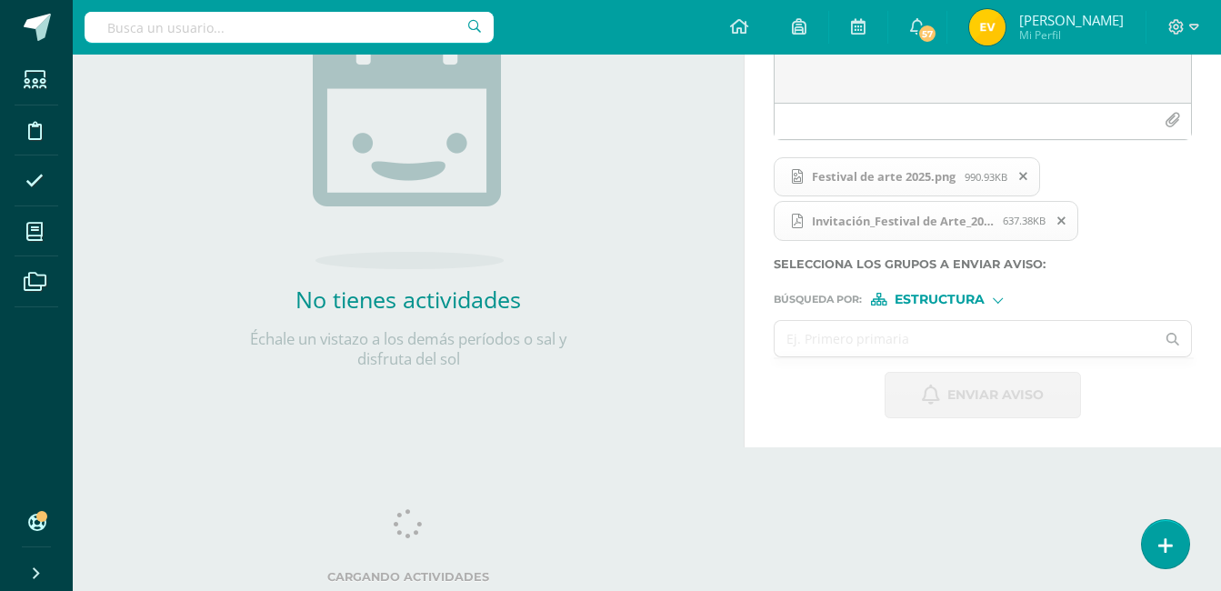
click at [905, 334] on input "text" at bounding box center [964, 338] width 380 height 35
type input "5"
type input "quinto"
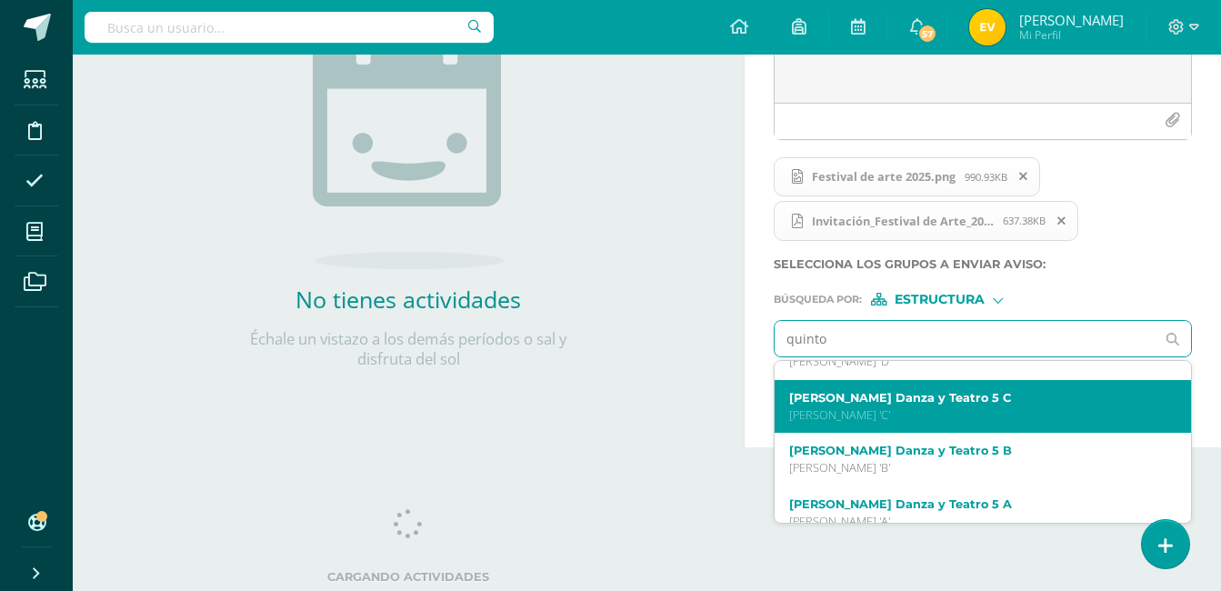
scroll to position [52, 0]
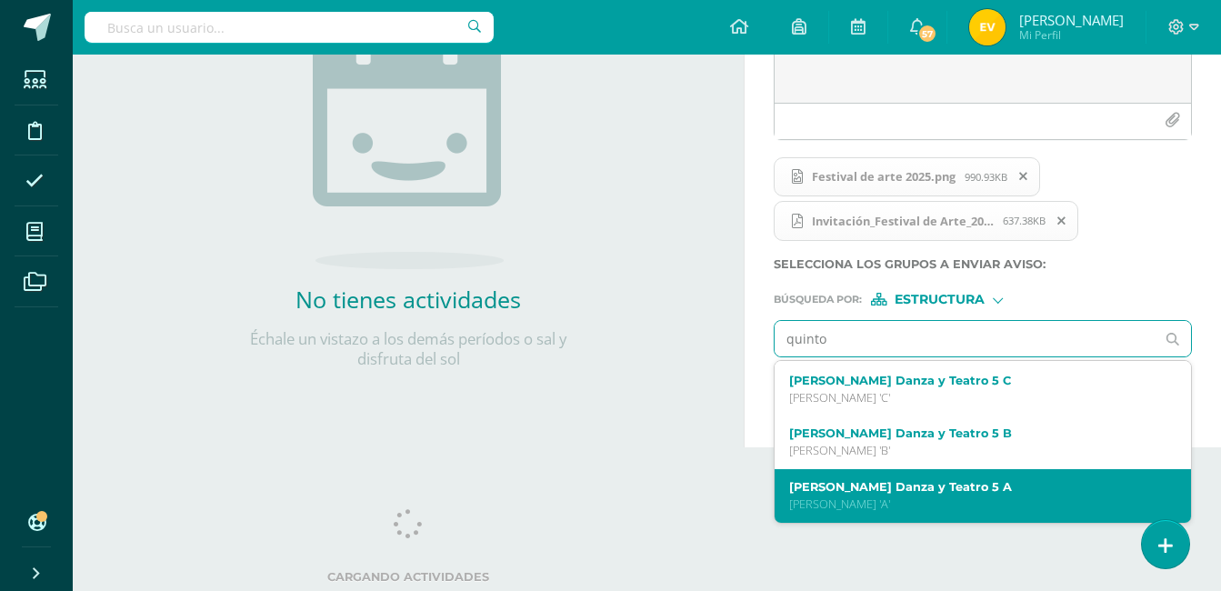
click at [1032, 489] on label "Quinto Bachillerato Danza y Teatro 5 A" at bounding box center [974, 487] width 371 height 14
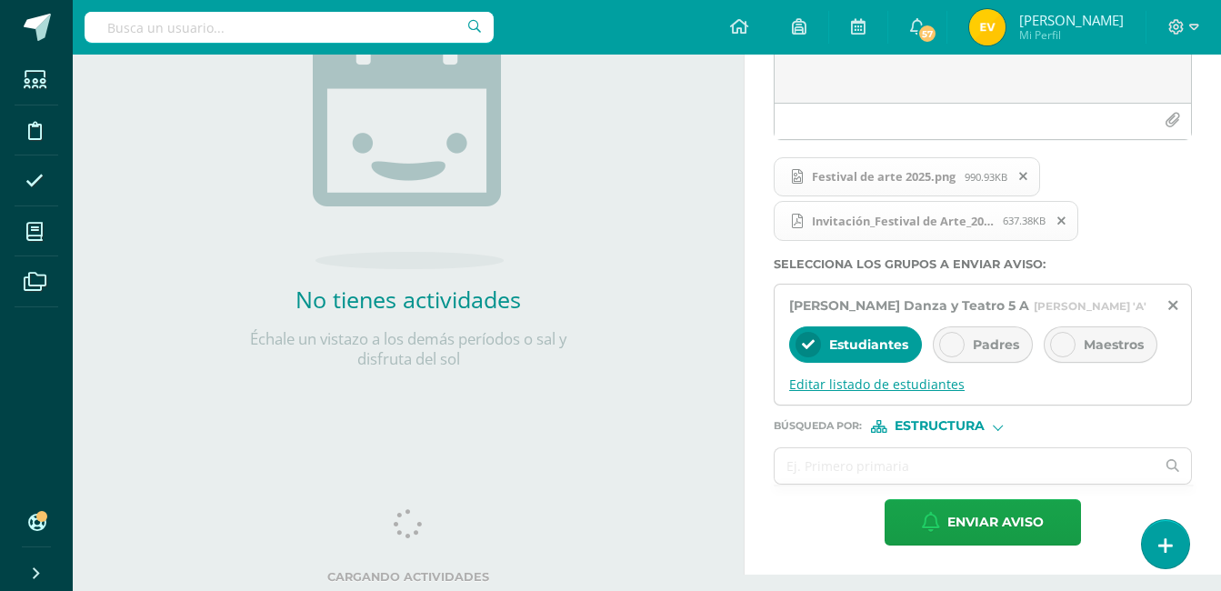
scroll to position [0, 0]
click at [972, 353] on span "Padres" at bounding box center [995, 344] width 46 height 16
drag, startPoint x: 972, startPoint y: 356, endPoint x: 948, endPoint y: 360, distance: 23.9
click at [948, 351] on icon at bounding box center [951, 344] width 13 height 13
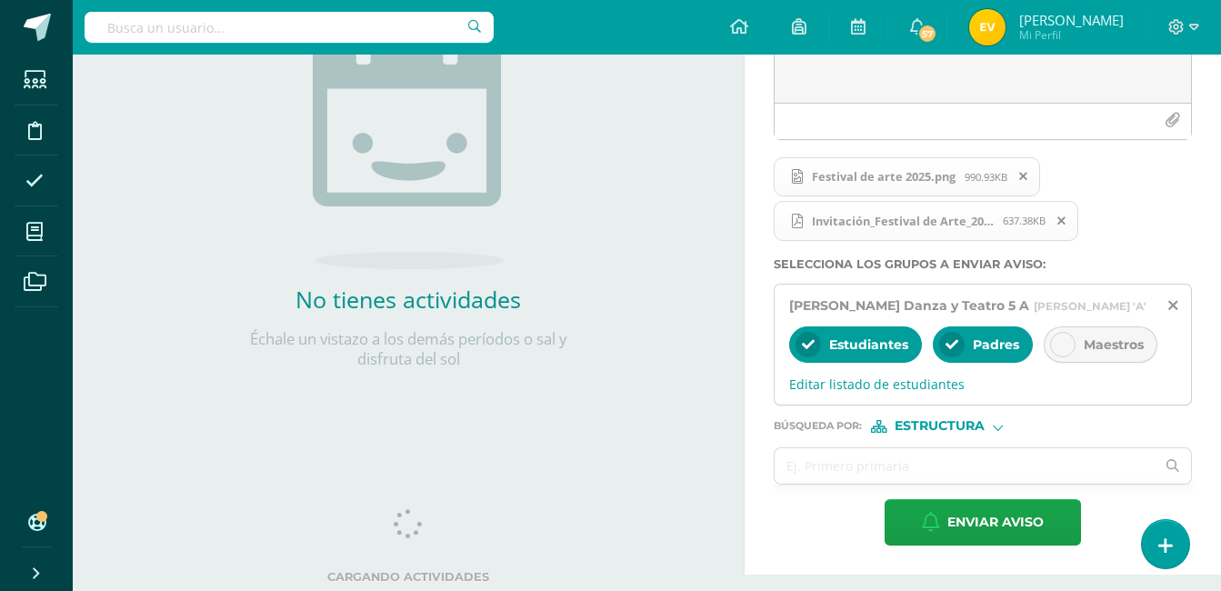
scroll to position [273, 0]
click at [907, 484] on input "text" at bounding box center [964, 465] width 380 height 35
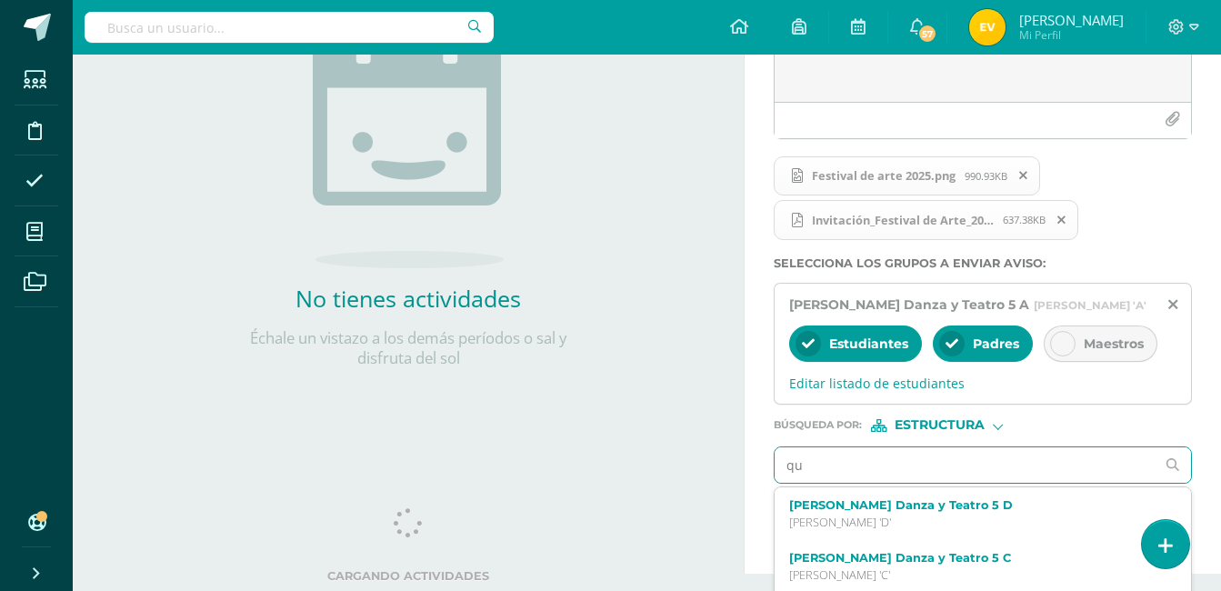
type input "qui"
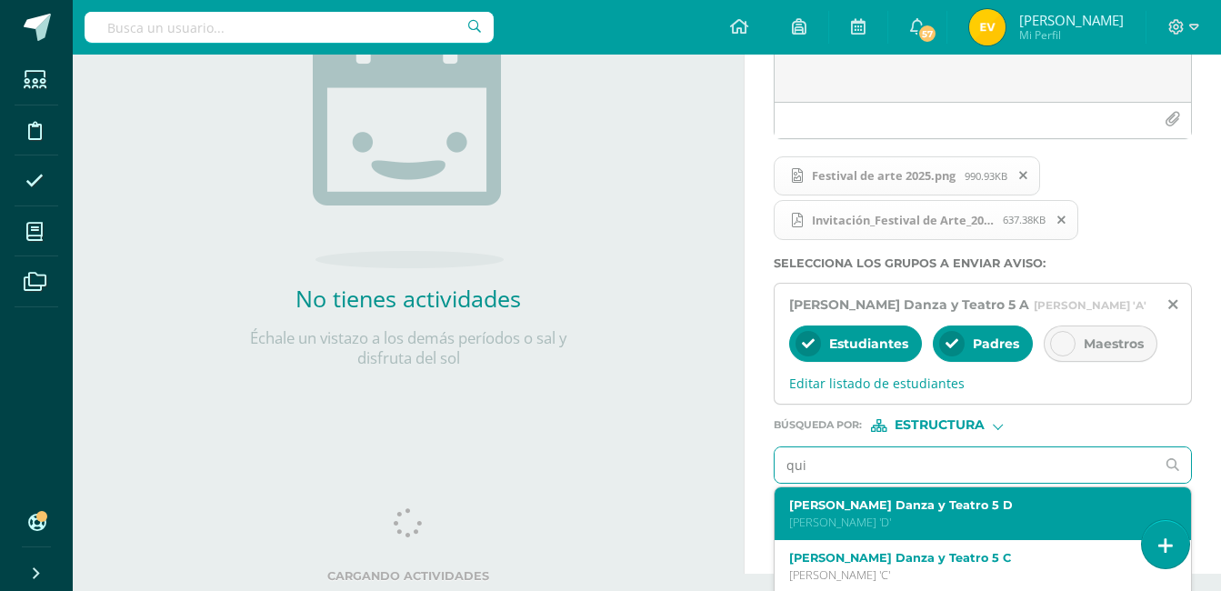
scroll to position [51, 0]
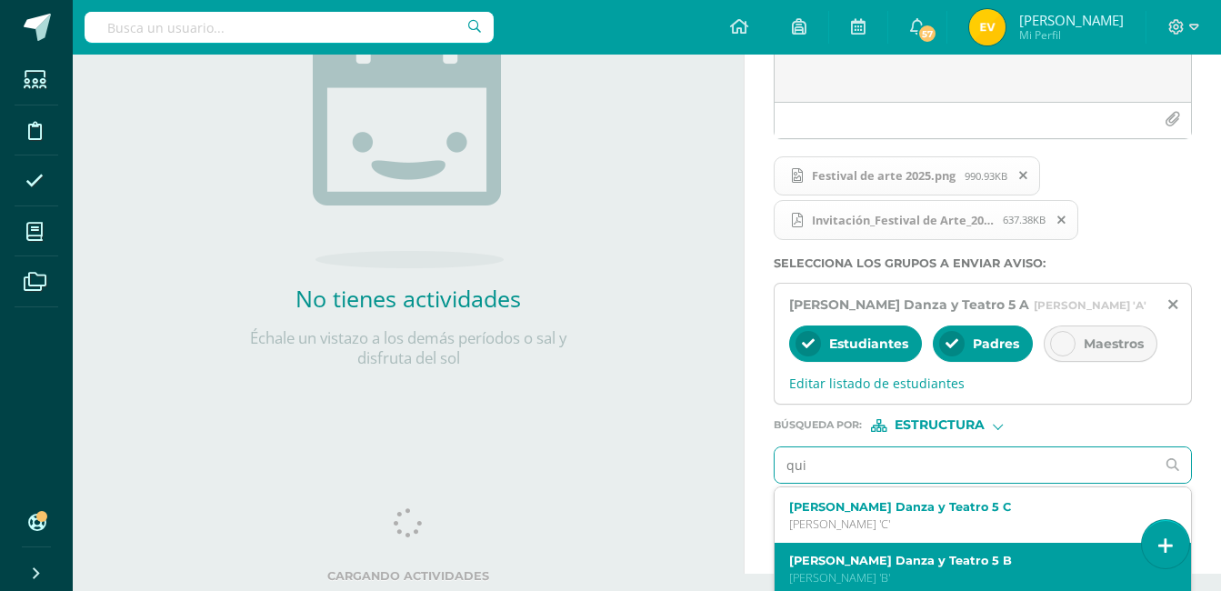
click at [1000, 567] on label "Quinto Bachillerato Danza y Teatro 5 B" at bounding box center [974, 560] width 371 height 14
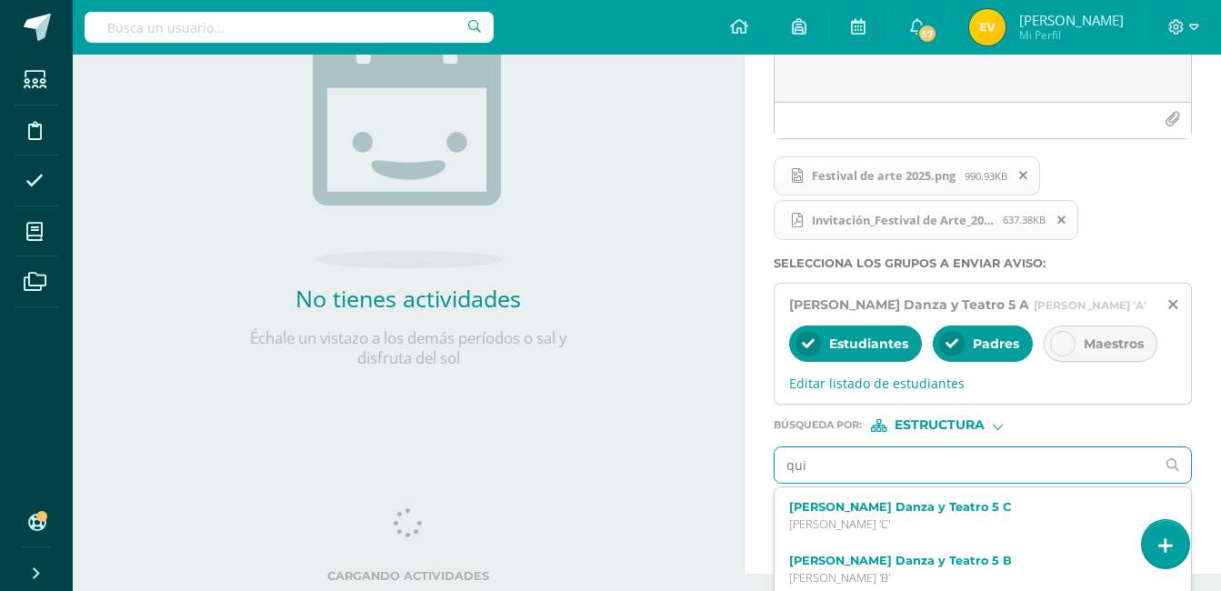
scroll to position [0, 0]
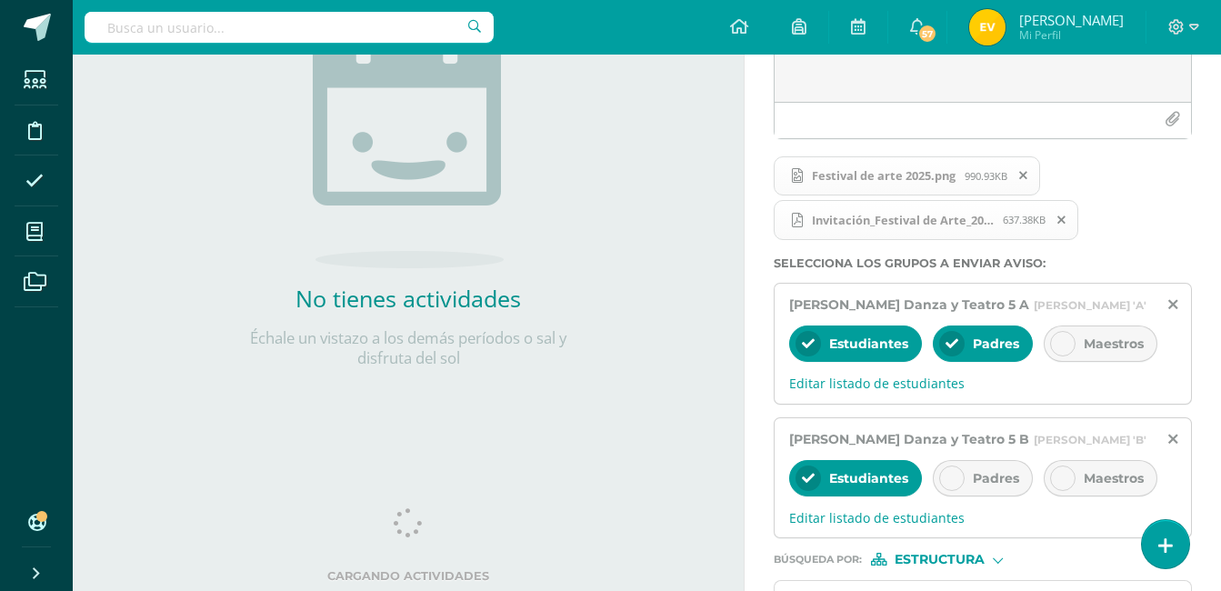
click at [956, 484] on icon at bounding box center [951, 478] width 13 height 13
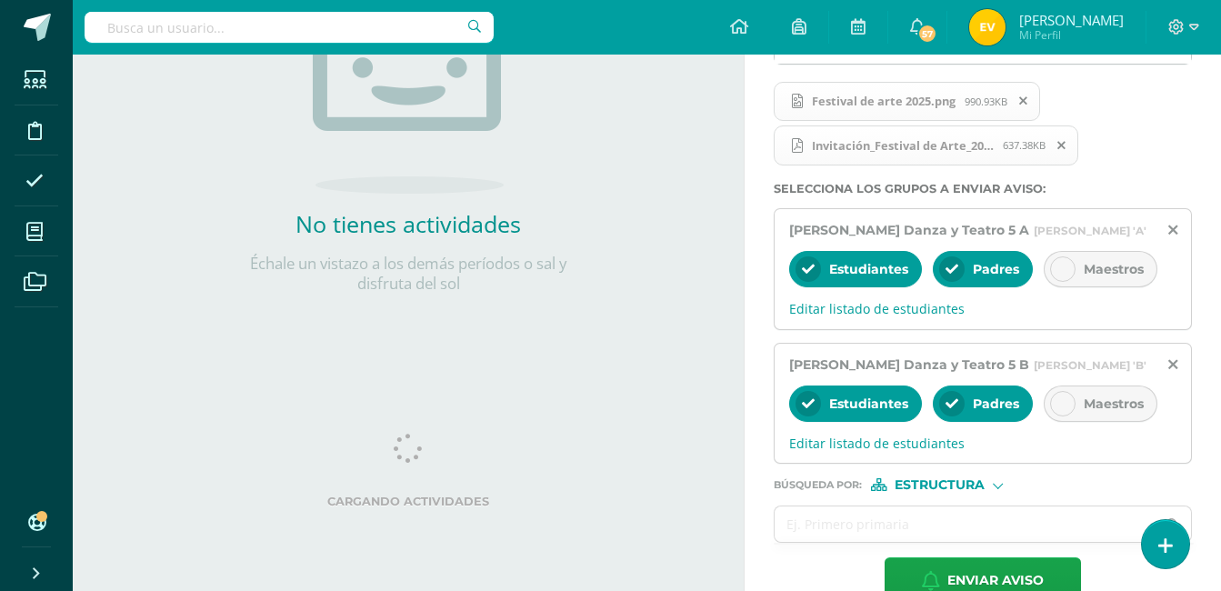
scroll to position [424, 0]
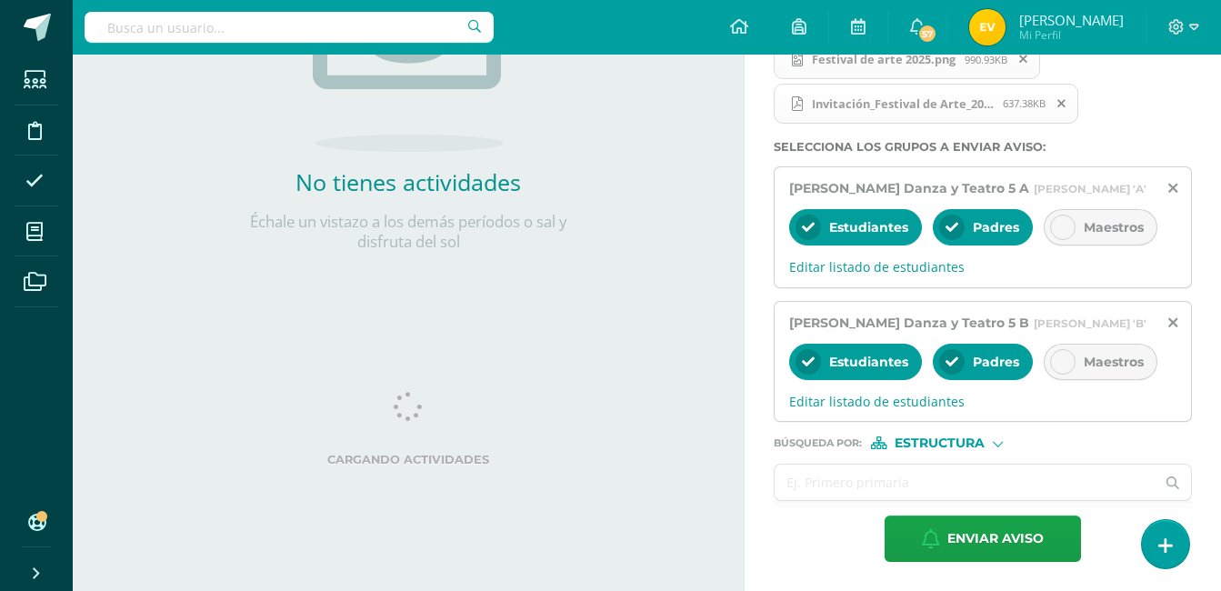
click at [838, 475] on input "text" at bounding box center [964, 481] width 380 height 35
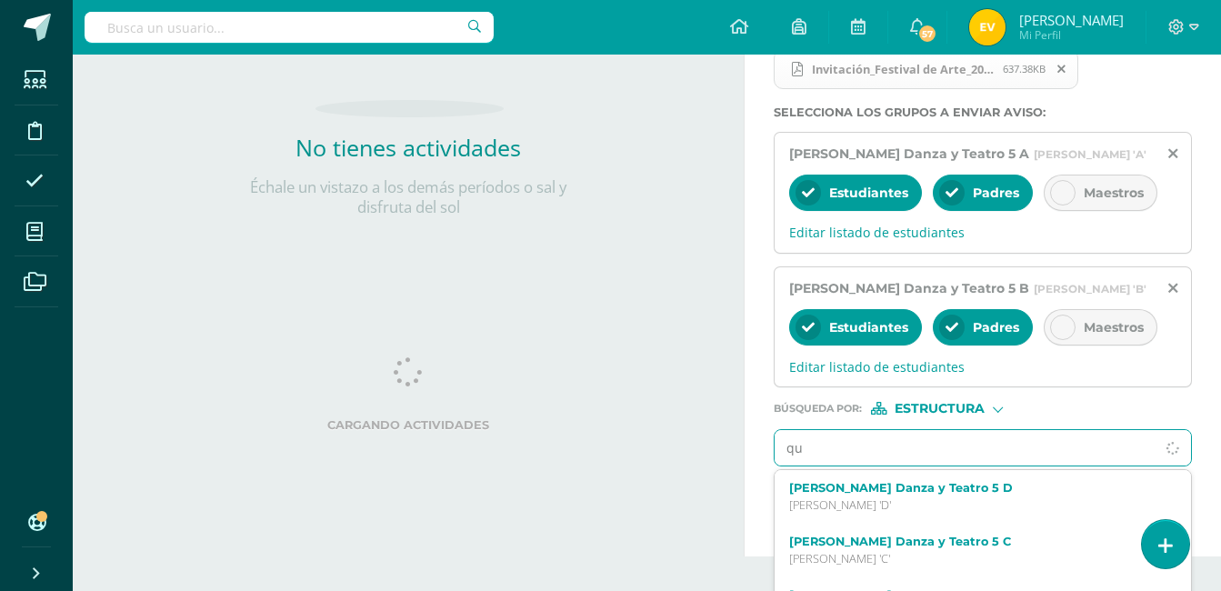
type input "qui"
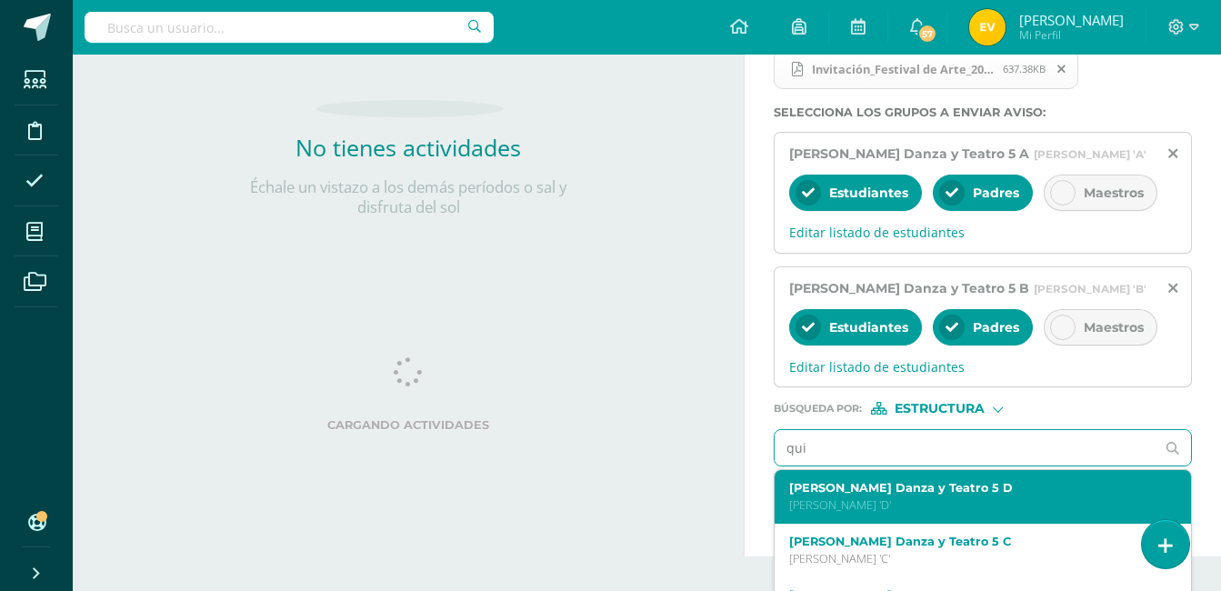
scroll to position [52, 0]
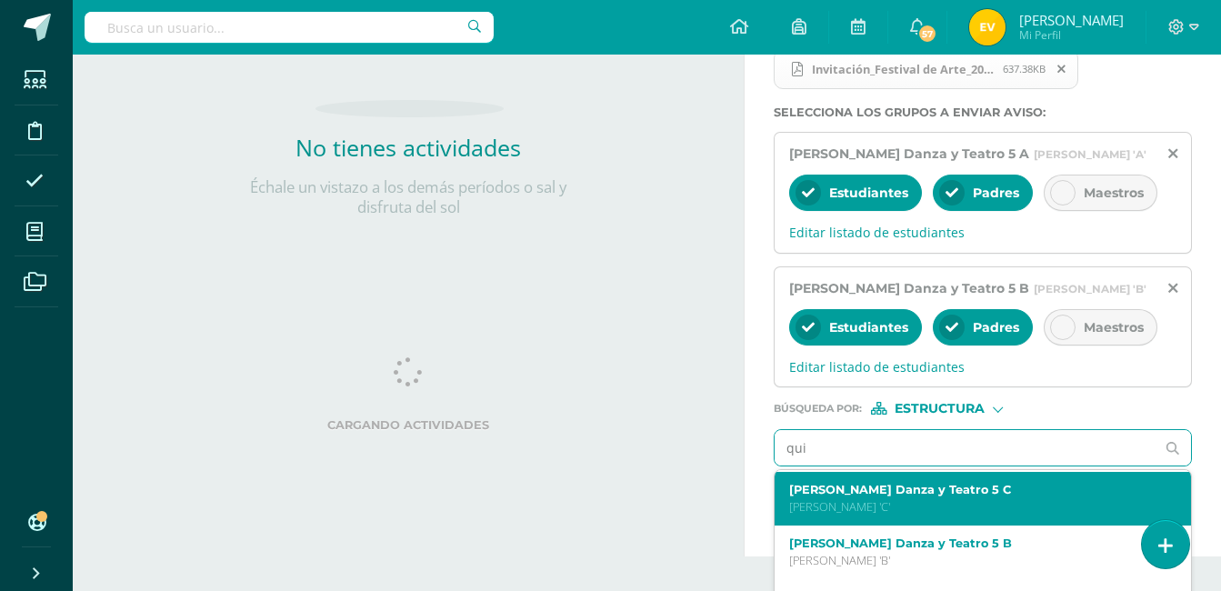
click at [984, 514] on div "Quinto Bachillerato Danza y Teatro 5 C Quinto Bachillerato 'C'" at bounding box center [974, 499] width 371 height 32
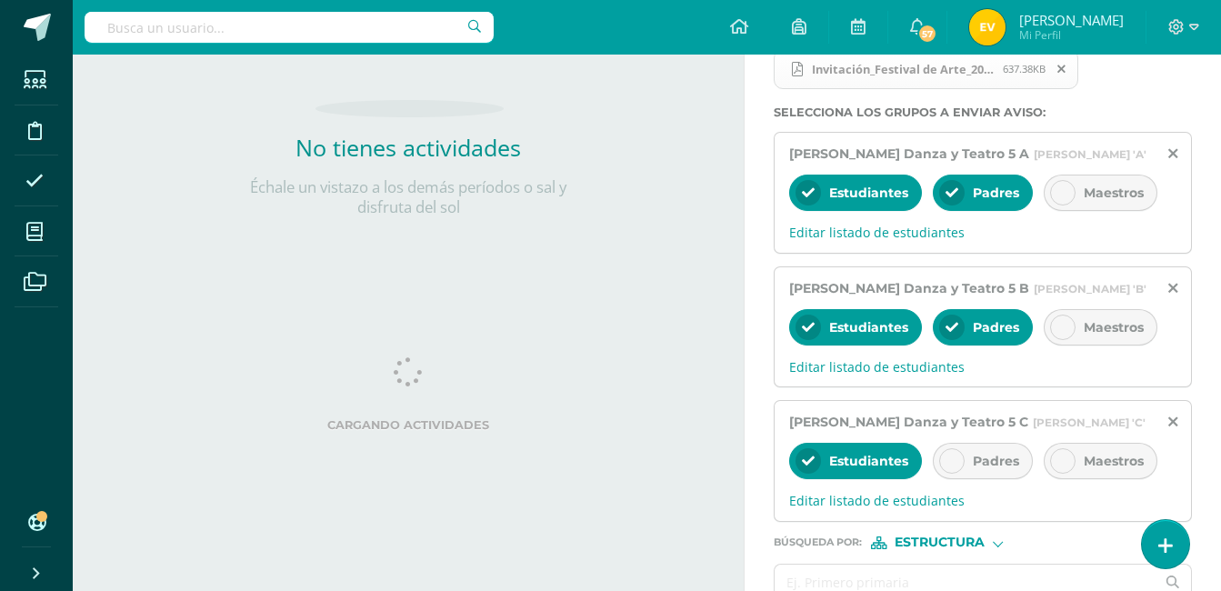
click at [953, 474] on div at bounding box center [951, 460] width 25 height 25
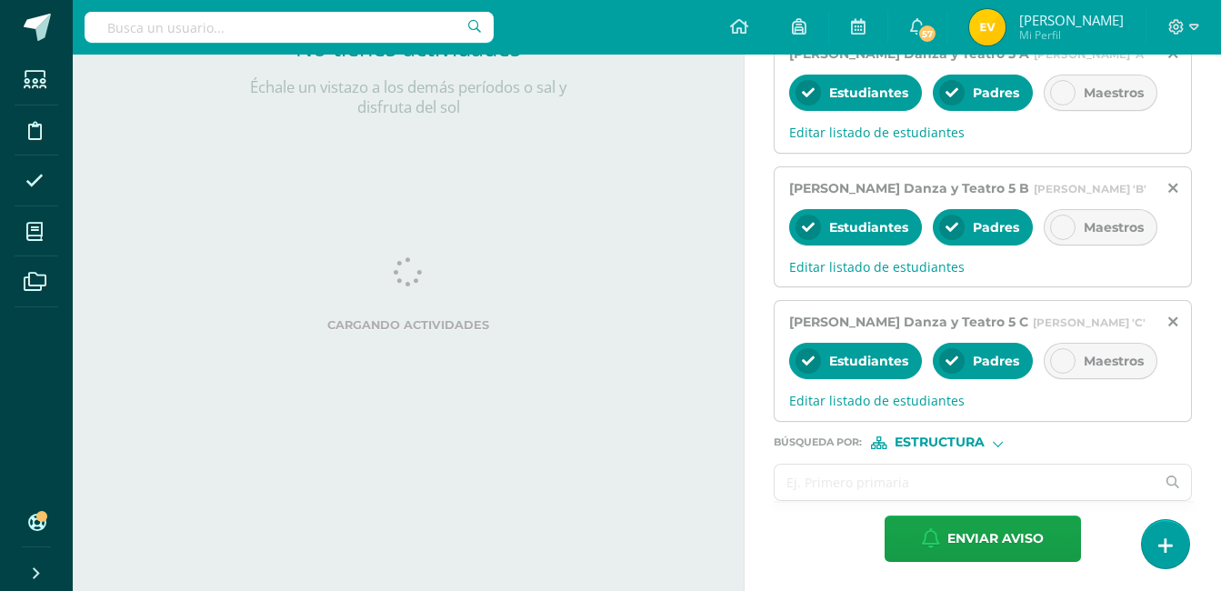
scroll to position [575, 0]
click at [821, 477] on input "text" at bounding box center [964, 481] width 380 height 35
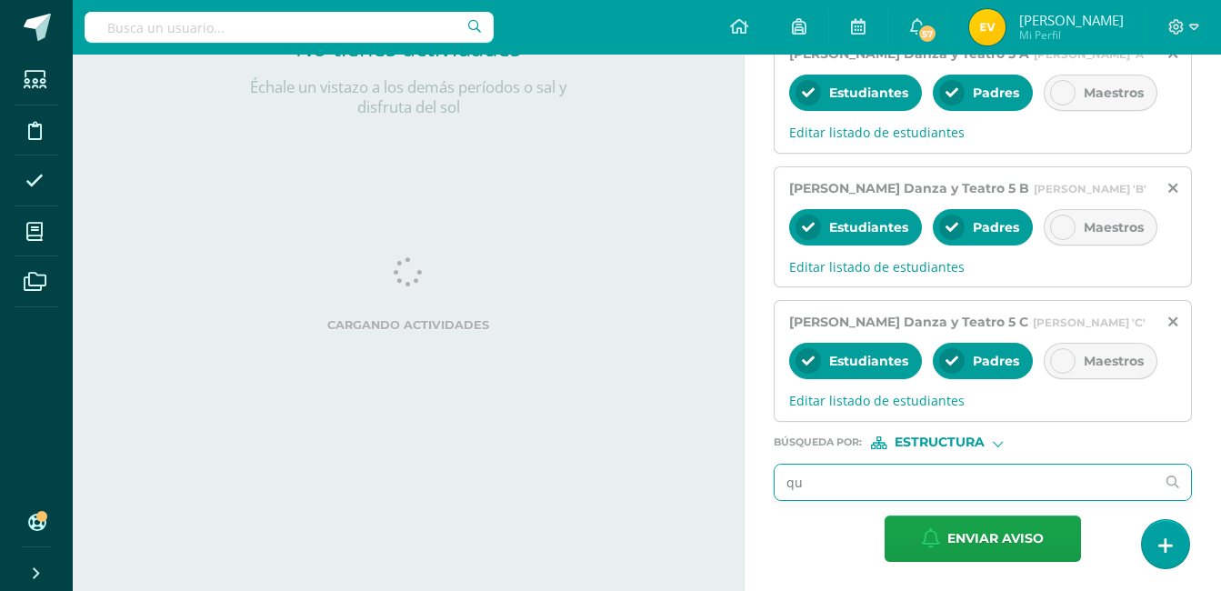
type input "qui"
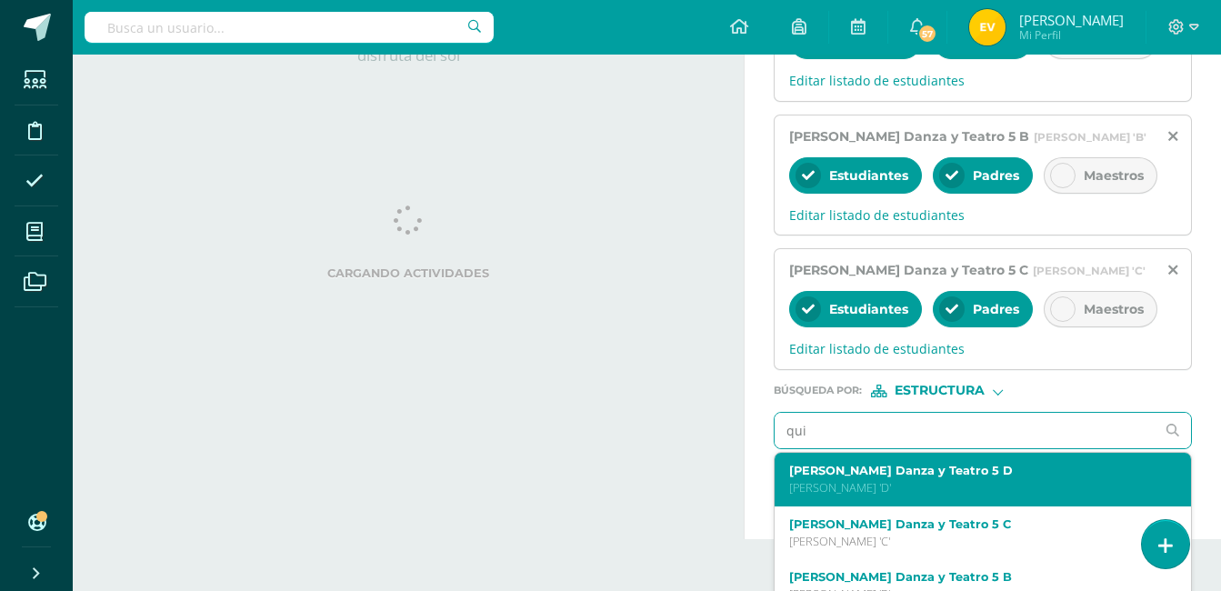
click at [909, 495] on p "Quinto Bachillerato 'D'" at bounding box center [974, 487] width 371 height 15
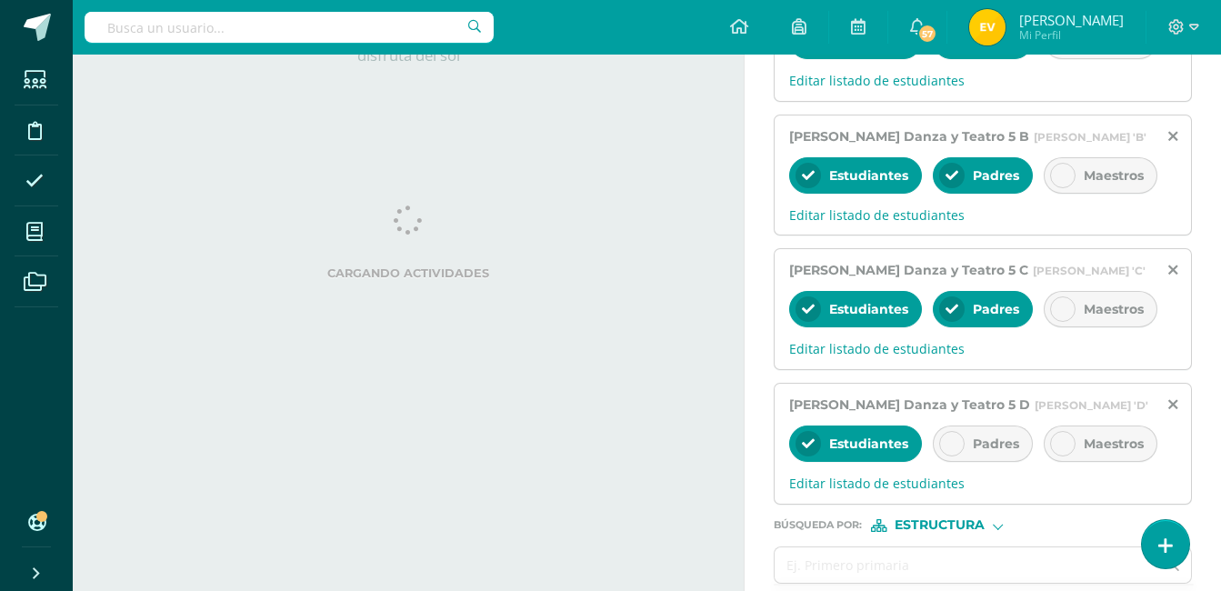
click at [961, 456] on div at bounding box center [951, 443] width 25 height 25
click at [945, 450] on icon at bounding box center [951, 443] width 13 height 13
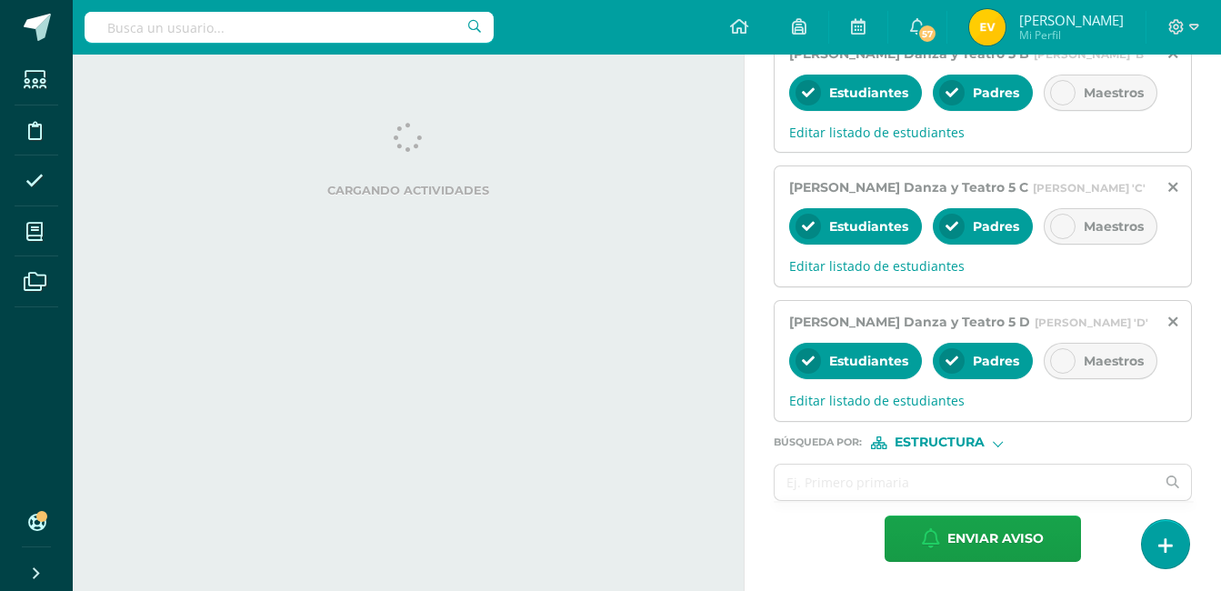
scroll to position [727, 0]
click at [1001, 533] on span "Enviar aviso" at bounding box center [995, 538] width 96 height 45
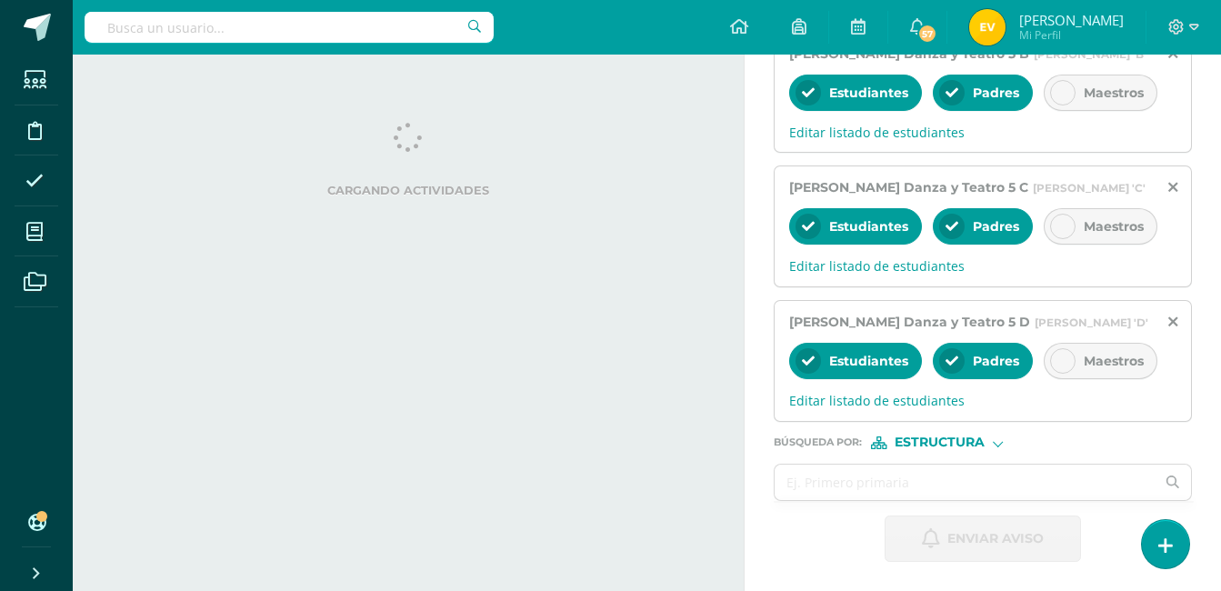
scroll to position [272, 0]
